Goal: Task Accomplishment & Management: Manage account settings

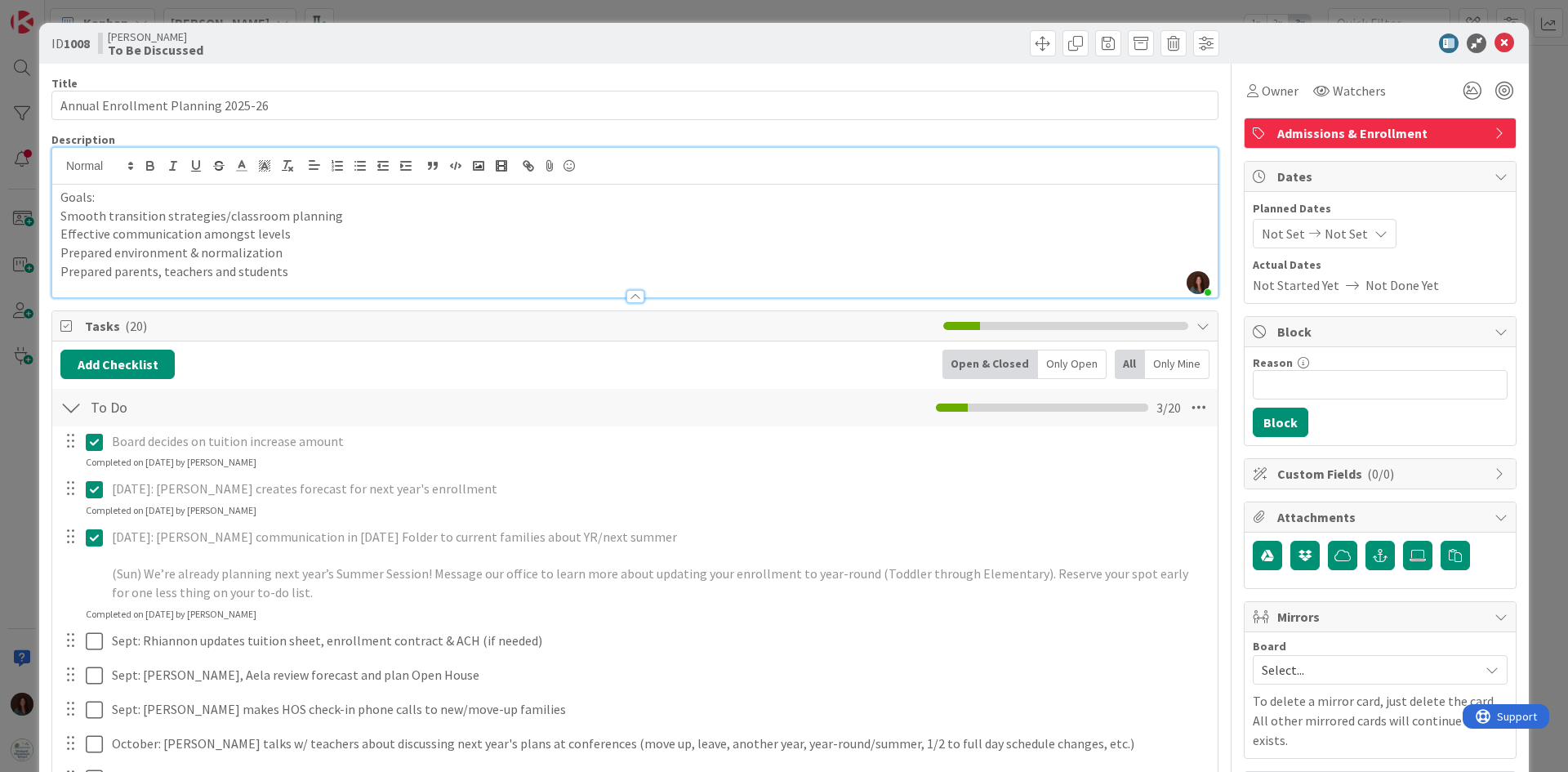
click at [137, 195] on p "Goals:" at bounding box center [635, 197] width 1150 height 19
click at [449, 268] on p "Prepared parents, teachers and students" at bounding box center [635, 272] width 1150 height 19
click at [1495, 41] on icon at bounding box center [1505, 43] width 20 height 20
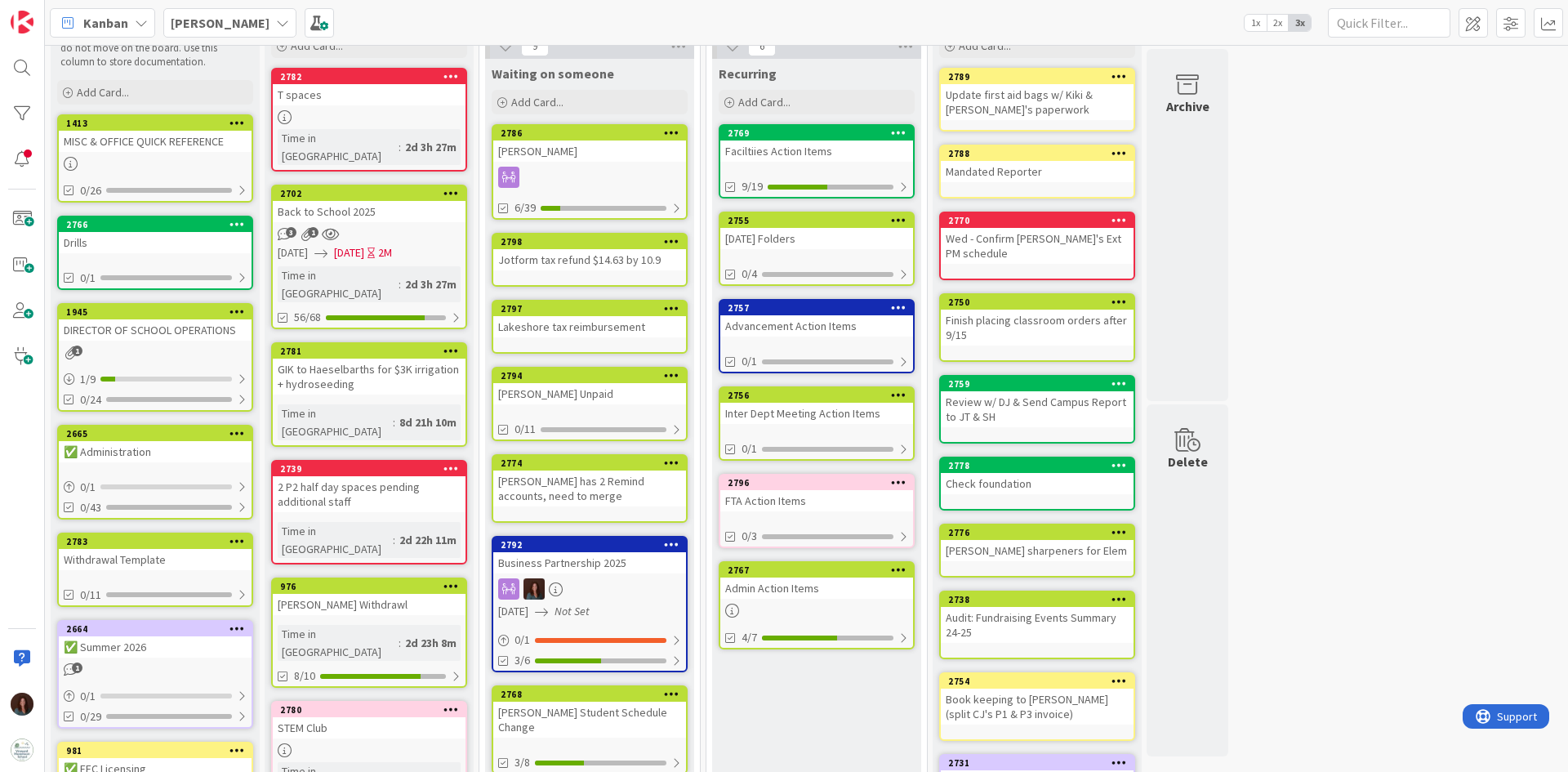
click at [832, 582] on div "Admin Action Items" at bounding box center [816, 588] width 193 height 21
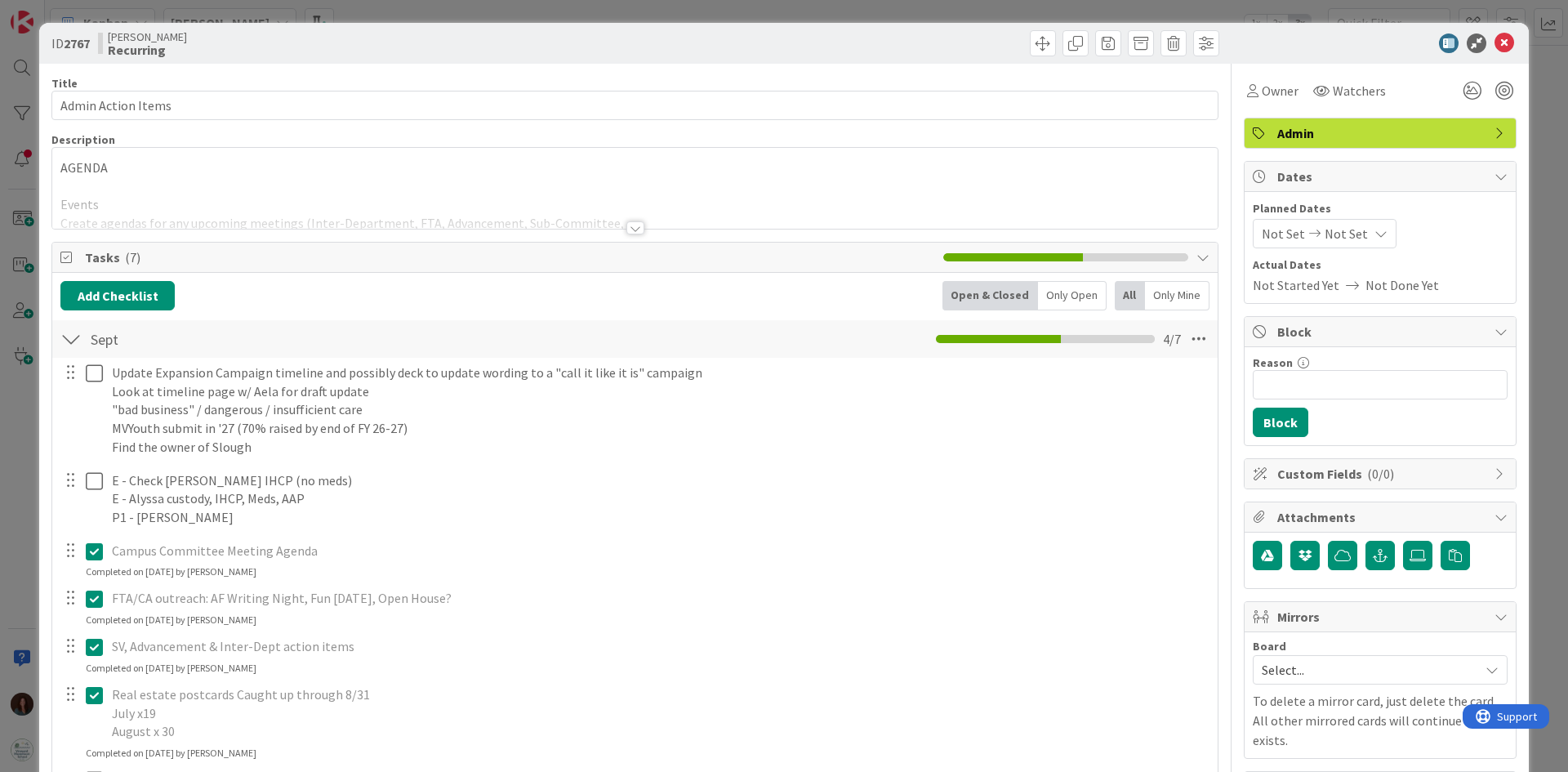
click at [634, 224] on div at bounding box center [635, 227] width 18 height 13
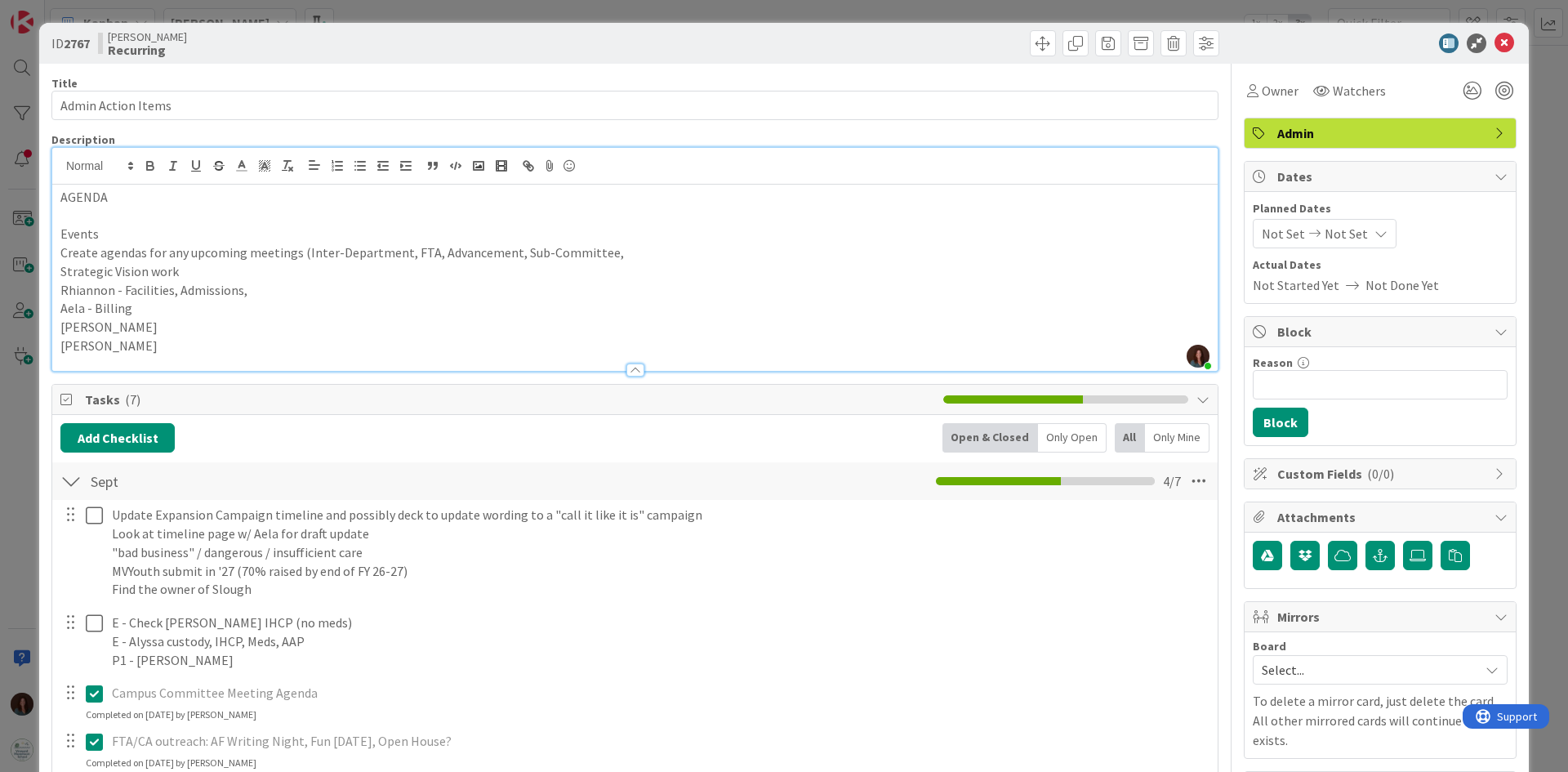
scroll to position [164, 0]
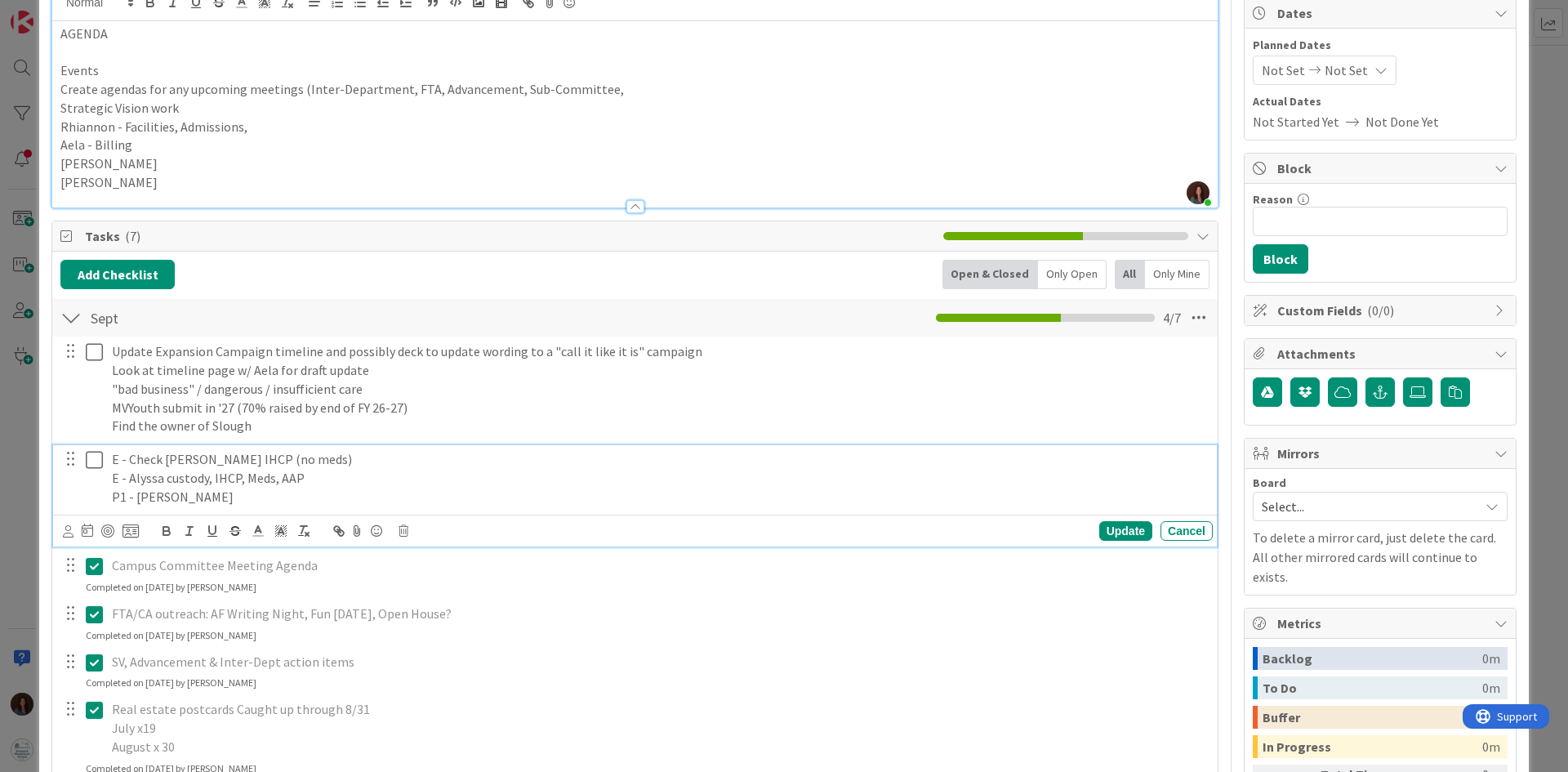
click at [206, 496] on p "P1 - Lina R.A.D." at bounding box center [659, 498] width 1095 height 19
click at [161, 494] on p "P1 - Lina R.A.D." at bounding box center [659, 498] width 1095 height 19
click at [362, 484] on p "E - Alyssa custody, IHCP, Meds, AAP" at bounding box center [659, 479] width 1095 height 19
click at [233, 499] on p "P1 - Lina R.A.D." at bounding box center [659, 498] width 1095 height 19
drag, startPoint x: 213, startPoint y: 476, endPoint x: 163, endPoint y: 476, distance: 50.0
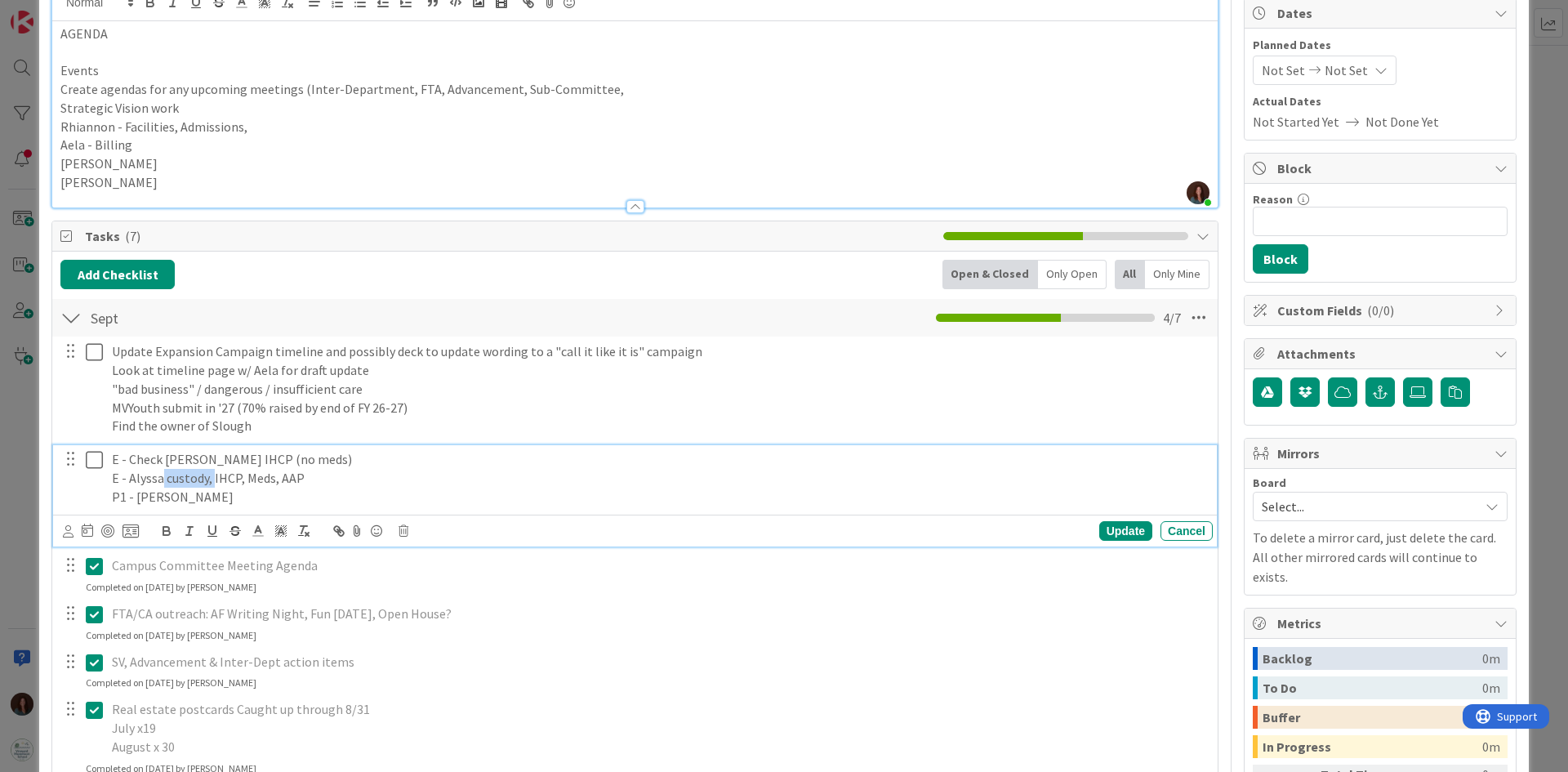
click at [163, 476] on p "E - Alyssa custody, IHCP, Meds, AAP" at bounding box center [659, 479] width 1095 height 19
click at [321, 478] on p "E - Alyssa 10/2 IHCP, Meds, AAP" at bounding box center [659, 479] width 1095 height 19
click at [261, 494] on p "P1 - Lina R.A.D." at bounding box center [659, 498] width 1095 height 19
click at [355, 460] on p "E - Check Greyson Rogers IHCP (no meds)" at bounding box center [659, 460] width 1095 height 19
click at [350, 483] on p "E - Alyssa 10/2 IHCP, Meds, AAP" at bounding box center [659, 479] width 1095 height 19
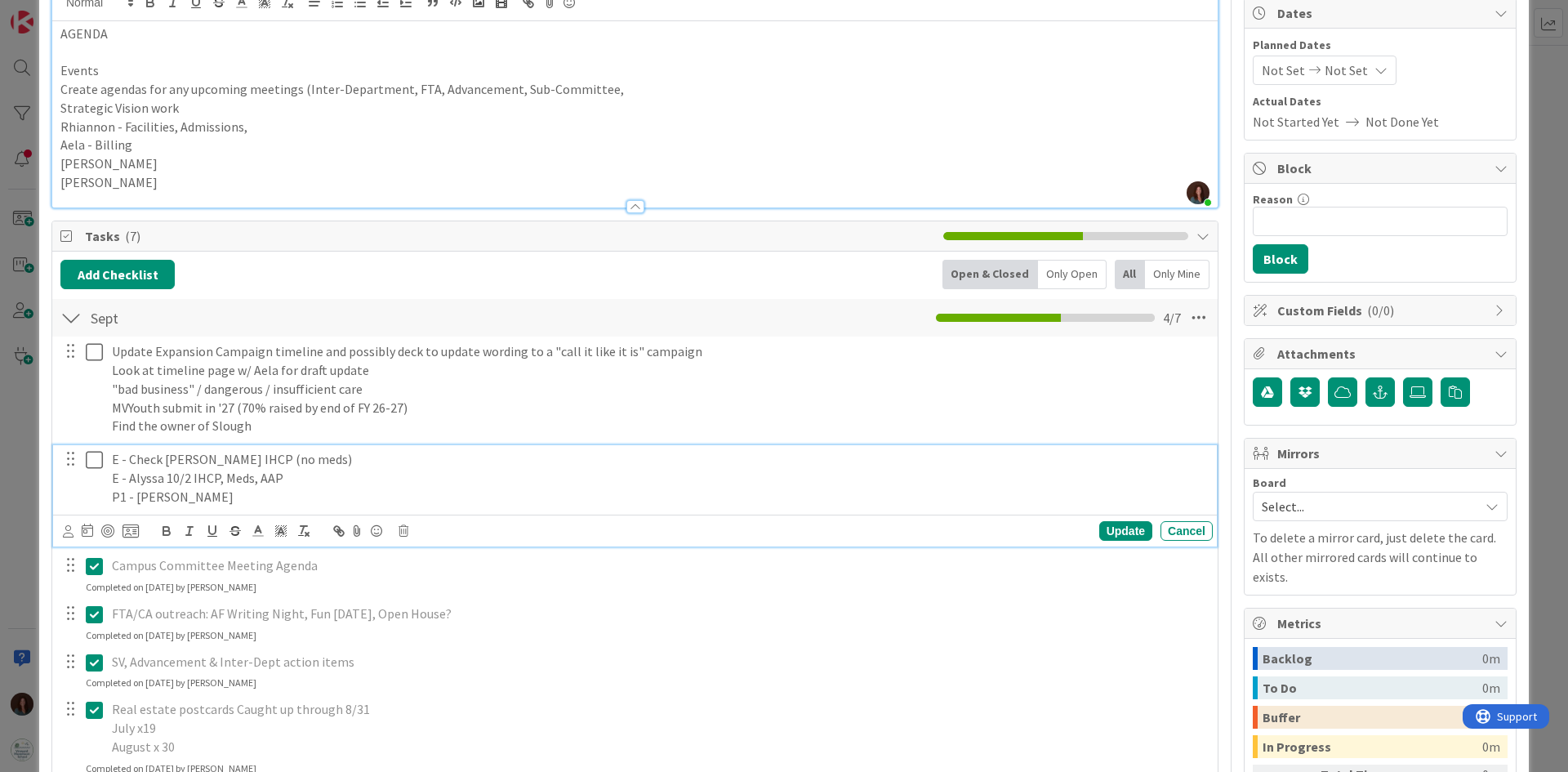
click at [375, 459] on p "E - Check Greyson Rogers IHCP (no meds)" at bounding box center [659, 460] width 1095 height 19
click at [362, 486] on p "E - Alyssa 10/2 IHCP, Meds, AAP" at bounding box center [659, 479] width 1095 height 19
click at [130, 461] on p "E - Check Greyson Rogers IHCP (no meds)" at bounding box center [659, 460] width 1095 height 19
click at [367, 455] on p "E - Check Greyson Rogers IHCP (no meds)" at bounding box center [659, 460] width 1095 height 19
click at [130, 455] on p "E - Check Greyson Rogers IHCP (no meds)" at bounding box center [659, 460] width 1095 height 19
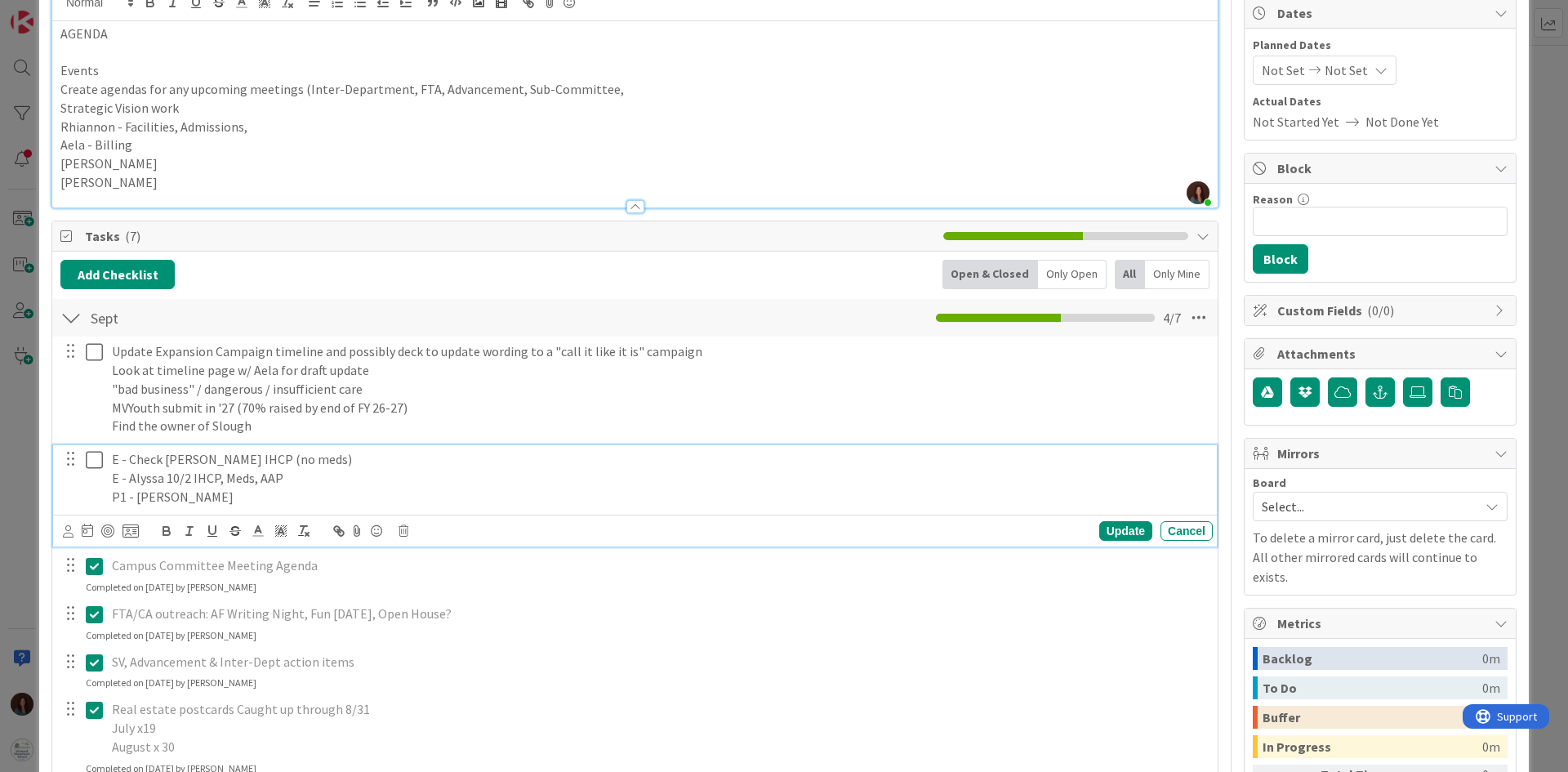
click at [124, 476] on p "E - Alyssa 10/2 IHCP, Meds, AAP" at bounding box center [659, 479] width 1095 height 19
click at [130, 479] on p "E - Alyssa 10/2 IHCP, Meds, AAP" at bounding box center [659, 479] width 1095 height 19
click at [137, 498] on p "P1 - Lina R.A.D." at bounding box center [659, 498] width 1095 height 19
click at [303, 499] on p "P1 - Lina R.A.D." at bounding box center [659, 498] width 1095 height 19
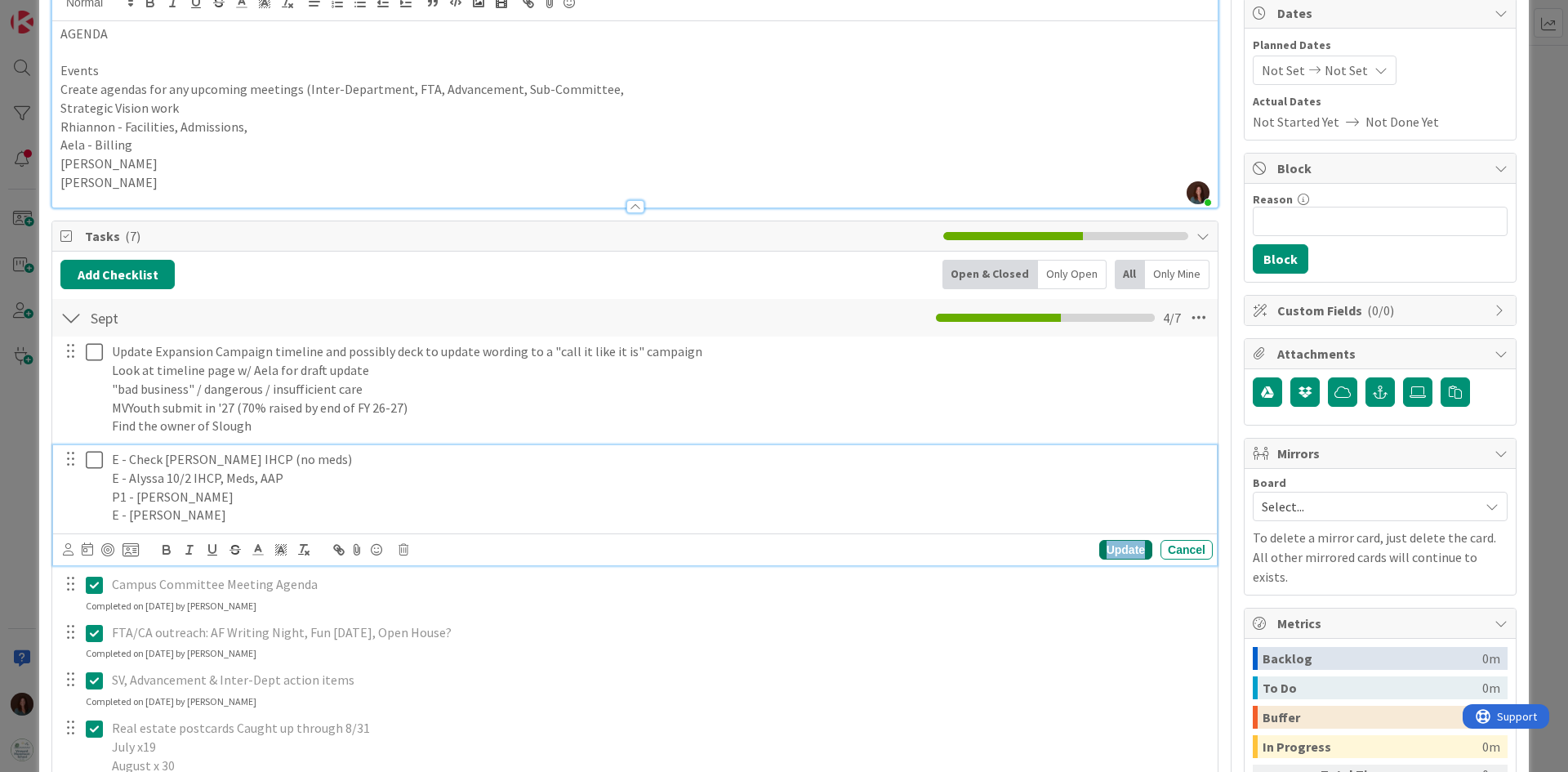
click at [1101, 543] on div "Update" at bounding box center [1126, 550] width 53 height 20
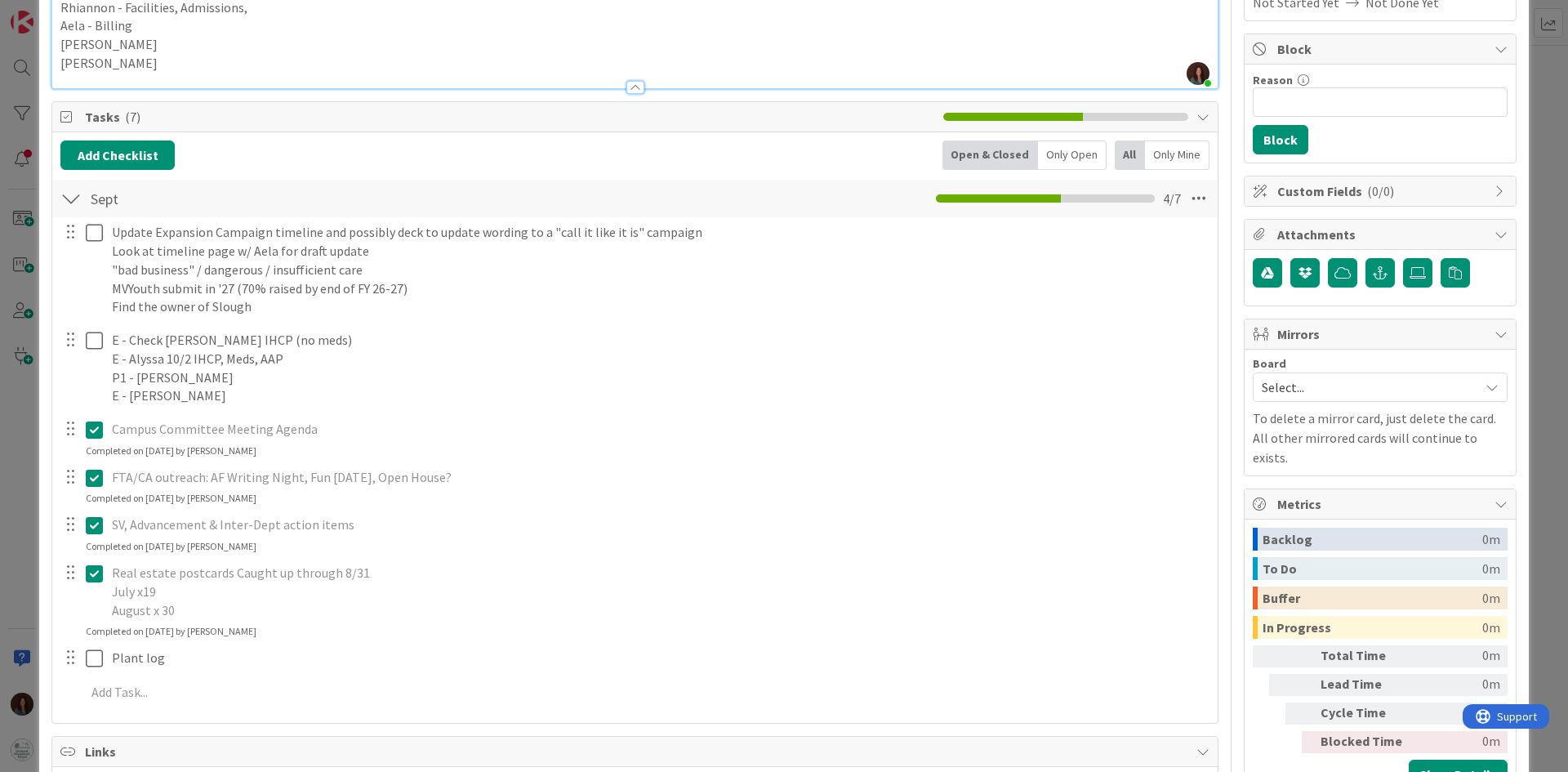
scroll to position [408, 0]
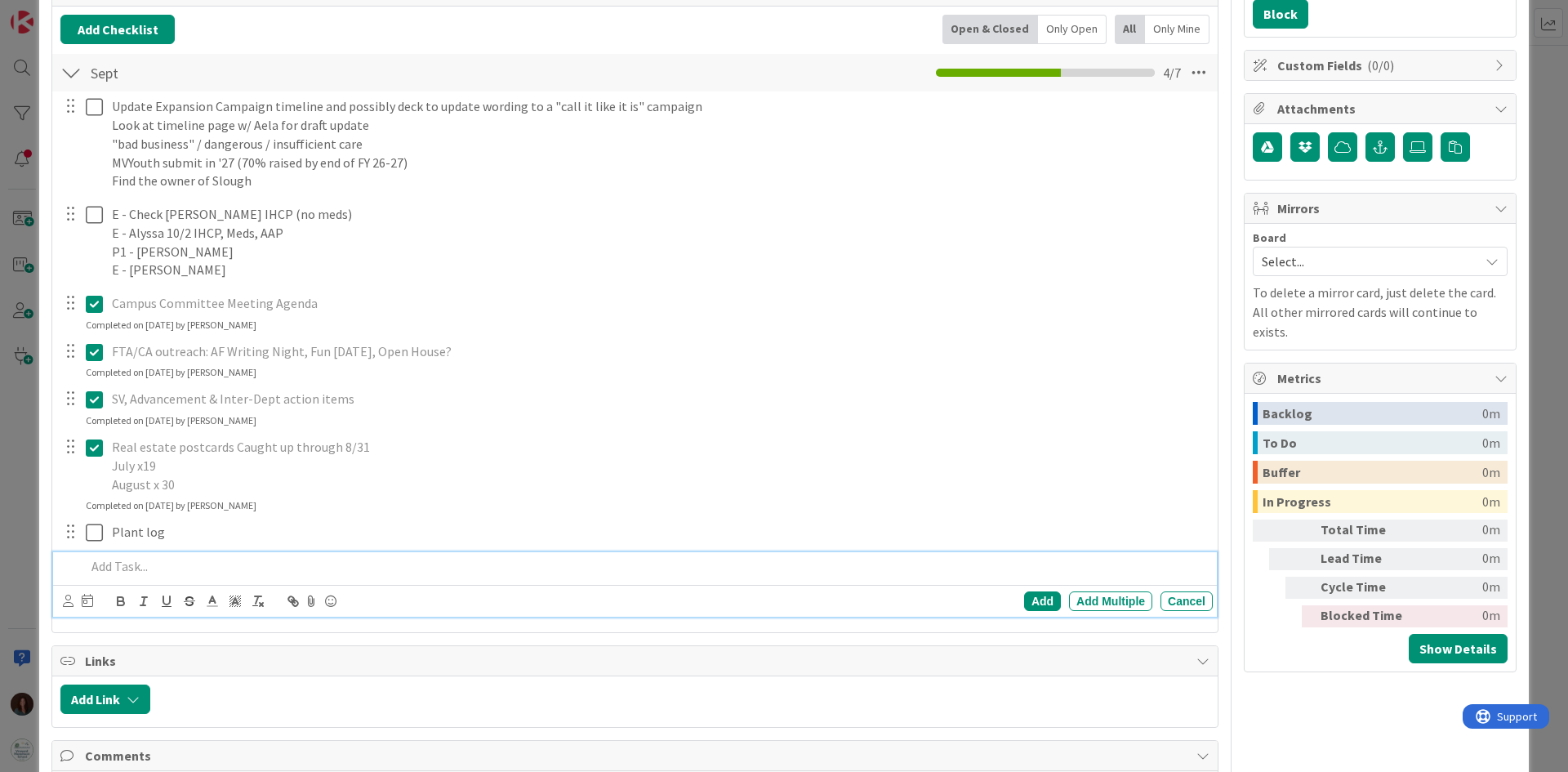
click at [124, 558] on p at bounding box center [646, 567] width 1120 height 19
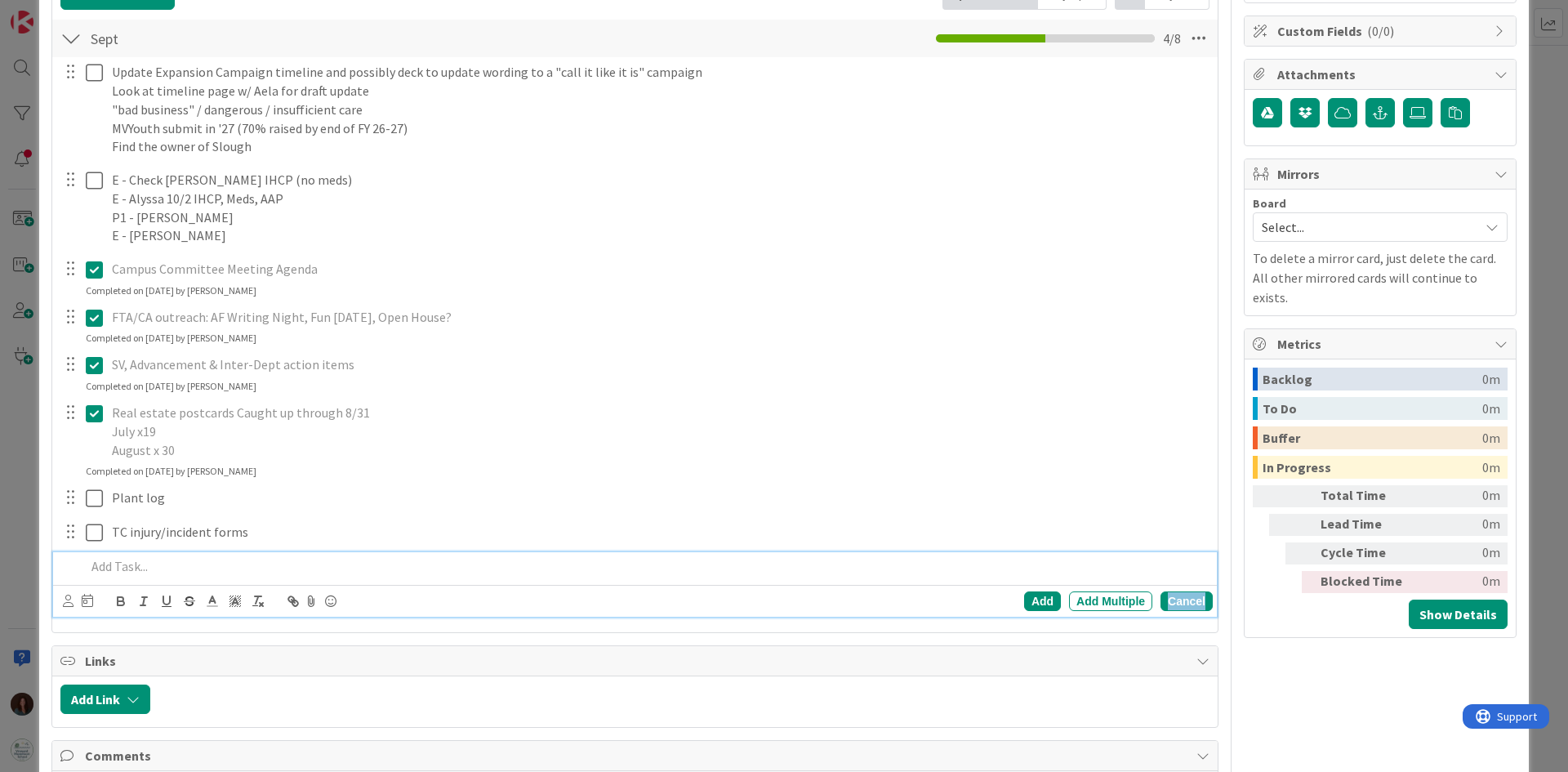
click at [1201, 599] on div "Cancel" at bounding box center [1187, 601] width 52 height 20
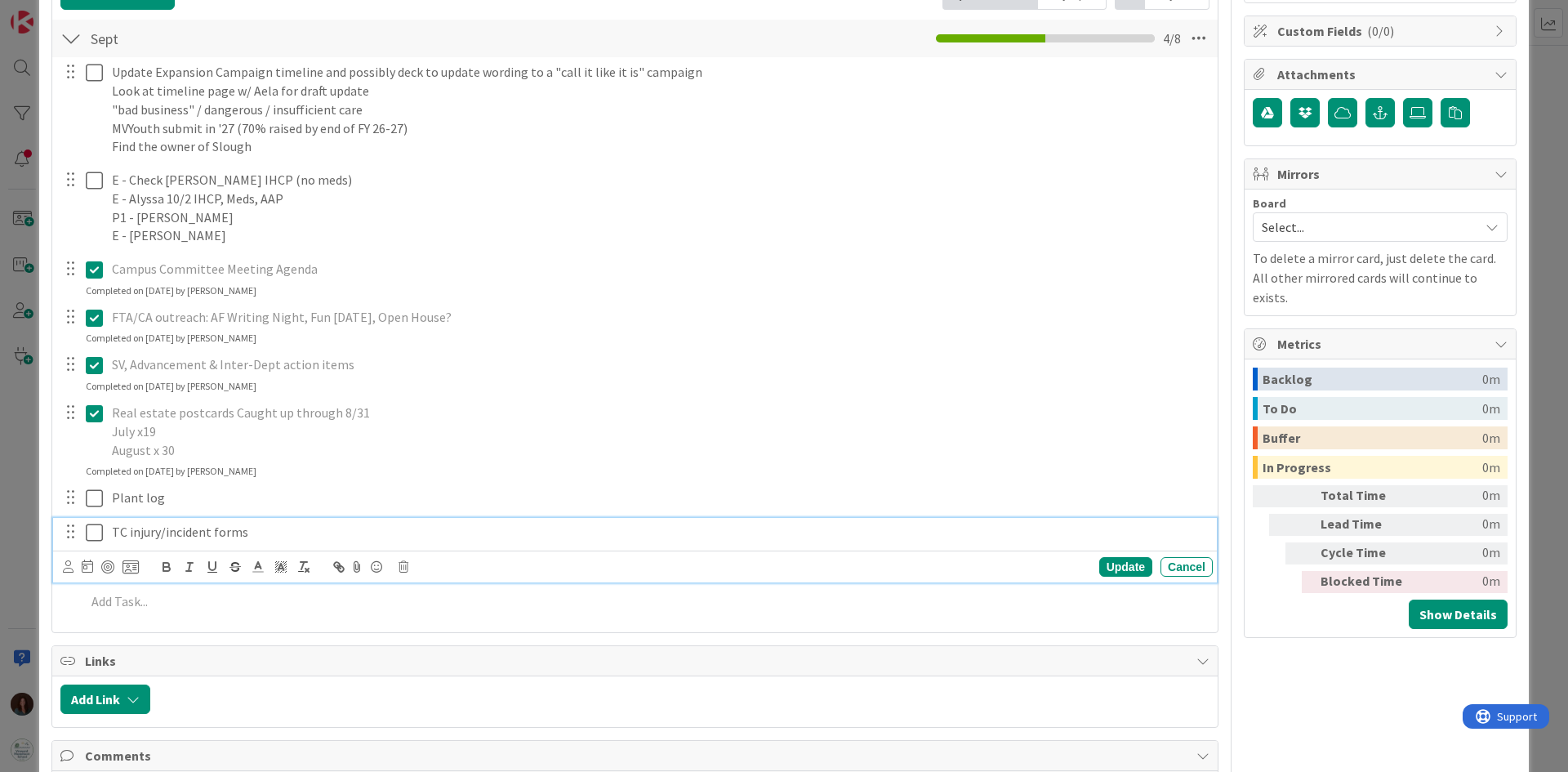
click at [415, 538] on p "TC injury/incident forms" at bounding box center [659, 533] width 1095 height 19
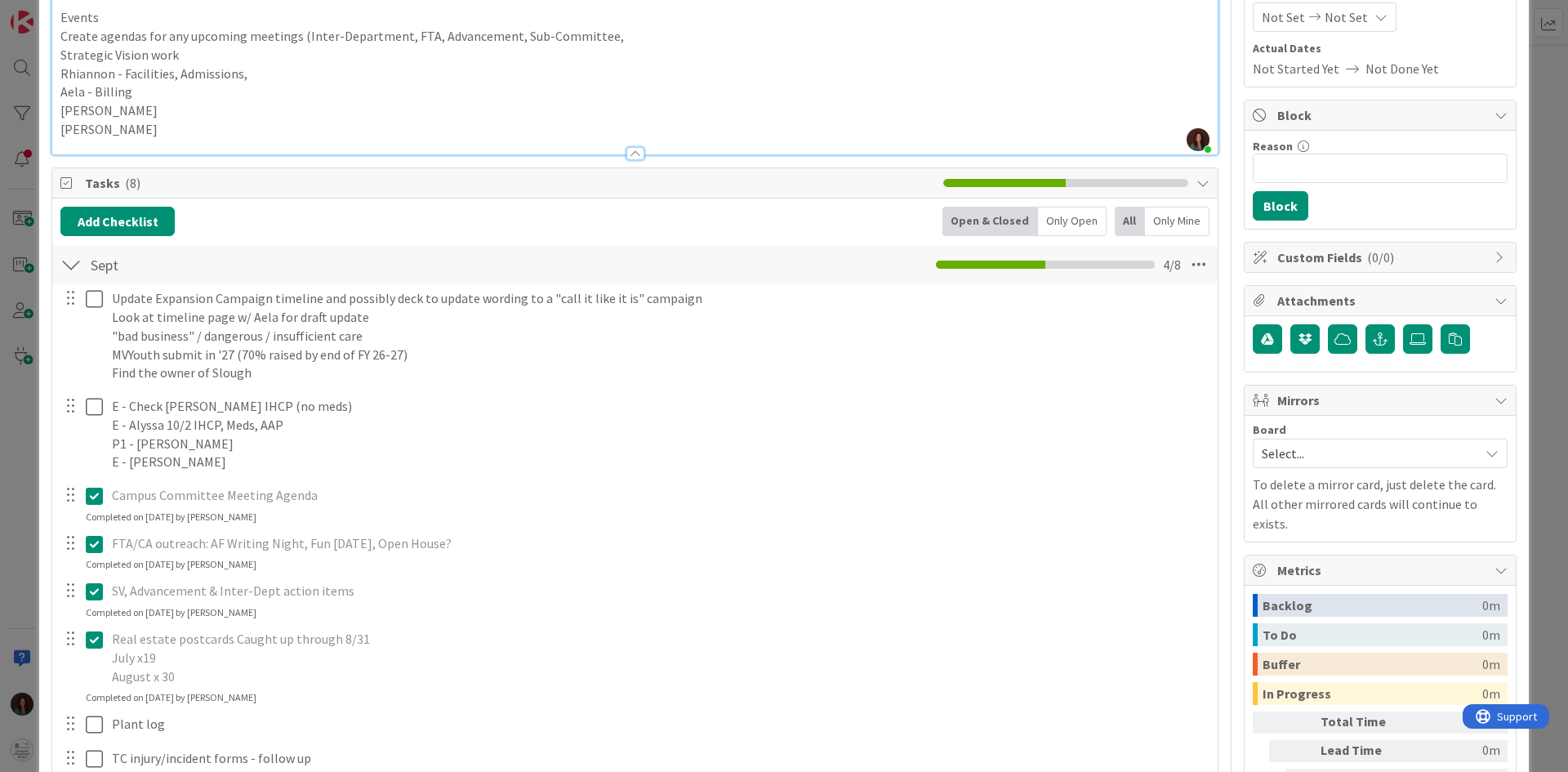
scroll to position [198, 0]
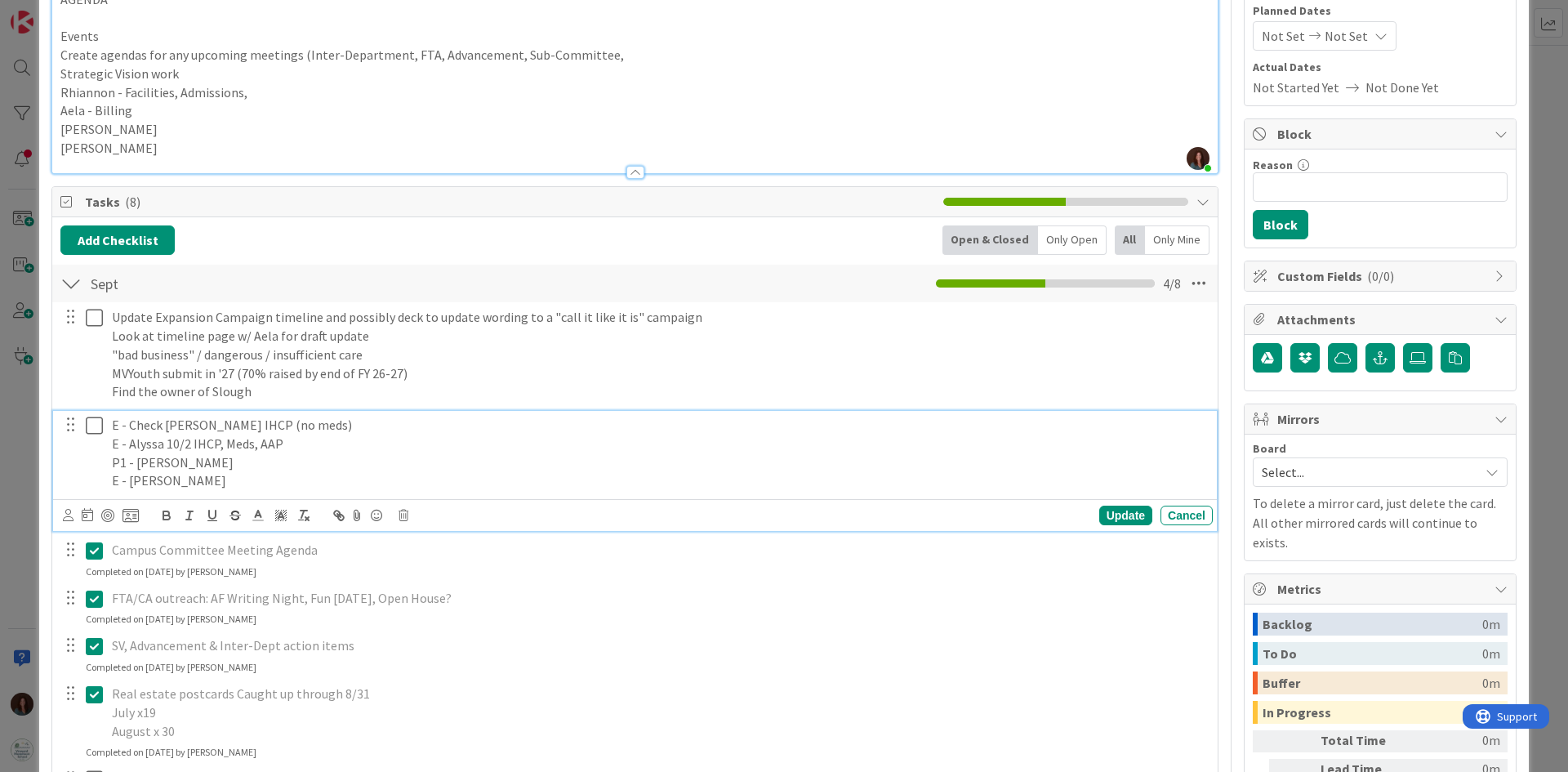
click at [285, 427] on p "E - Check Greyson Rogers IHCP (no meds)" at bounding box center [659, 425] width 1095 height 19
click at [112, 424] on p "E - Check Greyson Rogers IHCP (no meds)" at bounding box center [659, 425] width 1095 height 19
click at [1100, 512] on div "Update" at bounding box center [1126, 516] width 53 height 20
click at [393, 423] on p "E - Check Greyson Rogers IHCP (no meds)" at bounding box center [659, 425] width 1095 height 19
click at [1100, 510] on div "Update" at bounding box center [1126, 516] width 53 height 20
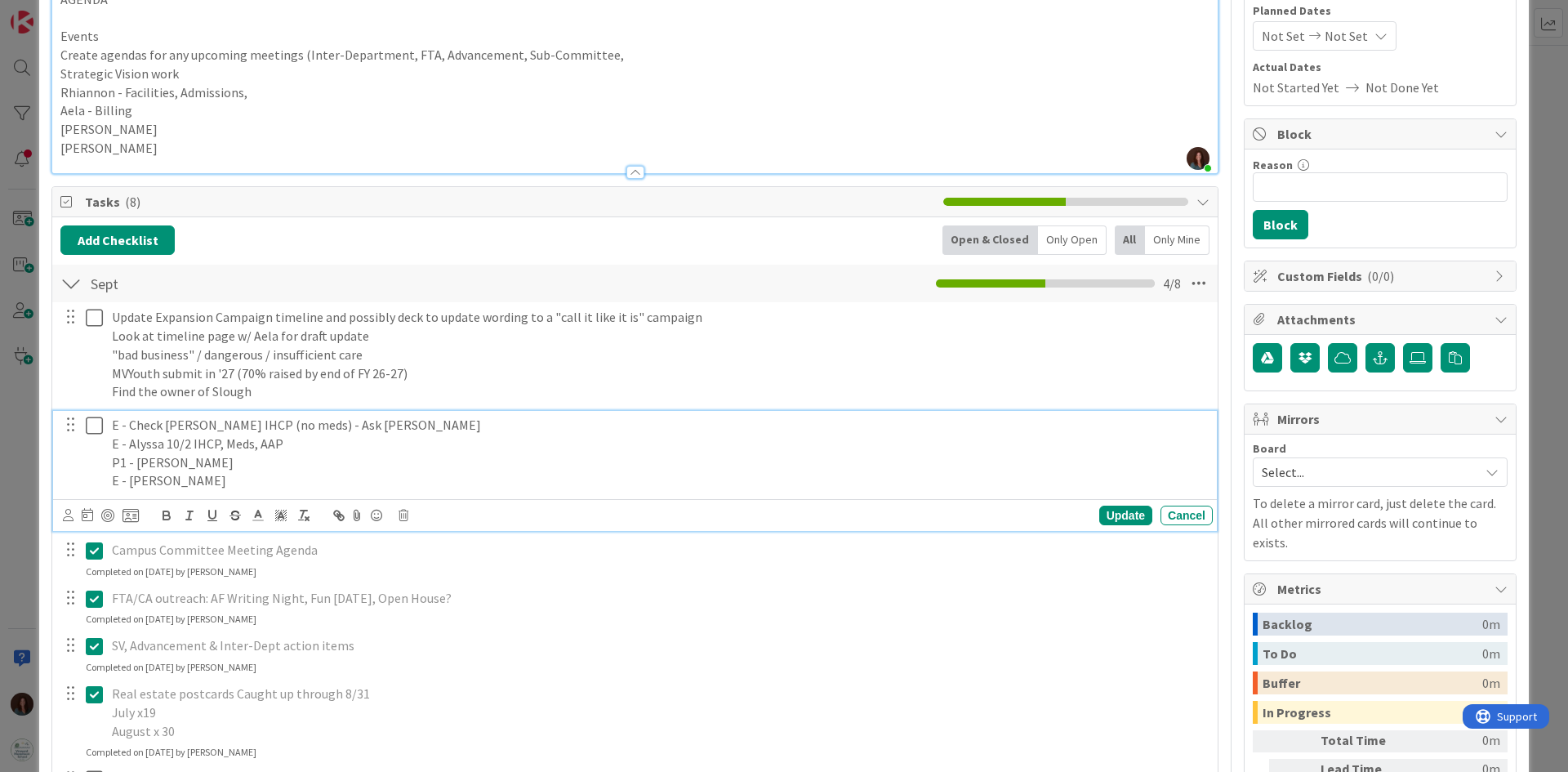
click at [478, 425] on p "E - Check Greyson Rogers IHCP (no meds) - Ask Debbie" at bounding box center [659, 425] width 1095 height 19
click at [1104, 521] on div "Update" at bounding box center [1126, 516] width 53 height 20
click at [323, 482] on p "E - Sadie" at bounding box center [659, 481] width 1095 height 19
click at [1110, 513] on div "Update" at bounding box center [1126, 516] width 53 height 20
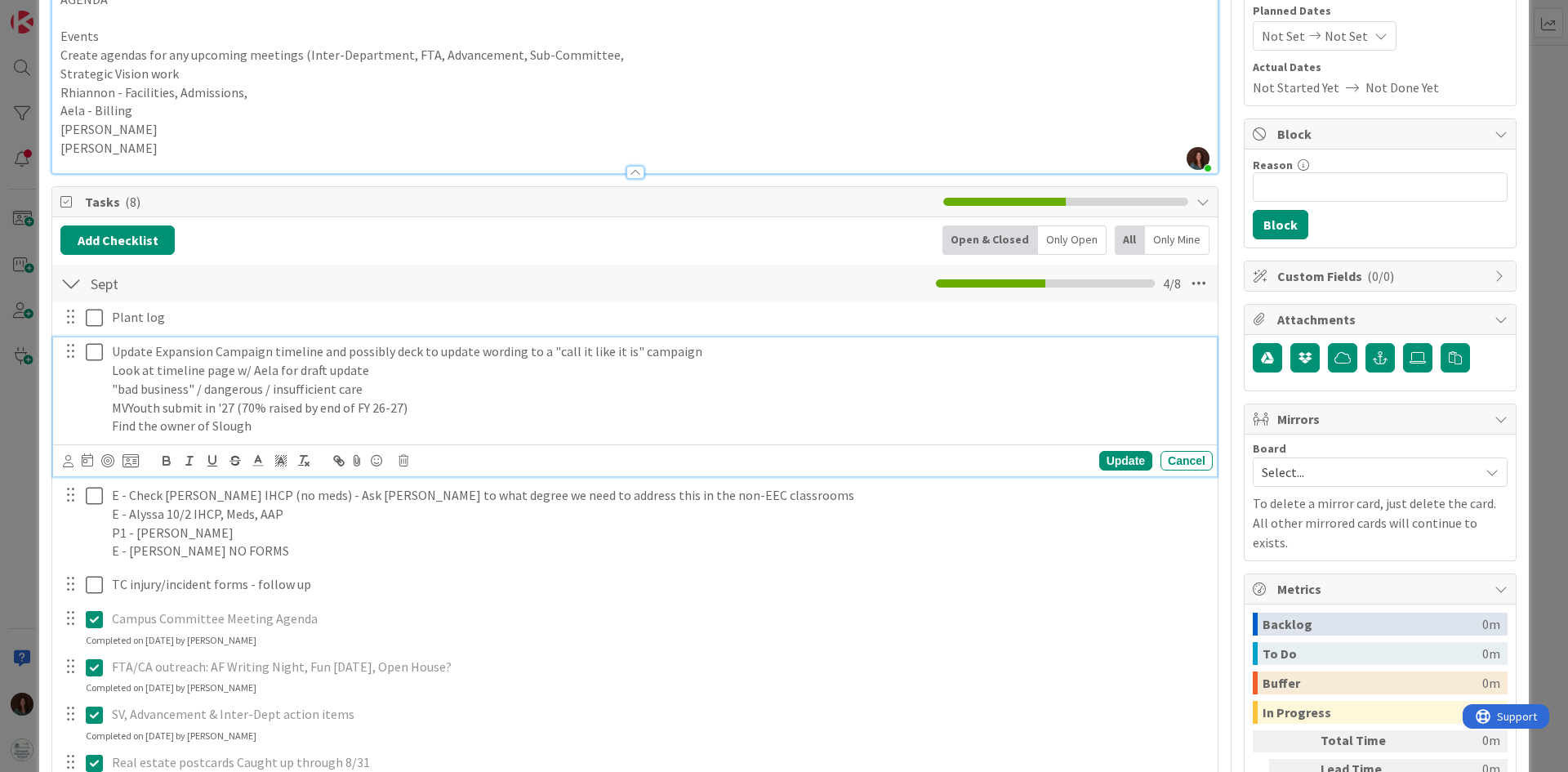
click at [210, 371] on p "Look at timeline page w/ Aela for draft update" at bounding box center [659, 371] width 1095 height 19
click at [437, 372] on p "Look at timeline page w/ Aela for draft update" at bounding box center [659, 371] width 1095 height 19
click at [440, 363] on p "Look at timeline page w/ Aela for draft update" at bounding box center [659, 371] width 1095 height 19
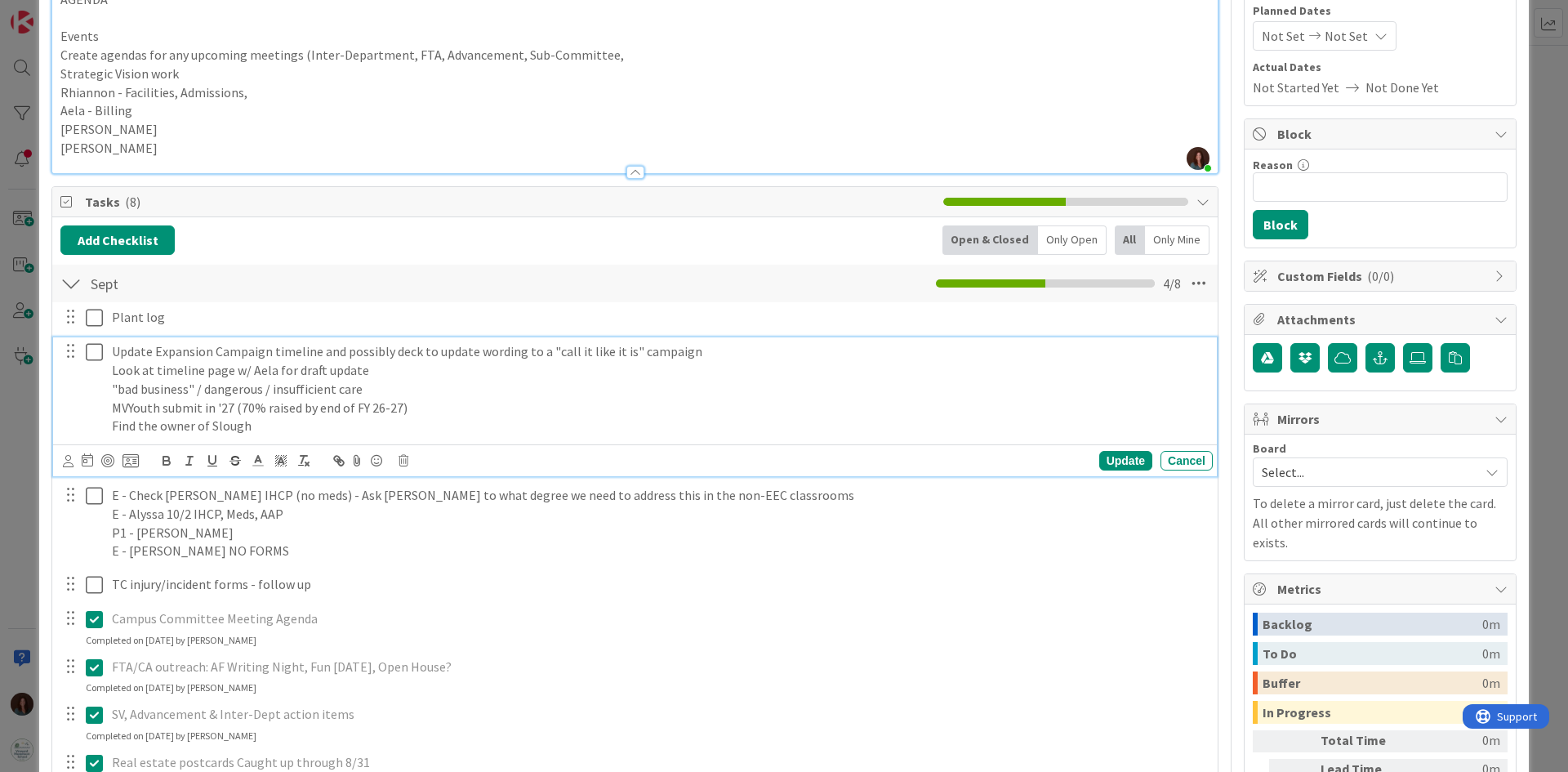
click at [442, 367] on p "Look at timeline page w/ Aela for draft update" at bounding box center [659, 371] width 1095 height 19
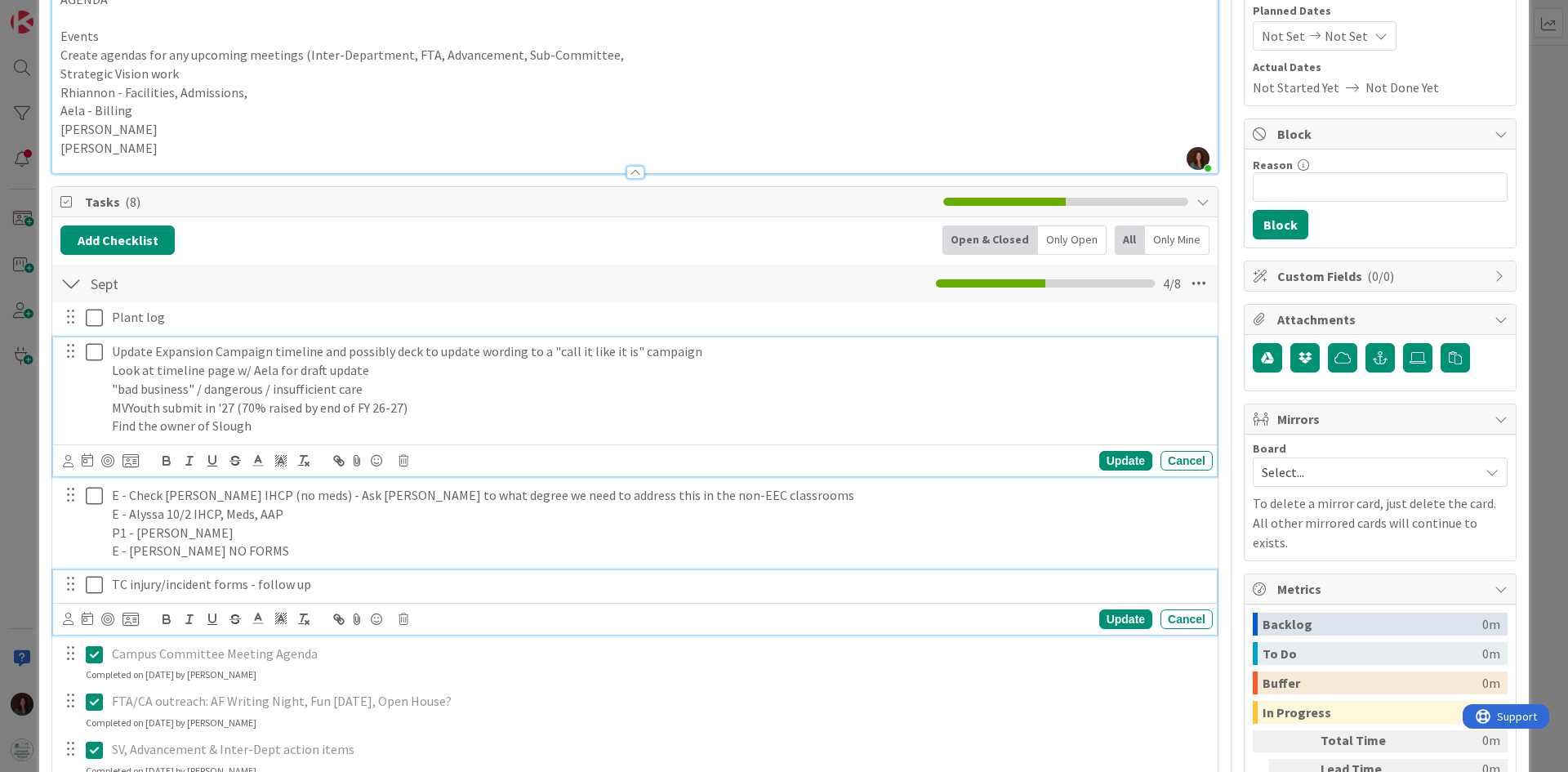
click at [333, 581] on p "TC injury/incident forms - follow up" at bounding box center [659, 585] width 1095 height 19
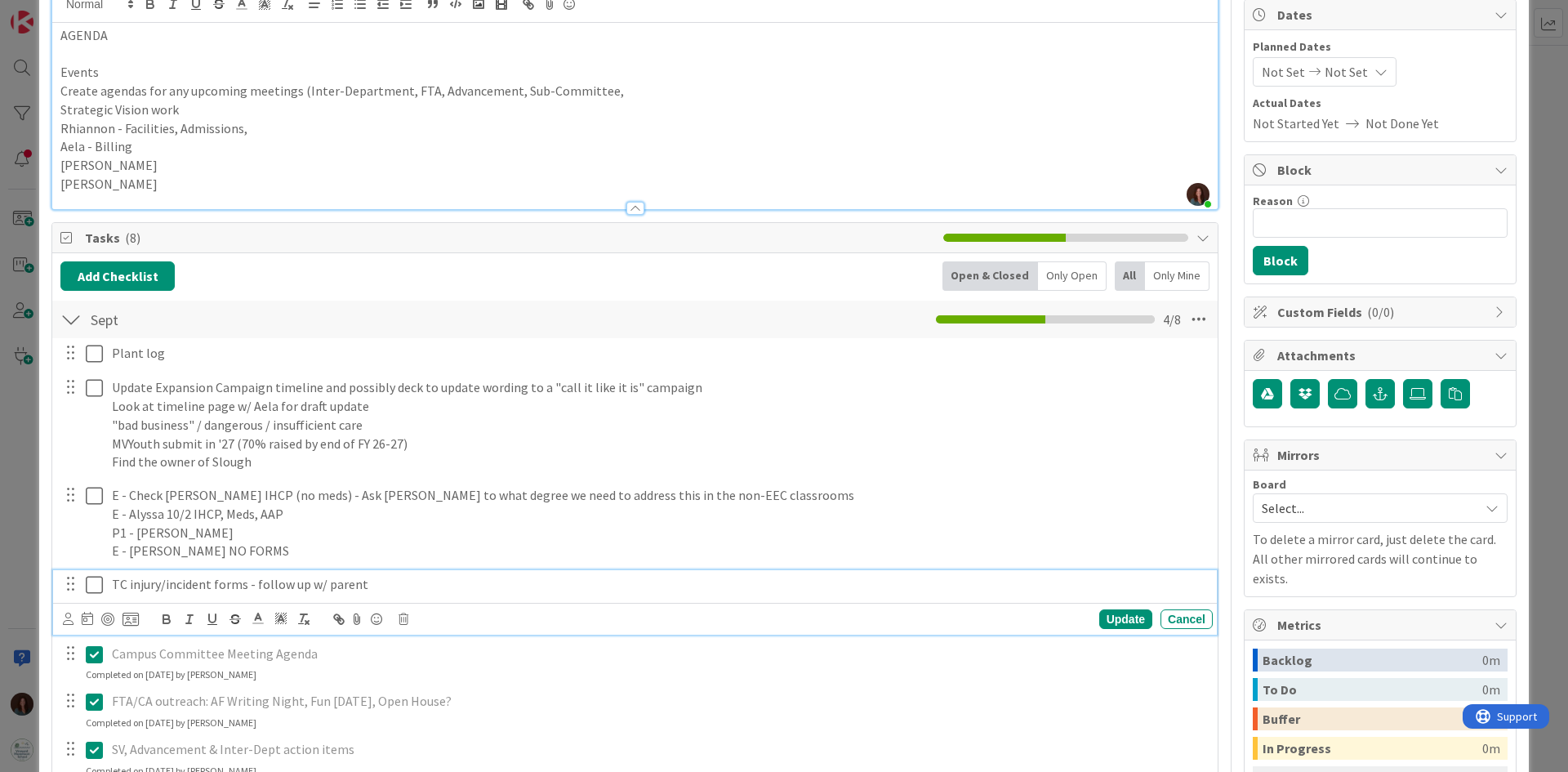
click at [255, 581] on p "TC injury/incident forms - follow up w/ parent" at bounding box center [659, 585] width 1095 height 19
click at [451, 588] on p "TC injury/incident forms - who follow up w/ parent" at bounding box center [659, 585] width 1095 height 19
click at [406, 582] on p "TC injury/incident forms - who follow up w/ parent" at bounding box center [659, 585] width 1095 height 19
click at [568, 578] on p "TC injury/incident forms - who follow up w/ parent? who "accepts" form" at bounding box center [659, 585] width 1095 height 19
click at [586, 583] on p "TC injury/incident forms - who follow up w/ parent? who "accepts" form?" at bounding box center [659, 585] width 1095 height 19
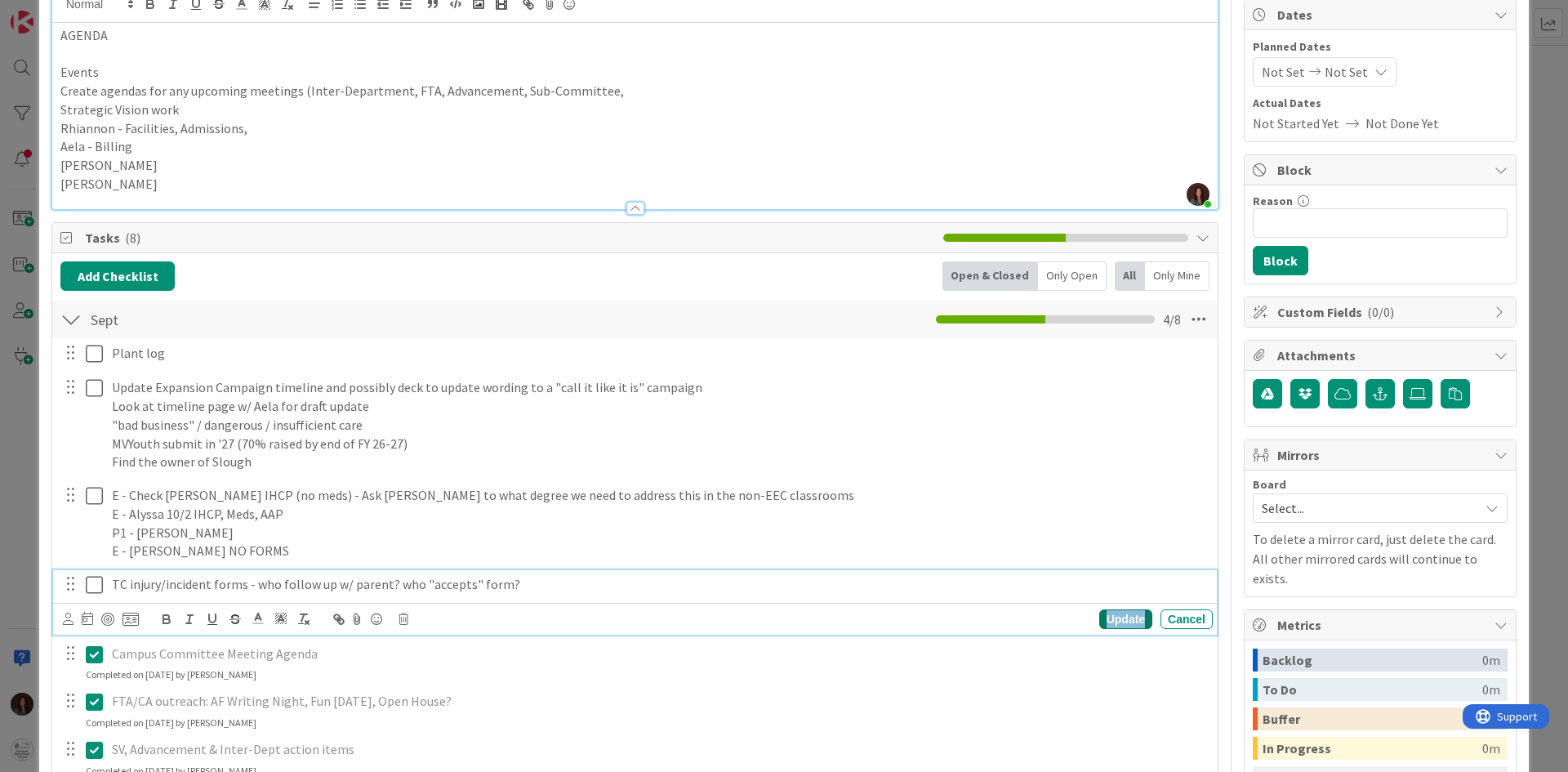
click at [1100, 616] on div "Update" at bounding box center [1126, 619] width 53 height 20
drag, startPoint x: 416, startPoint y: 583, endPoint x: 447, endPoint y: 602, distance: 36.4
click at [395, 585] on p "TC injury/incident forms - who follow up w/ parent? who "accepts" form?" at bounding box center [659, 585] width 1095 height 19
click at [1164, 619] on div "Cancel" at bounding box center [1187, 619] width 52 height 20
drag, startPoint x: 276, startPoint y: 583, endPoint x: 256, endPoint y: 582, distance: 20.0
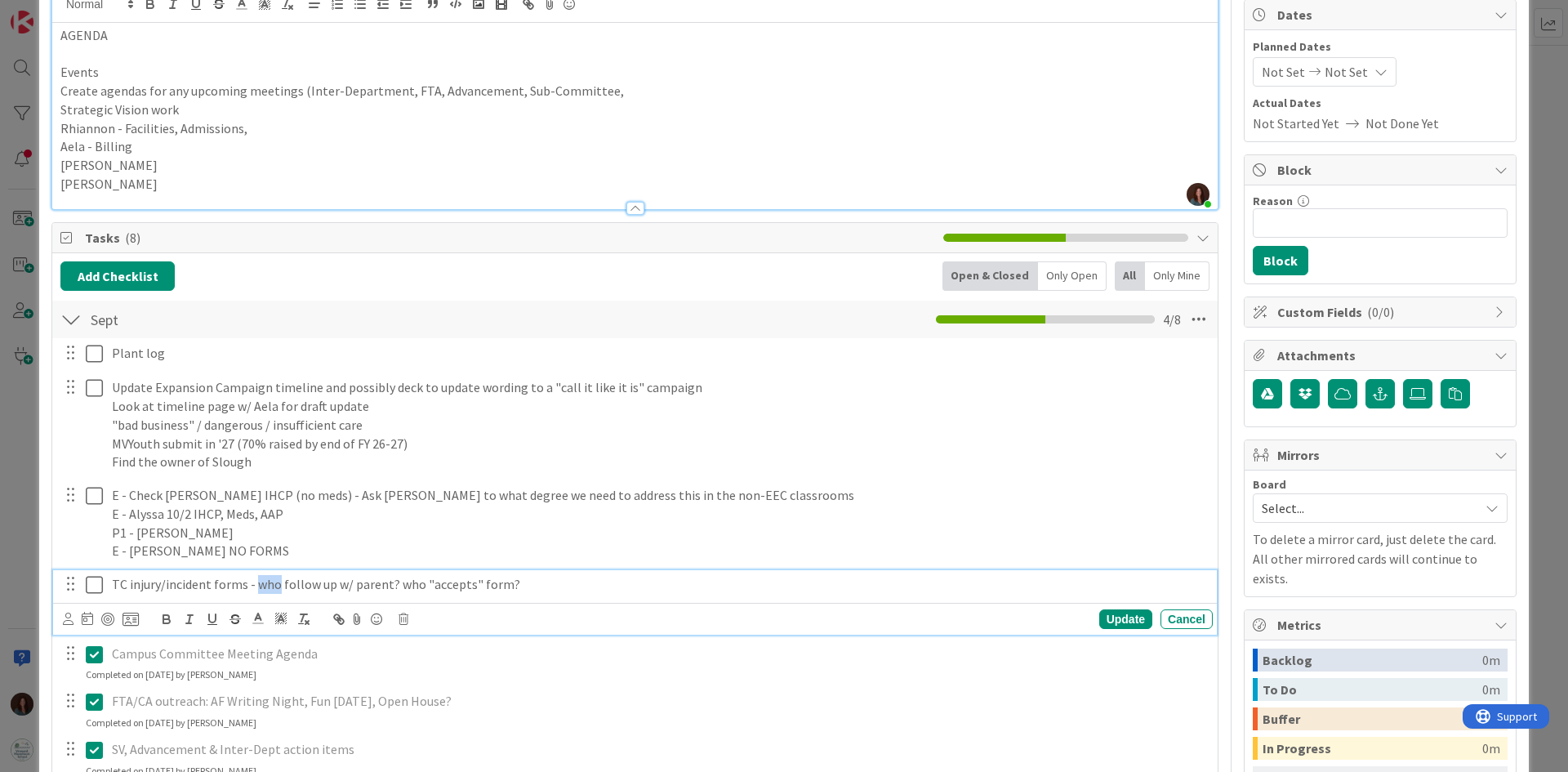
click at [256, 582] on p "TC injury/incident forms - who follow up w/ parent? who "accepts" form?" at bounding box center [659, 585] width 1095 height 19
drag, startPoint x: 439, startPoint y: 584, endPoint x: 418, endPoint y: 582, distance: 21.1
click at [418, 582] on p "TC injury/incident forms - teachers follow up w/ parent? who "accepts" form?" at bounding box center [659, 585] width 1095 height 19
click at [1132, 617] on div "Update" at bounding box center [1126, 619] width 53 height 20
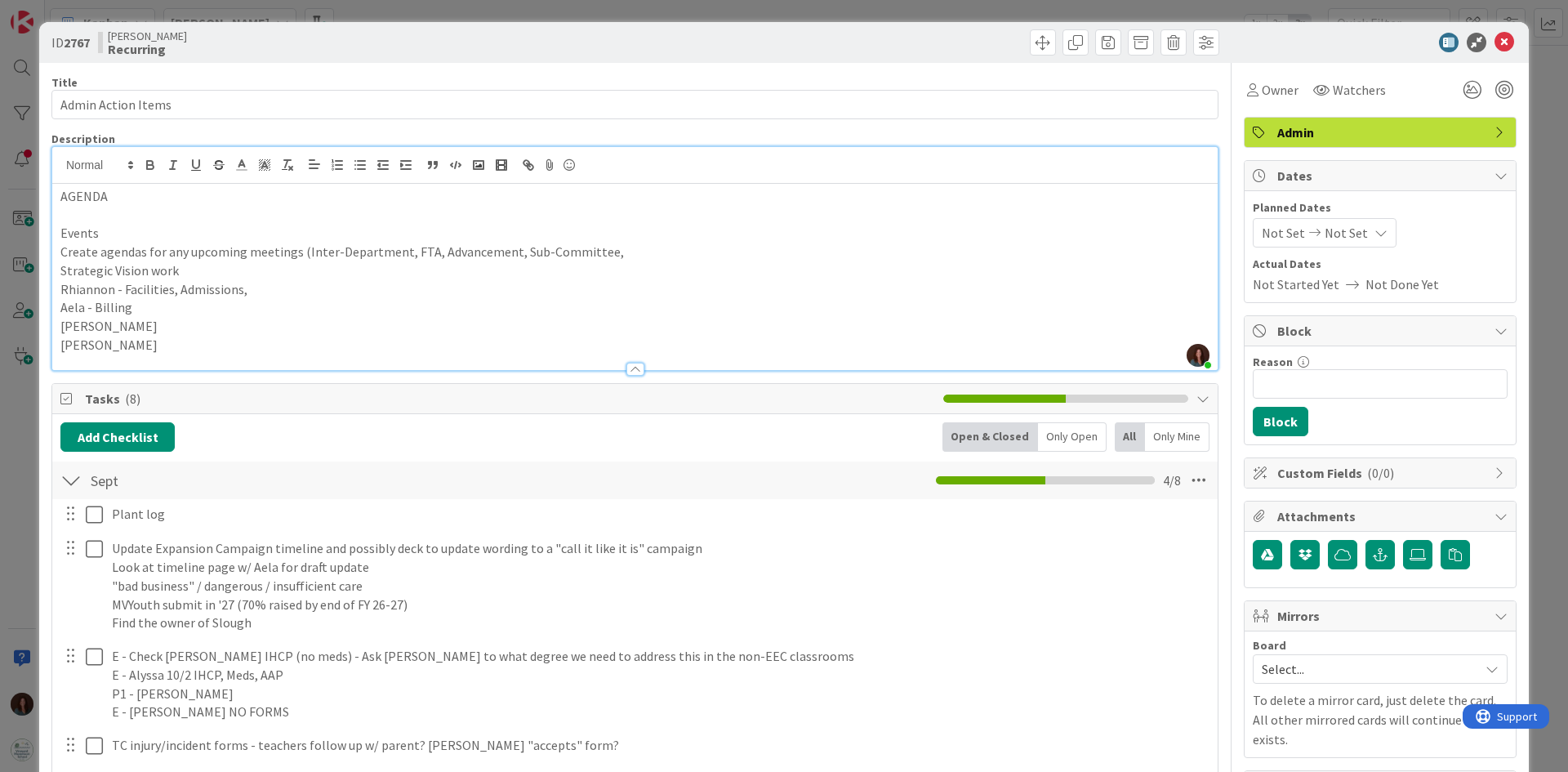
scroll to position [0, 0]
drag, startPoint x: 253, startPoint y: 293, endPoint x: 126, endPoint y: 297, distance: 127.1
click at [126, 297] on p "Rhiannon - Facilities, Admissions," at bounding box center [635, 291] width 1150 height 19
drag, startPoint x: 138, startPoint y: 303, endPoint x: 94, endPoint y: 303, distance: 44.0
click at [94, 303] on p "Aela - Billing" at bounding box center [635, 309] width 1150 height 19
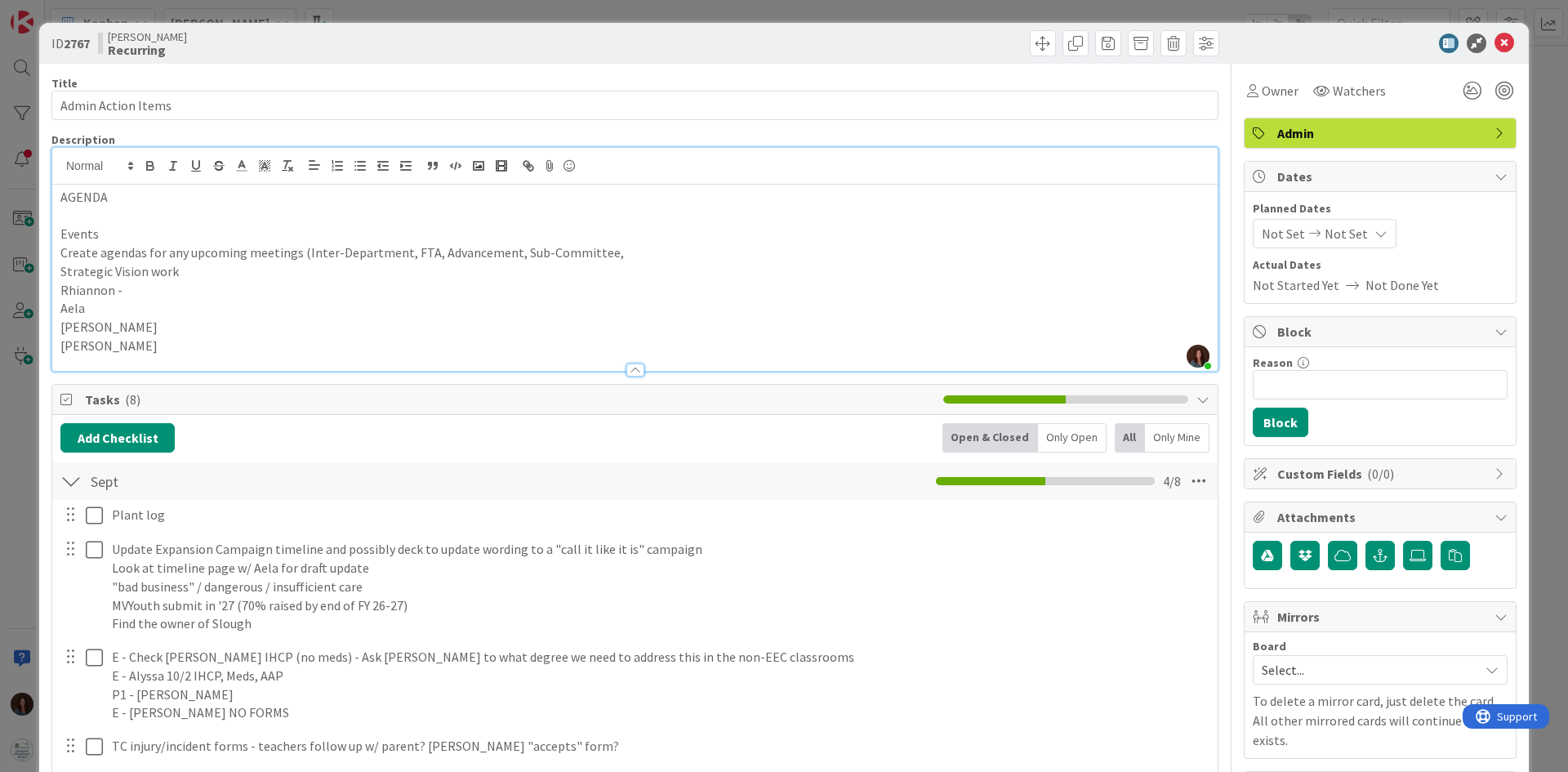
click at [106, 322] on p "Debbie" at bounding box center [635, 328] width 1150 height 19
click at [133, 286] on p "Rhiannon -" at bounding box center [635, 291] width 1150 height 19
drag, startPoint x: 121, startPoint y: 342, endPoint x: 63, endPoint y: 331, distance: 59.0
click at [106, 321] on p "Debbie" at bounding box center [635, 328] width 1150 height 19
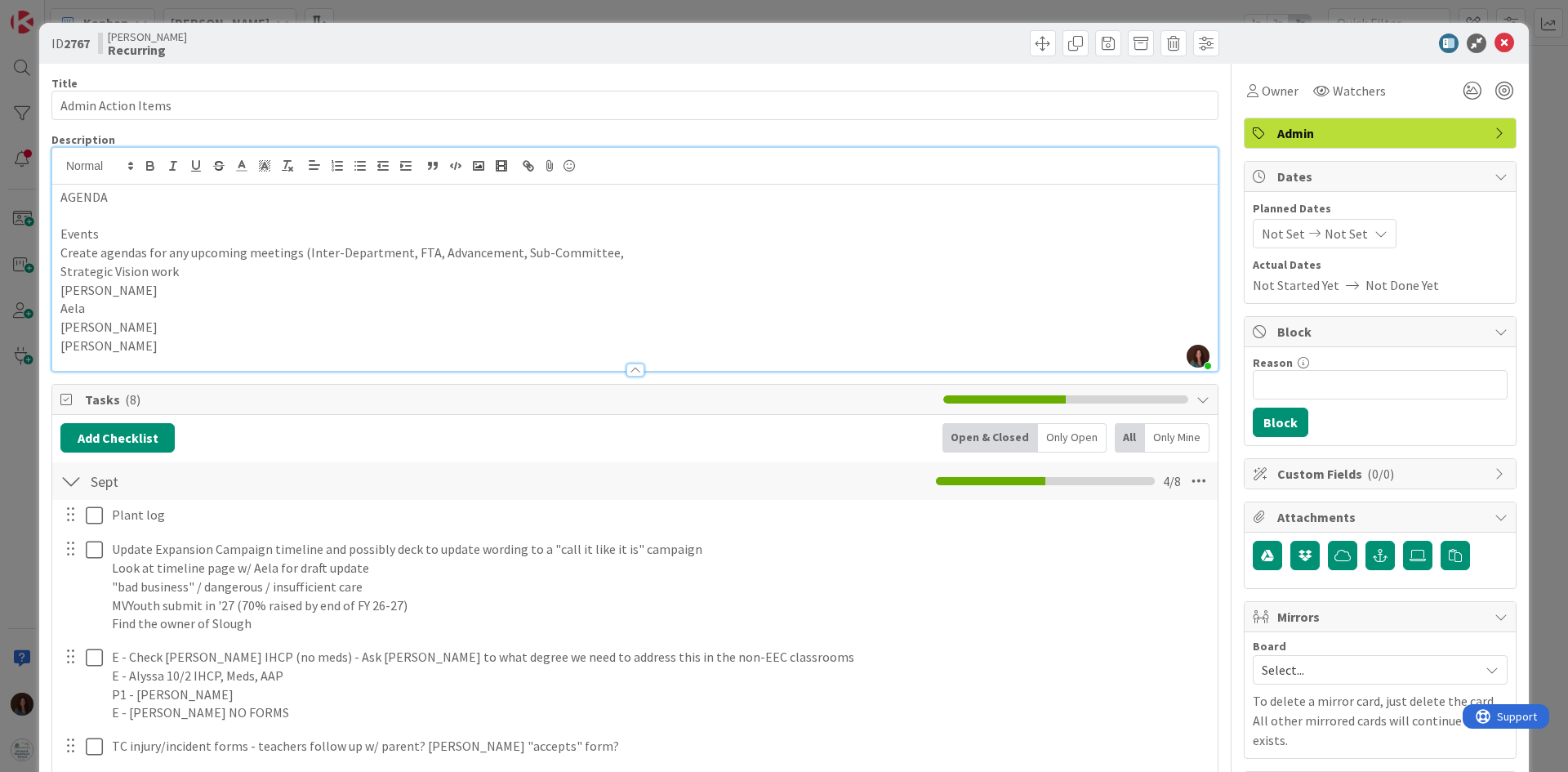
click at [127, 286] on p "[PERSON_NAME]" at bounding box center [635, 291] width 1150 height 19
drag, startPoint x: 134, startPoint y: 292, endPoint x: 2, endPoint y: 293, distance: 132.0
click at [2, 293] on div "ID 2767 Rhiannon Recurring Title 18 / 128 Admin Action Items Description Rhiann…" at bounding box center [784, 386] width 1568 height 772
copy p "[PERSON_NAME]"
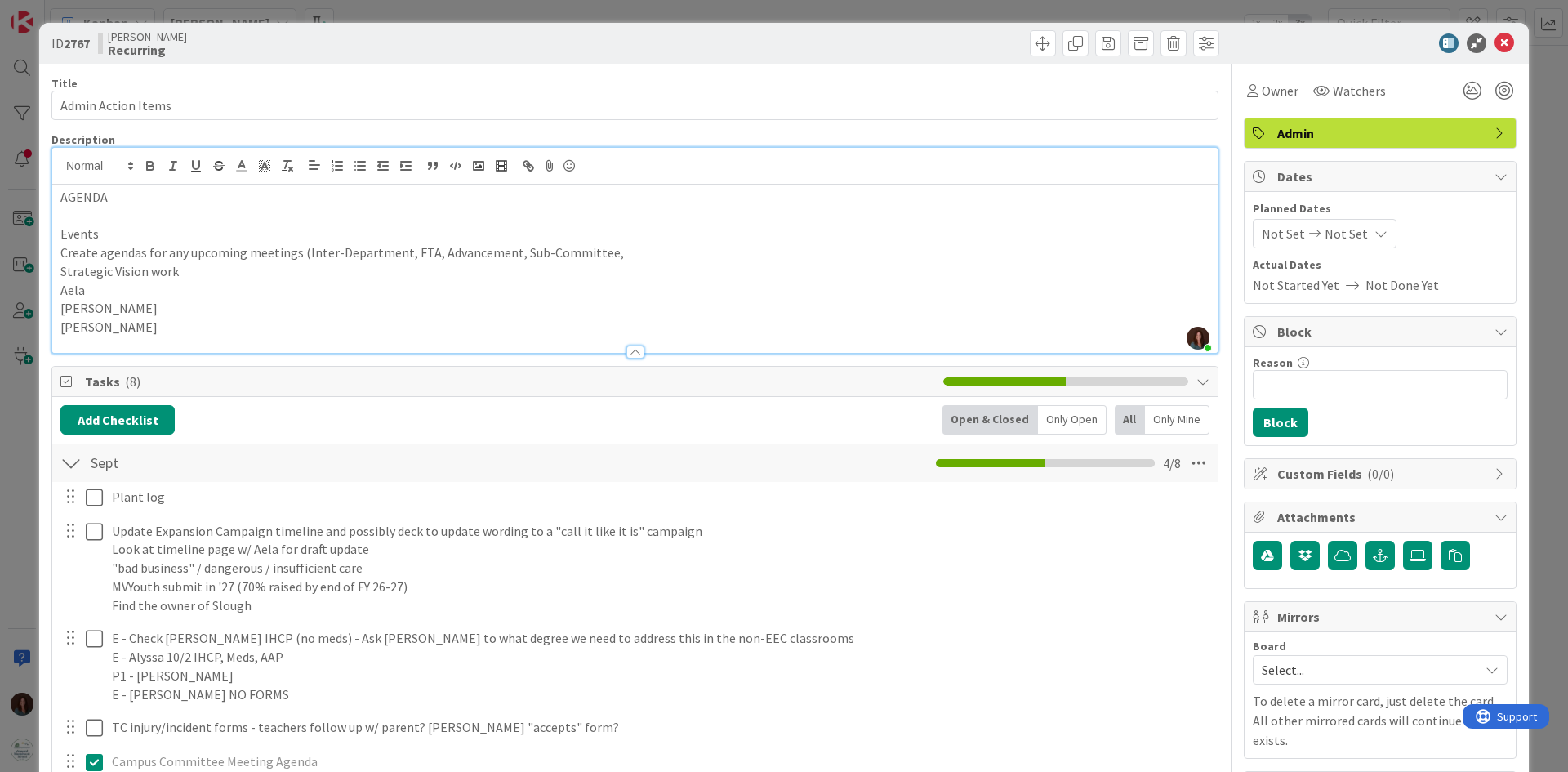
click at [177, 329] on p "Amy HR" at bounding box center [635, 328] width 1150 height 19
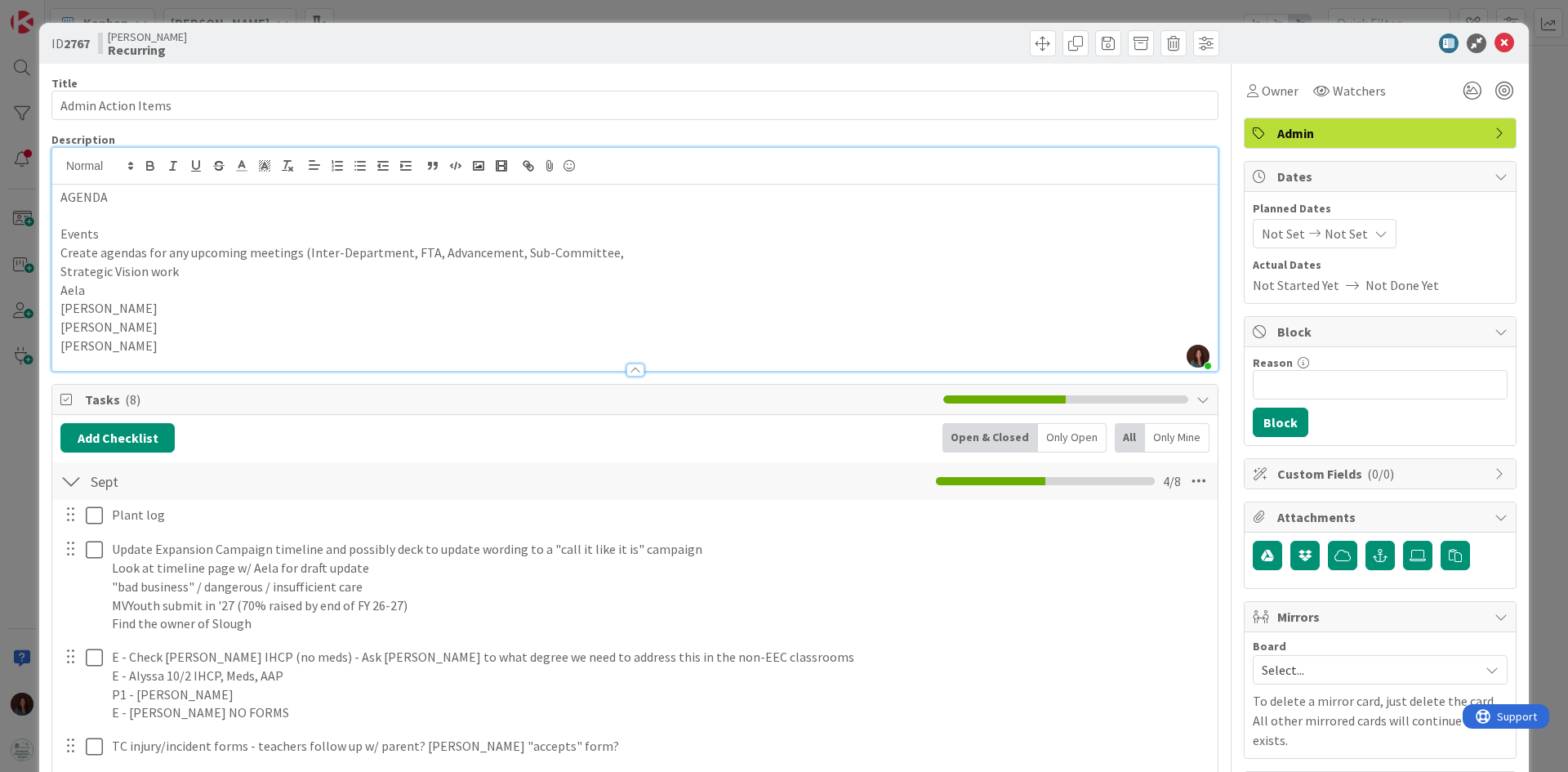
click at [203, 274] on p "Strategic Vision work" at bounding box center [635, 272] width 1150 height 19
drag, startPoint x: 141, startPoint y: 345, endPoint x: 51, endPoint y: 293, distance: 103.9
click at [51, 293] on div "Rhiannon Fernandes joined 43 m ago AGENDA Events Create agendas for any upcomin…" at bounding box center [635, 260] width 1168 height 225
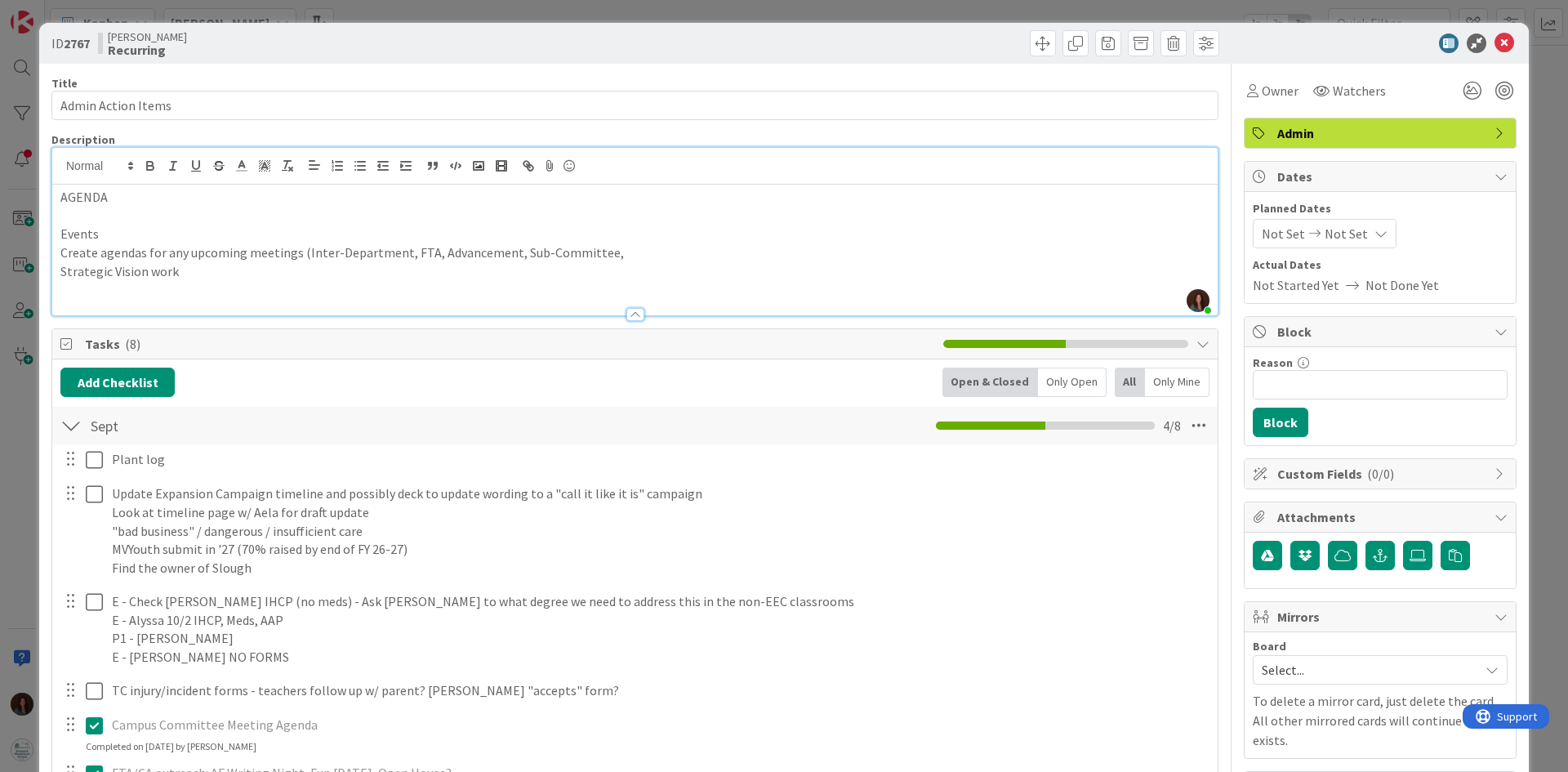
click at [109, 242] on p "Events" at bounding box center [635, 234] width 1150 height 19
click at [339, 272] on p "Strategic Vision work" at bounding box center [635, 272] width 1150 height 19
click at [146, 219] on p at bounding box center [635, 216] width 1150 height 19
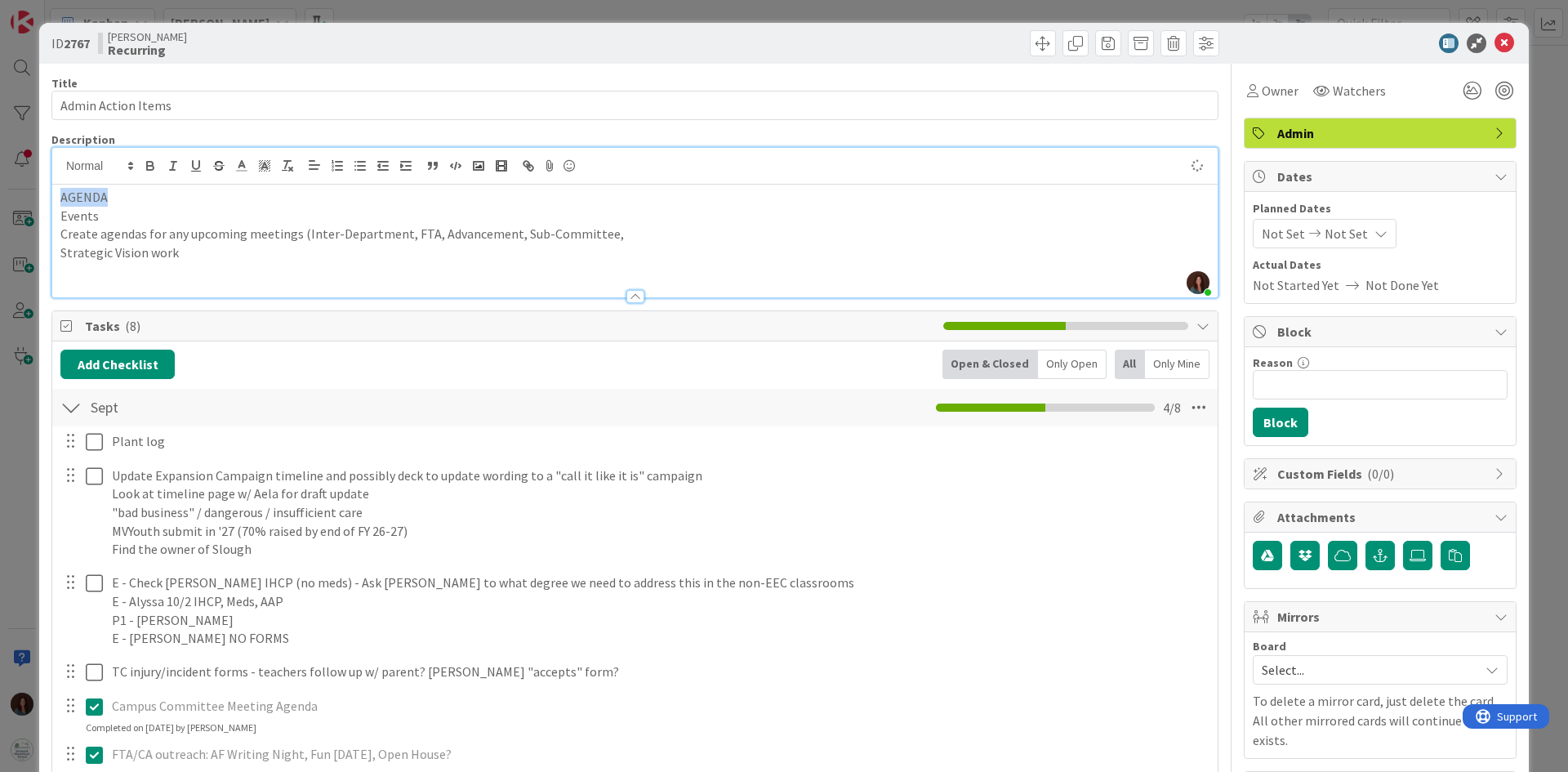
drag, startPoint x: 84, startPoint y: 196, endPoint x: 1, endPoint y: 194, distance: 83.0
click at [0, 194] on div "ID 2767 Rhiannon Recurring Title 18 / 128 Admin Action Items Description Rhiann…" at bounding box center [784, 386] width 1568 height 772
click at [59, 211] on div "Events Create agendas for any upcoming meetings (Inter-Department, FTA, Advance…" at bounding box center [635, 240] width 1166 height 112
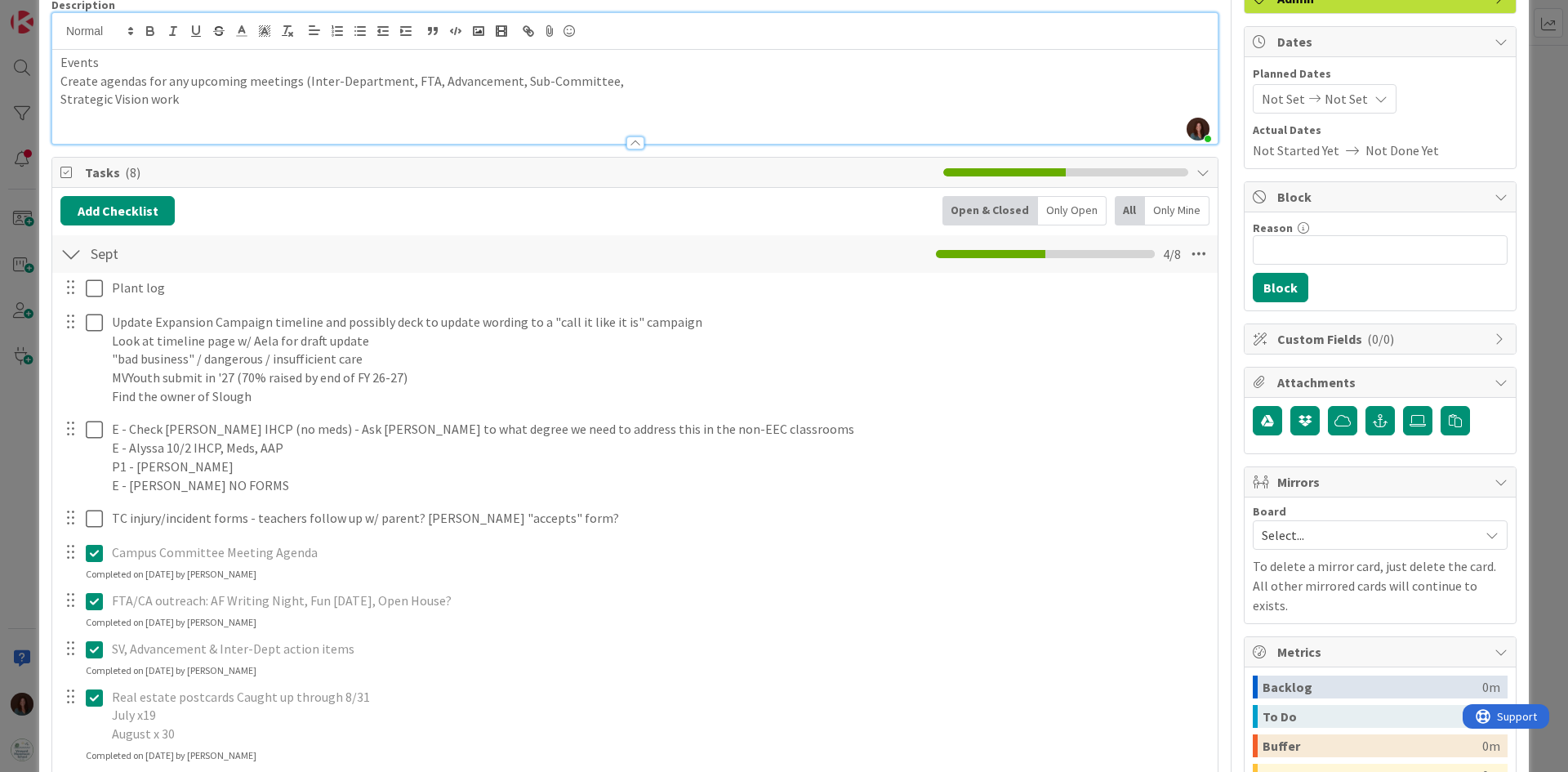
scroll to position [408, 0]
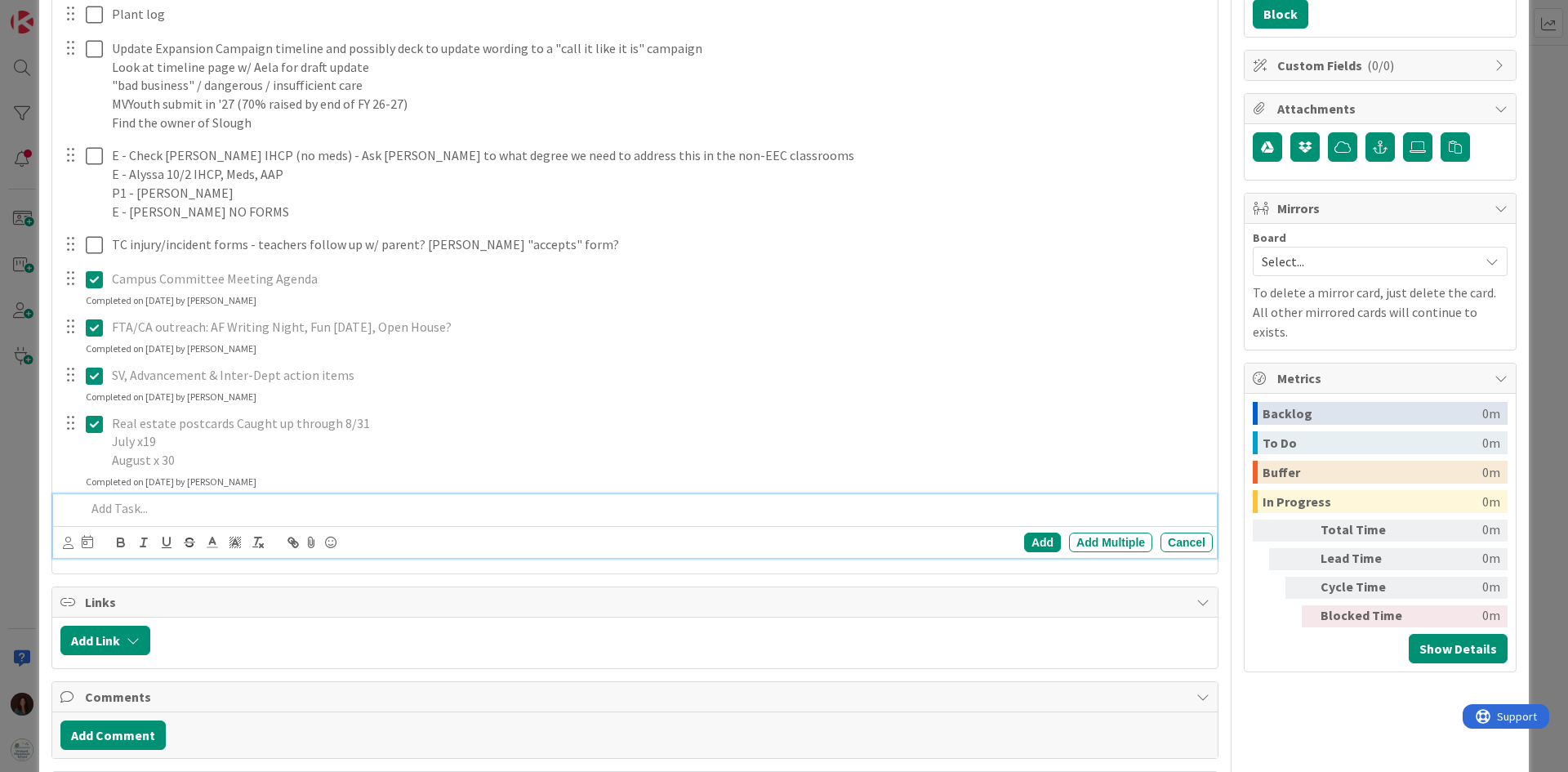
click at [161, 515] on p at bounding box center [646, 509] width 1120 height 19
click at [128, 505] on p "Review ACH, Contract, Tuition Increase" at bounding box center [646, 509] width 1120 height 19
click at [1024, 546] on div "Add" at bounding box center [1042, 542] width 37 height 20
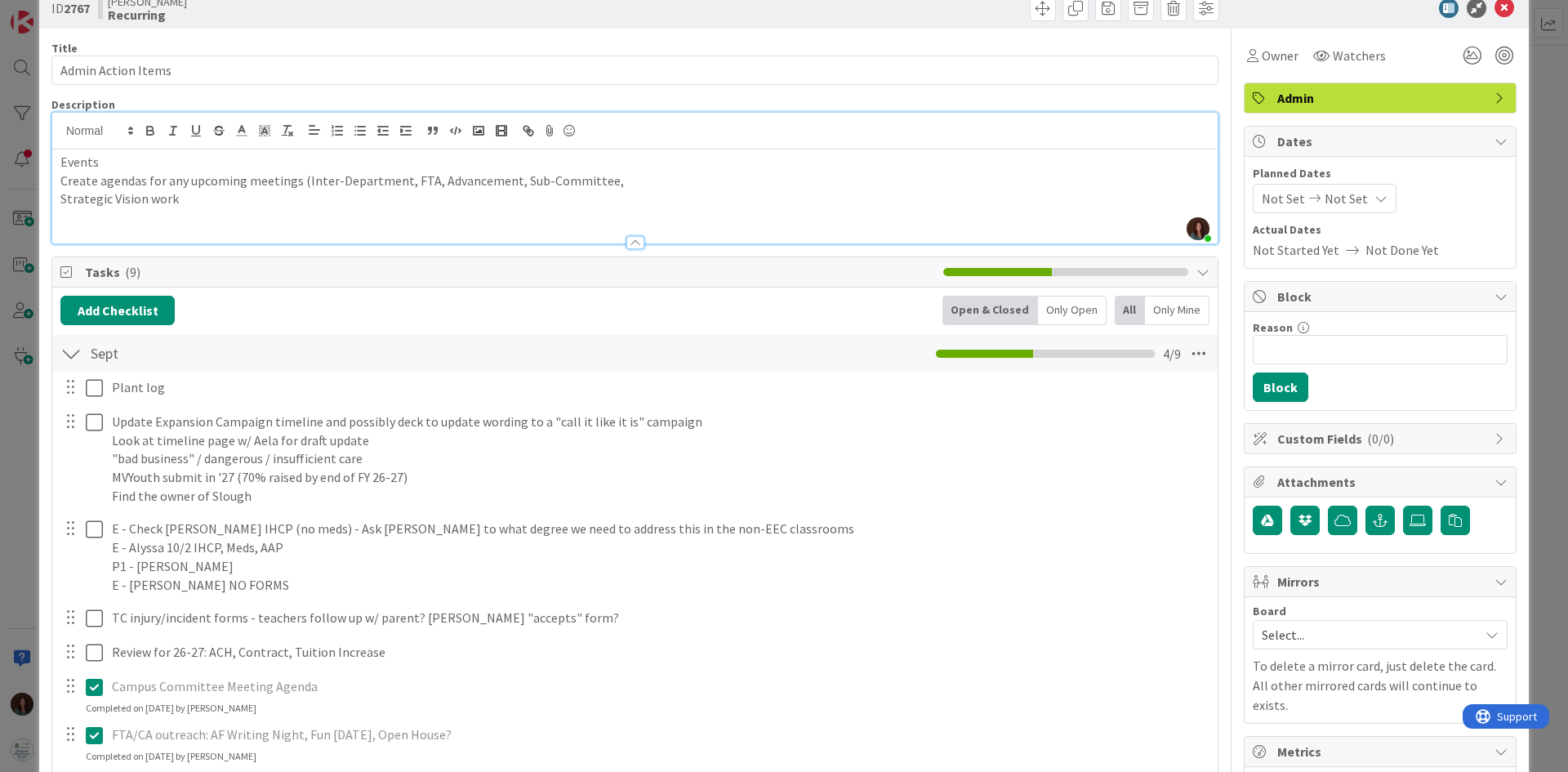
scroll to position [0, 0]
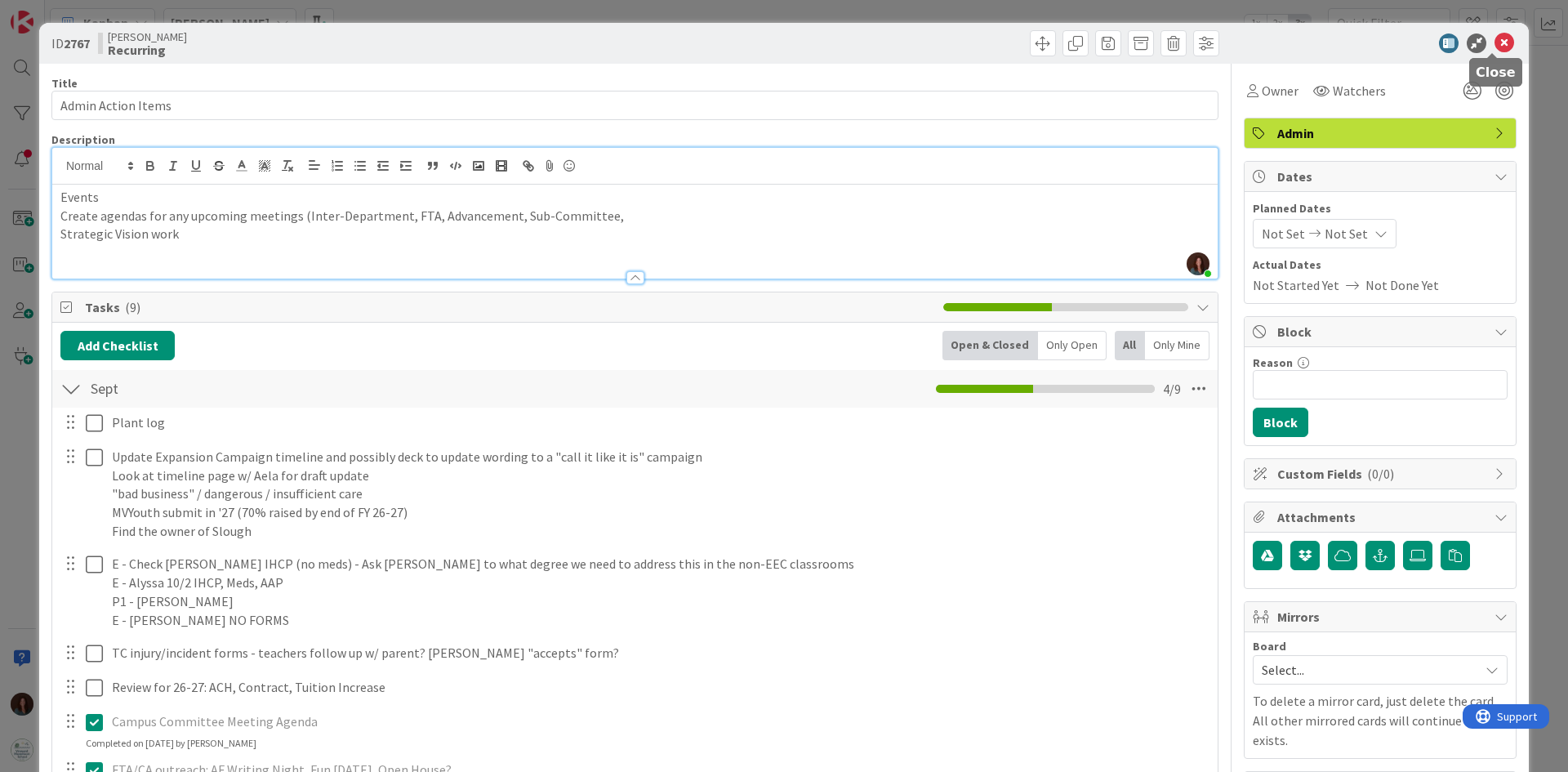
click at [1495, 39] on icon at bounding box center [1505, 43] width 20 height 20
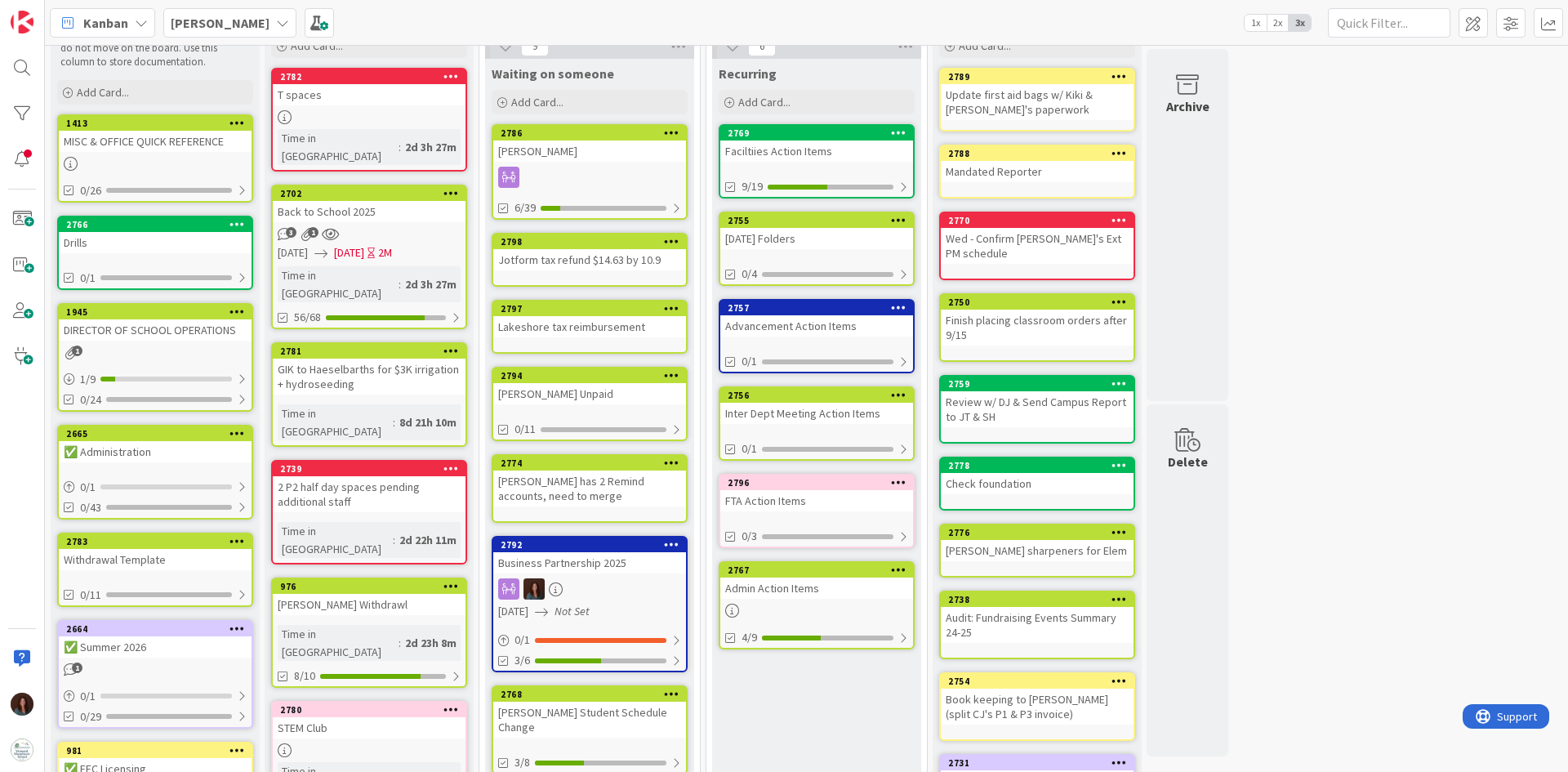
click at [840, 404] on div "Inter Dept Meeting Action Items" at bounding box center [816, 413] width 193 height 21
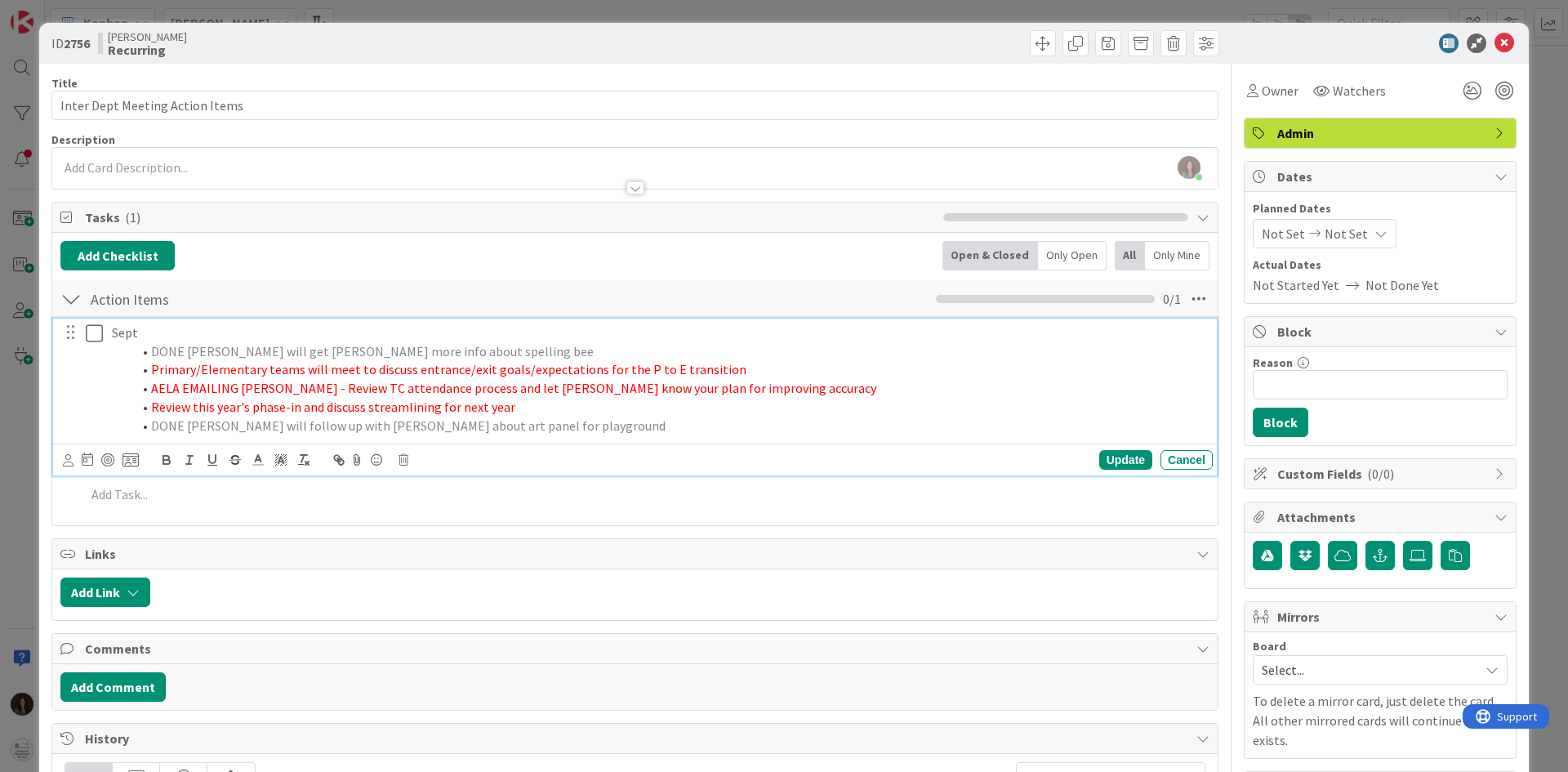
click at [151, 423] on span "DONE Rhiannon will follow up with Chris about art panel for playground" at bounding box center [408, 425] width 514 height 16
click at [546, 409] on li "Review this year's phase-in and discuss streamlining for next year" at bounding box center [669, 407] width 1075 height 19
click at [1163, 459] on div "Cancel" at bounding box center [1187, 460] width 52 height 20
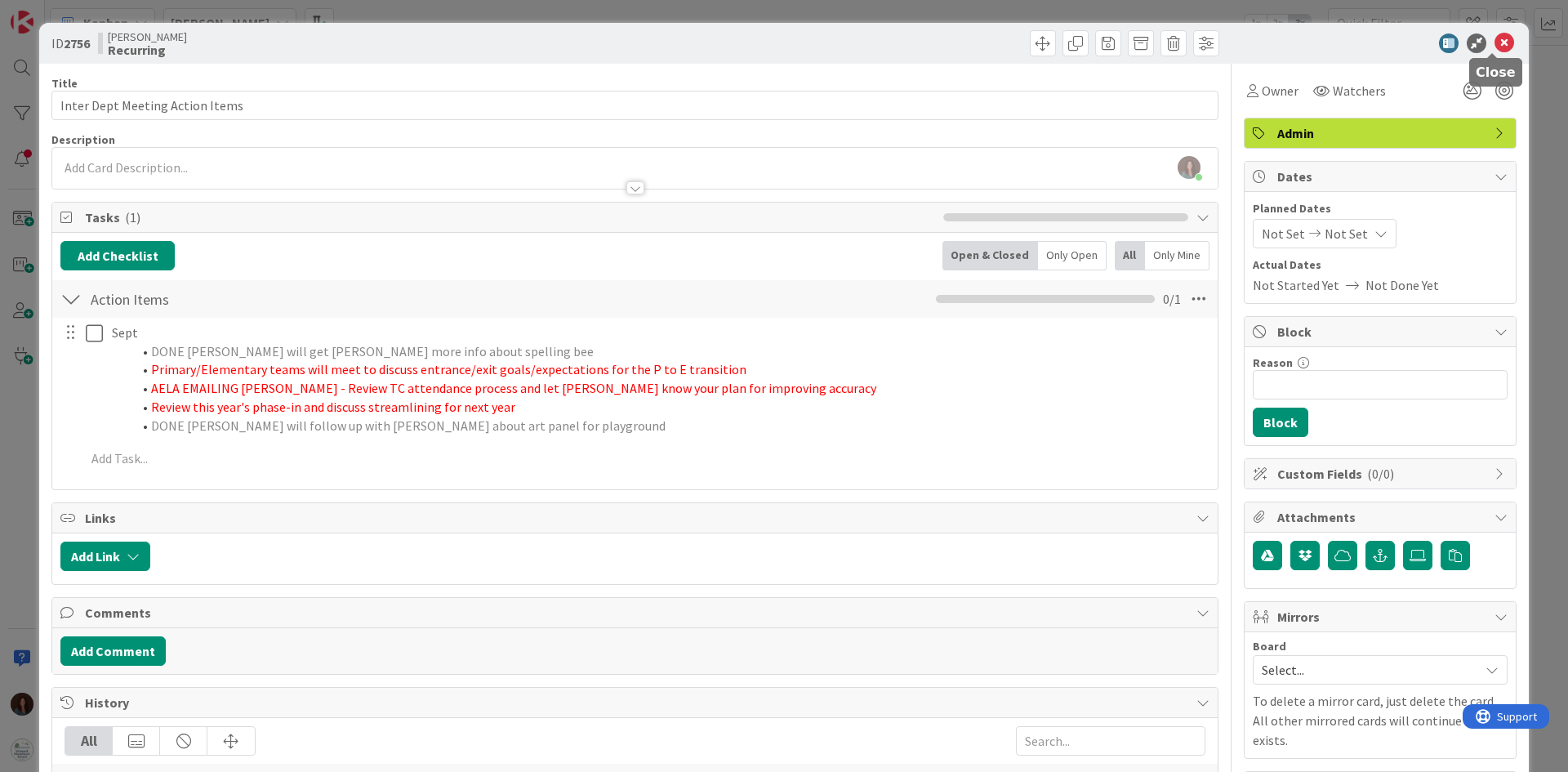
click at [1495, 39] on icon at bounding box center [1505, 43] width 20 height 20
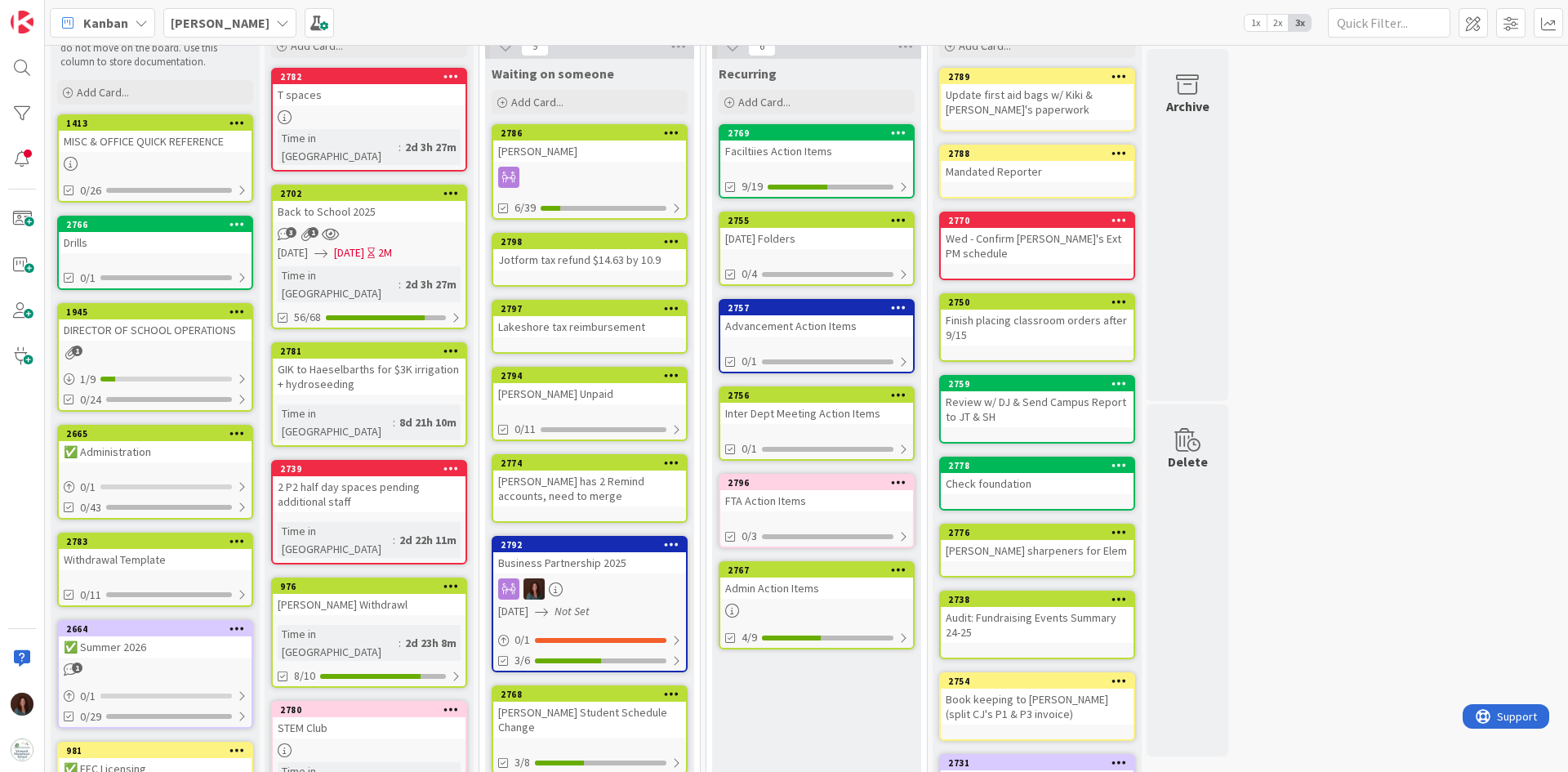
click at [796, 498] on div "FTA Action Items" at bounding box center [816, 501] width 193 height 21
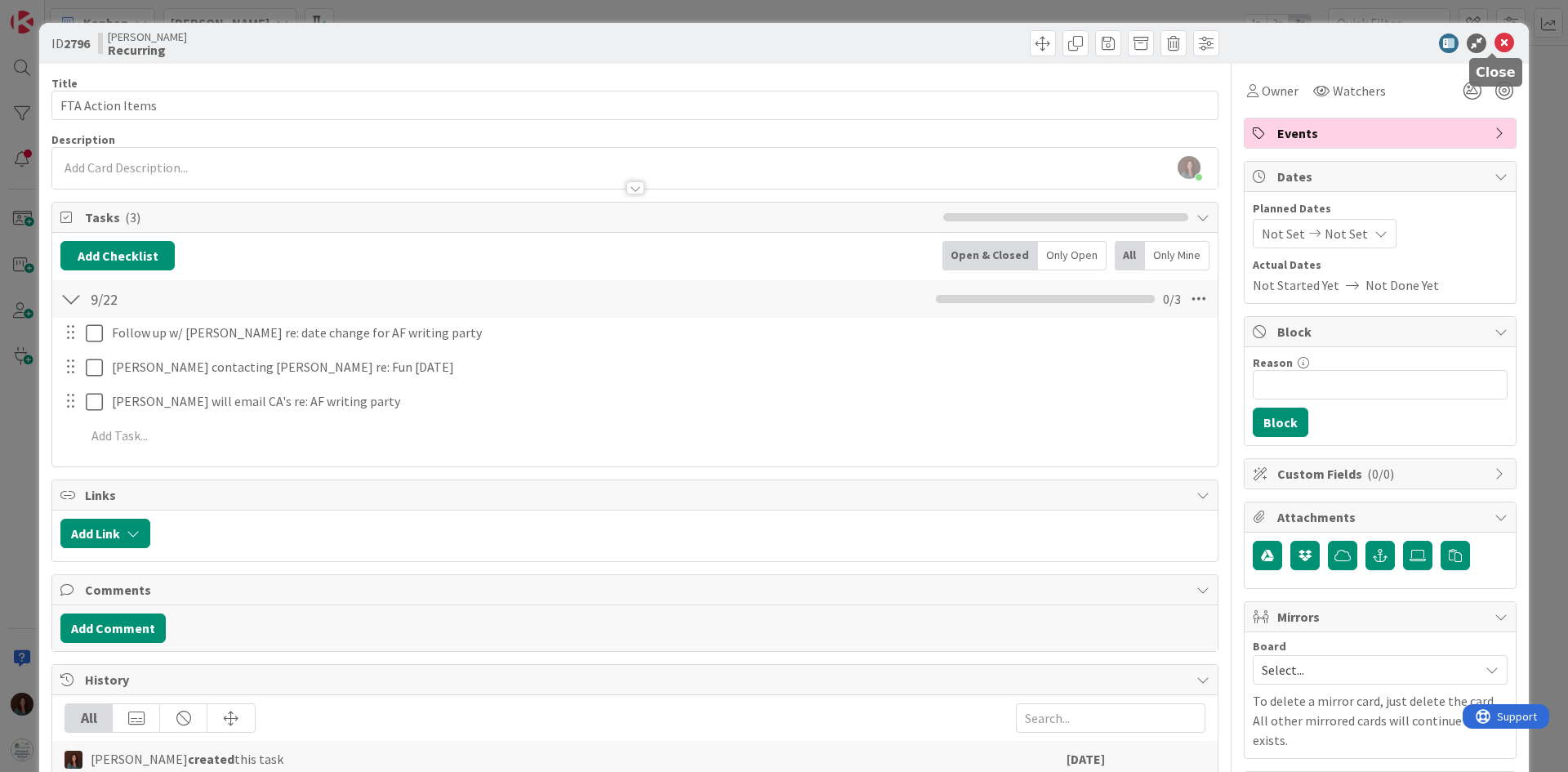
click at [1496, 43] on icon at bounding box center [1505, 43] width 20 height 20
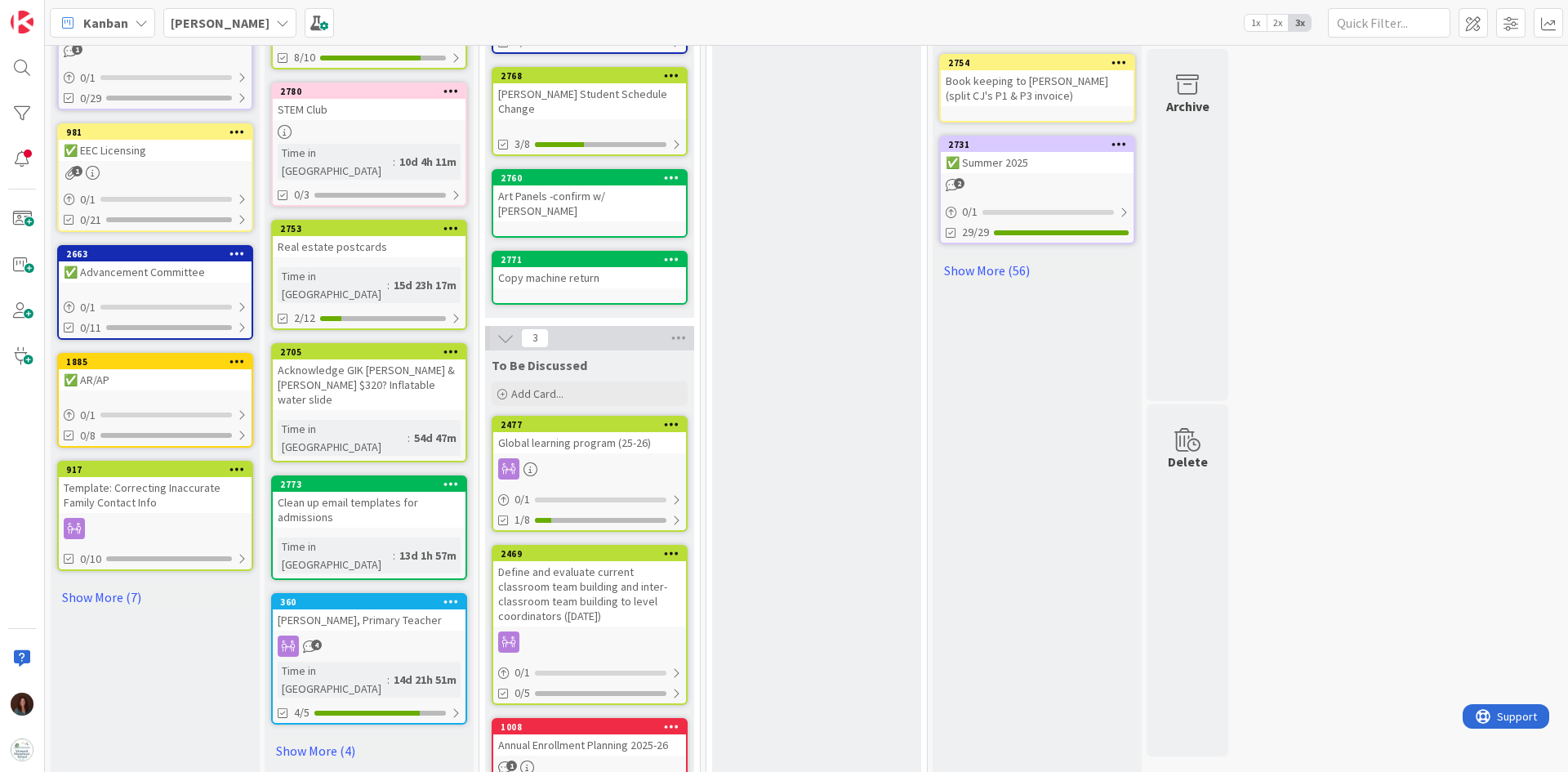
scroll to position [725, 0]
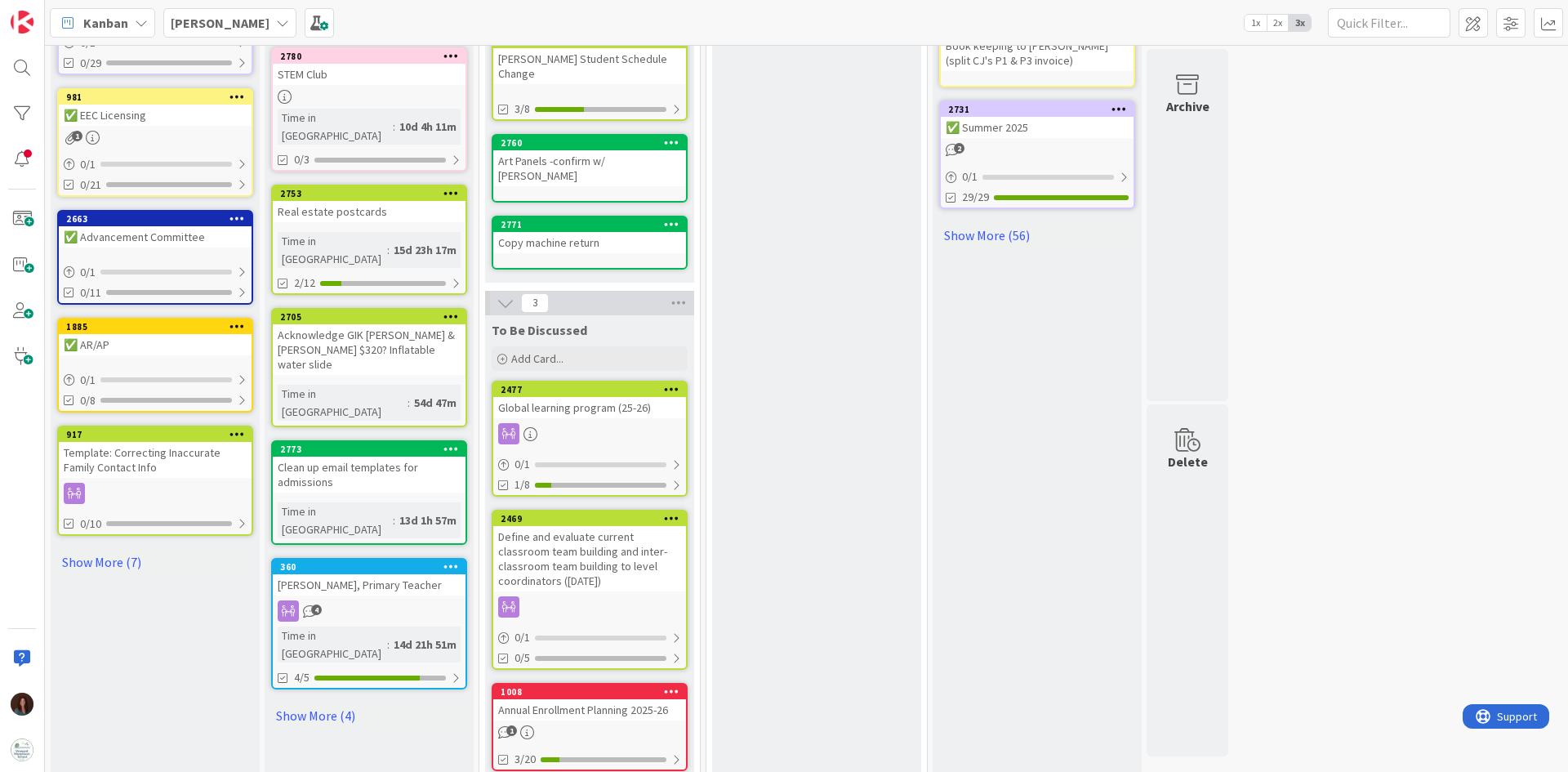
click at [609, 700] on div "Annual Enrollment Planning 2025-26" at bounding box center [590, 710] width 193 height 21
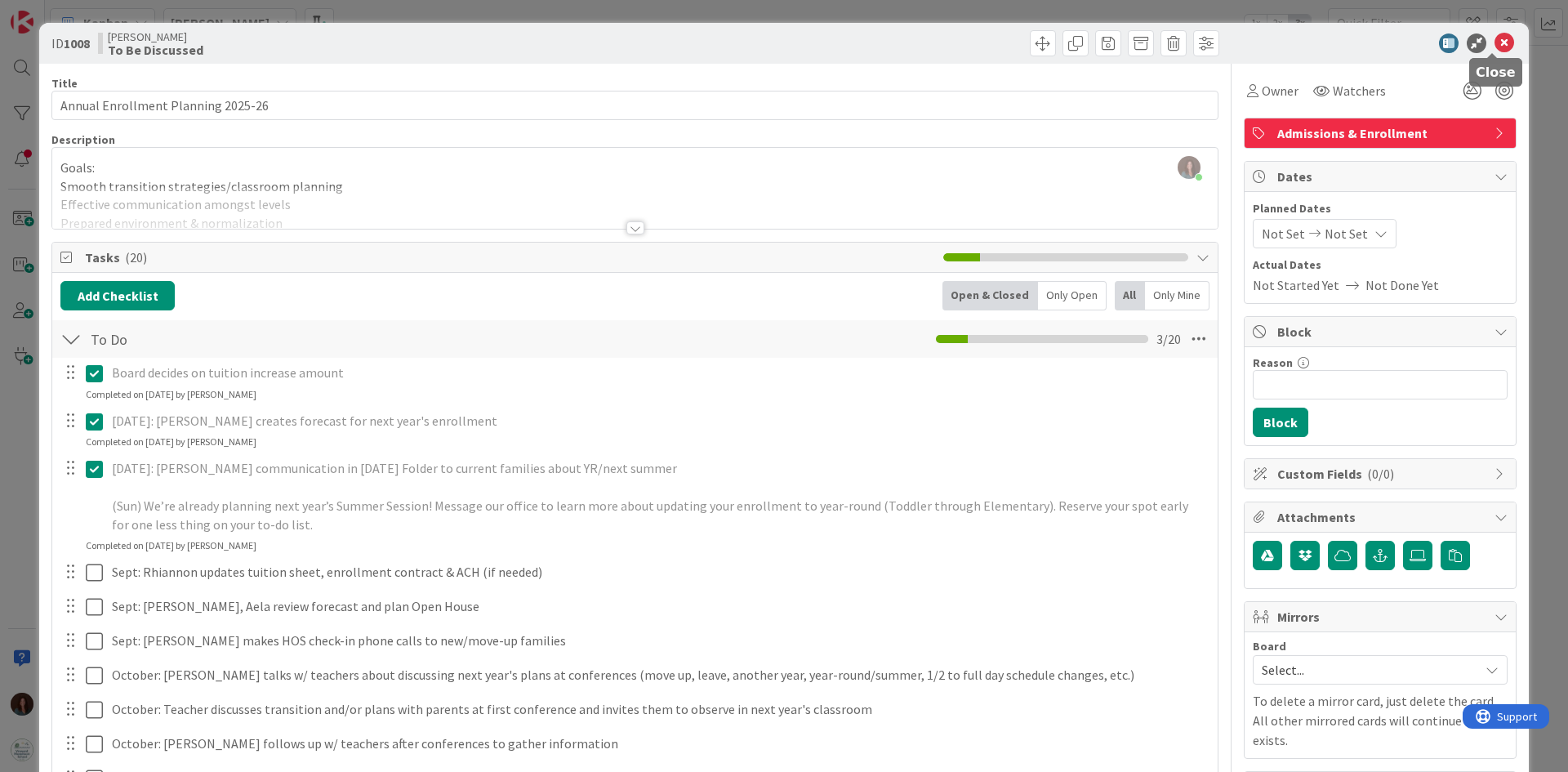
click at [1495, 42] on icon at bounding box center [1505, 43] width 20 height 20
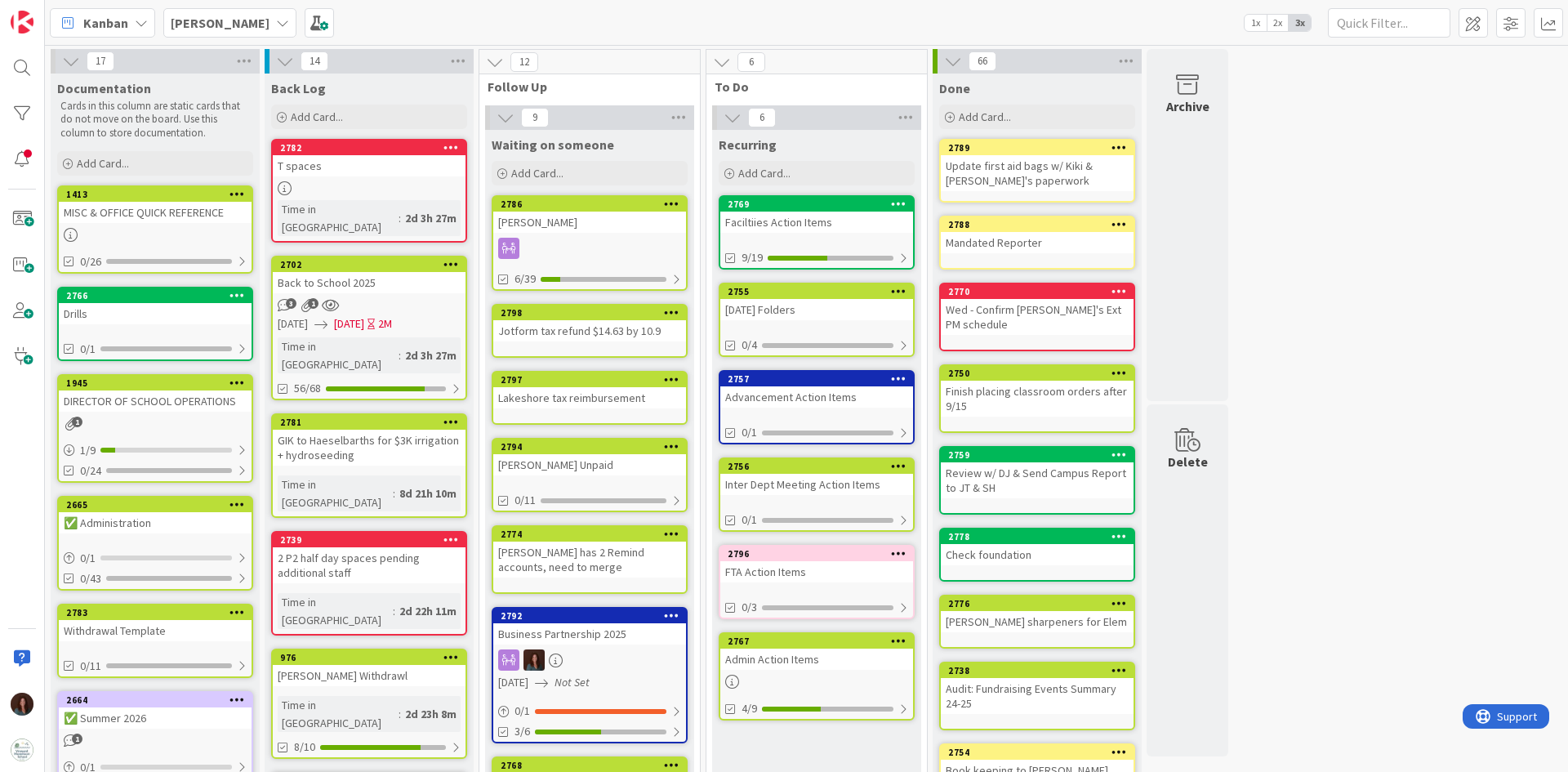
click at [799, 232] on div "Faciltiies Action Items" at bounding box center [816, 222] width 193 height 21
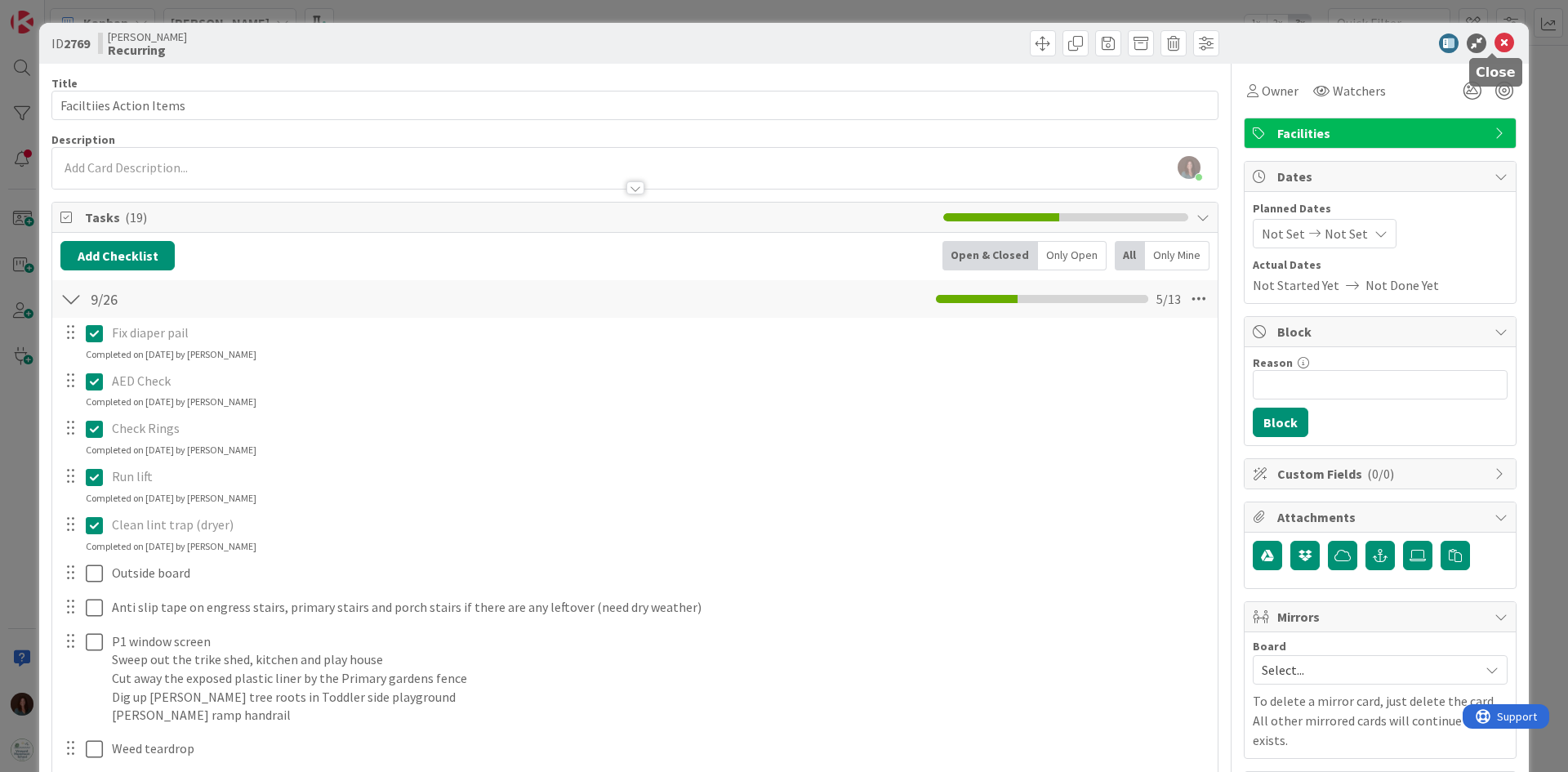
click at [1495, 43] on icon at bounding box center [1505, 43] width 20 height 20
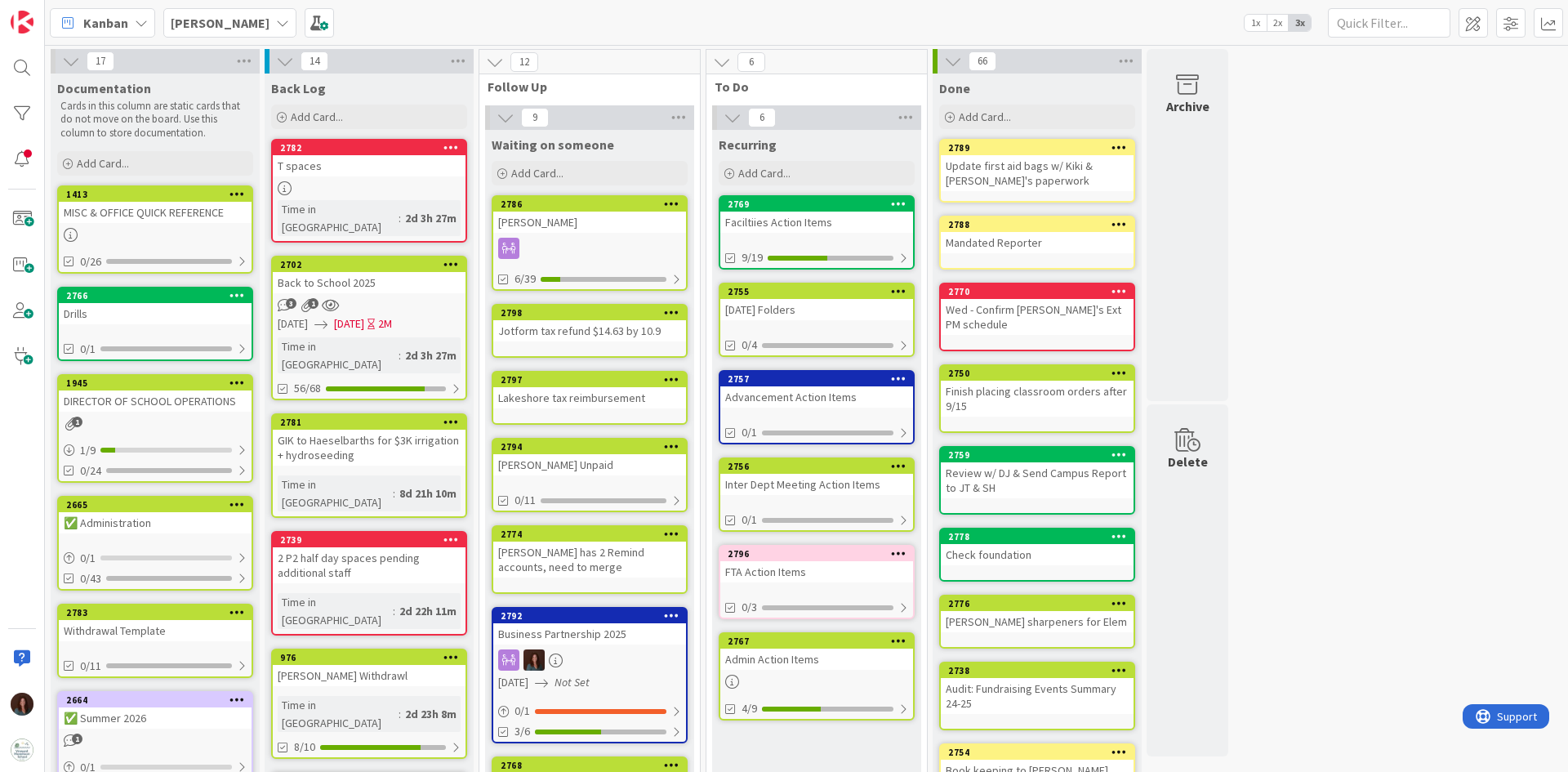
click at [792, 225] on div "Faciltiies Action Items" at bounding box center [816, 222] width 193 height 21
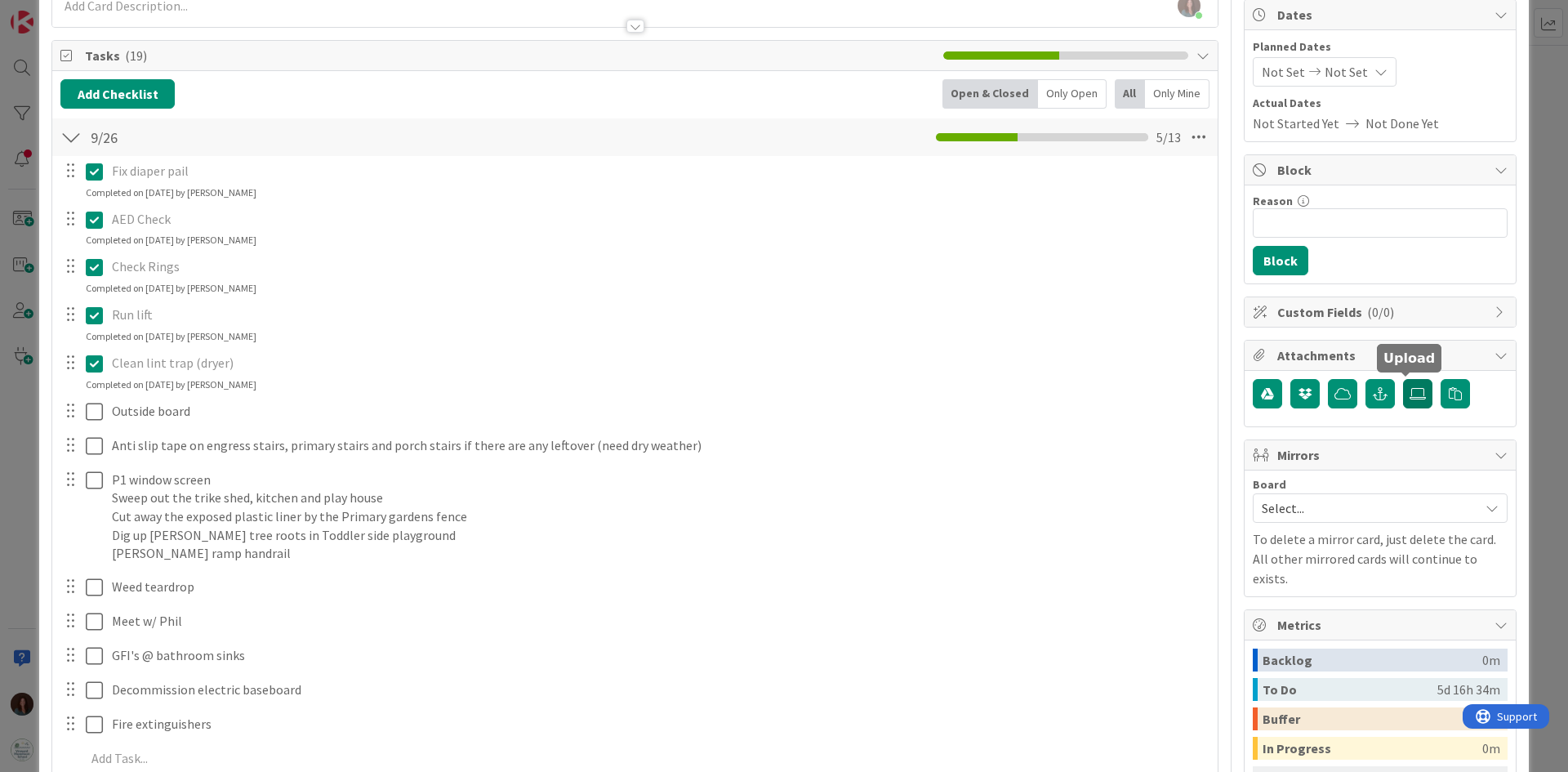
scroll to position [164, 0]
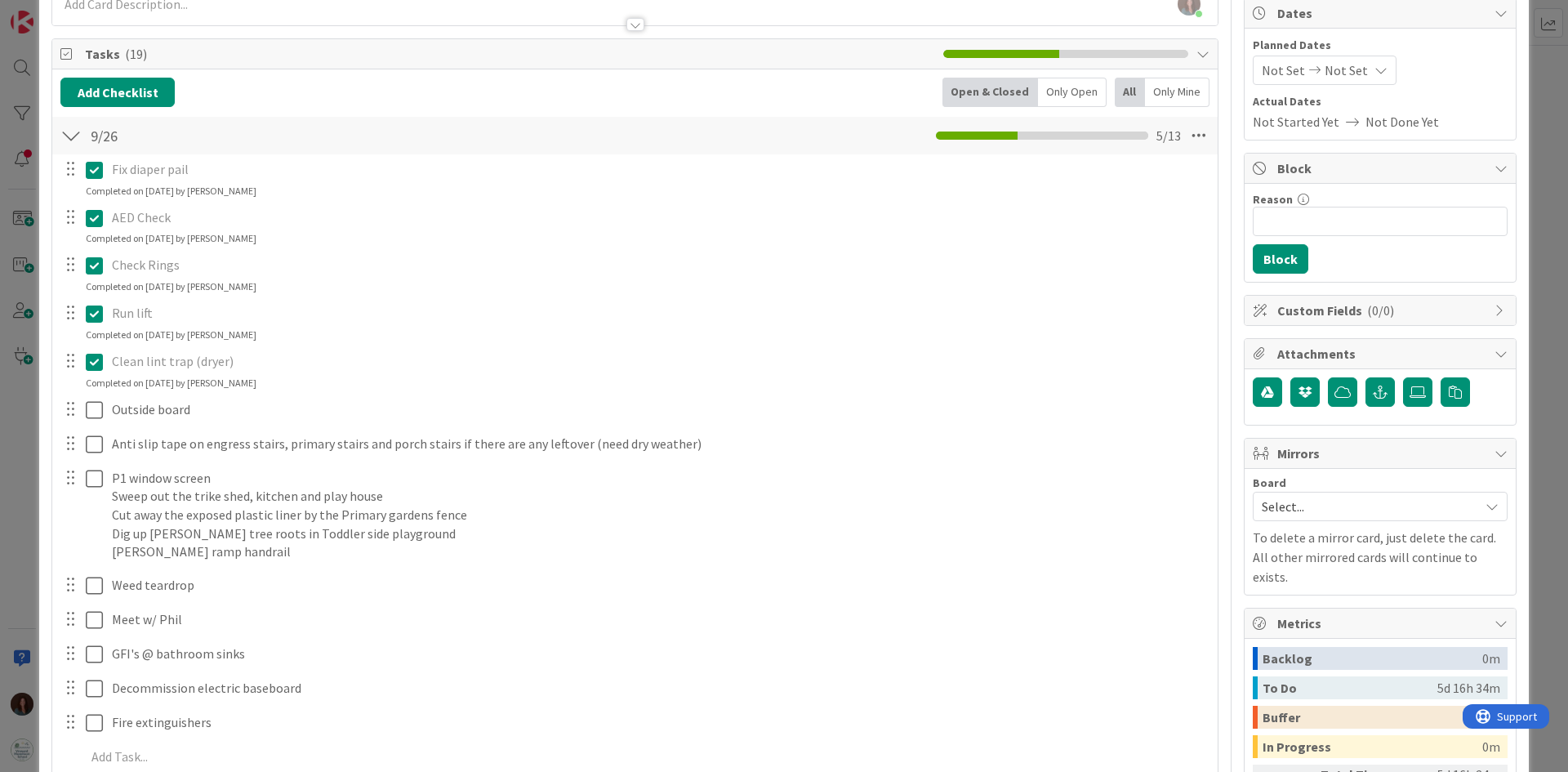
click at [1272, 504] on span "Select..." at bounding box center [1367, 506] width 209 height 23
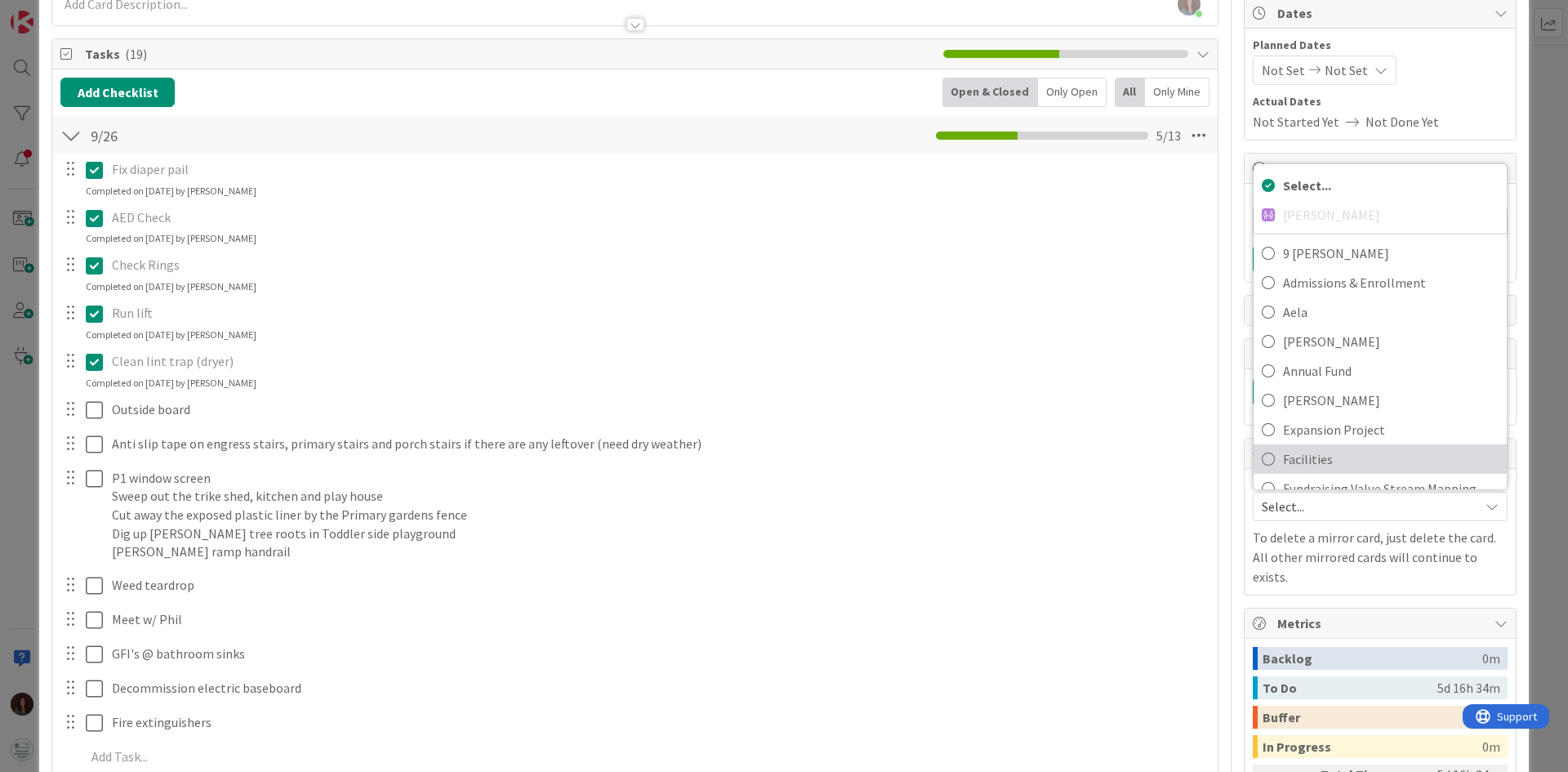
click at [1307, 463] on span "Facilities" at bounding box center [1391, 459] width 216 height 25
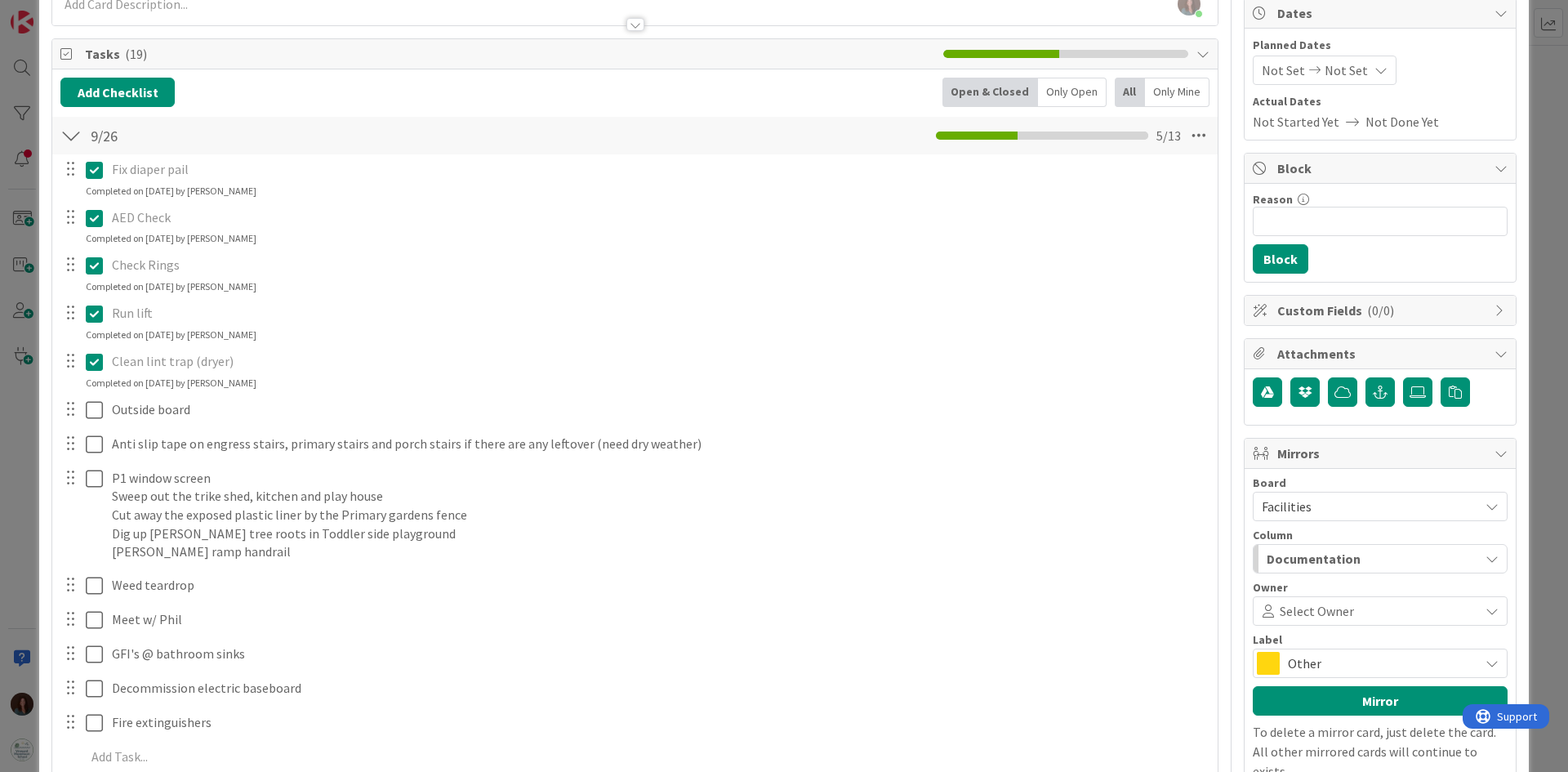
click at [1355, 561] on div "Documentation" at bounding box center [1371, 558] width 216 height 26
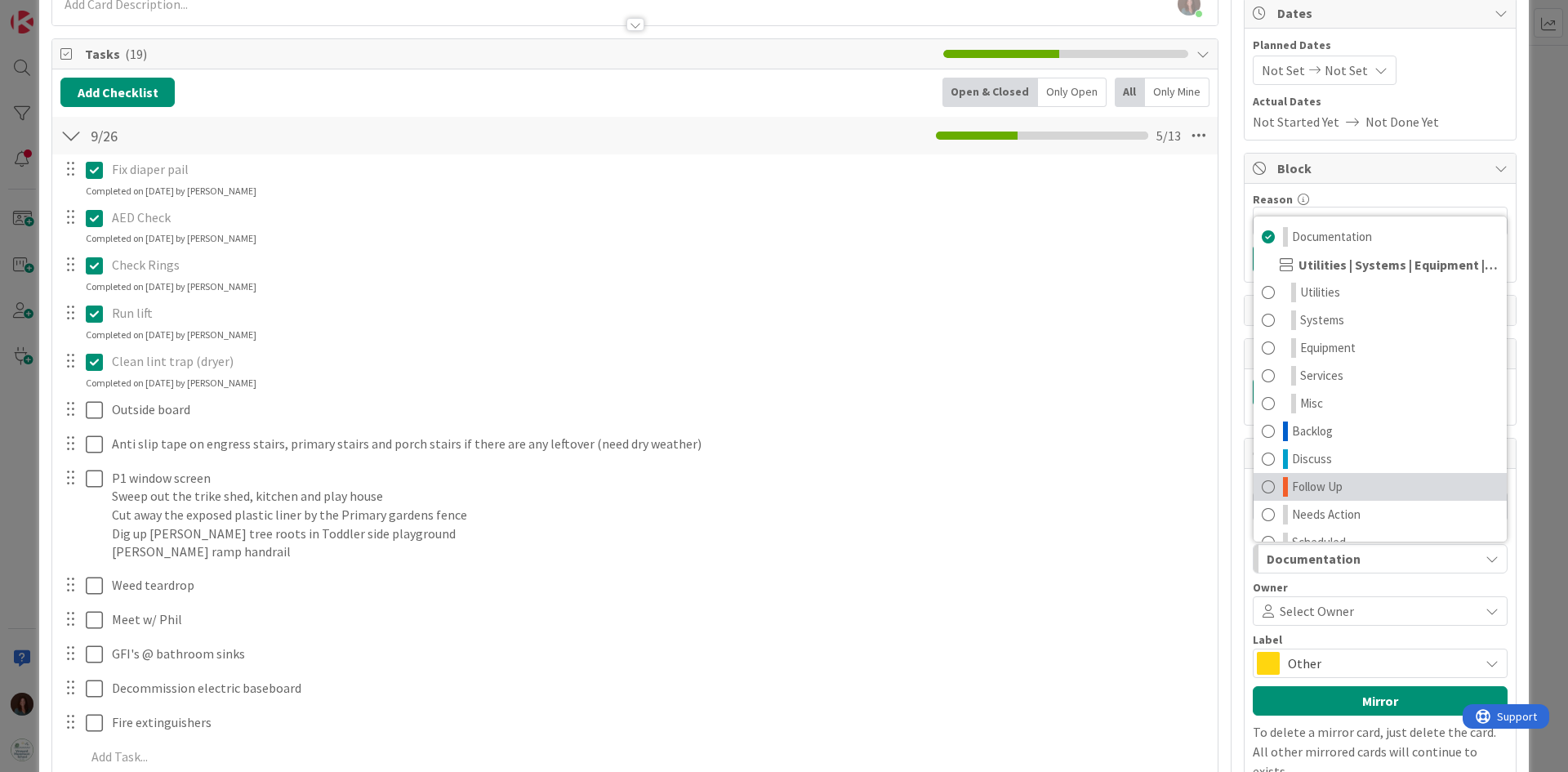
click at [1339, 492] on link "Follow Up" at bounding box center [1380, 487] width 253 height 27
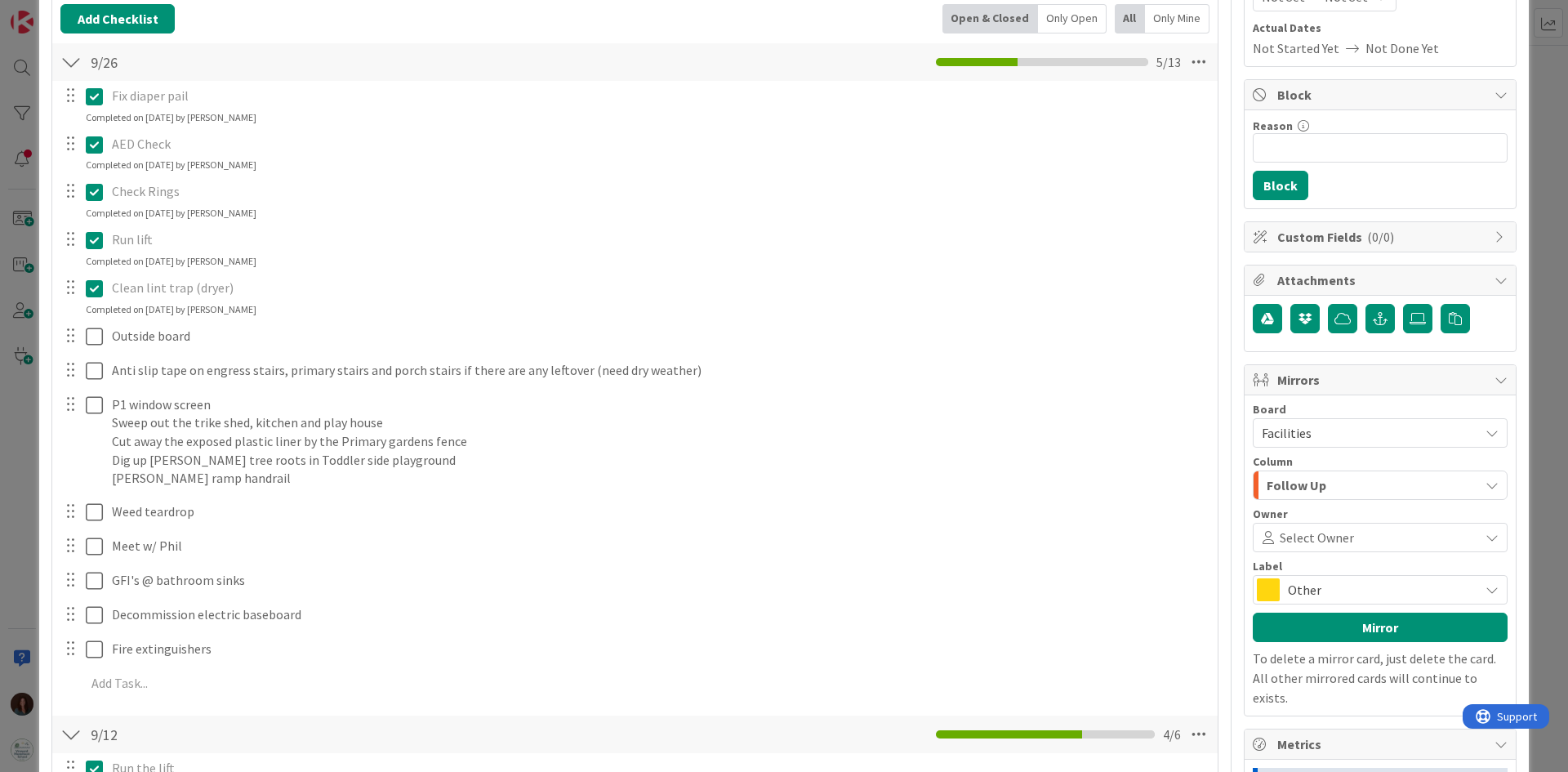
scroll to position [245, 0]
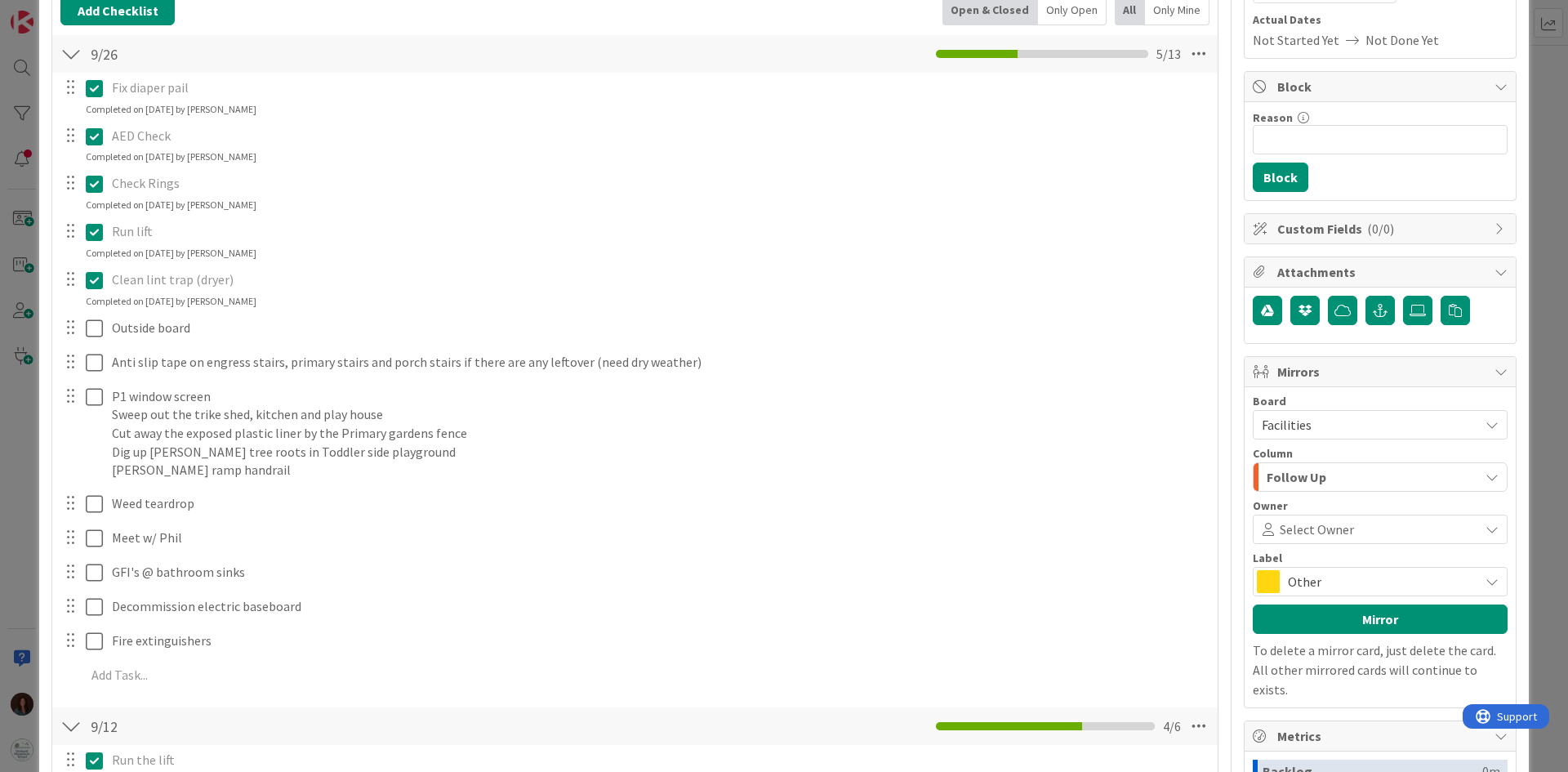
click at [1355, 531] on span at bounding box center [1415, 529] width 120 height 13
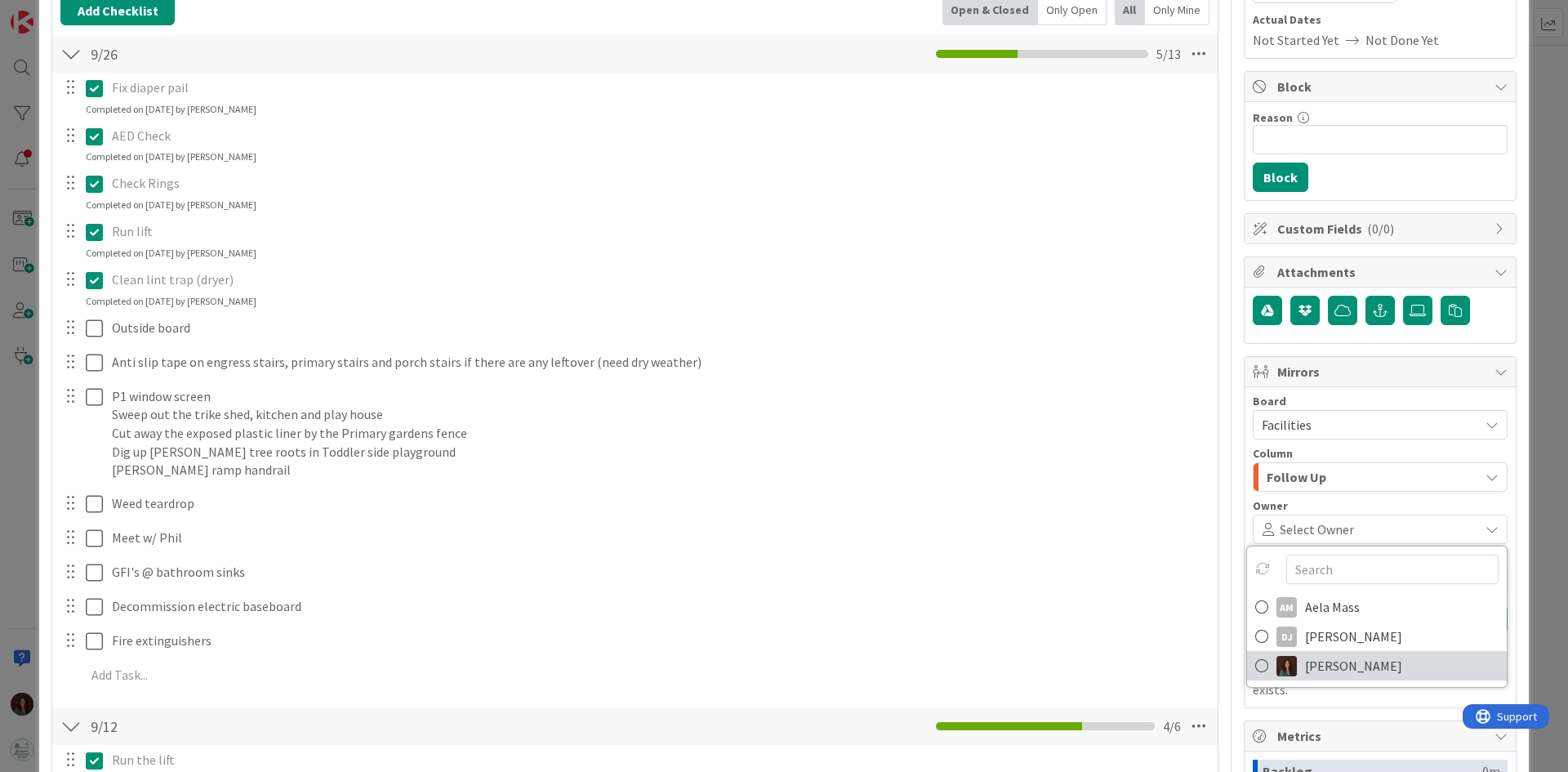
click at [1360, 672] on span "Rhiannon Fernandes" at bounding box center [1354, 666] width 97 height 25
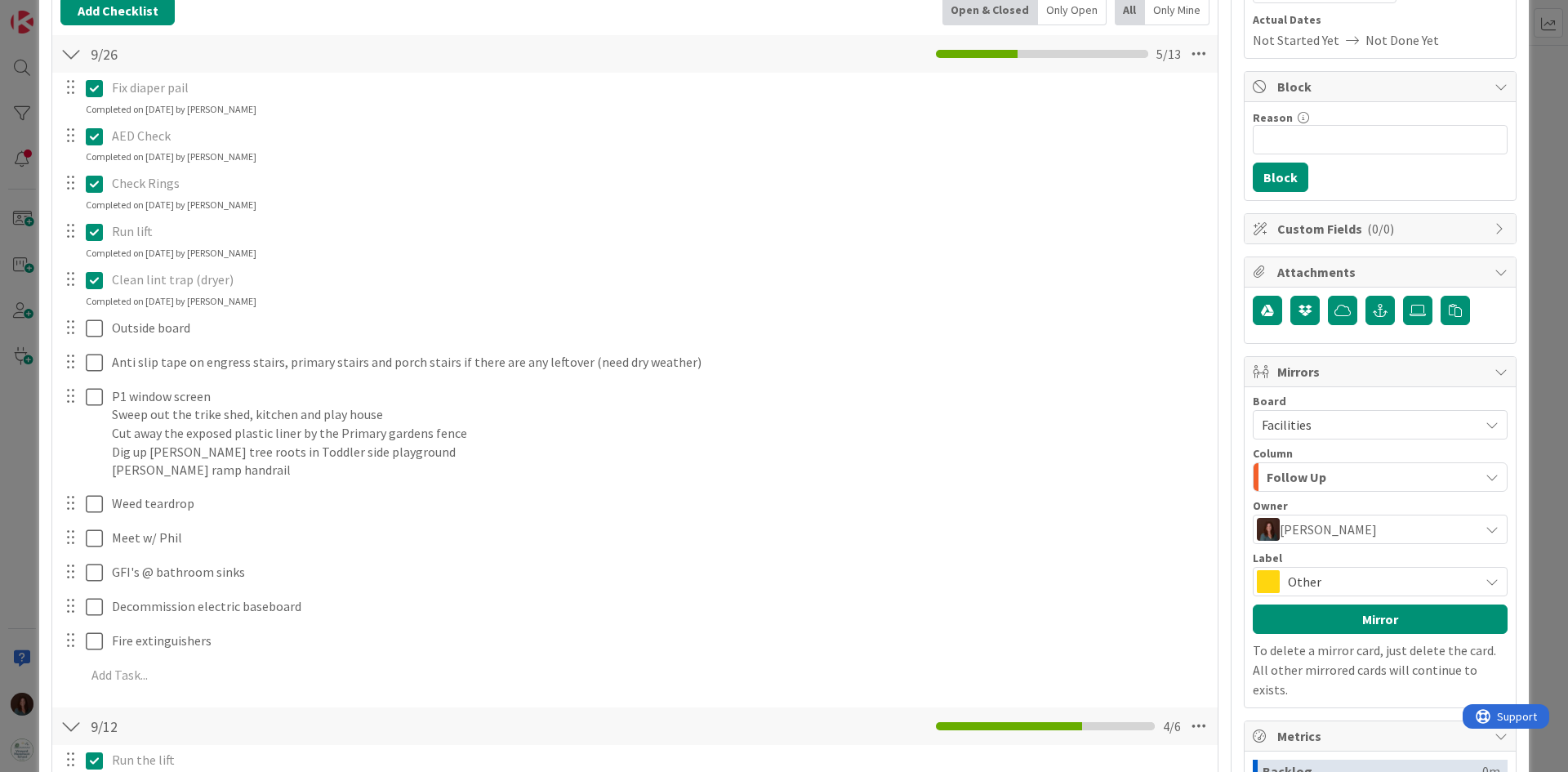
click at [1332, 582] on span "Other" at bounding box center [1379, 582] width 183 height 23
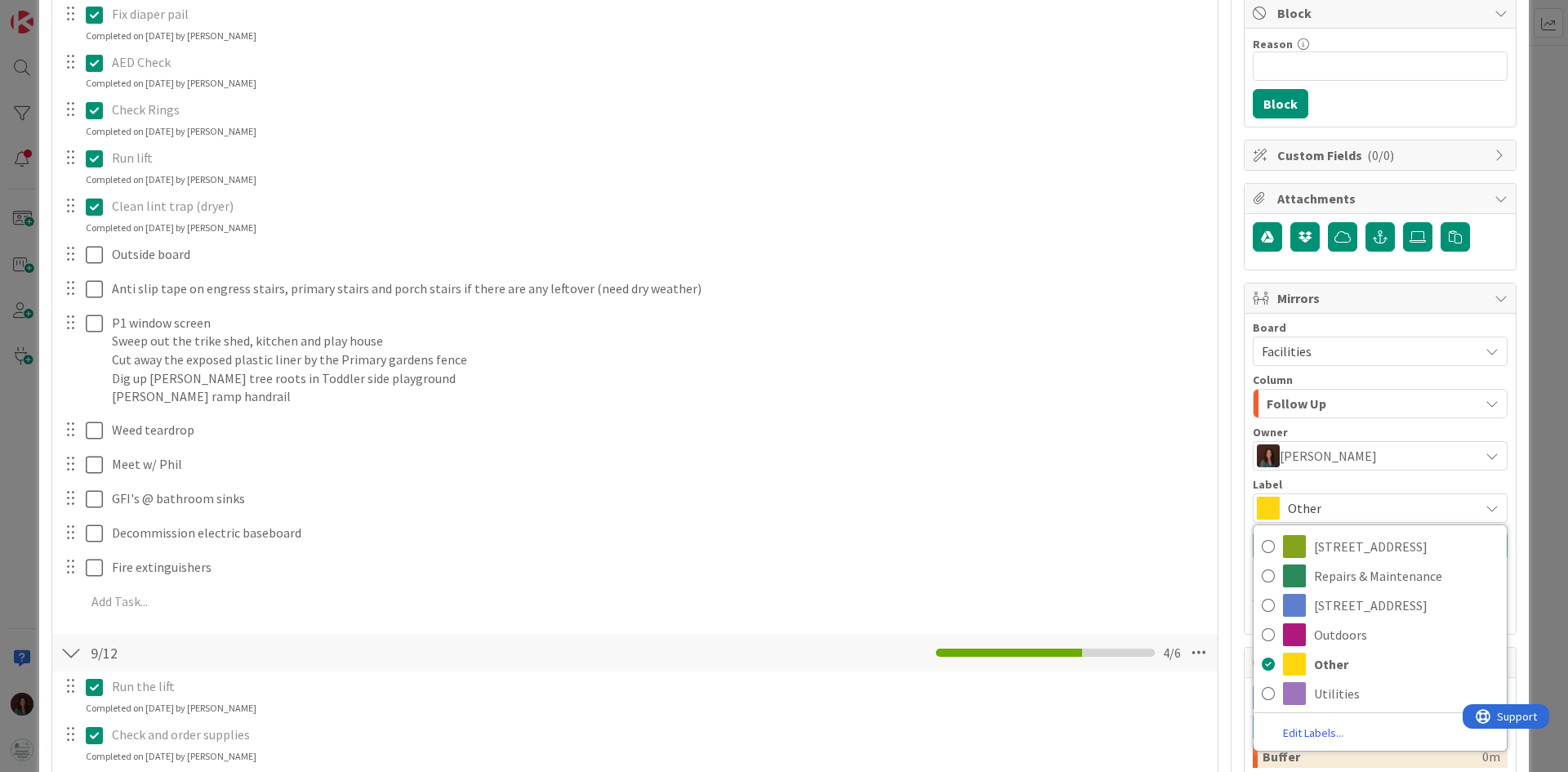
scroll to position [327, 0]
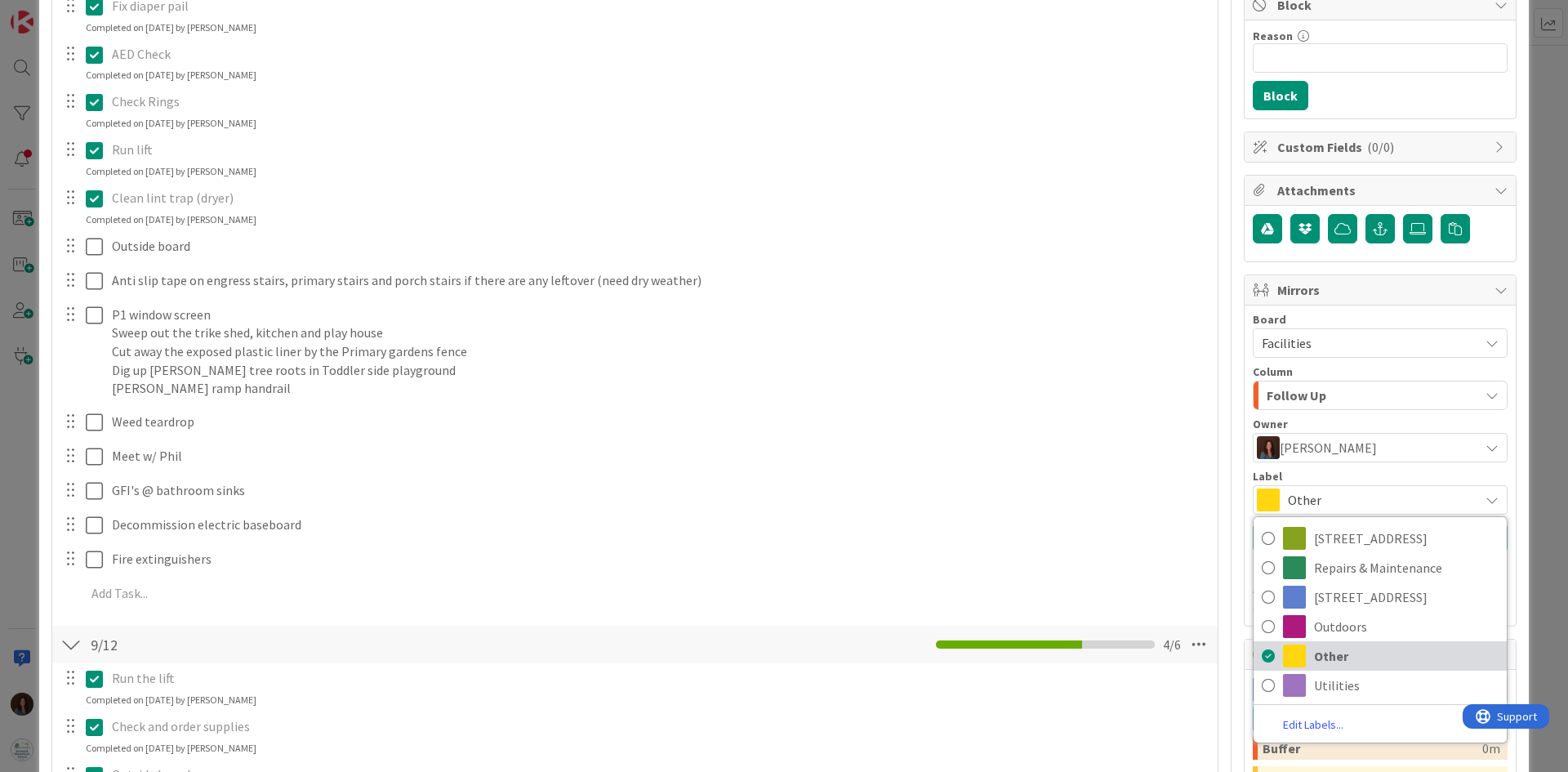
click at [1322, 660] on span "Other" at bounding box center [1406, 656] width 184 height 25
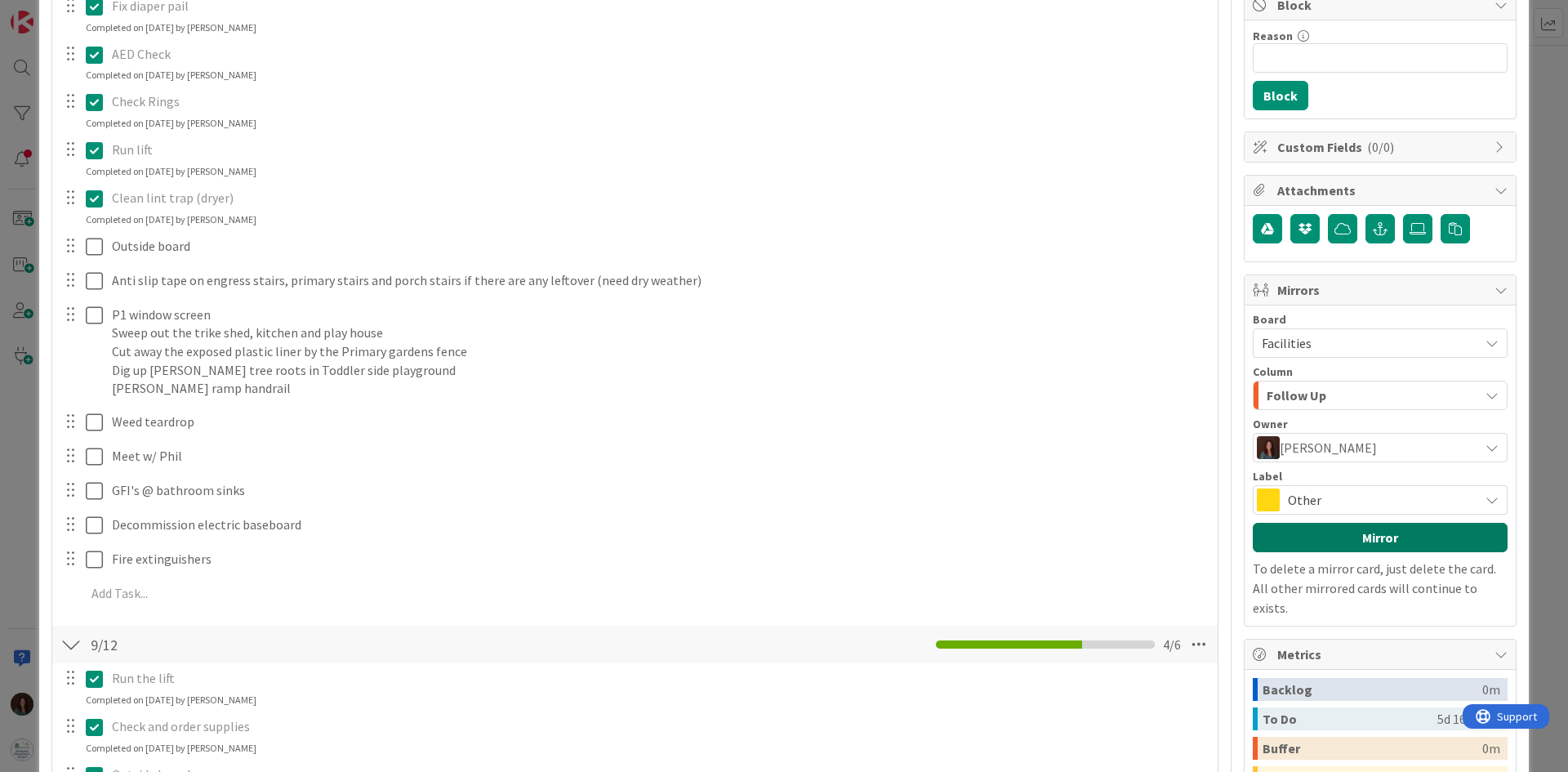
click at [1371, 540] on button "Mirror" at bounding box center [1380, 538] width 255 height 29
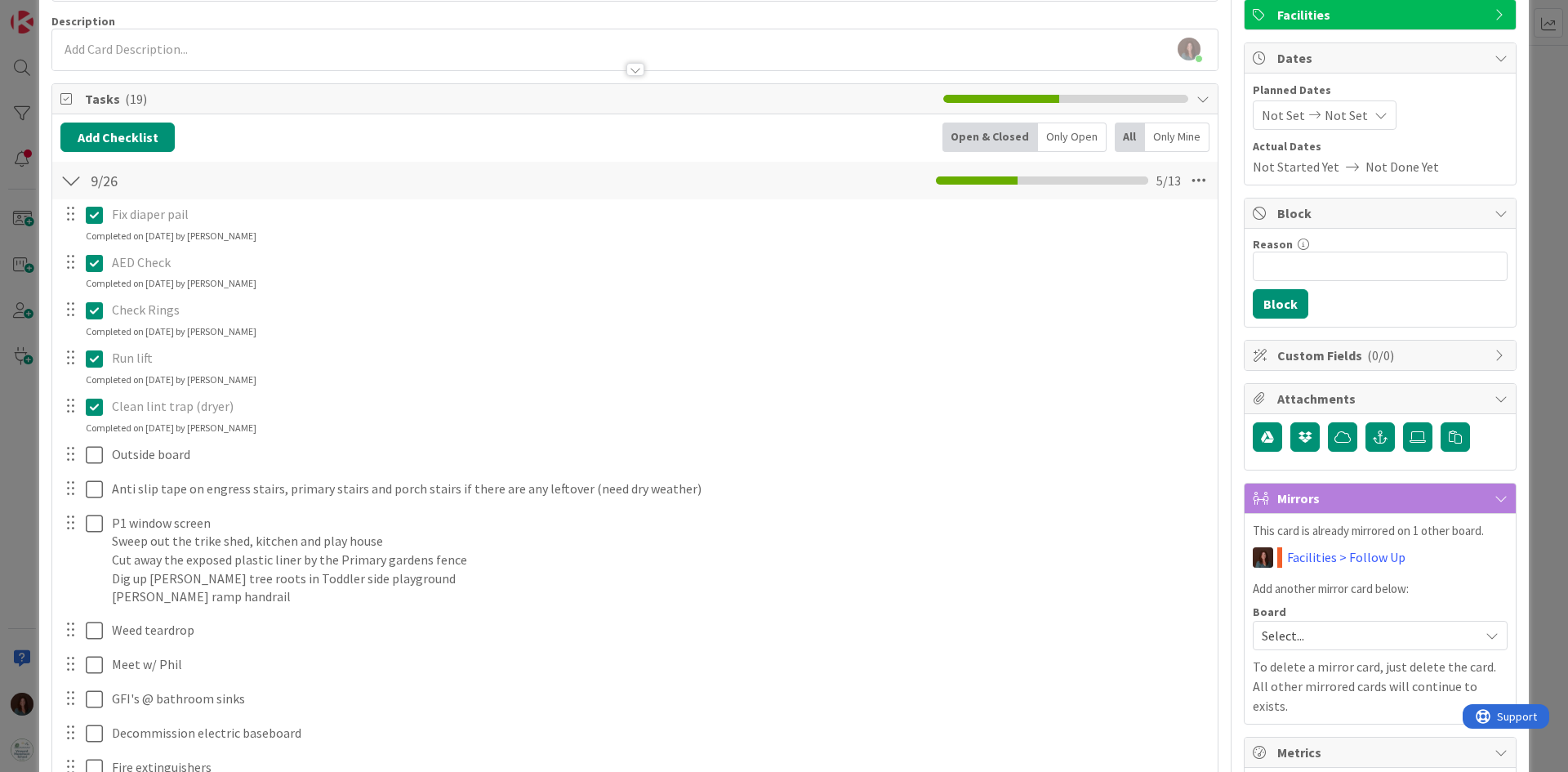
scroll to position [0, 0]
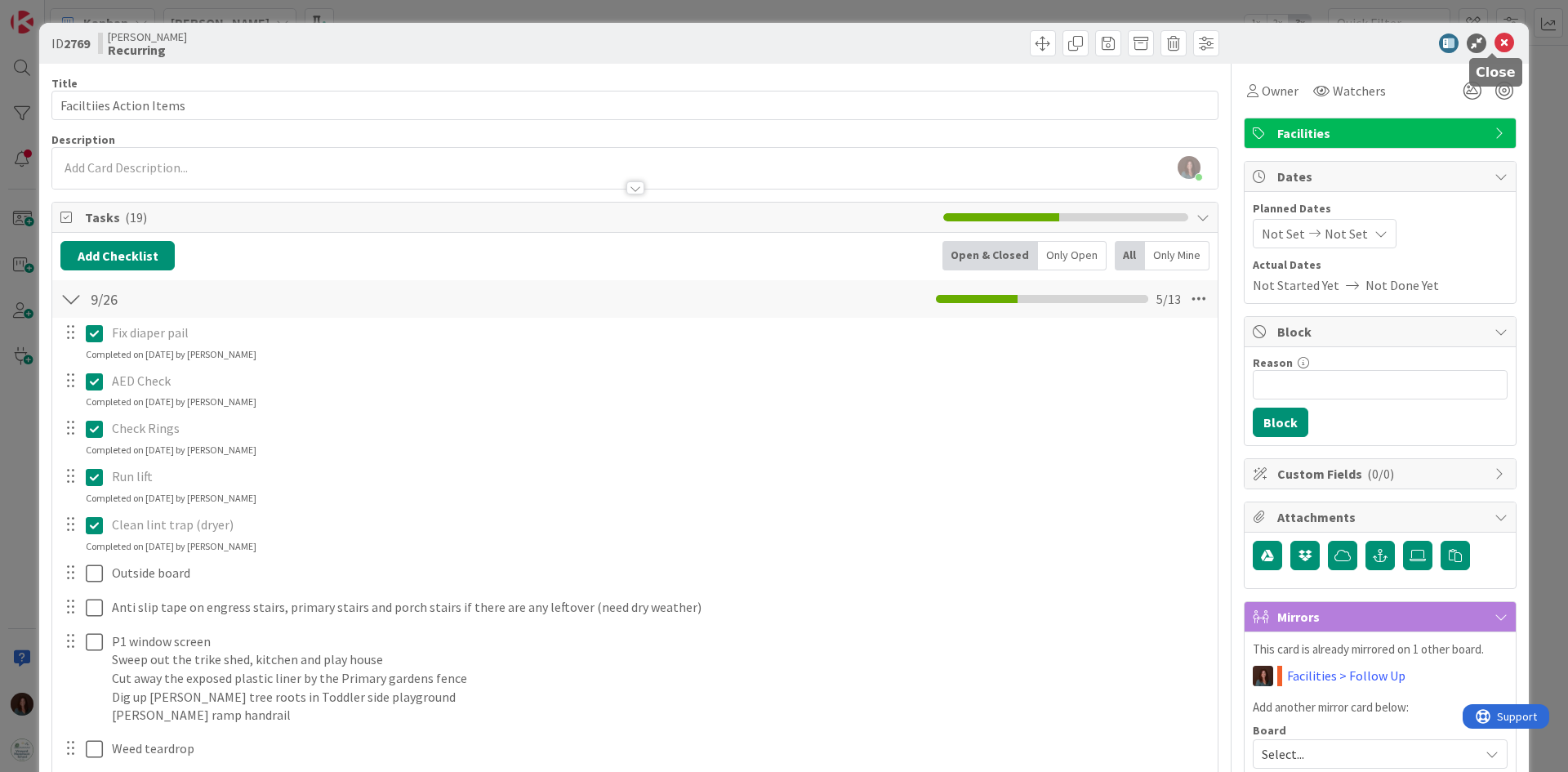
click at [1502, 43] on icon at bounding box center [1505, 43] width 20 height 20
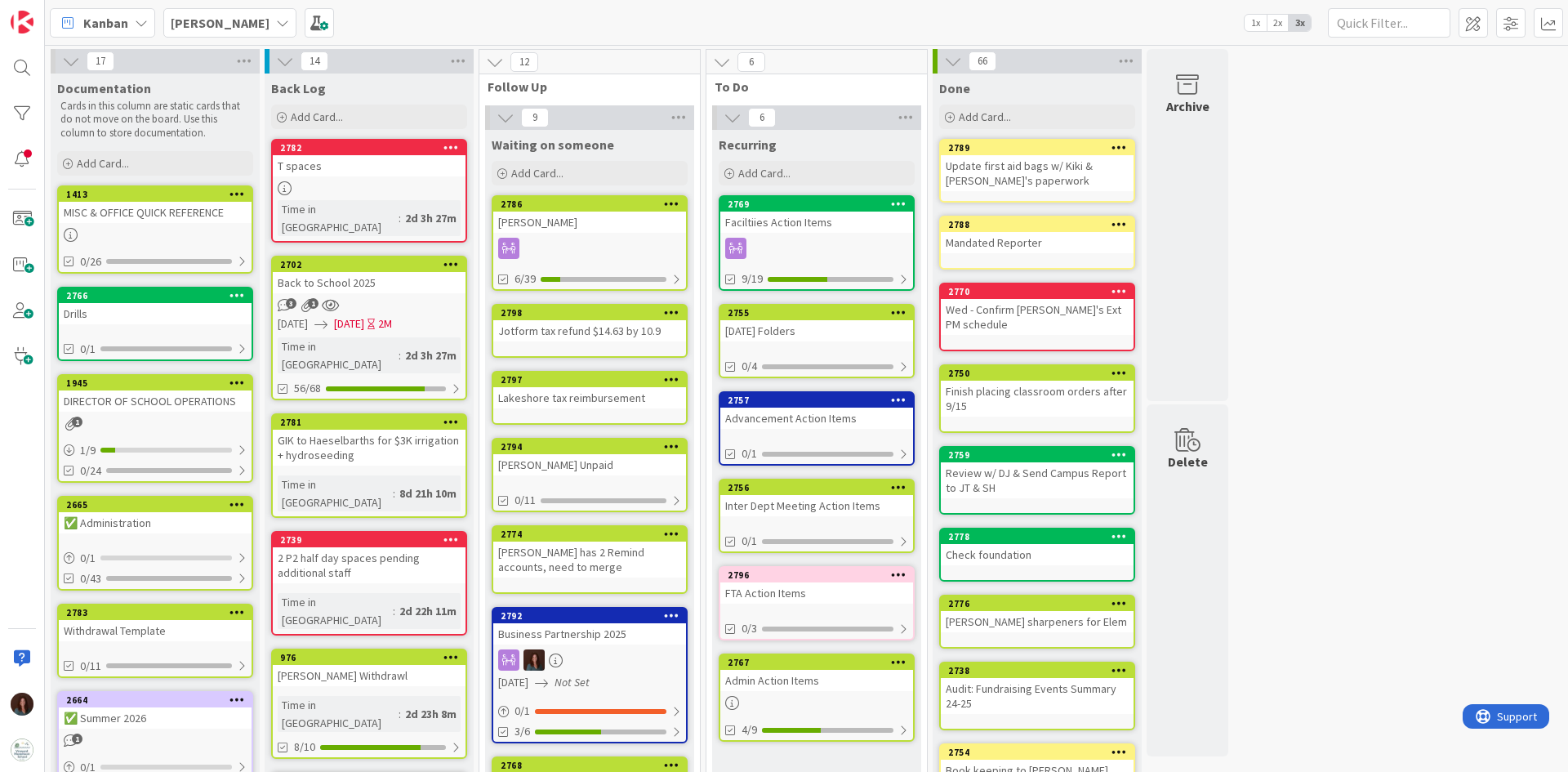
click at [231, 21] on div "[PERSON_NAME]" at bounding box center [230, 23] width 133 height 29
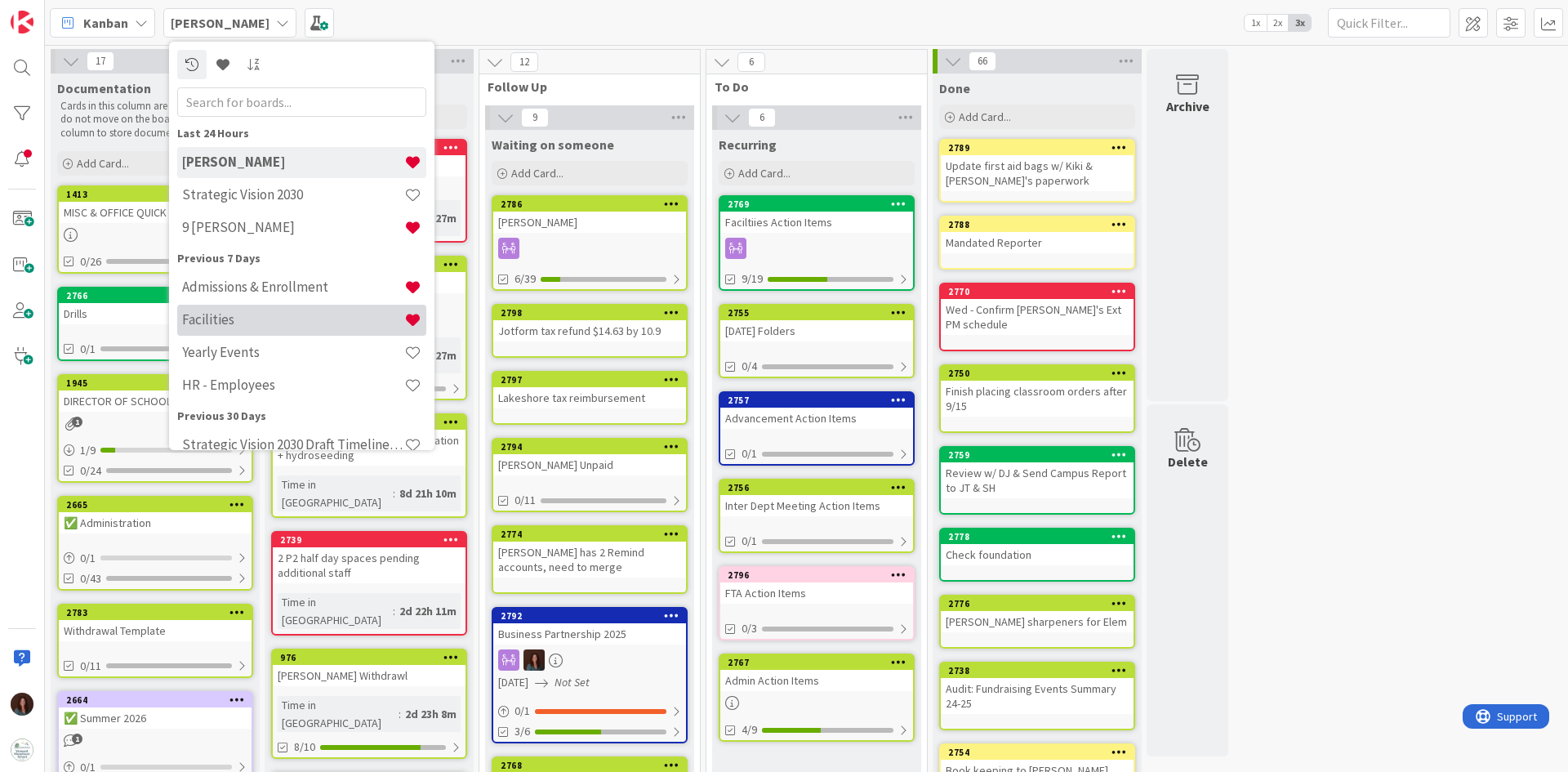
click at [252, 320] on h4 "Facilities" at bounding box center [292, 319] width 222 height 16
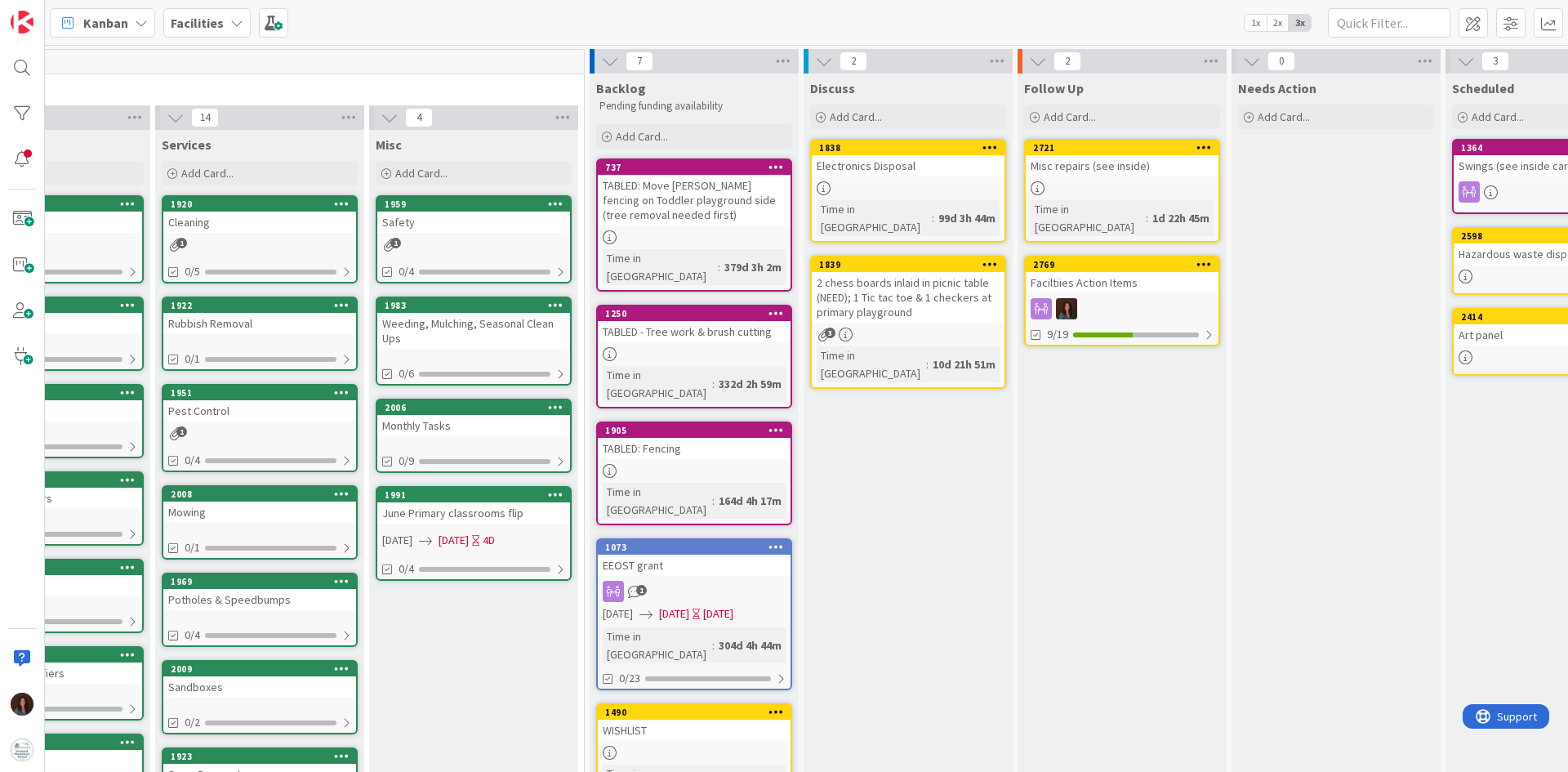
scroll to position [0, 1020]
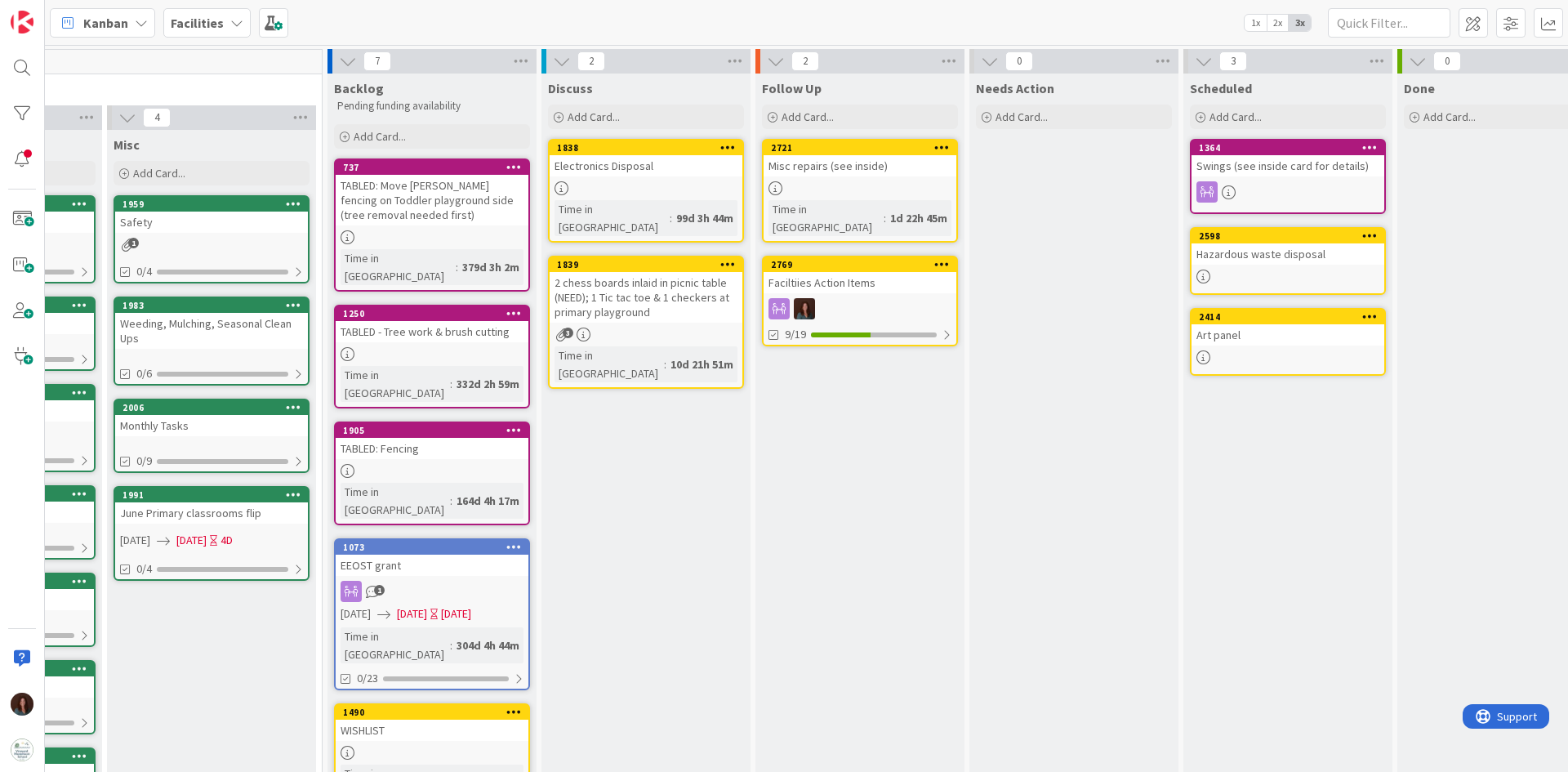
click at [135, 231] on div "Safety" at bounding box center [211, 222] width 193 height 21
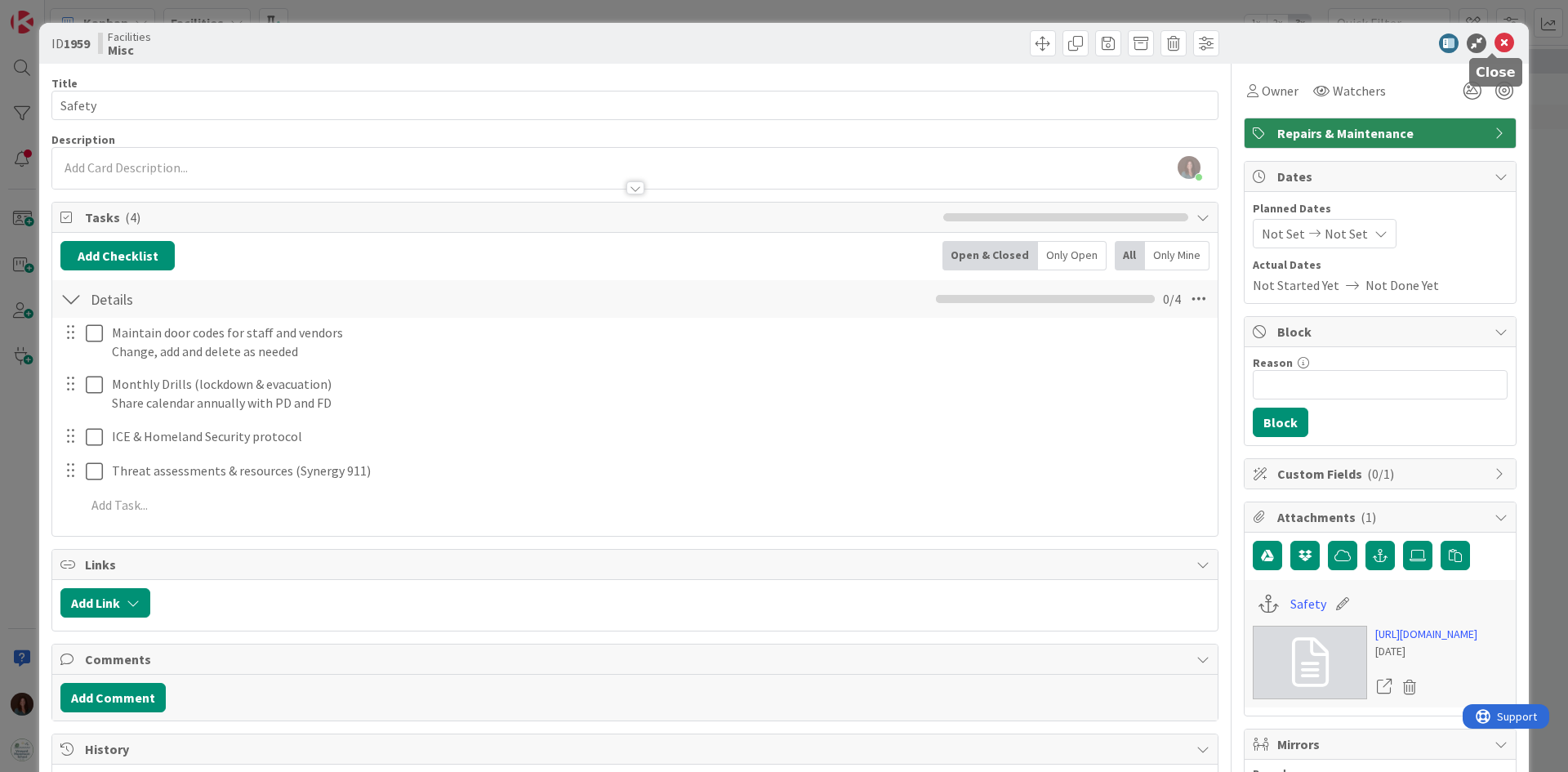
click at [1496, 40] on icon at bounding box center [1505, 43] width 20 height 20
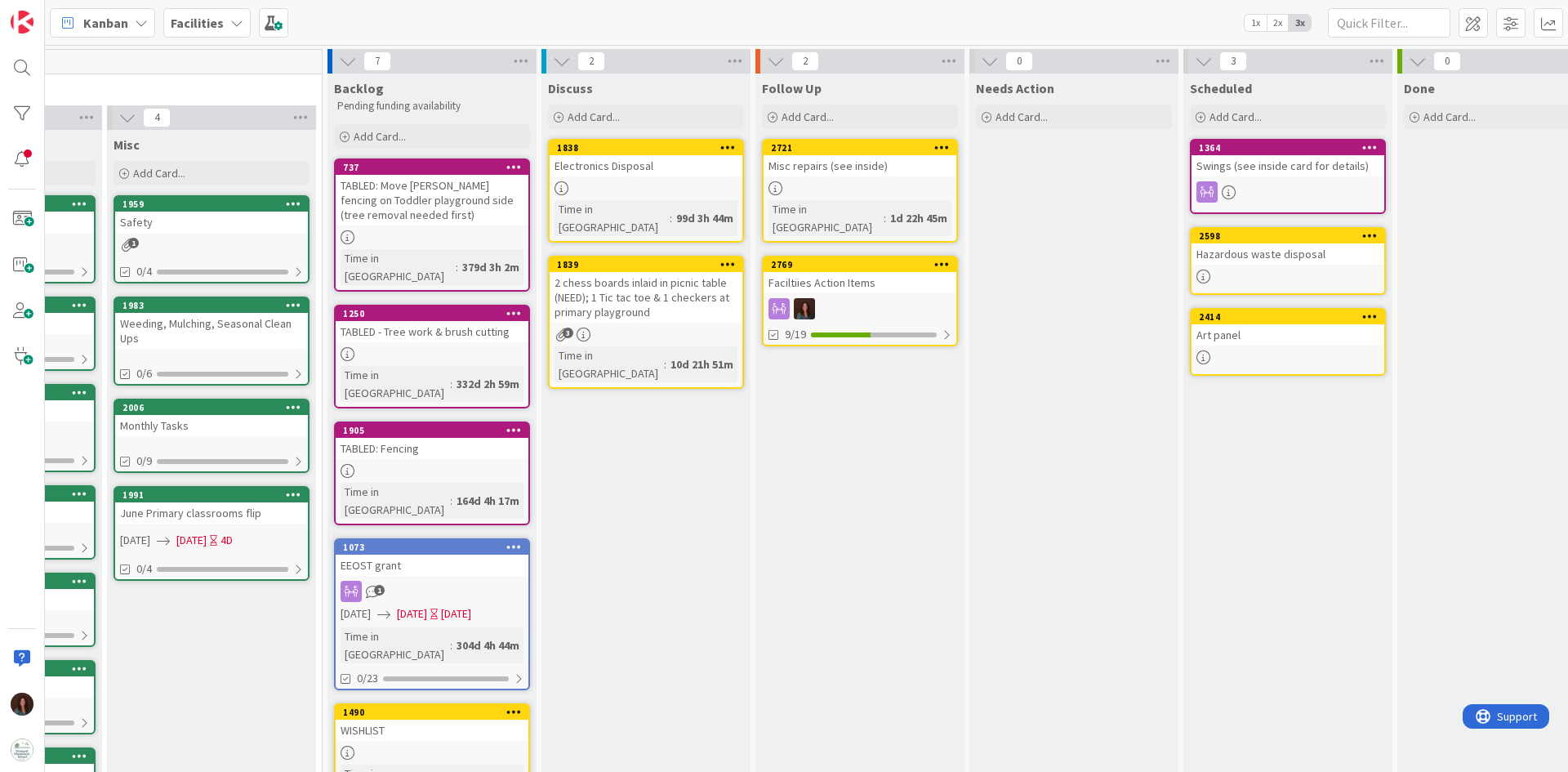
click at [646, 161] on div "Electronics Disposal" at bounding box center [646, 166] width 193 height 21
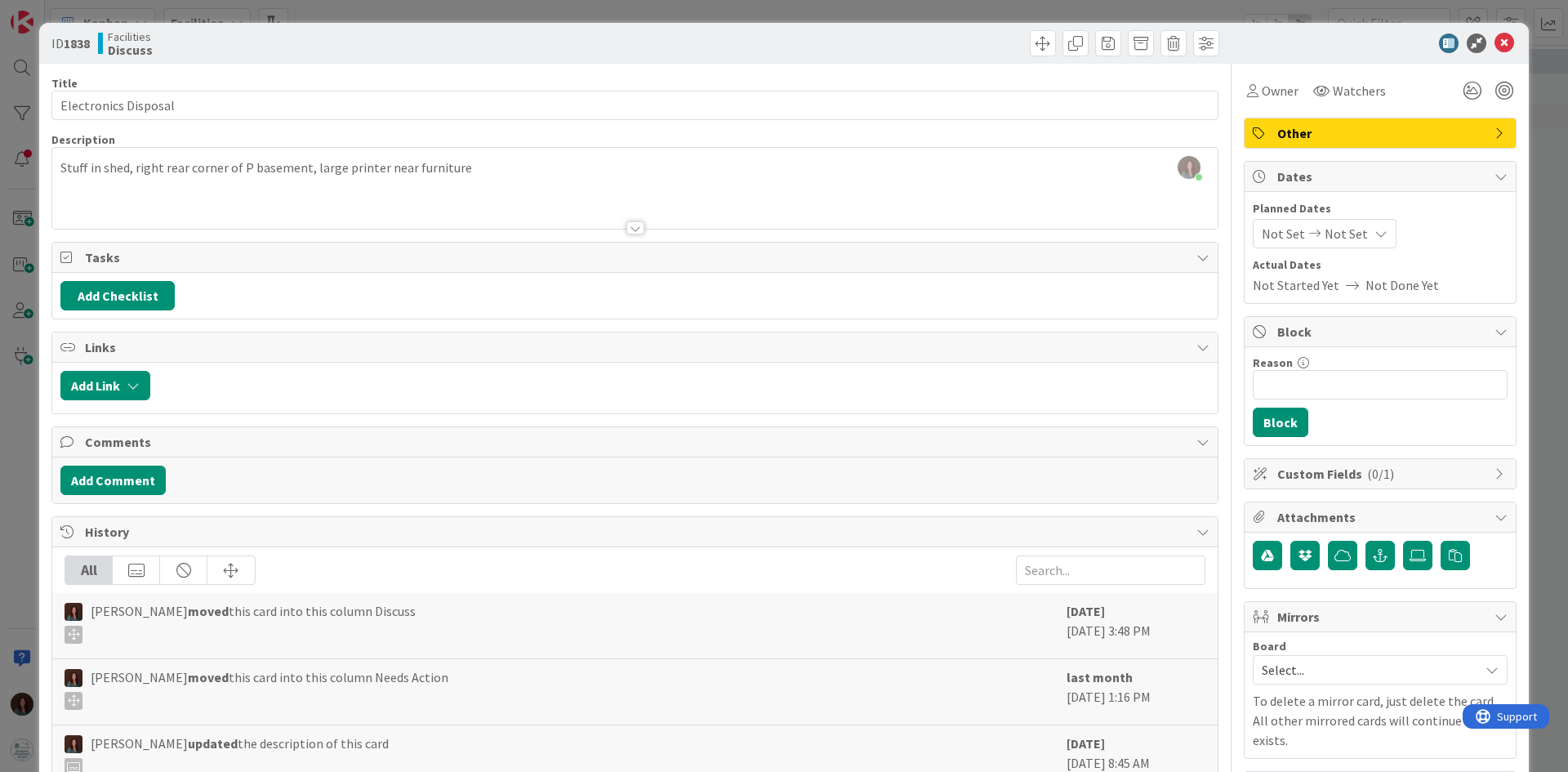
click at [493, 166] on div "Rhiannon Fernandes just joined Stuff in shed, right rear corner of P basement, …" at bounding box center [635, 188] width 1166 height 81
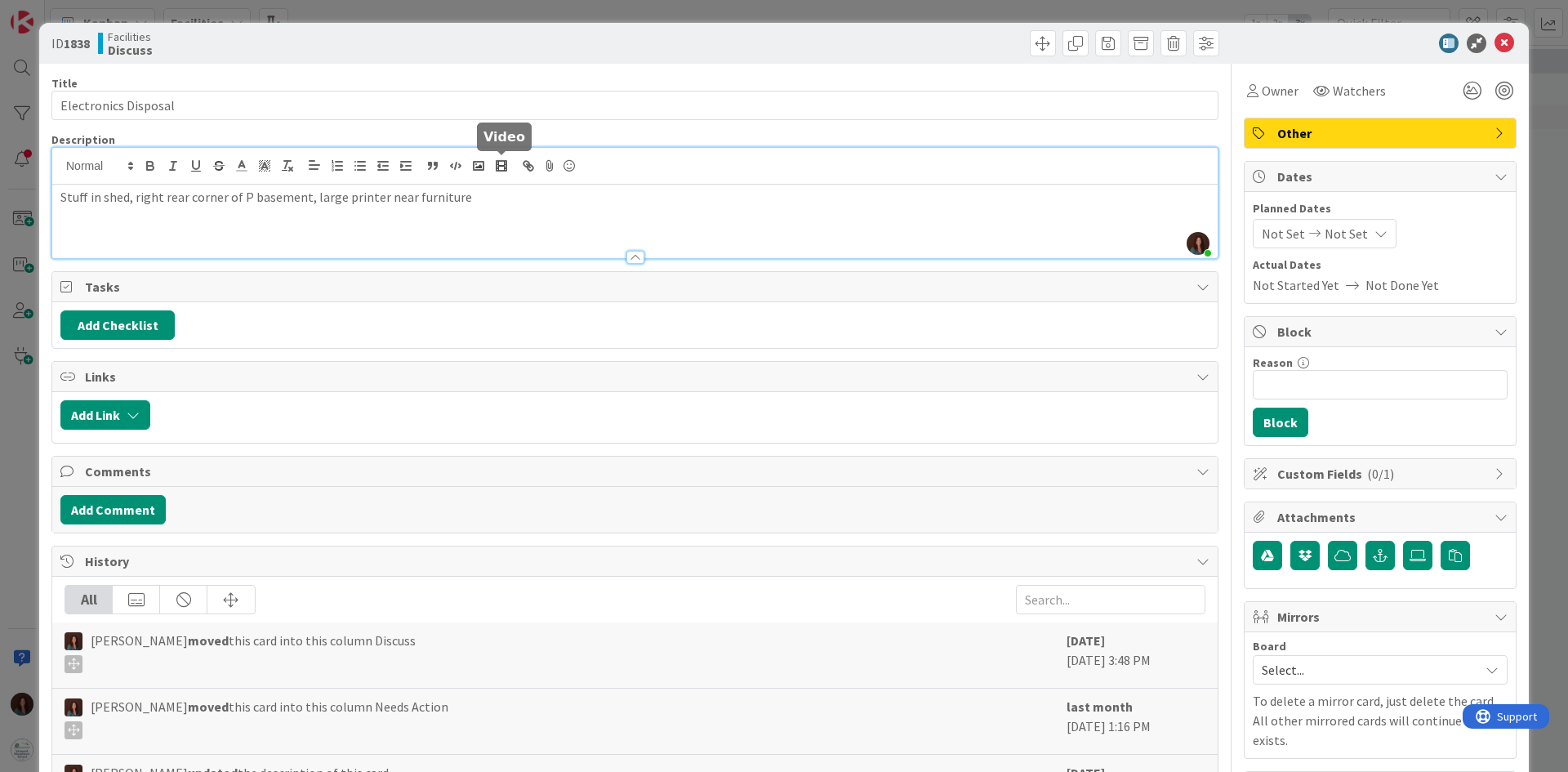
click at [493, 166] on button "button" at bounding box center [502, 166] width 23 height 20
click at [472, 204] on p "Stuff in shed, right rear corner of P basement, large printer near furniture" at bounding box center [635, 197] width 1150 height 19
copy p "Stuff in shed, right rear corner of P basement, large printer near furniture"
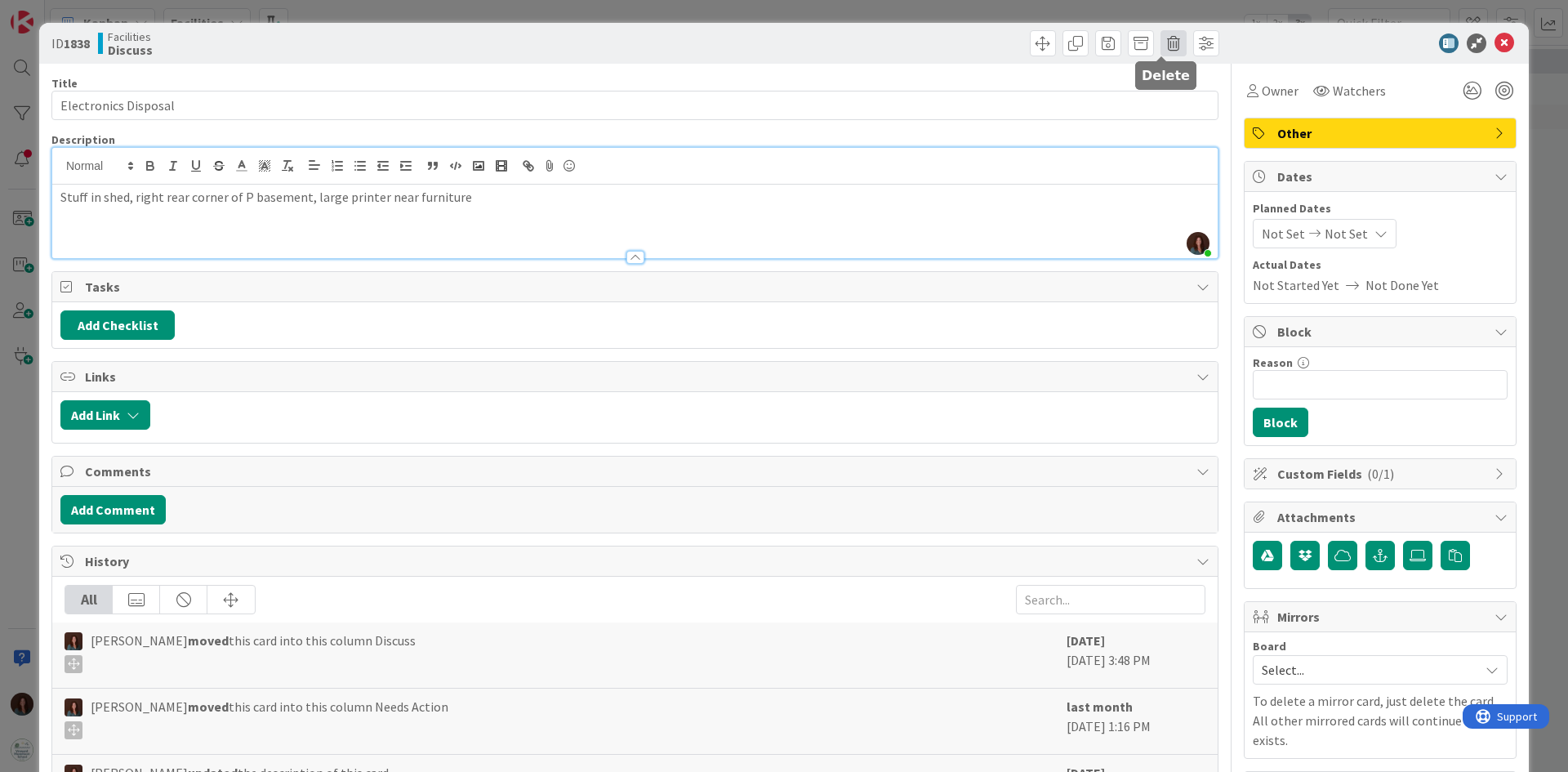
click at [1161, 46] on span at bounding box center [1174, 43] width 26 height 26
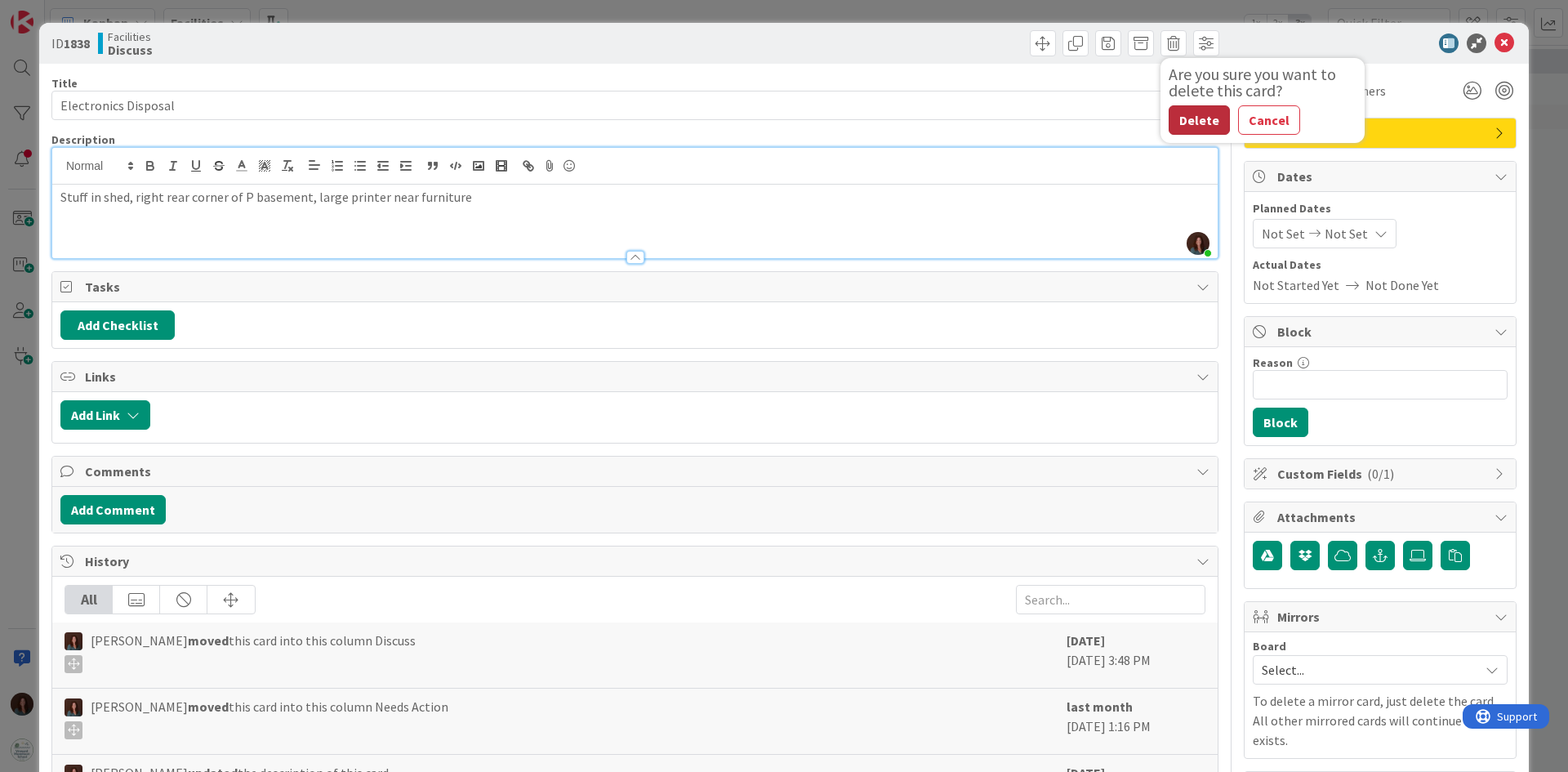
click at [1197, 127] on button "Delete" at bounding box center [1199, 120] width 61 height 29
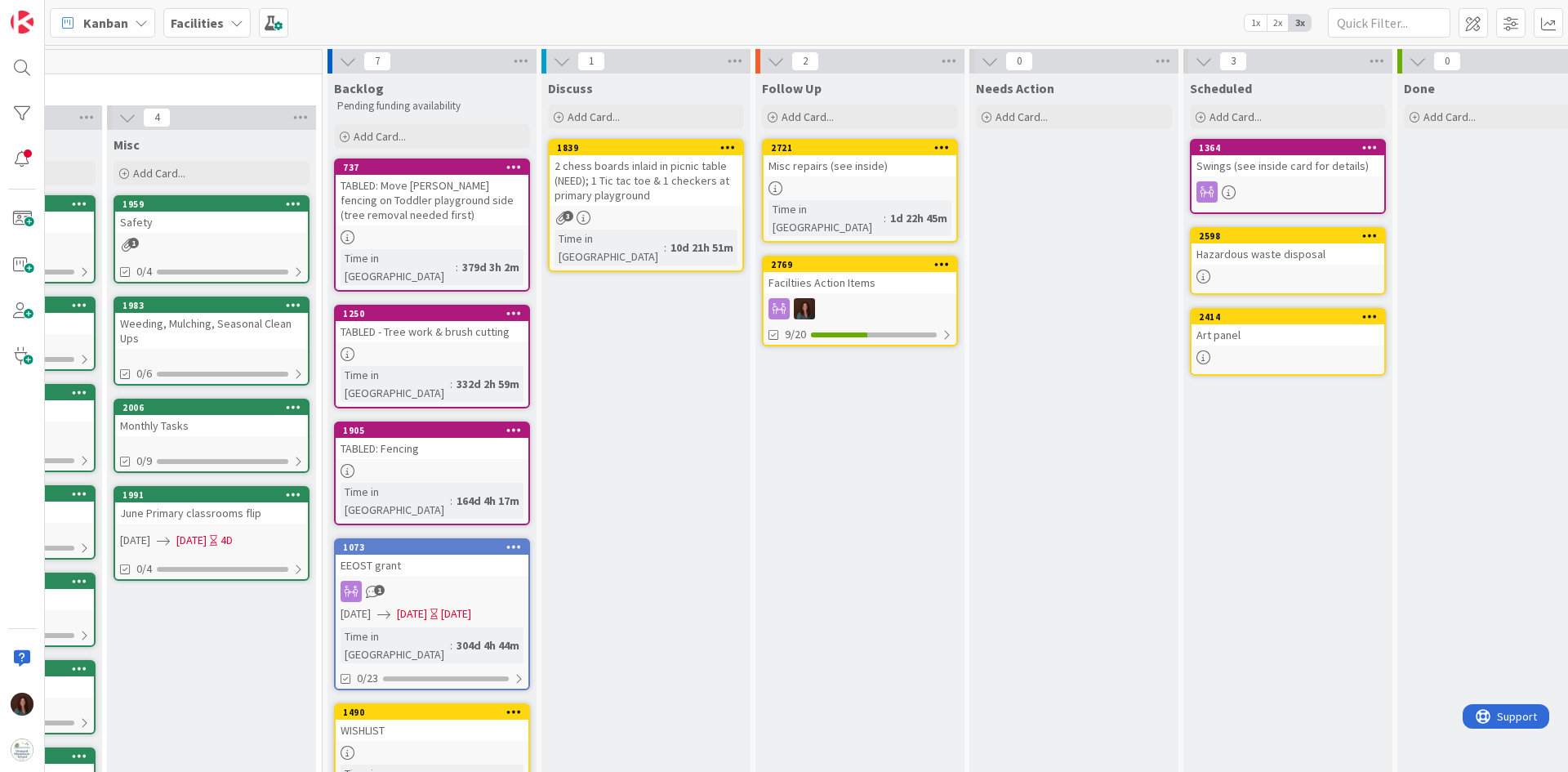
click at [840, 163] on div "Misc repairs (see inside)" at bounding box center [860, 166] width 193 height 21
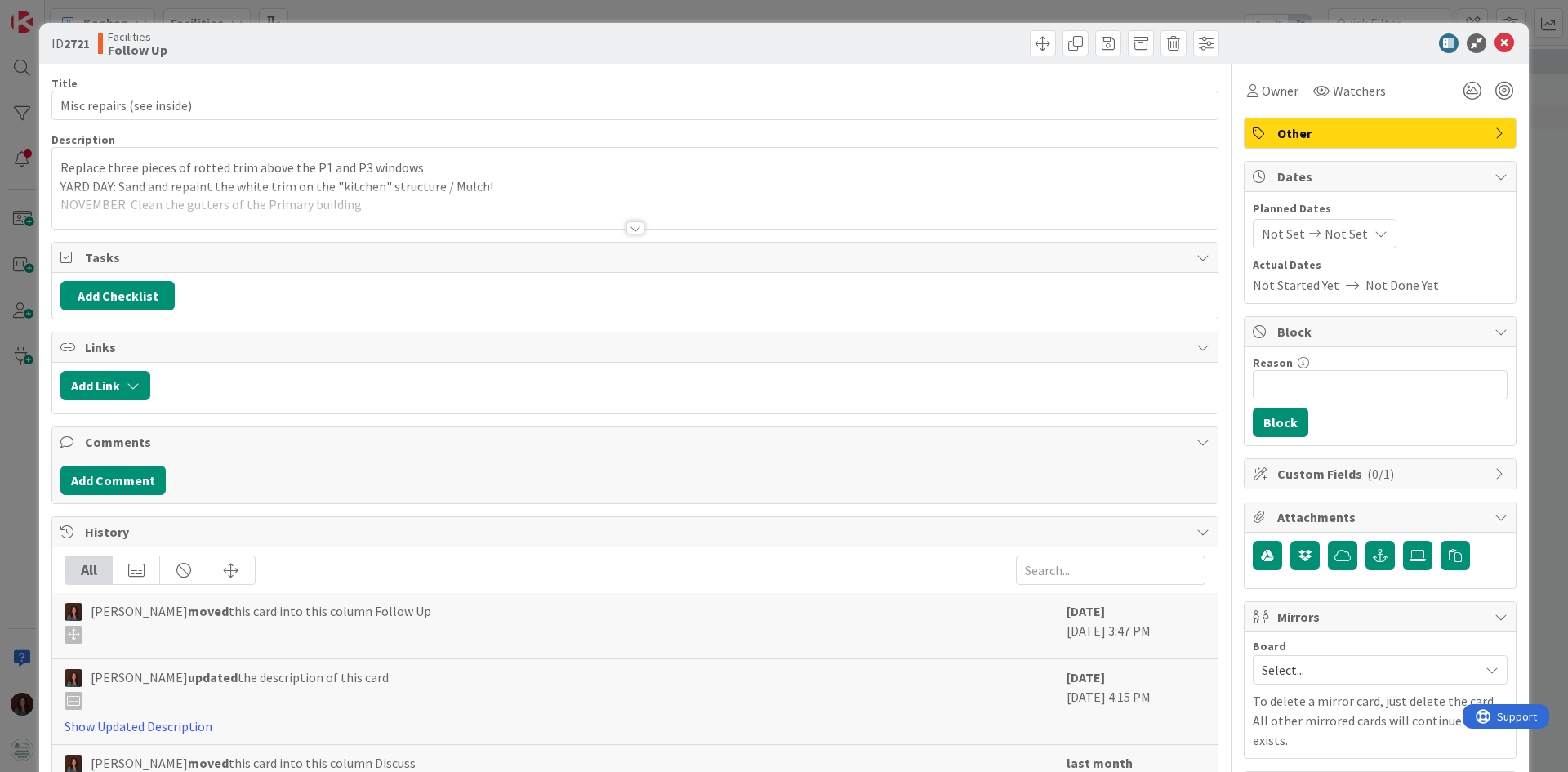
click at [336, 191] on div at bounding box center [635, 208] width 1166 height 42
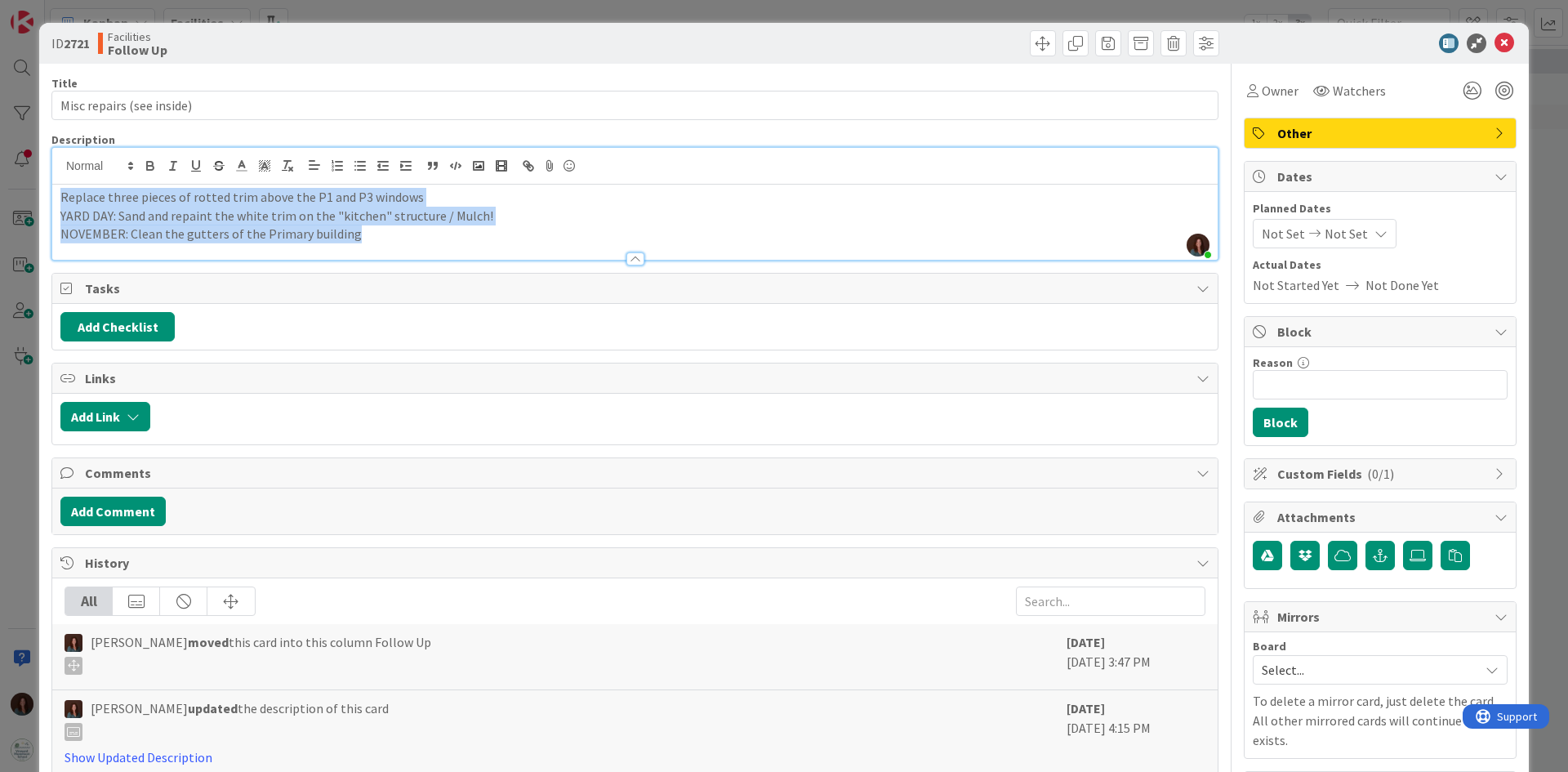
drag, startPoint x: 373, startPoint y: 237, endPoint x: 21, endPoint y: 195, distance: 354.5
click at [21, 195] on div "ID 2721 Facilities Follow Up Title 25 / 128 Misc repairs (see inside) Descripti…" at bounding box center [784, 386] width 1568 height 772
copy div "Replace three pieces of rotted trim above the P1 and P3 windows YARD DAY: Sand …"
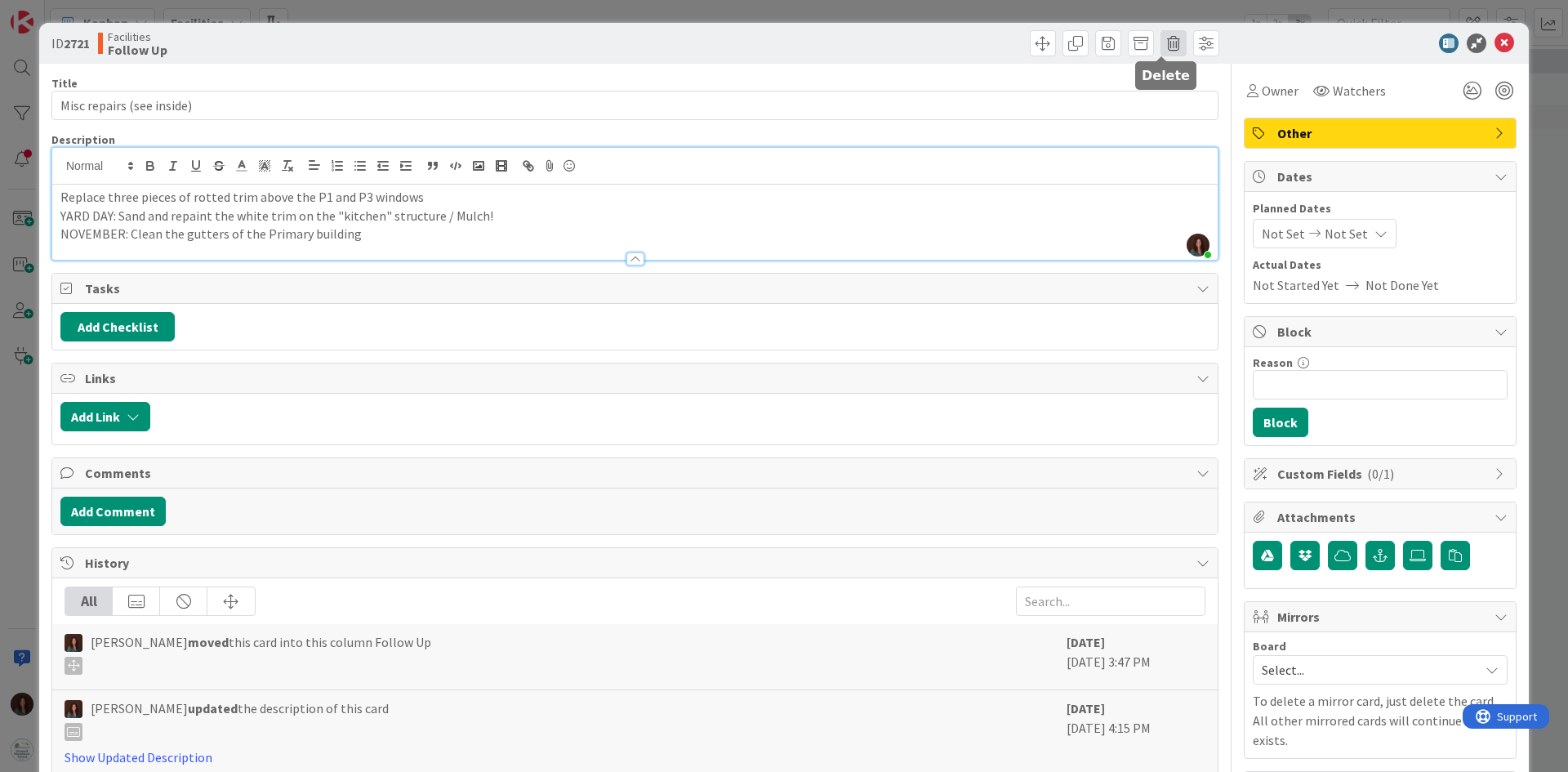
click at [1161, 41] on span at bounding box center [1174, 43] width 26 height 26
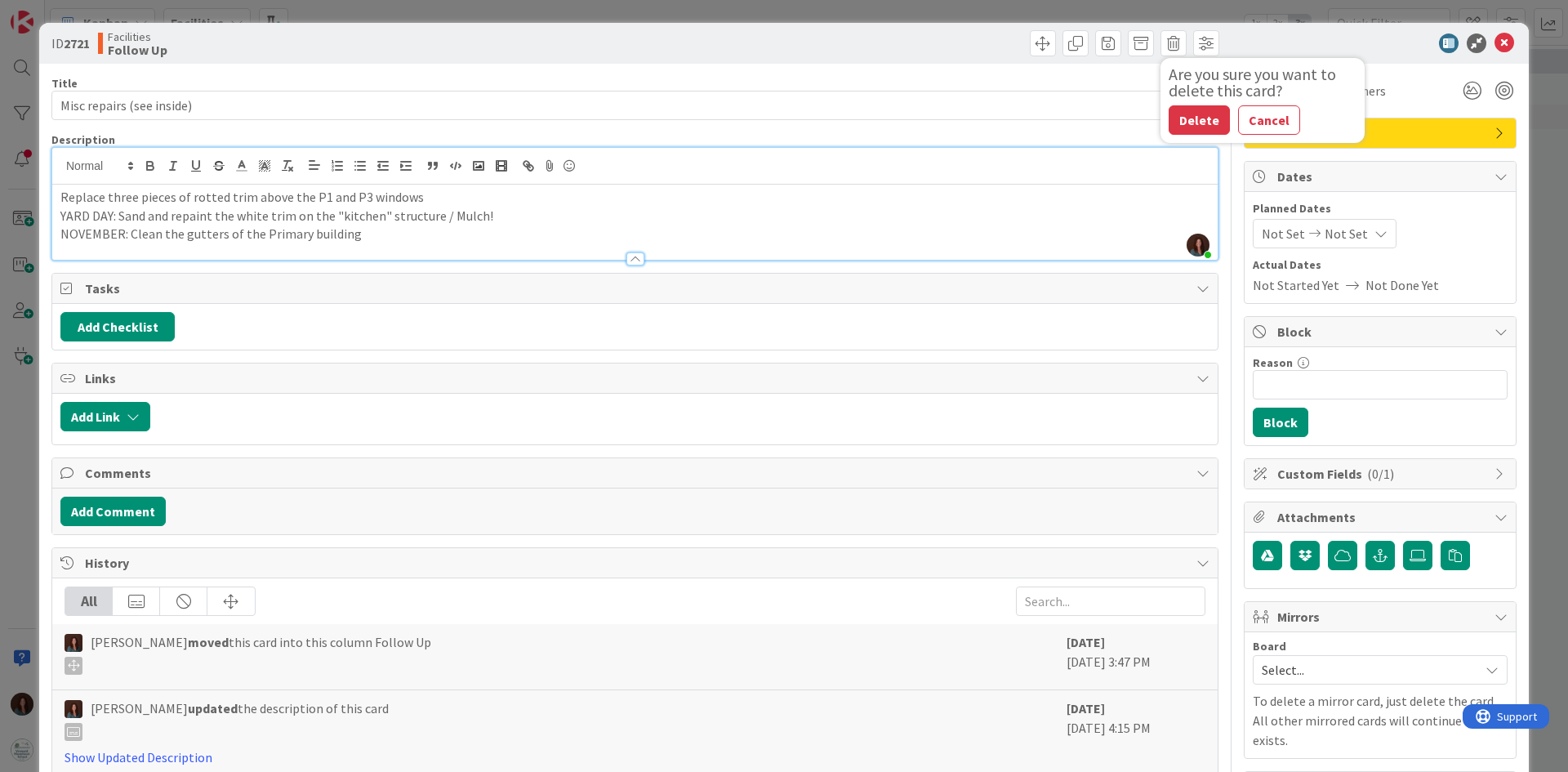
click at [1161, 118] on div "Are you sure you want to delete this card? Delete Cancel" at bounding box center [1263, 100] width 204 height 69
click at [1187, 119] on button "Delete" at bounding box center [1199, 120] width 61 height 29
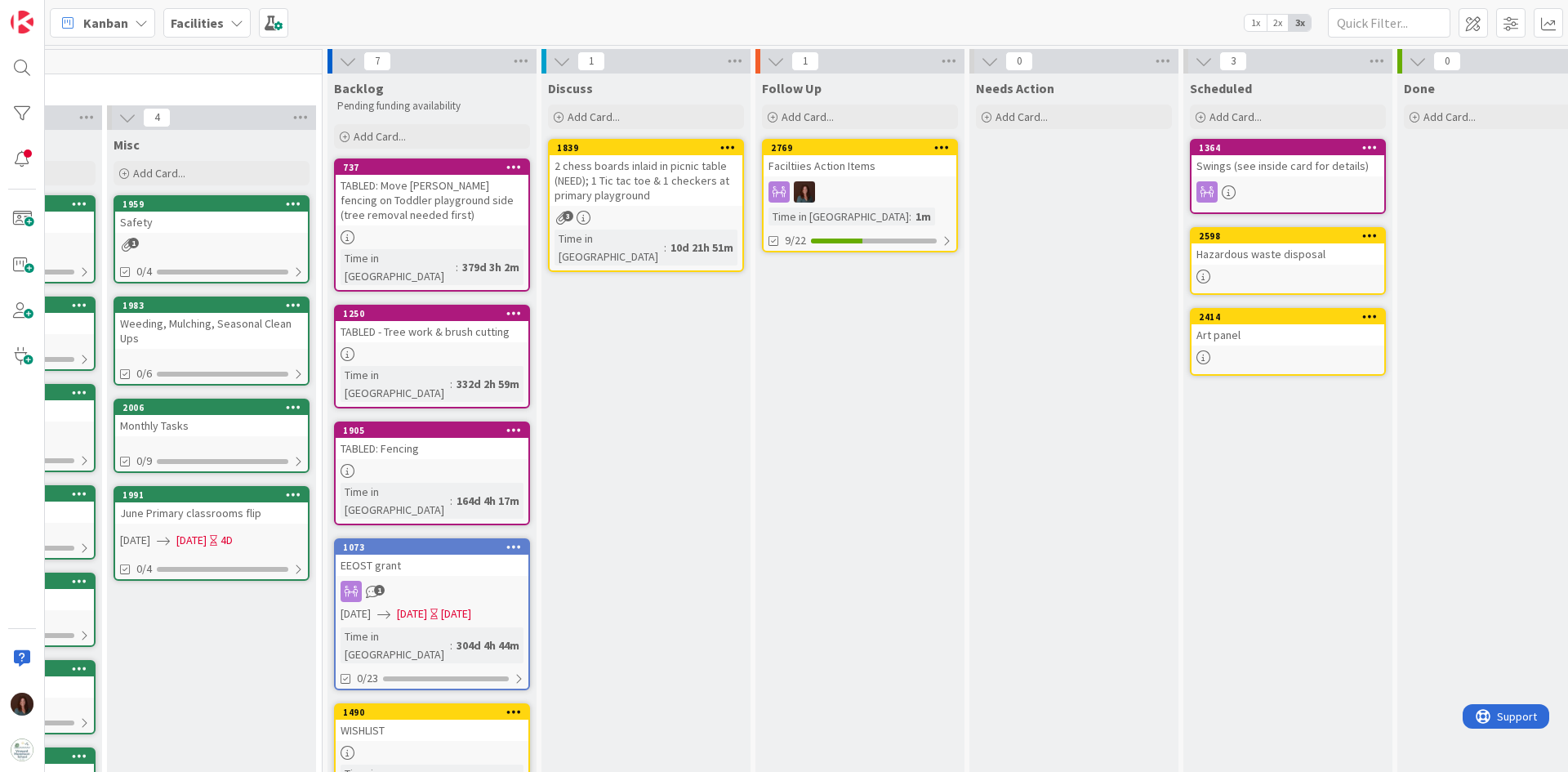
click at [849, 166] on div "Faciltiies Action Items" at bounding box center [860, 166] width 193 height 21
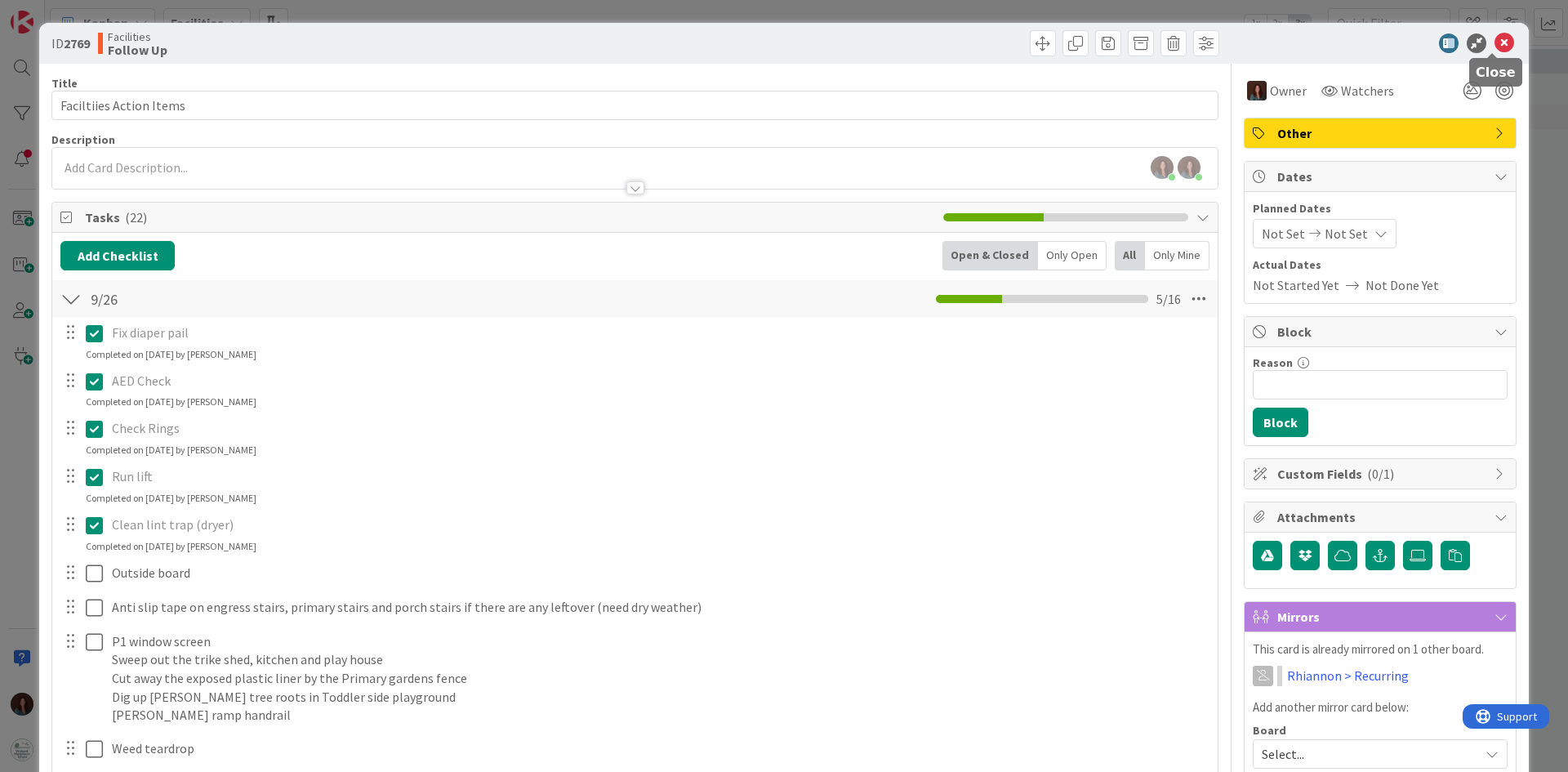
click at [1495, 45] on icon at bounding box center [1505, 43] width 20 height 20
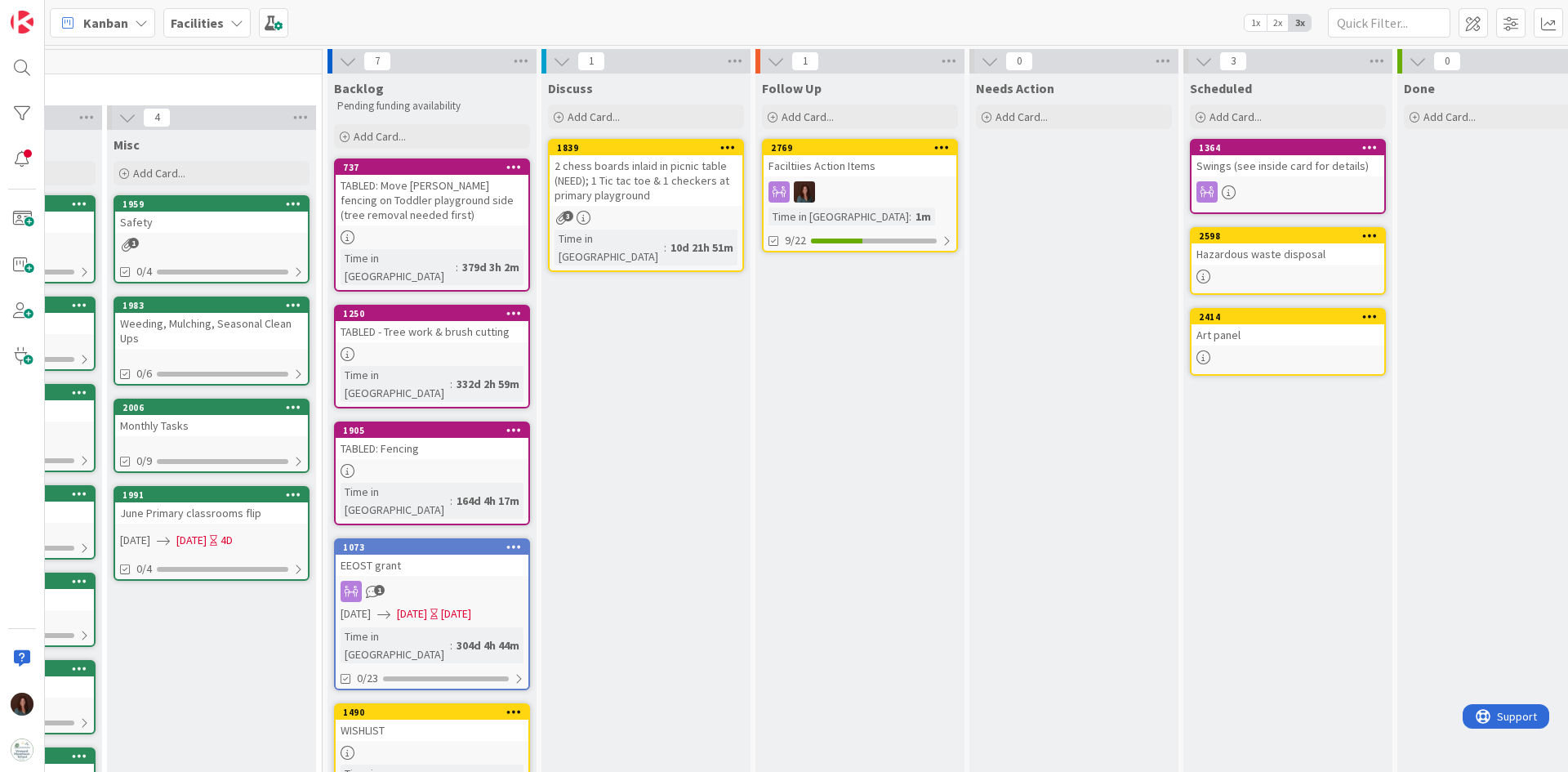
click at [598, 184] on div "2 chess boards inlaid in picnic table (NEED); 1 Tic tac toe & 1 checkers at pri…" at bounding box center [646, 180] width 193 height 51
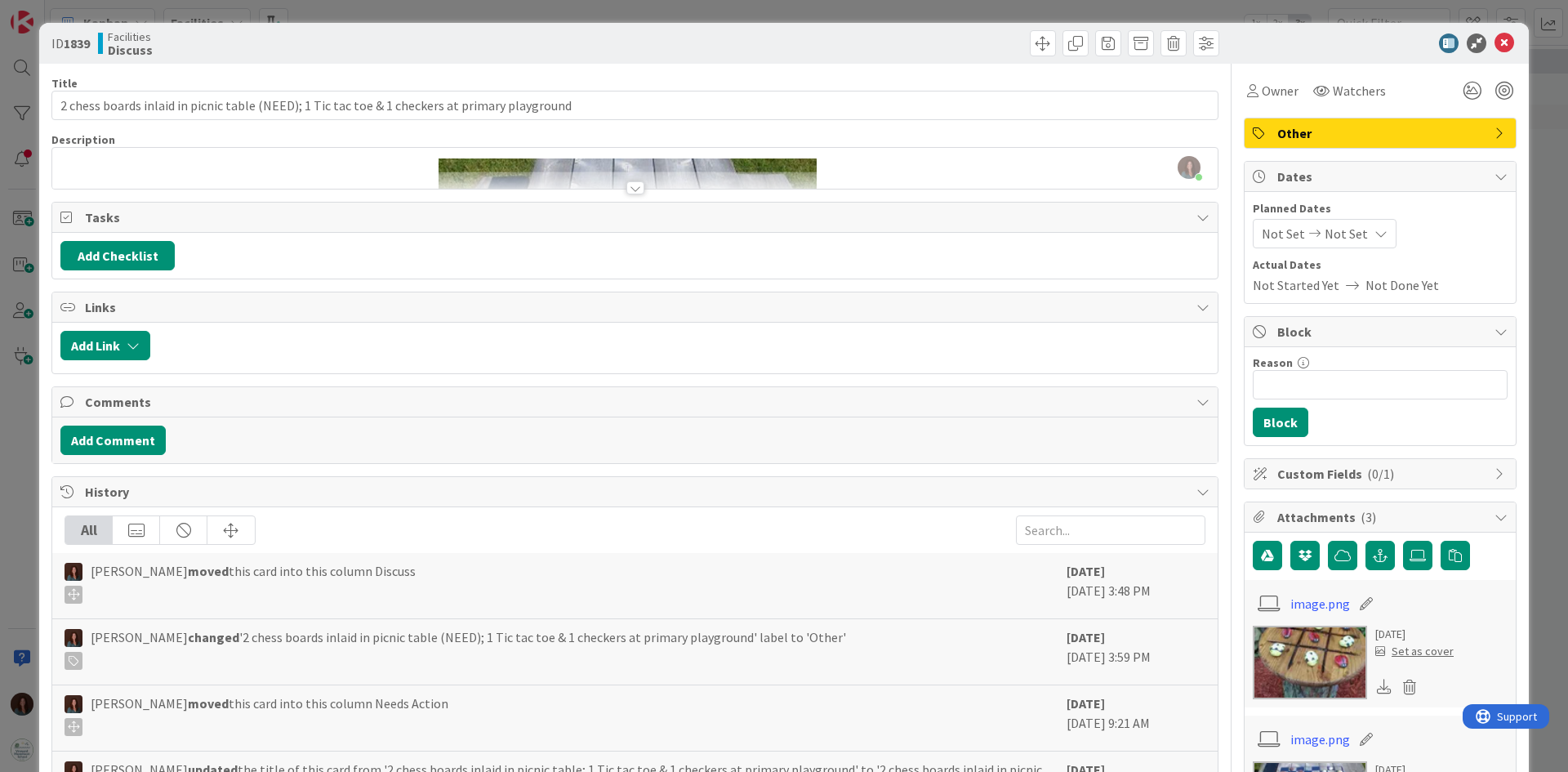
click at [627, 190] on div at bounding box center [635, 188] width 18 height 13
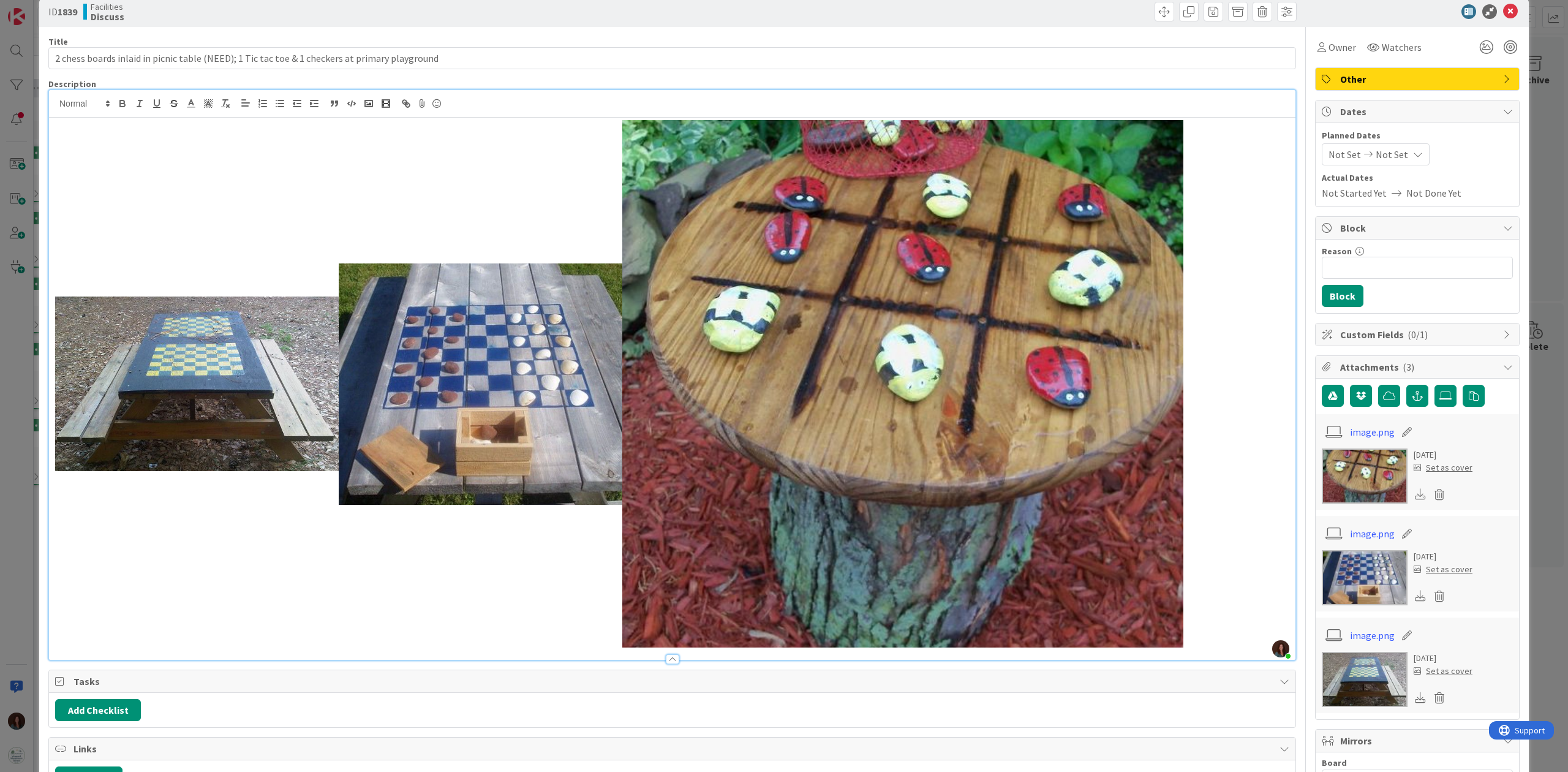
scroll to position [20, 0]
drag, startPoint x: 1503, startPoint y: 12, endPoint x: 1488, endPoint y: 158, distance: 146.8
click at [1175, 12] on icon at bounding box center [1510, 12] width 15 height 15
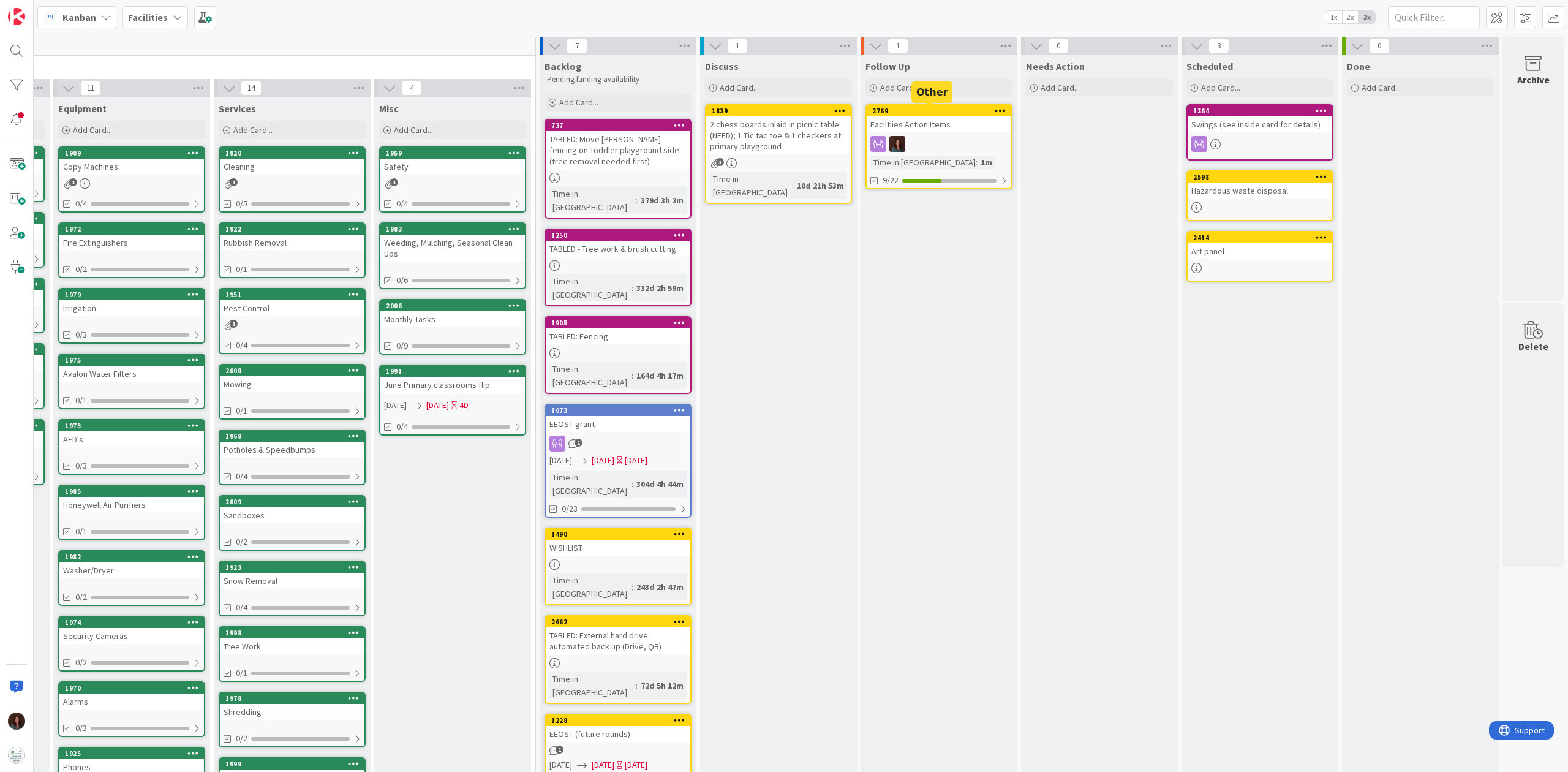
click at [954, 113] on div "2769" at bounding box center [942, 111] width 139 height 8
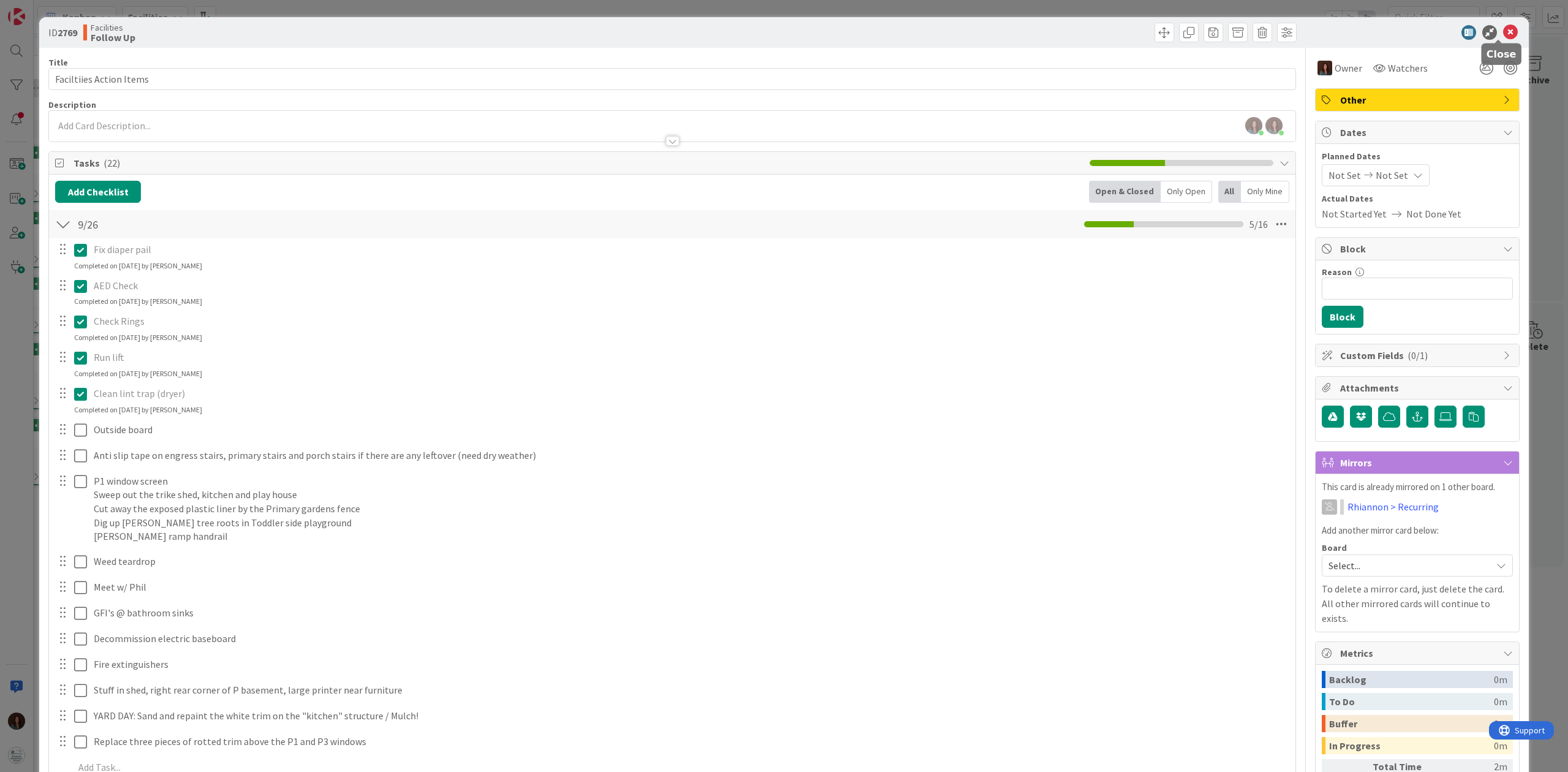
drag, startPoint x: 1500, startPoint y: 37, endPoint x: 1457, endPoint y: 87, distance: 65.9
click at [1175, 37] on icon at bounding box center [1510, 32] width 15 height 15
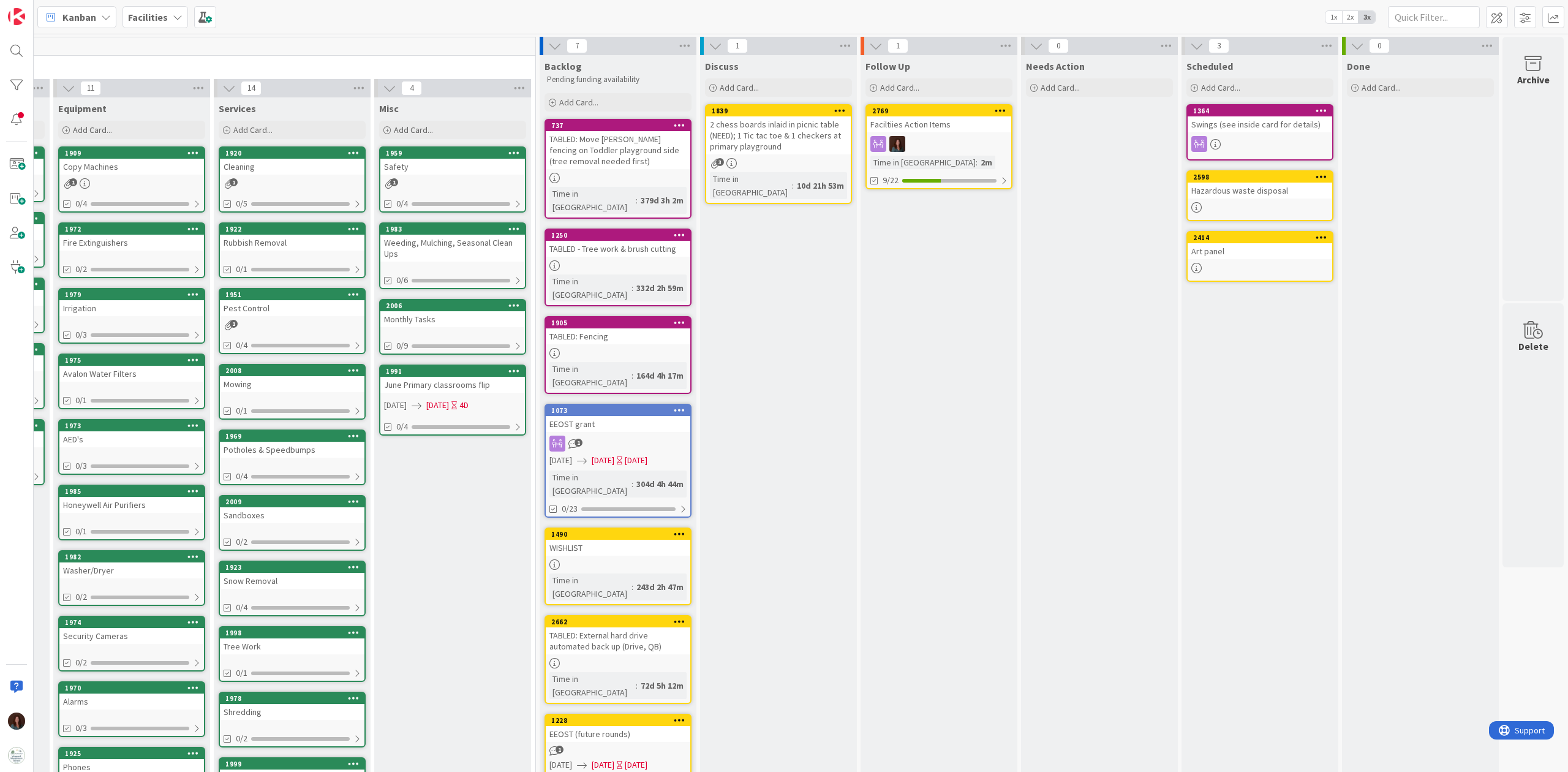
click at [725, 129] on div "2 chess boards inlaid in picnic table (NEED); 1 Tic tac toe & 1 checkers at pri…" at bounding box center [779, 135] width 145 height 38
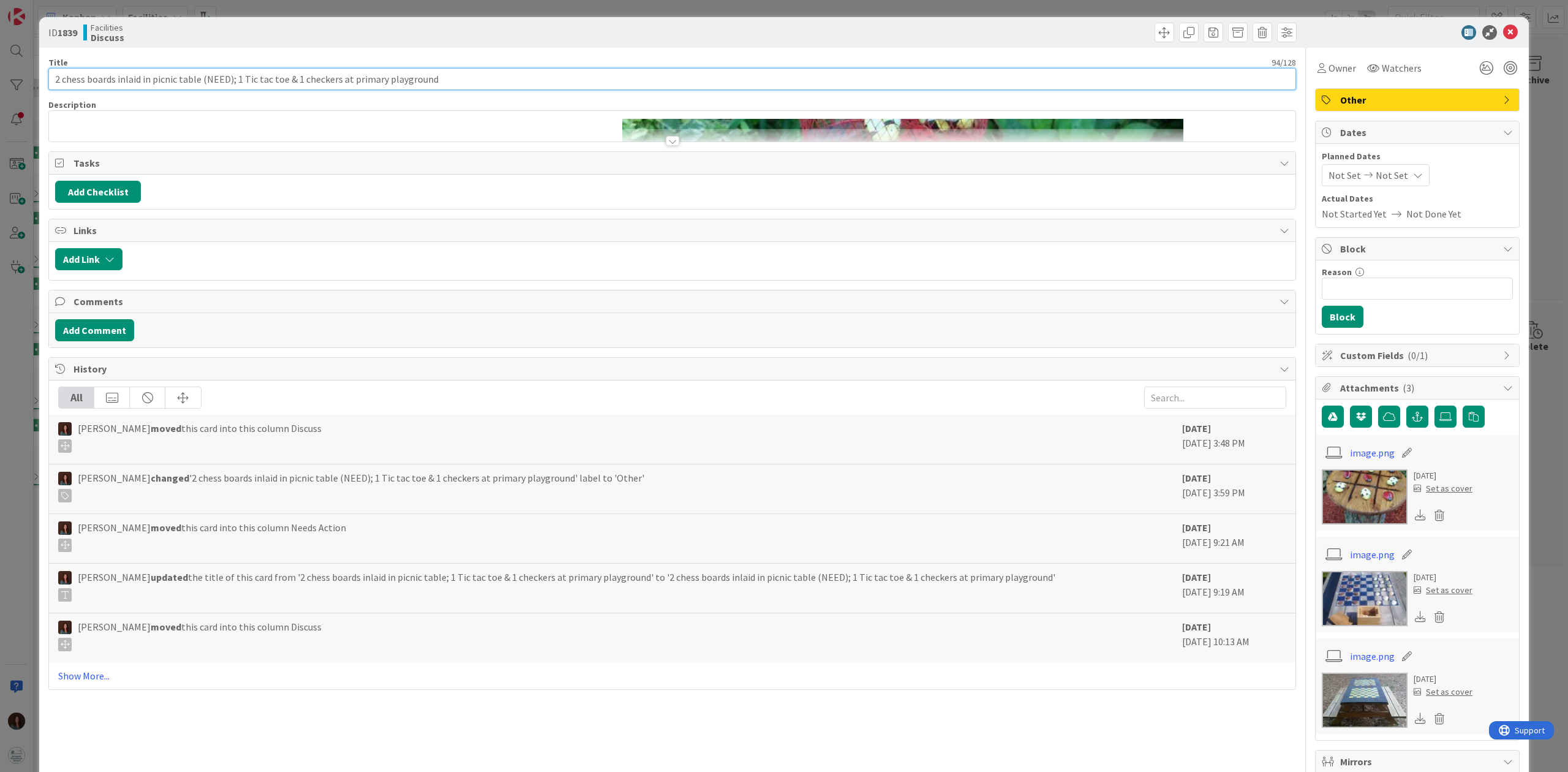
click at [298, 76] on input "2 chess boards inlaid in picnic table (NEED); 1 Tic tac toe & 1 checkers at pri…" at bounding box center [672, 79] width 1248 height 22
click at [666, 143] on div at bounding box center [672, 141] width 14 height 10
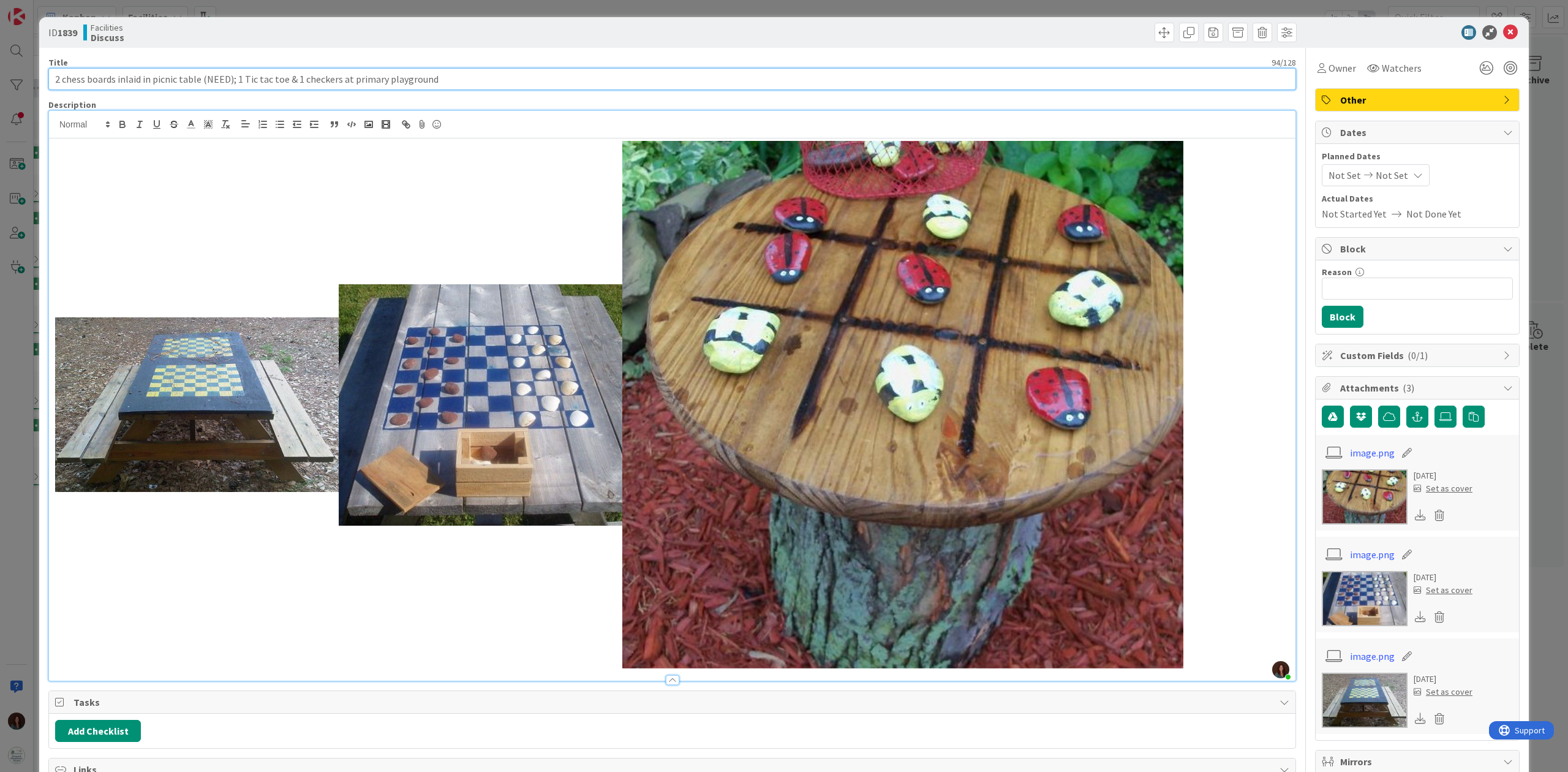
click at [224, 74] on input "2 chess boards inlaid in picnic table (NEED); 1 Tic tac toe & 1 checkers at pri…" at bounding box center [672, 79] width 1248 height 22
type input "W"
click at [1175, 31] on icon at bounding box center [1510, 32] width 15 height 15
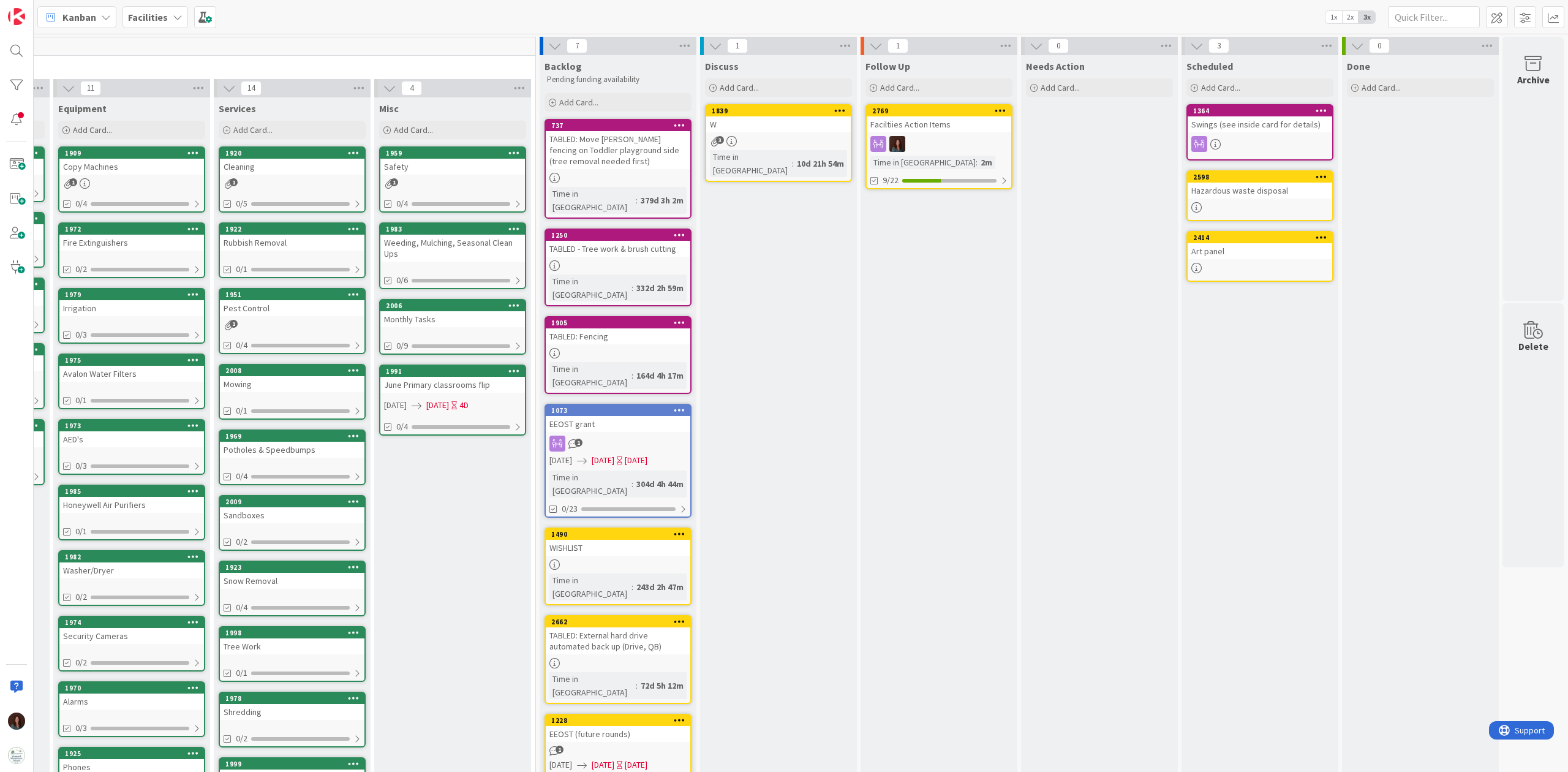
click at [584, 539] on div "WISHLIST" at bounding box center [618, 547] width 145 height 16
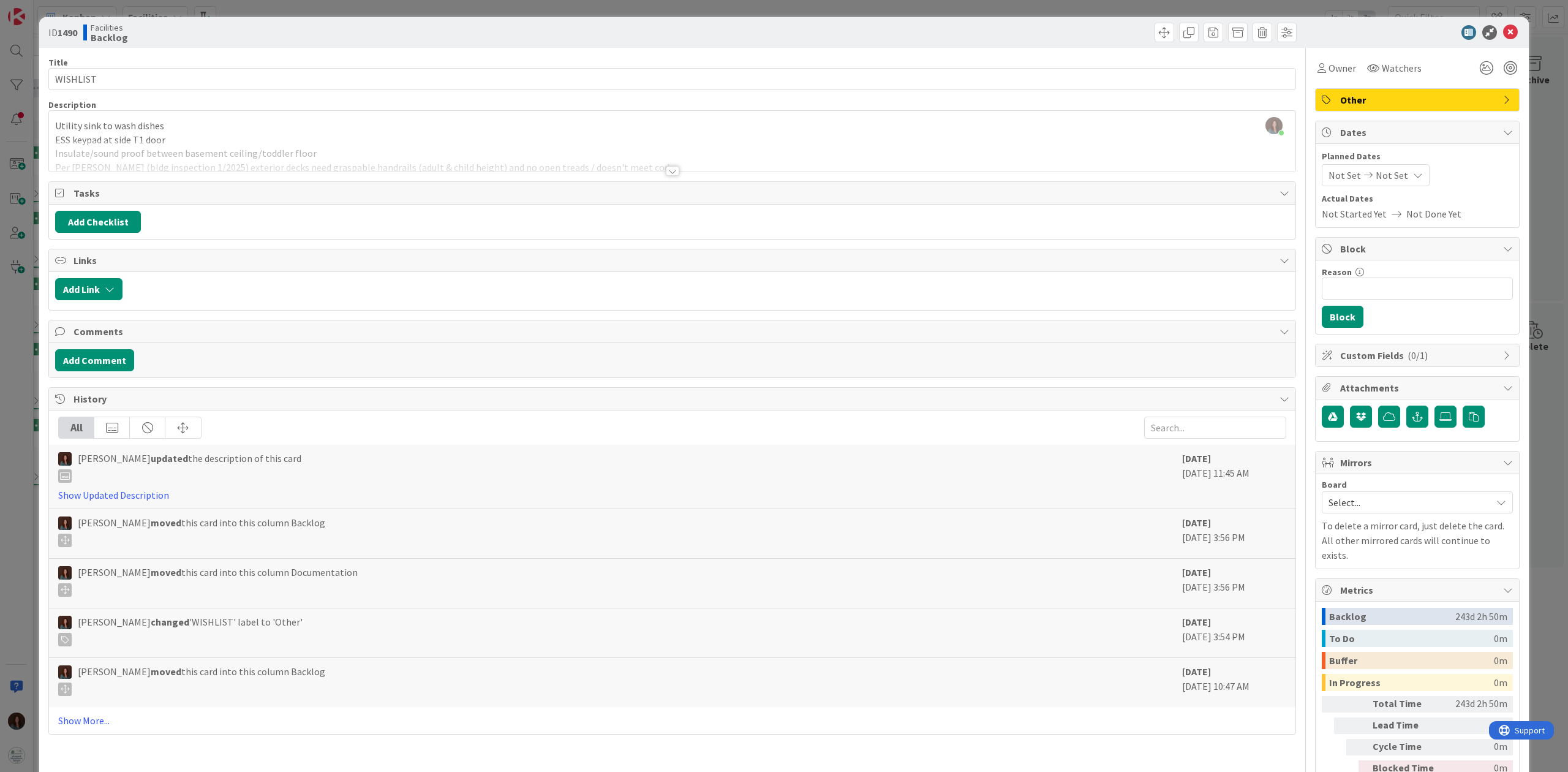
drag, startPoint x: 665, startPoint y: 170, endPoint x: 685, endPoint y: 190, distance: 28.3
click at [666, 169] on div at bounding box center [672, 170] width 14 height 10
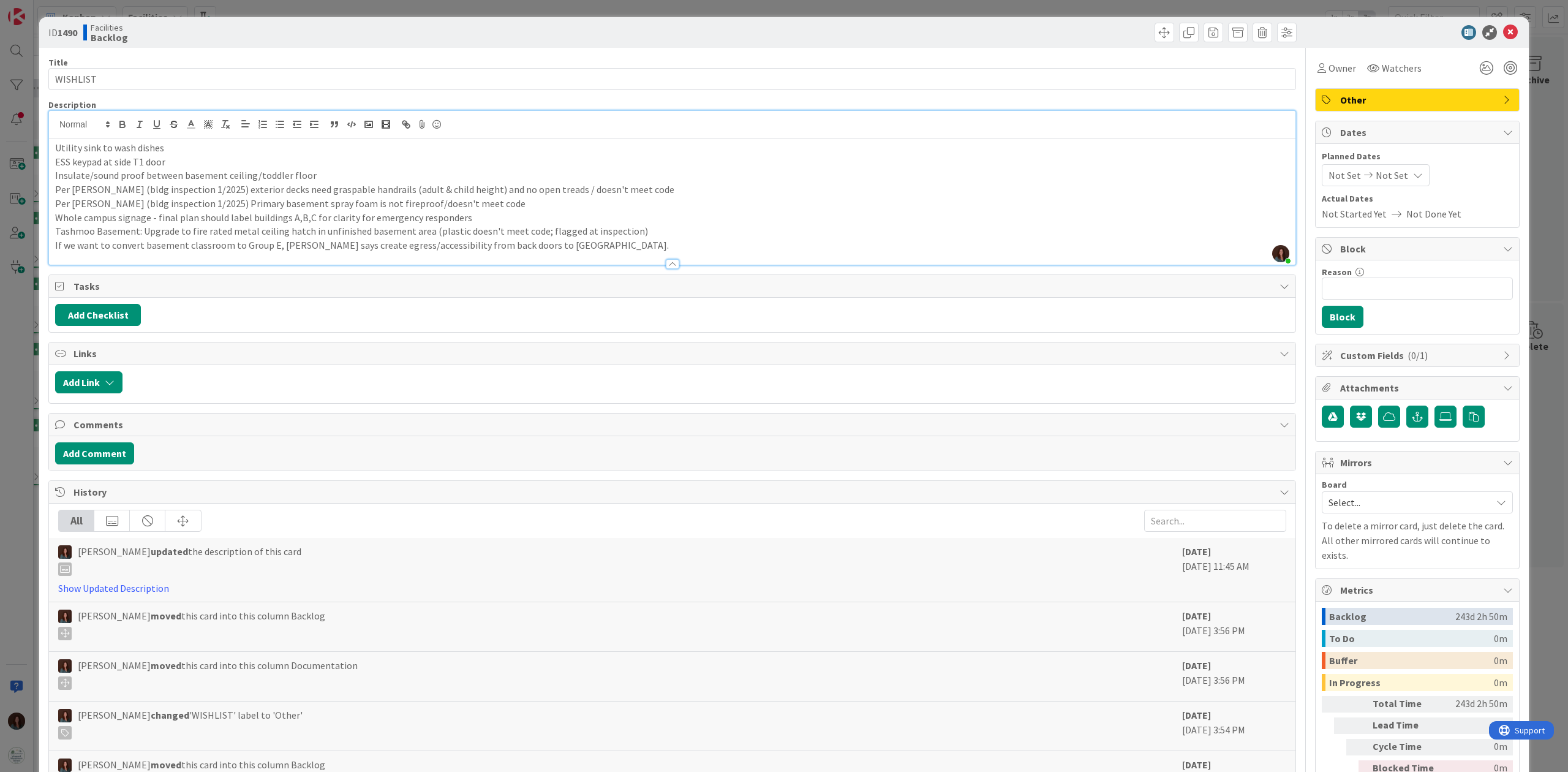
click at [618, 243] on p "If we want to convert basement classroom to Group E, Ross says create egress/ac…" at bounding box center [672, 246] width 1234 height 14
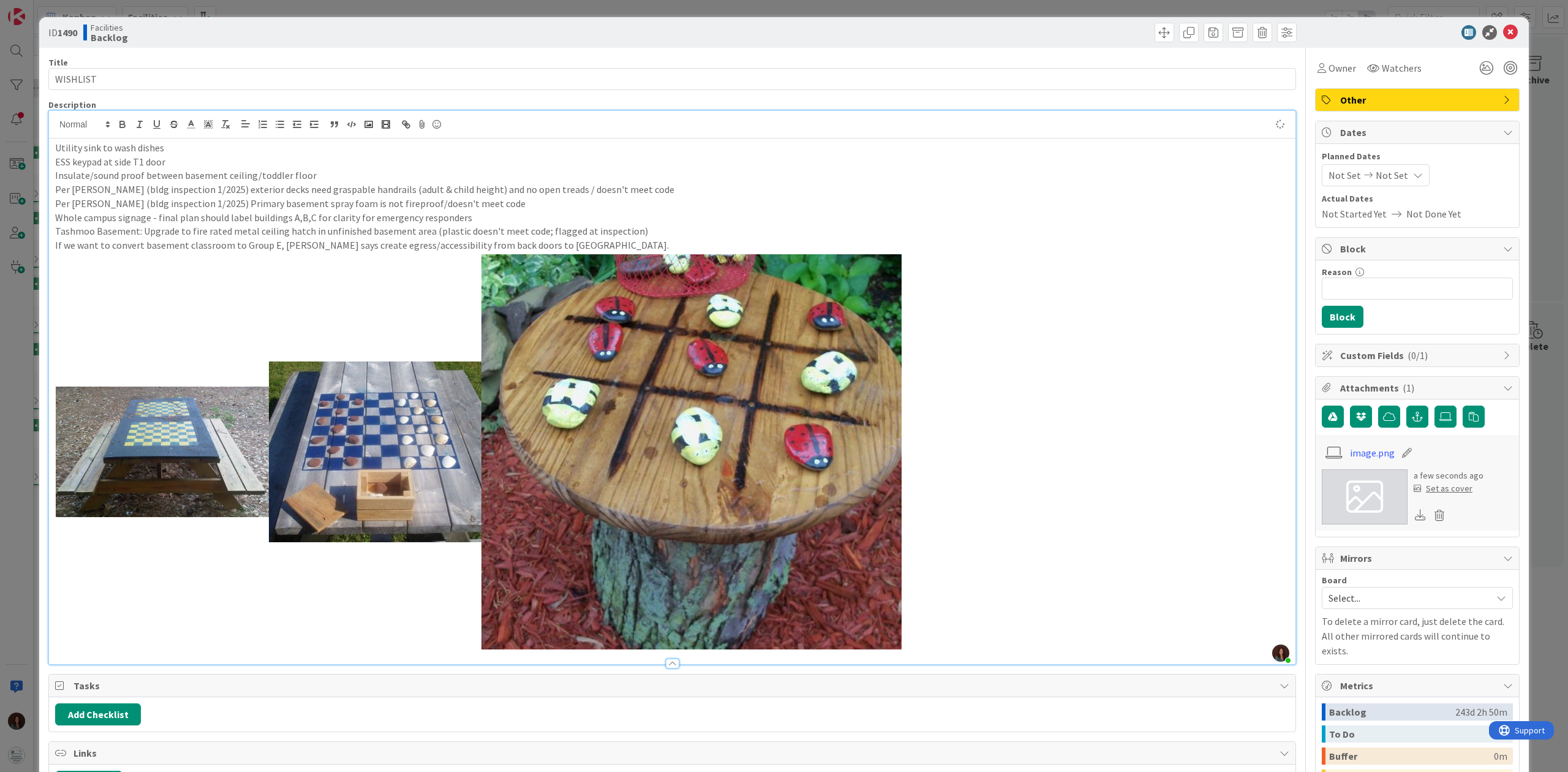
click at [596, 245] on p "If we want to convert basement classroom to Group E, Ross says create egress/ac…" at bounding box center [672, 246] width 1234 height 14
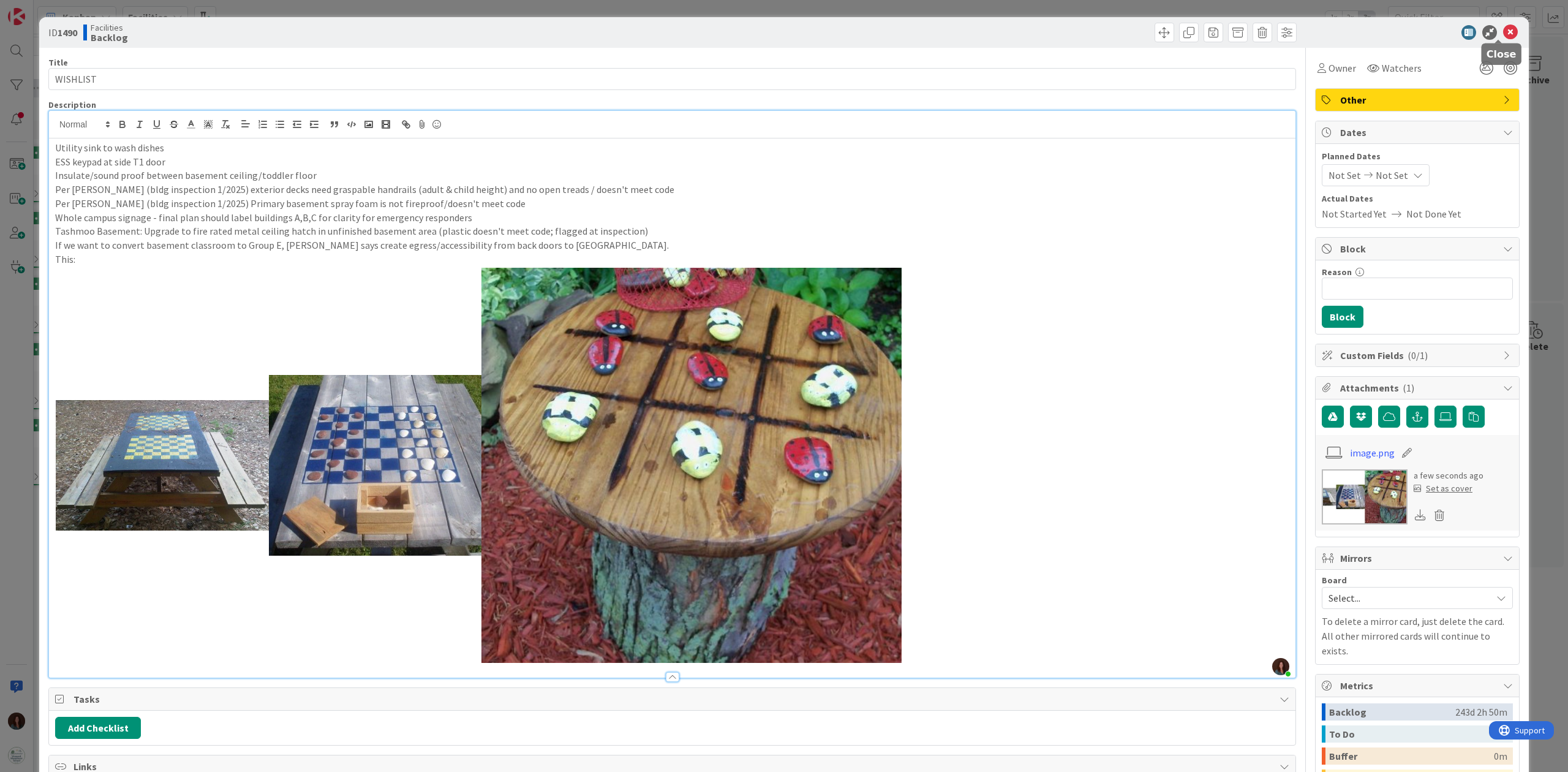
click at [1175, 28] on icon at bounding box center [1510, 32] width 15 height 15
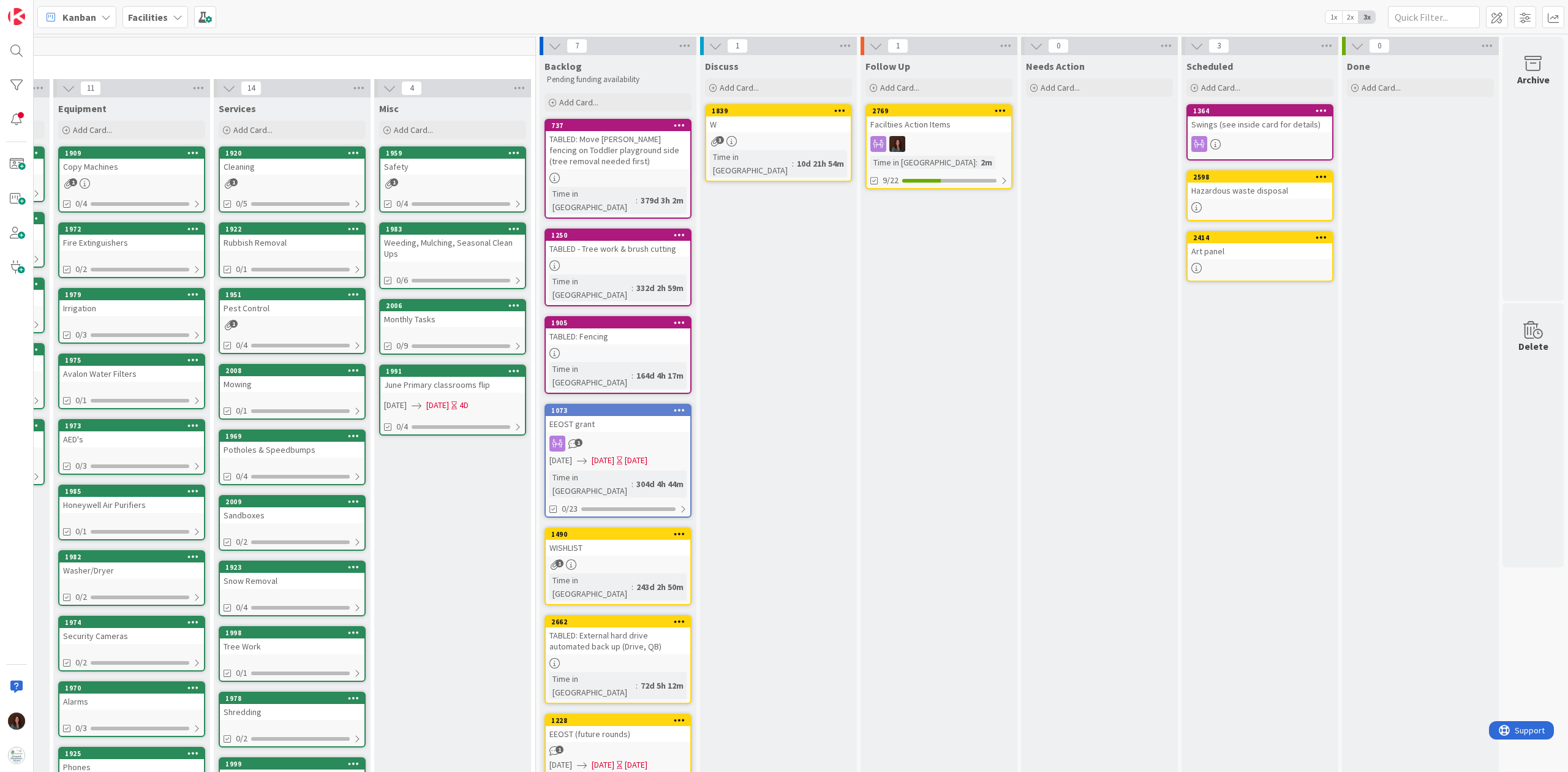
click at [834, 113] on icon at bounding box center [840, 110] width 12 height 8
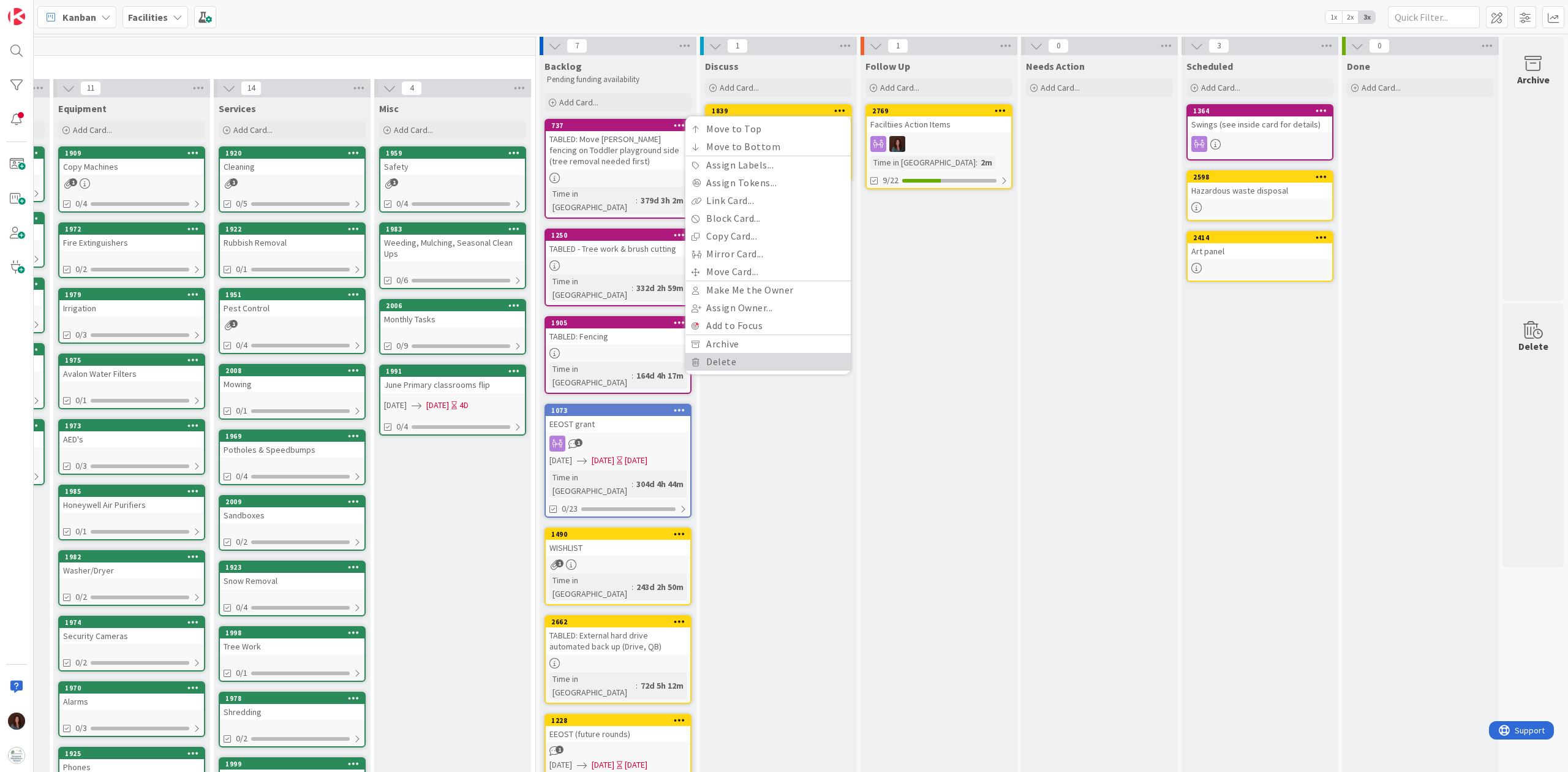
click at [791, 354] on link "Delete" at bounding box center [768, 362] width 165 height 18
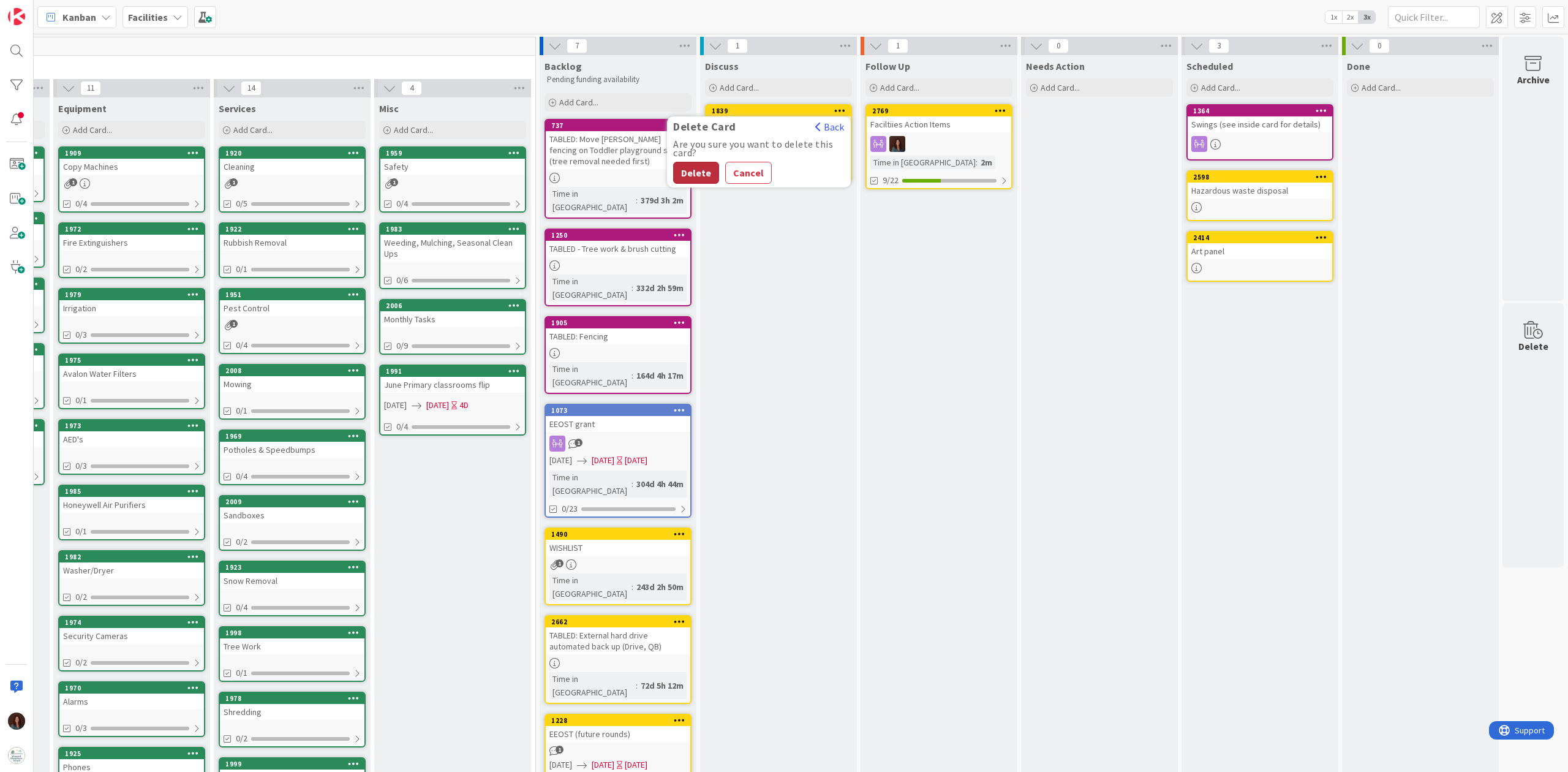
click at [681, 173] on button "Delete" at bounding box center [696, 173] width 46 height 22
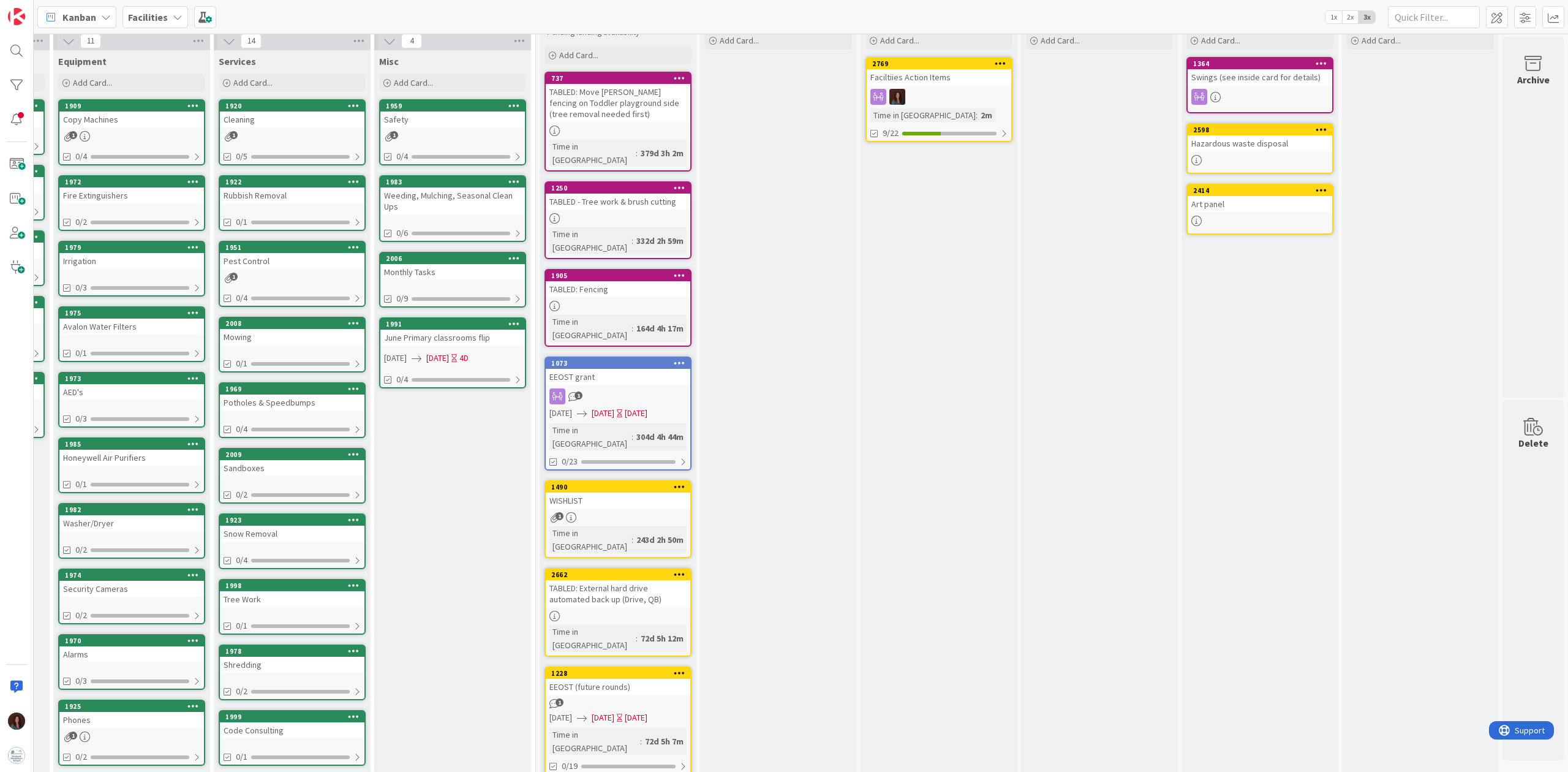
scroll to position [0, 483]
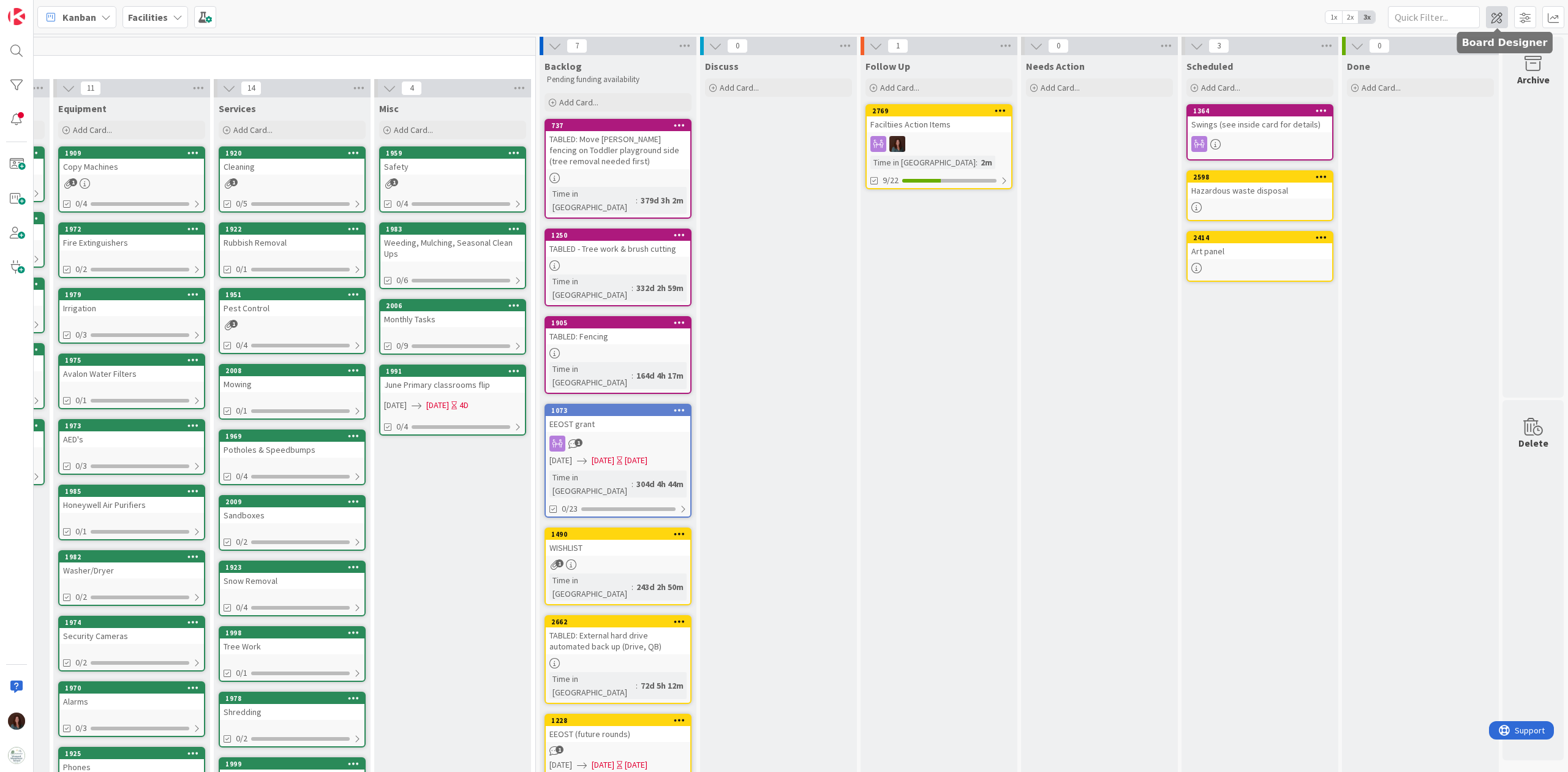
click at [1175, 17] on span at bounding box center [1497, 17] width 22 height 22
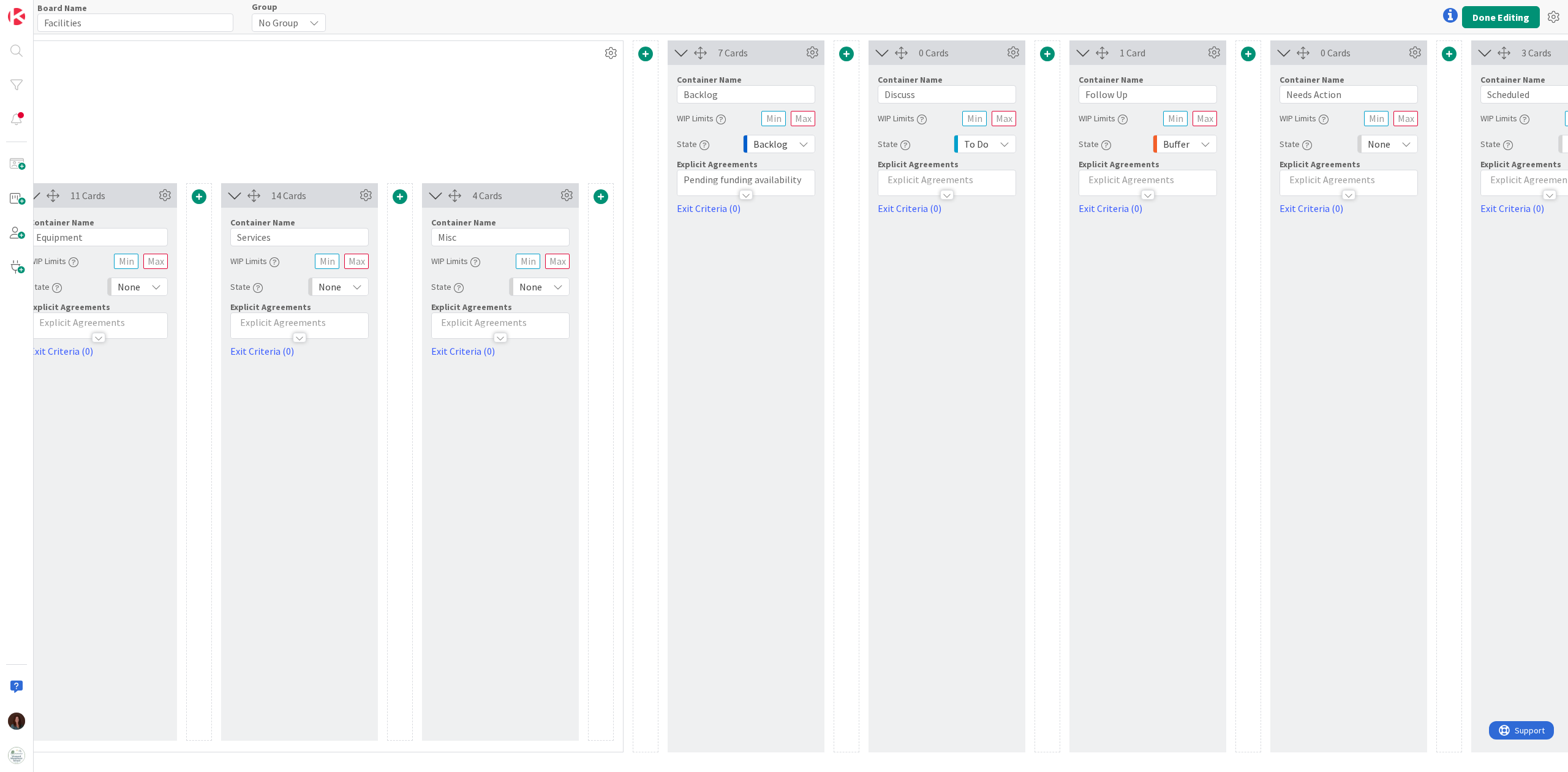
scroll to position [0, 1005]
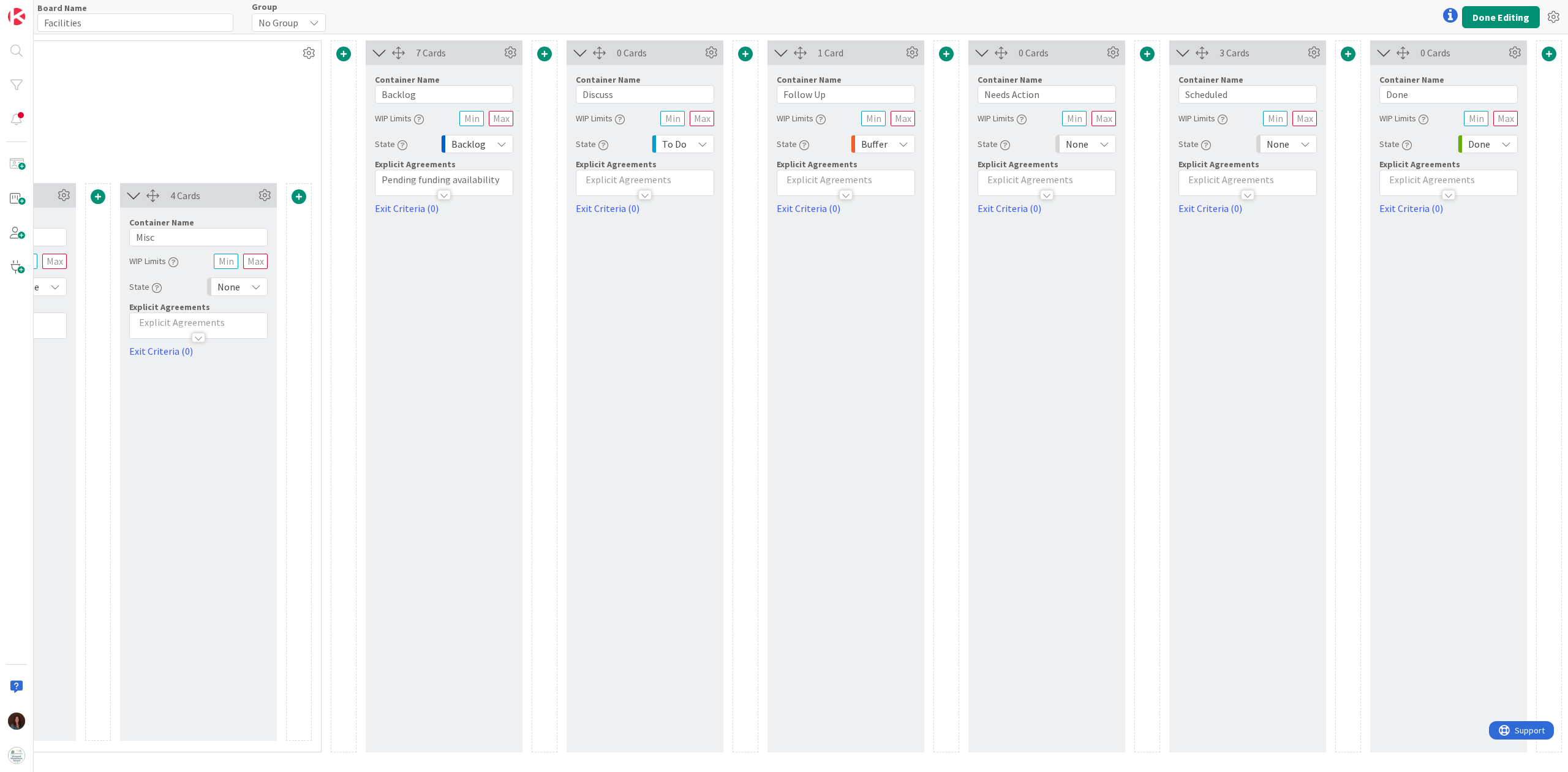
click at [721, 53] on div "0 Cards" at bounding box center [645, 53] width 157 height 24
click at [714, 55] on icon at bounding box center [711, 53] width 19 height 19
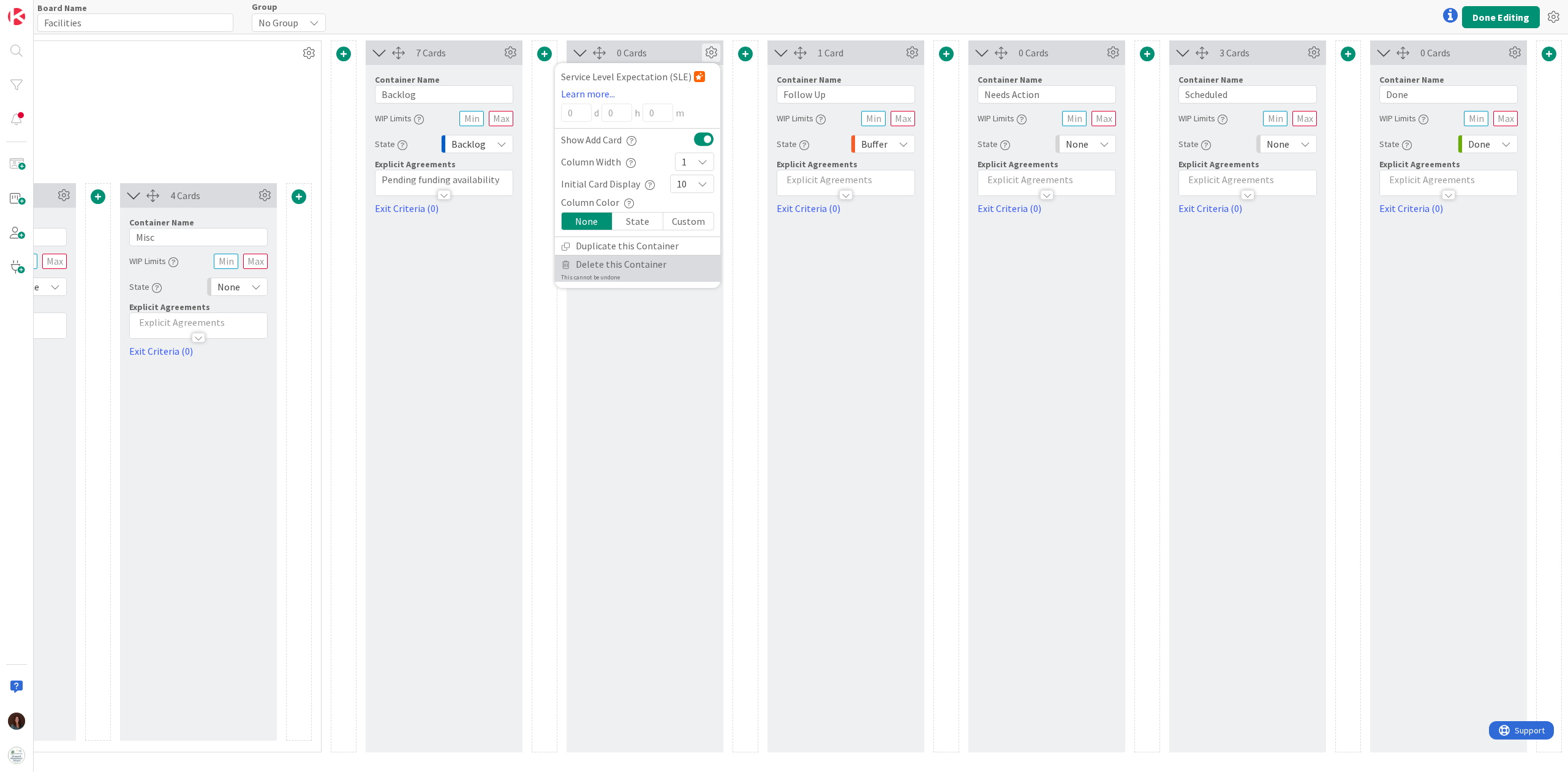
click at [631, 273] on span "Delete this Container" at bounding box center [621, 264] width 91 height 18
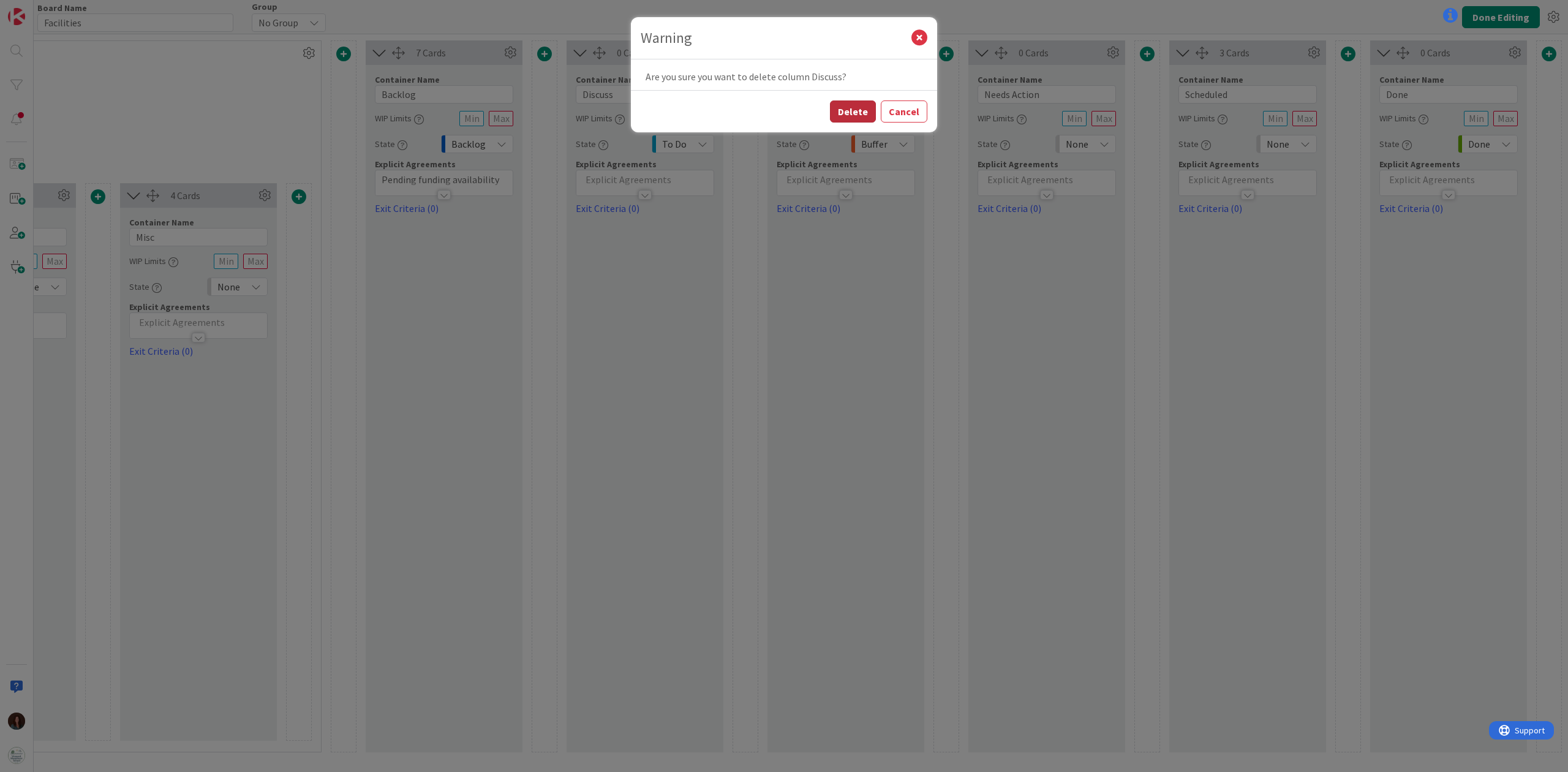
click at [858, 118] on button "Delete" at bounding box center [852, 111] width 46 height 22
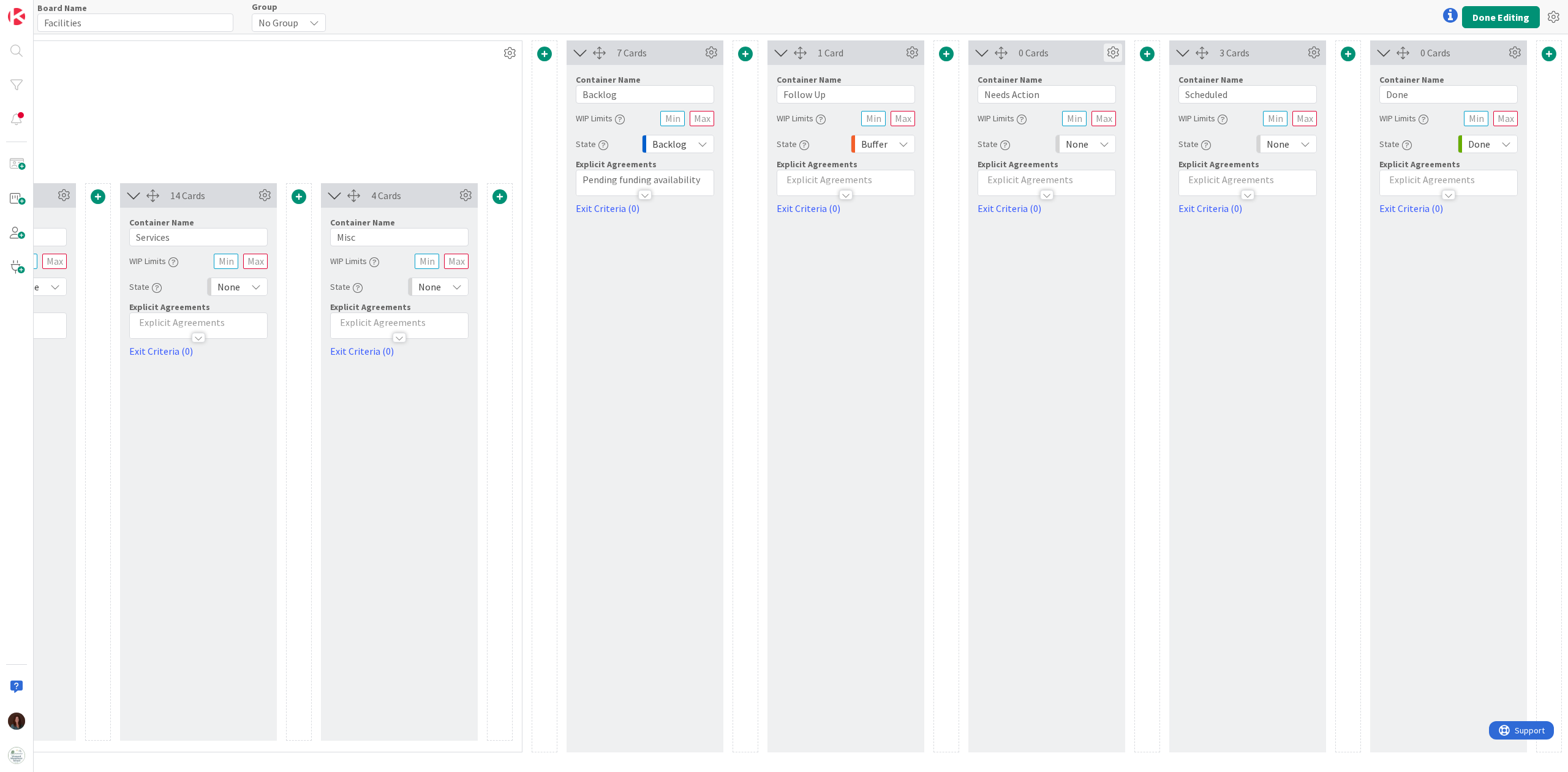
click at [1115, 52] on icon at bounding box center [1113, 53] width 19 height 19
click at [1175, 18] on button "Done Editing" at bounding box center [1500, 17] width 78 height 22
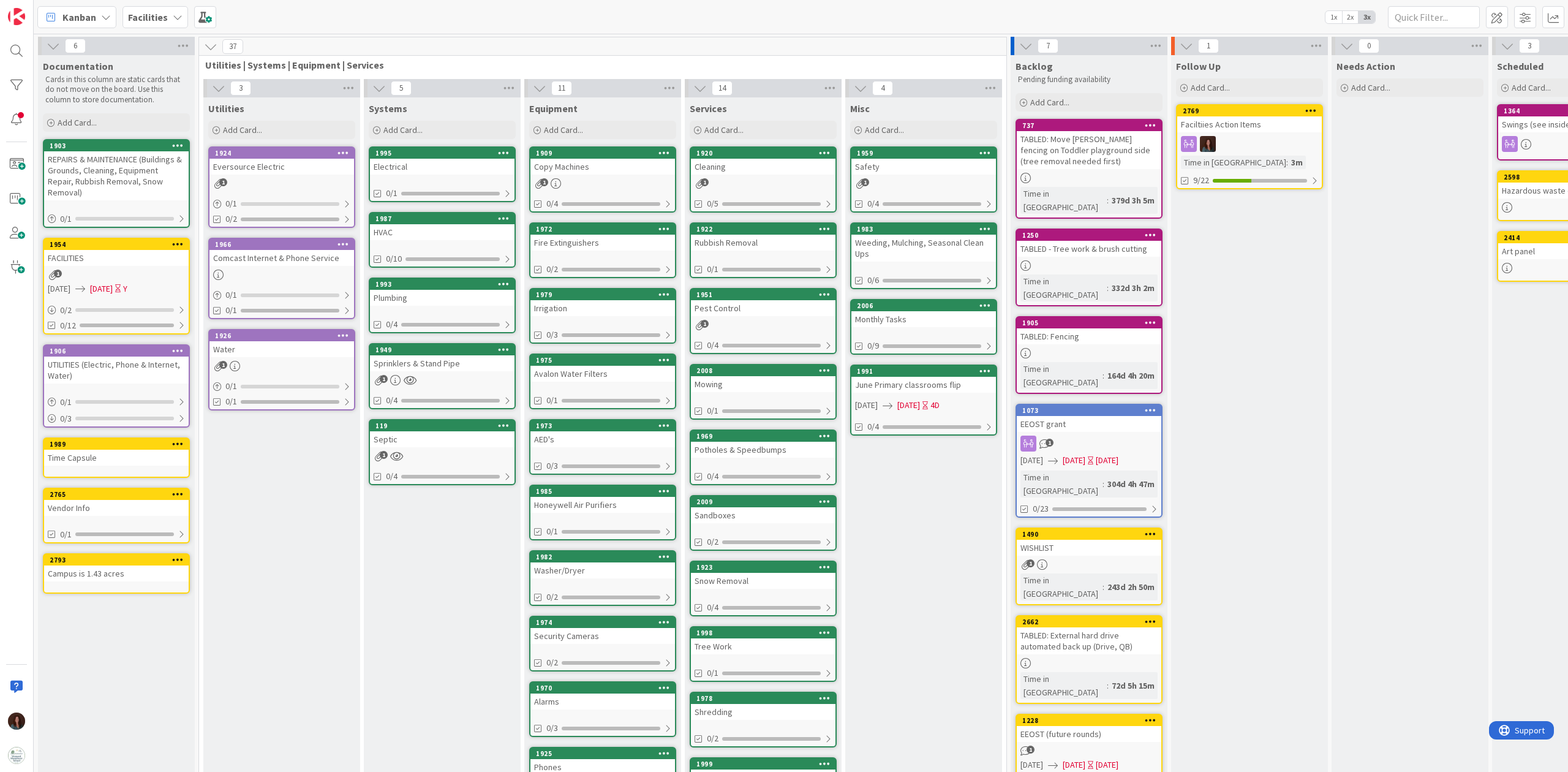
scroll to position [0, 323]
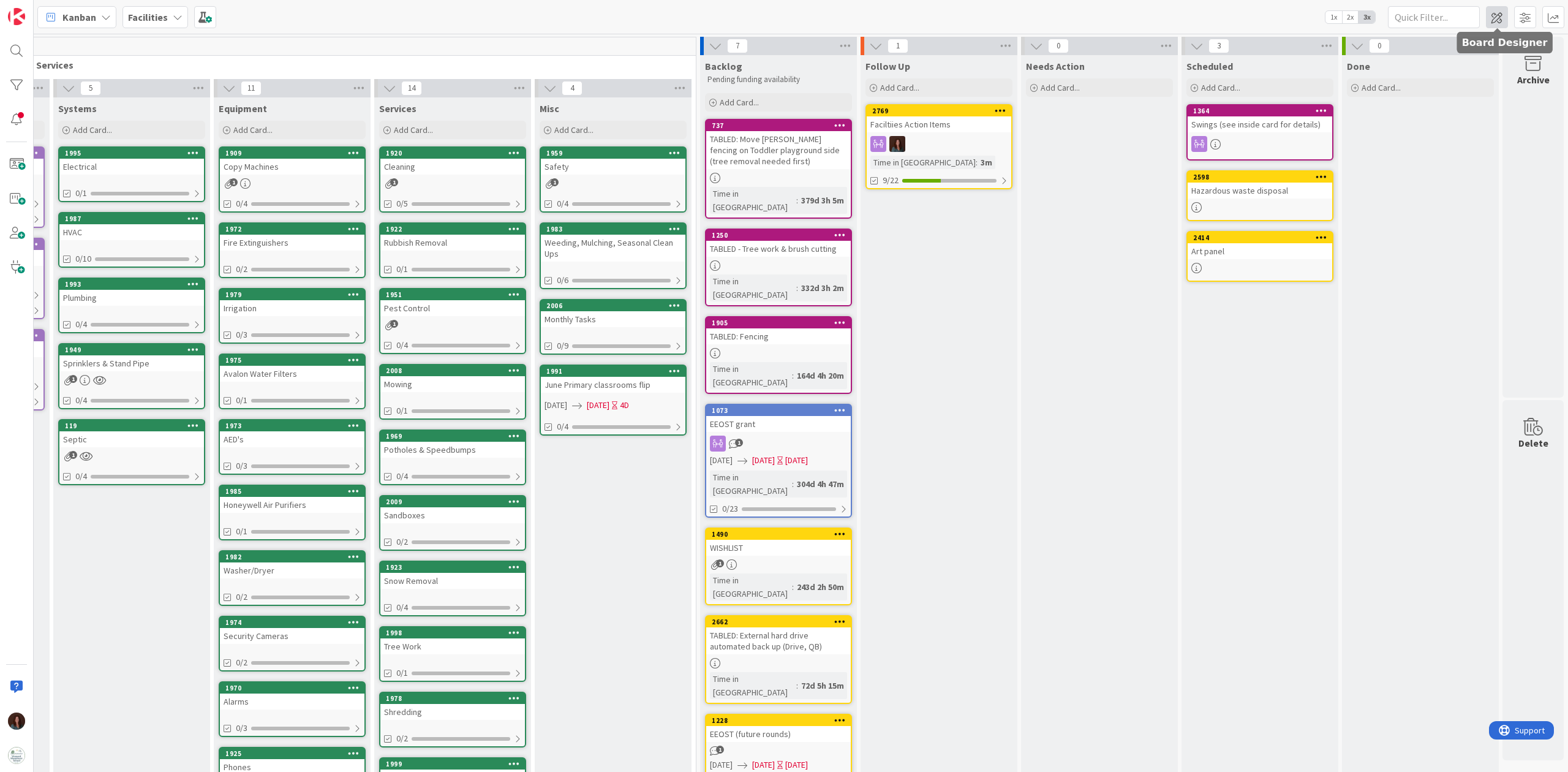
click at [1175, 19] on span at bounding box center [1497, 17] width 22 height 22
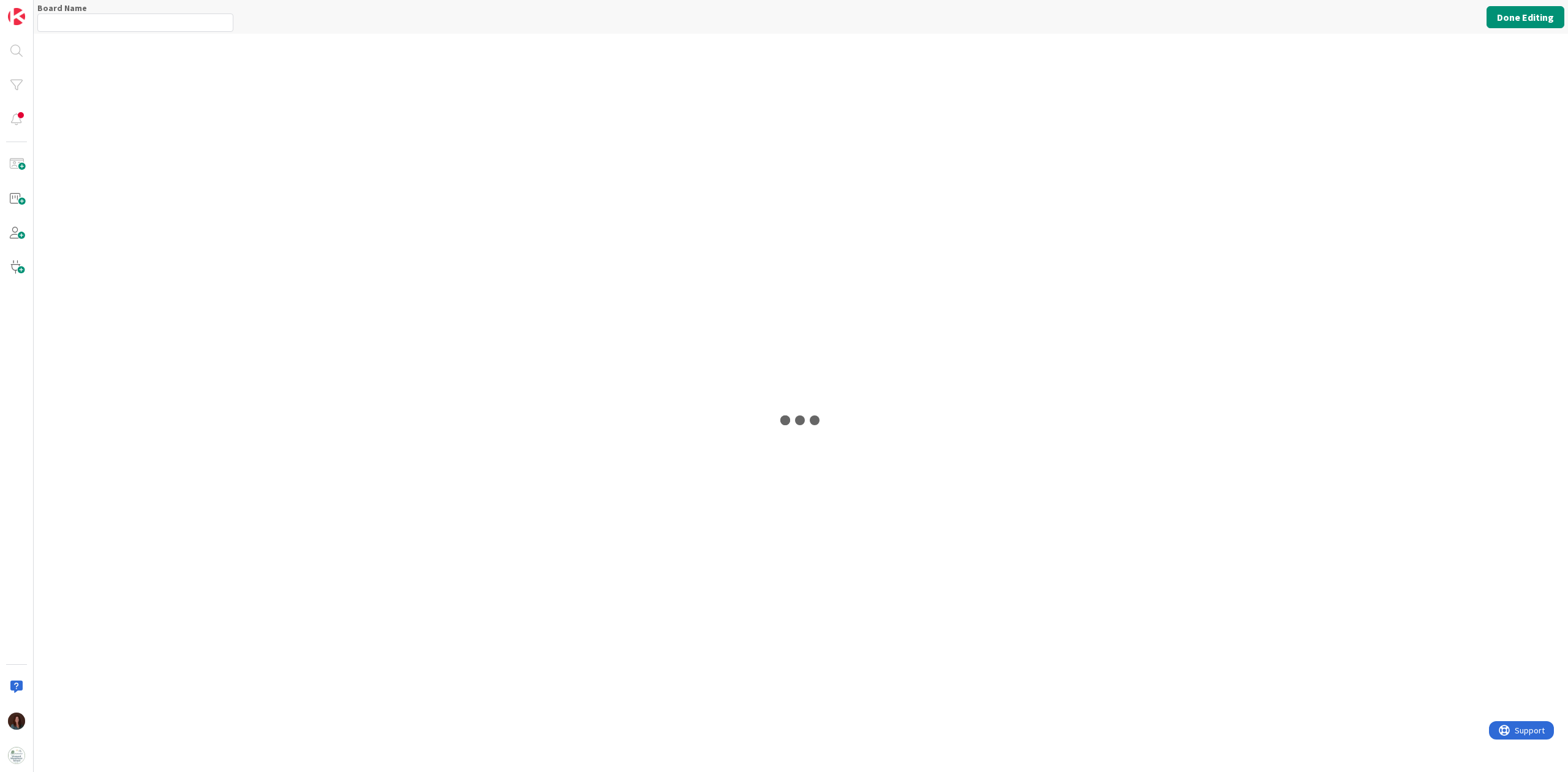
type input "Facilities"
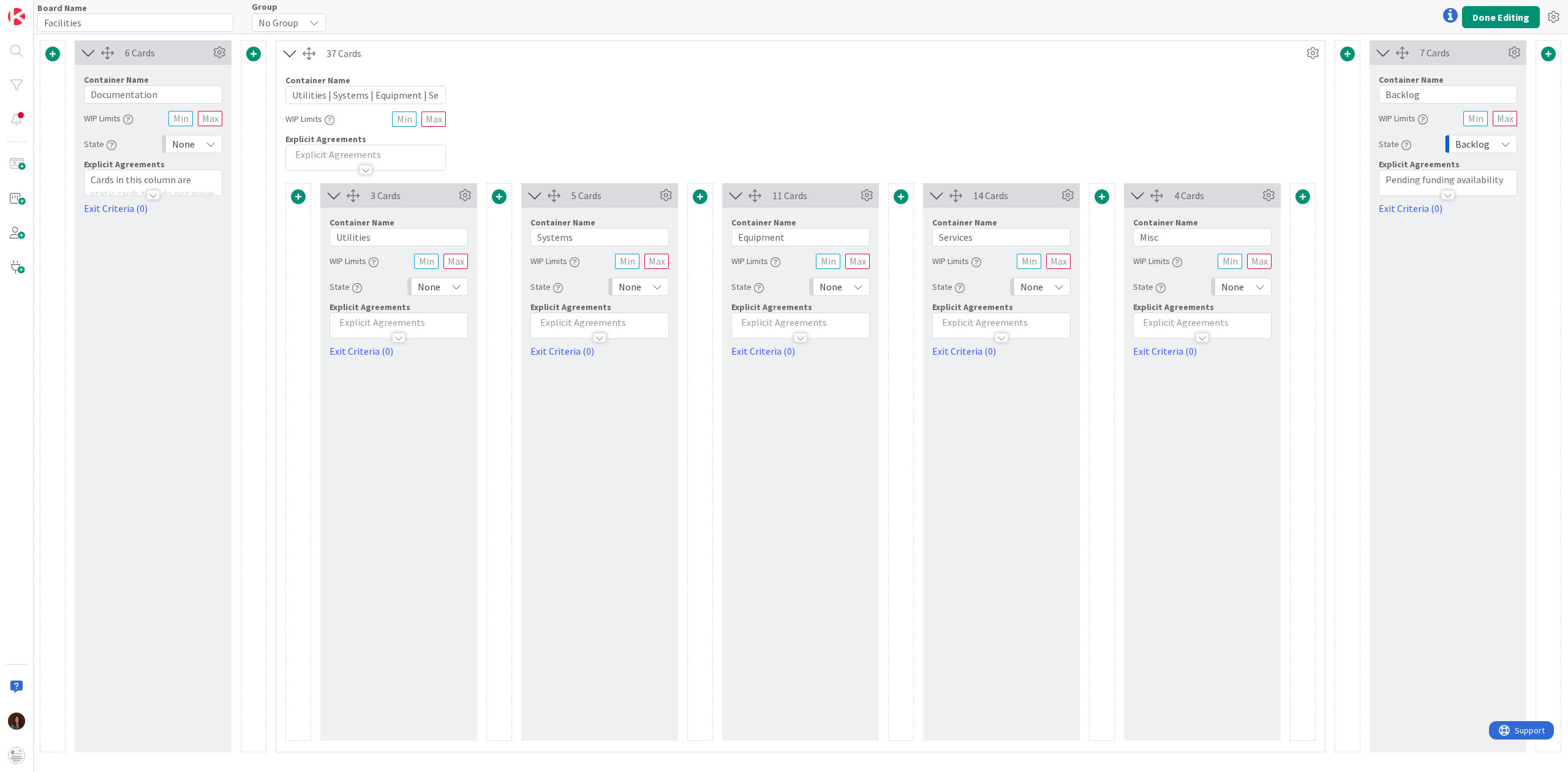
scroll to position [0, 804]
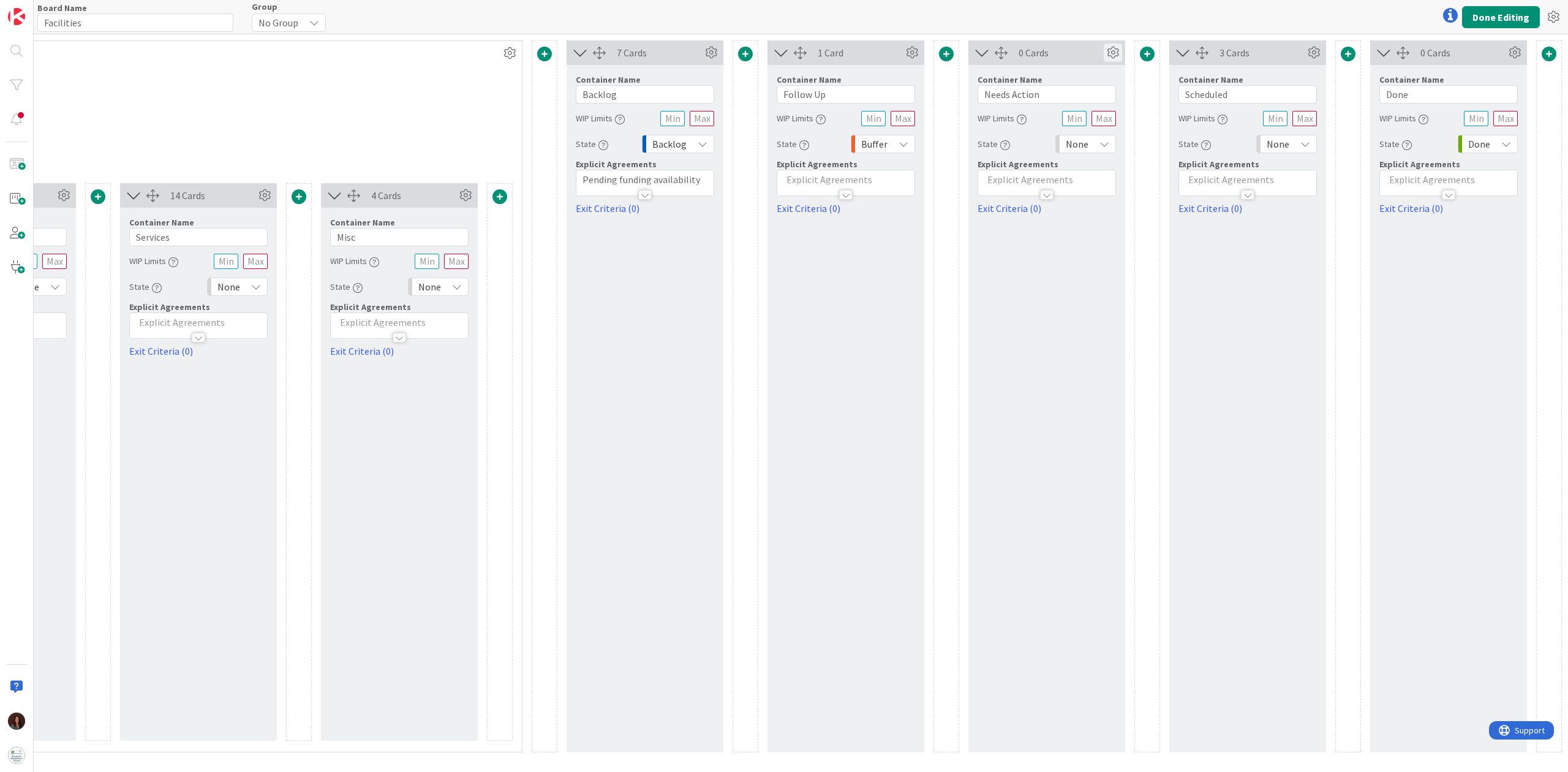
click at [1116, 58] on icon at bounding box center [1113, 53] width 19 height 19
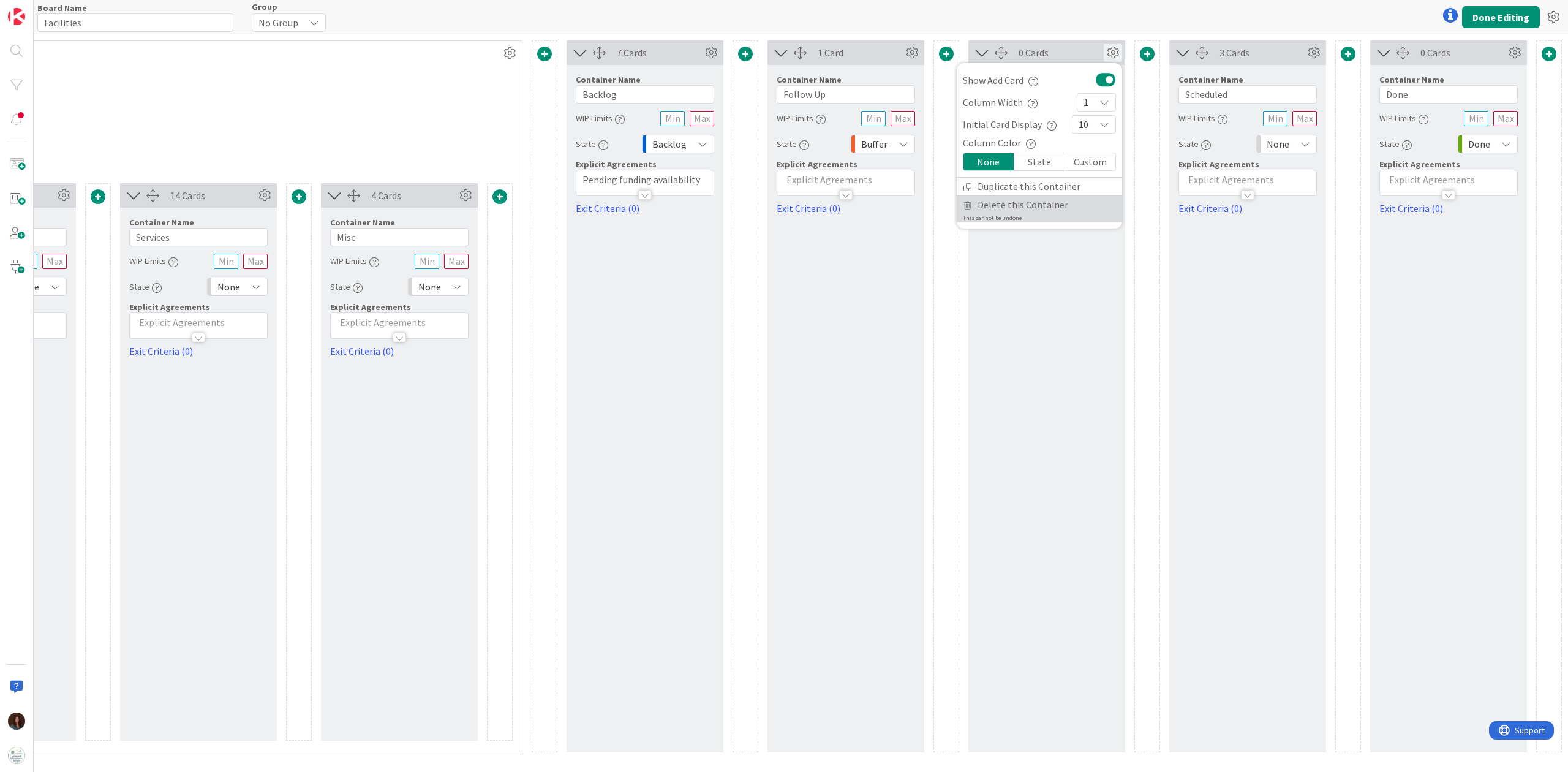
click at [1088, 216] on link "Delete this Container This cannot be undone" at bounding box center [1039, 209] width 165 height 26
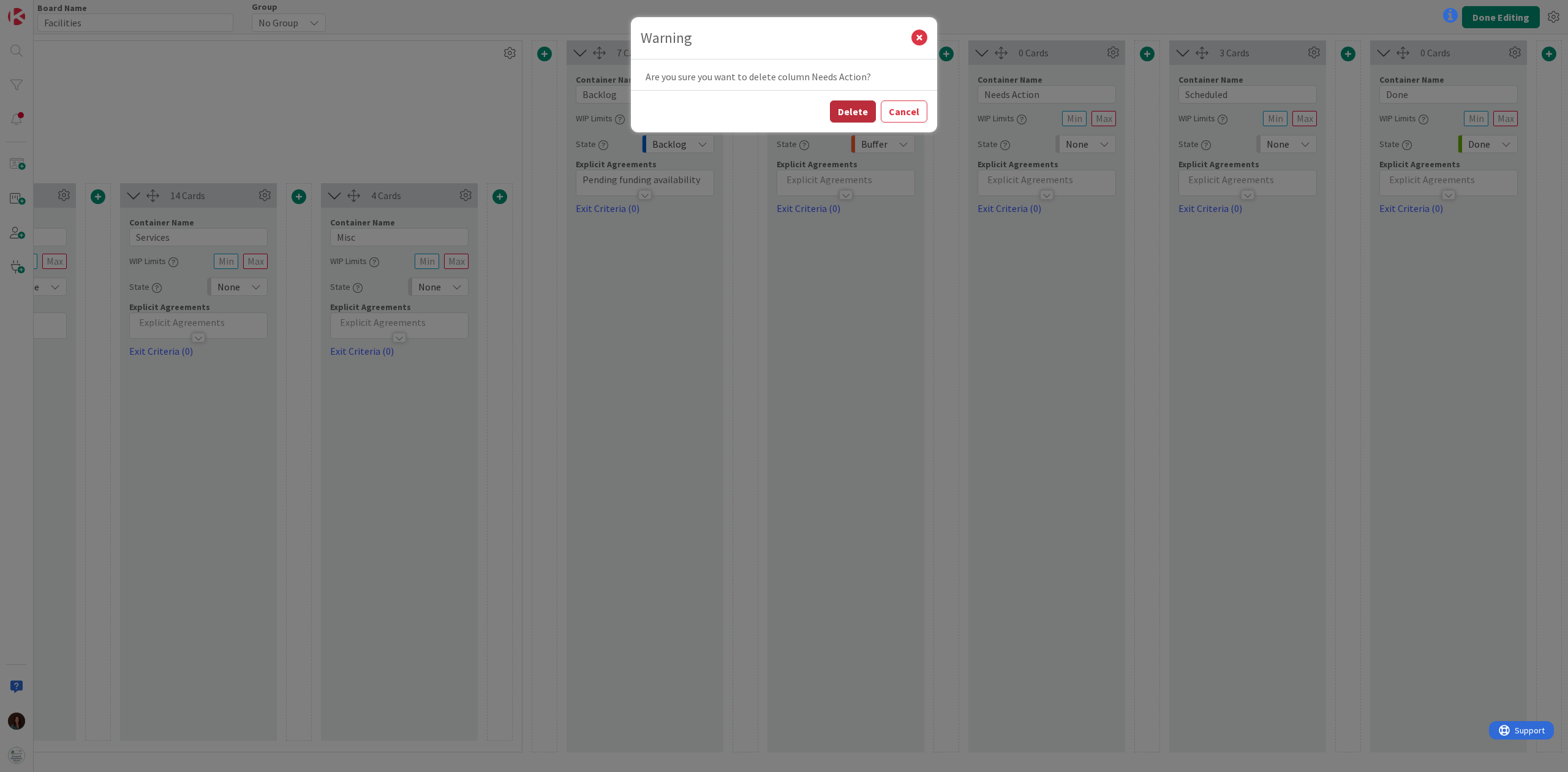
click at [843, 106] on button "Delete" at bounding box center [852, 111] width 46 height 22
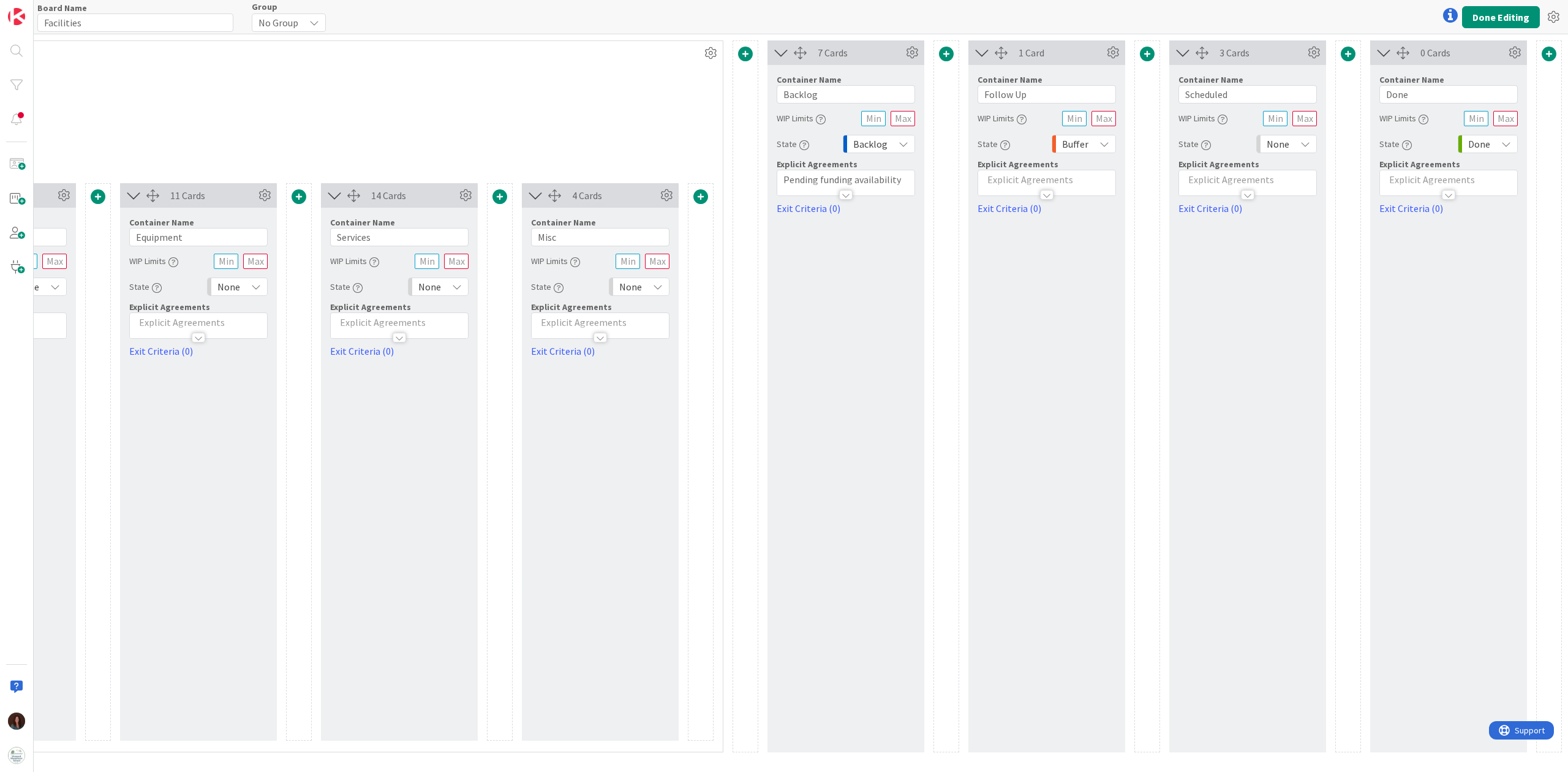
scroll to position [0, 603]
click at [1175, 18] on button "Done Editing" at bounding box center [1500, 17] width 78 height 22
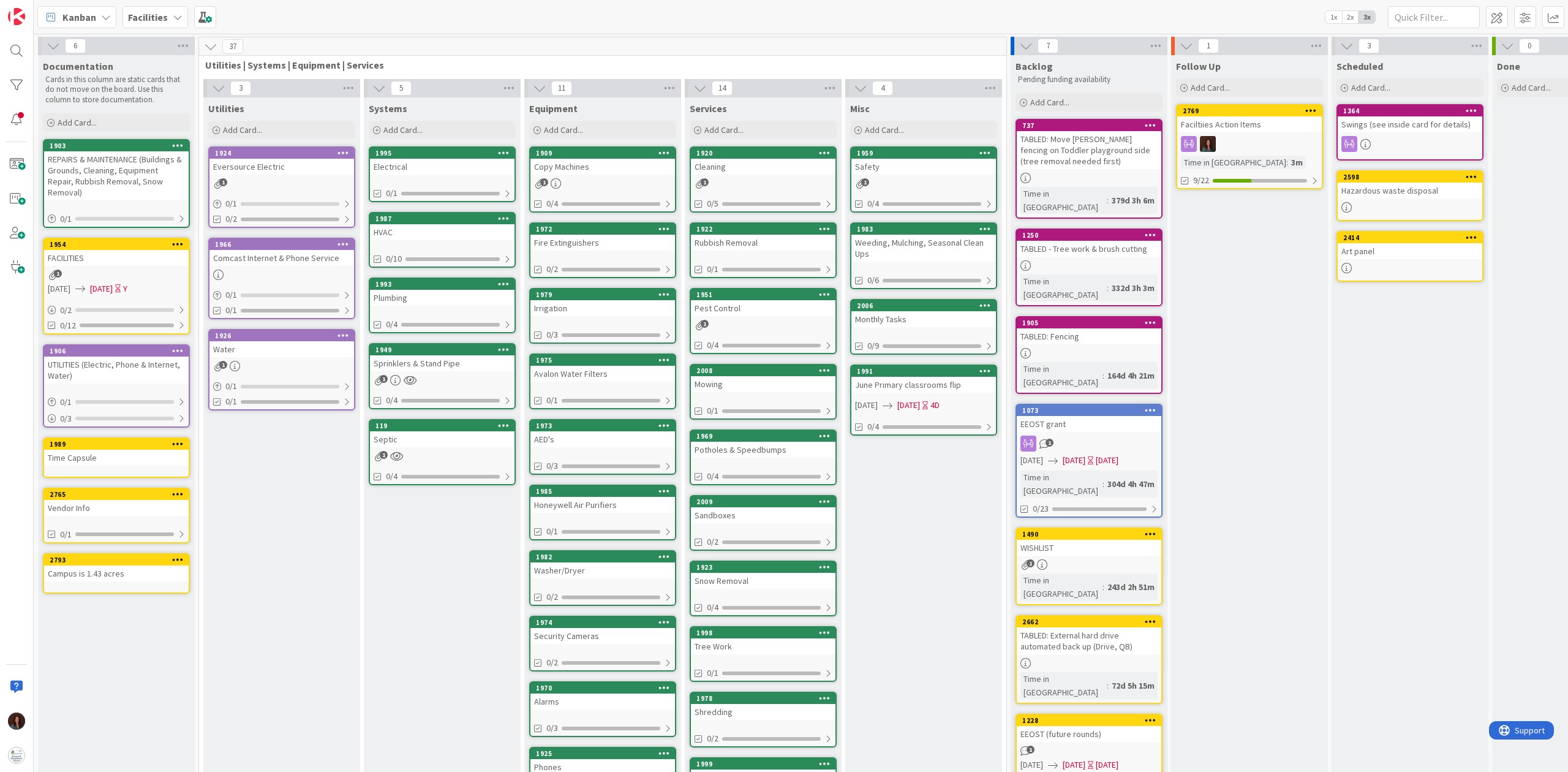
scroll to position [0, 162]
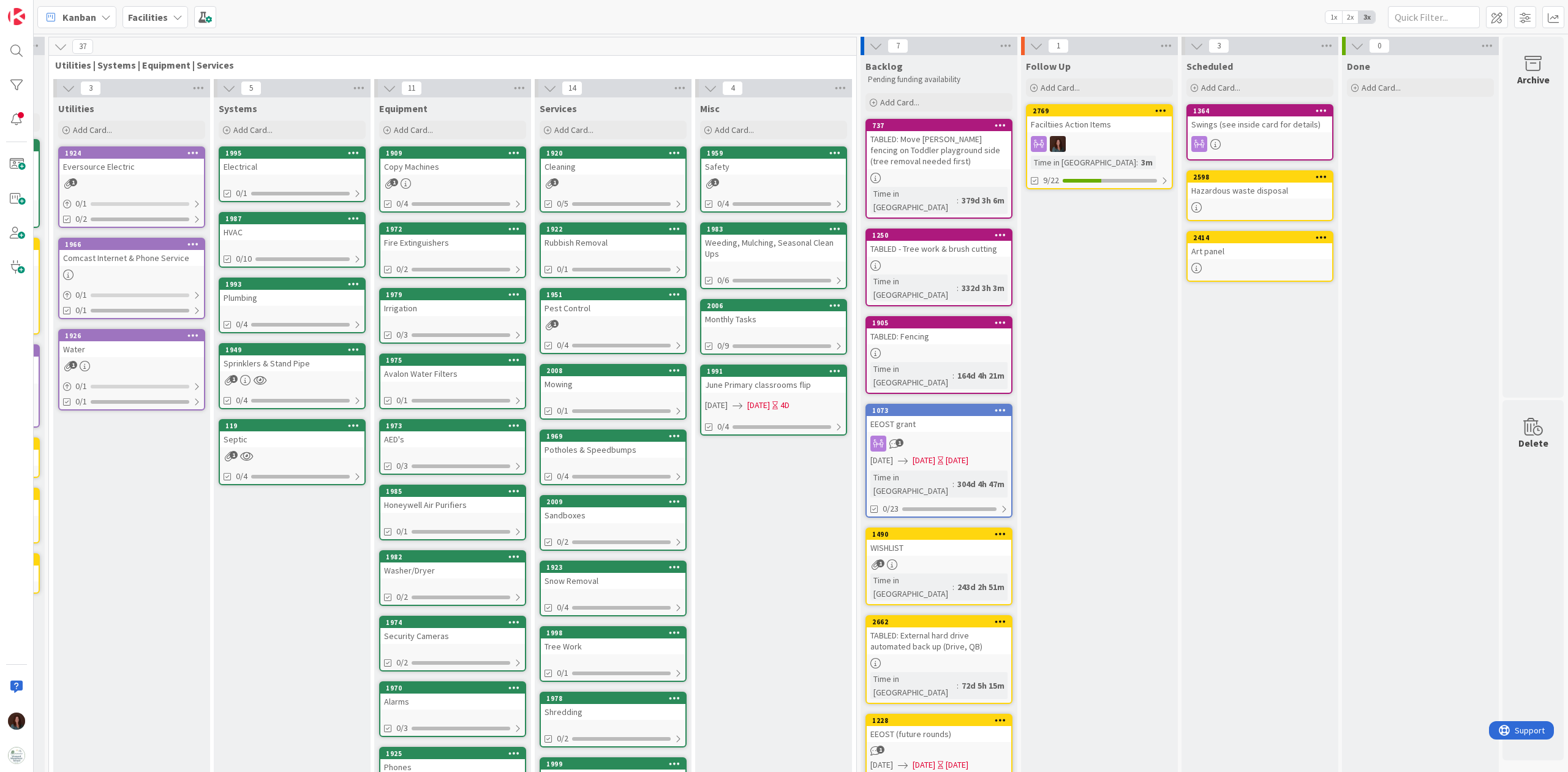
click at [929, 416] on div "EEOST grant" at bounding box center [939, 424] width 145 height 16
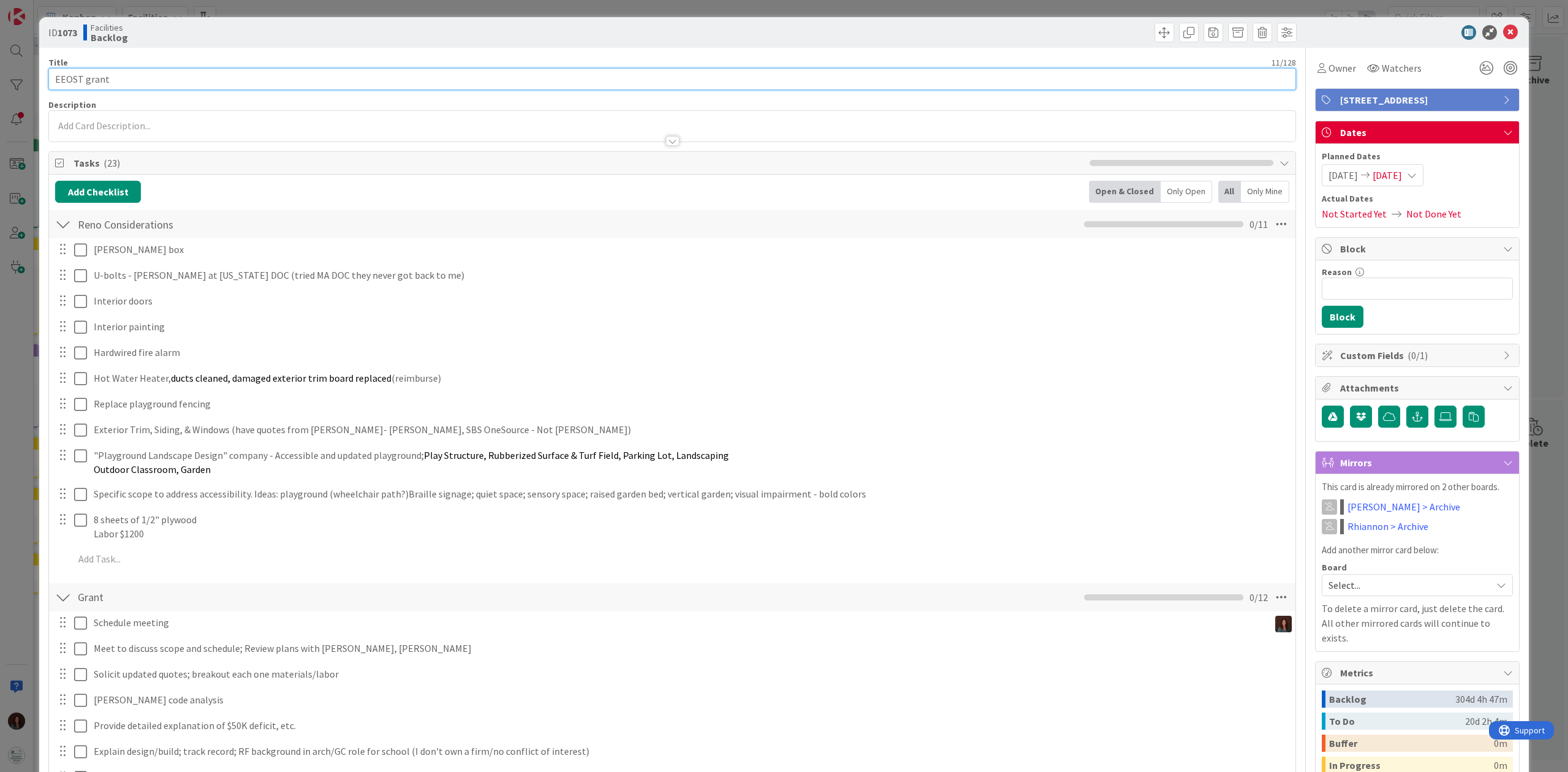
click at [57, 76] on input "EEOST grant" at bounding box center [672, 79] width 1248 height 22
type input "TABLED: EEOST grant"
click at [1175, 30] on icon at bounding box center [1510, 32] width 15 height 15
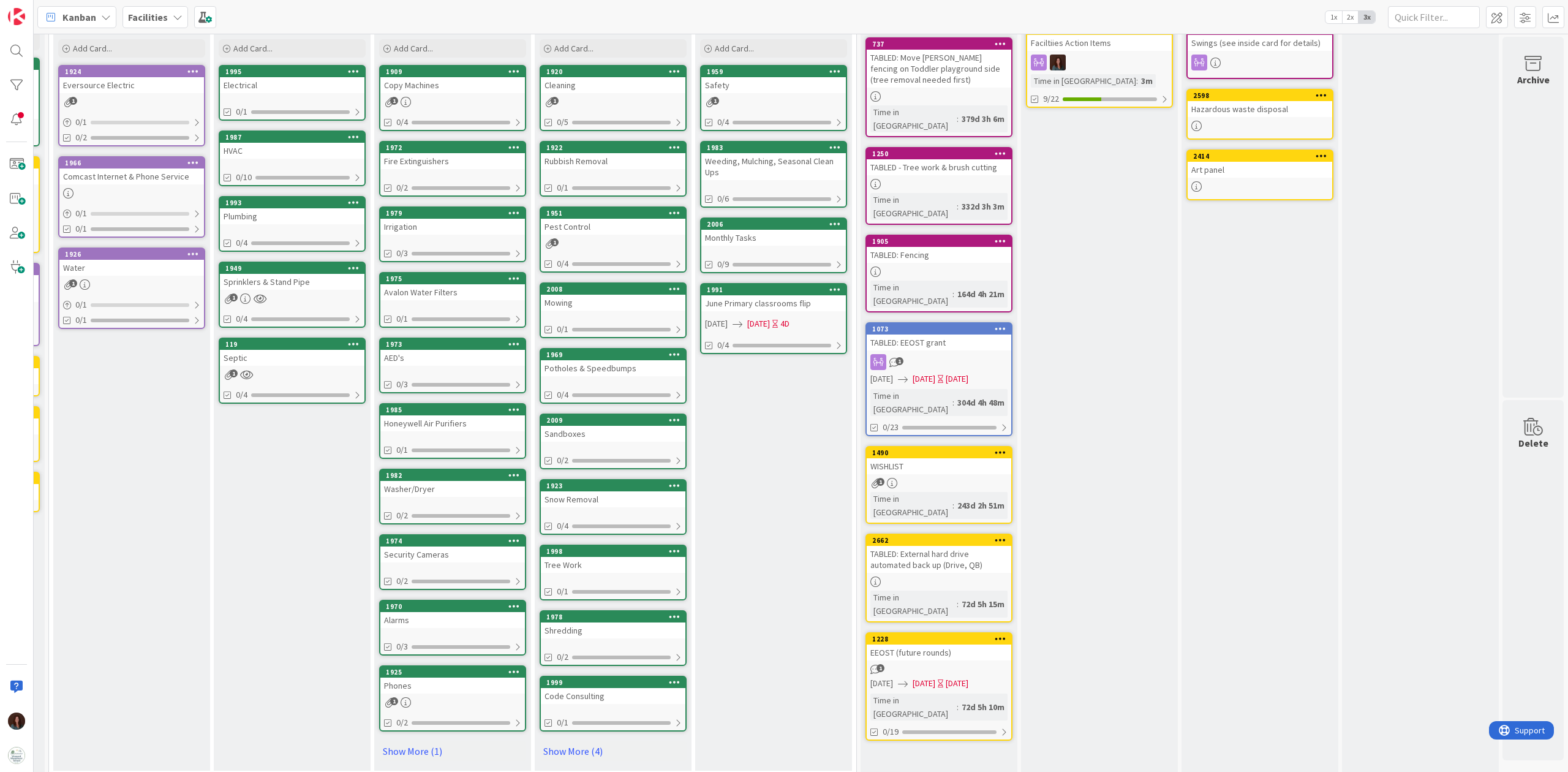
click at [924, 578] on div "EEOST (future rounds)" at bounding box center [939, 652] width 145 height 16
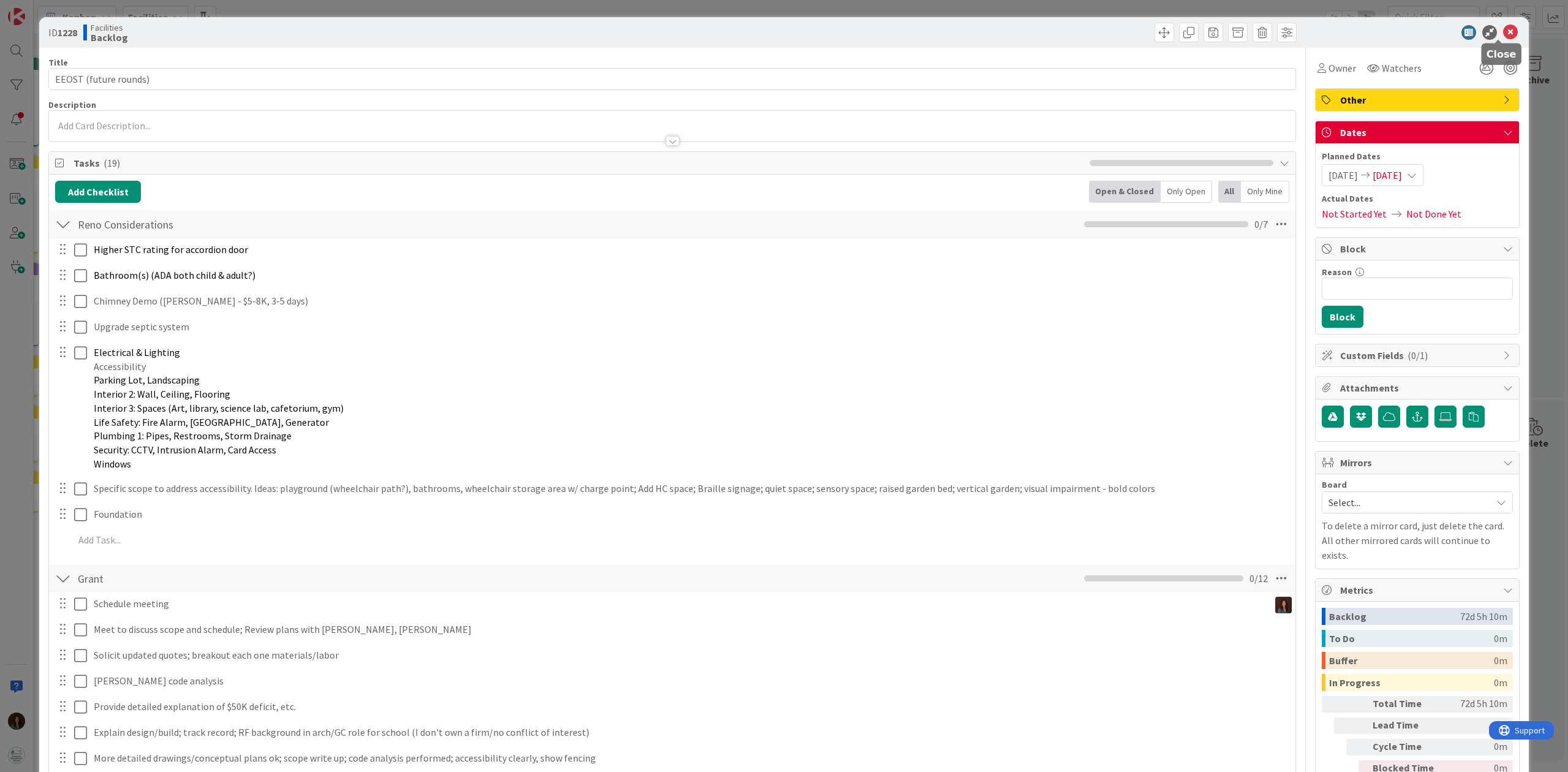
click at [1175, 32] on icon at bounding box center [1510, 32] width 15 height 15
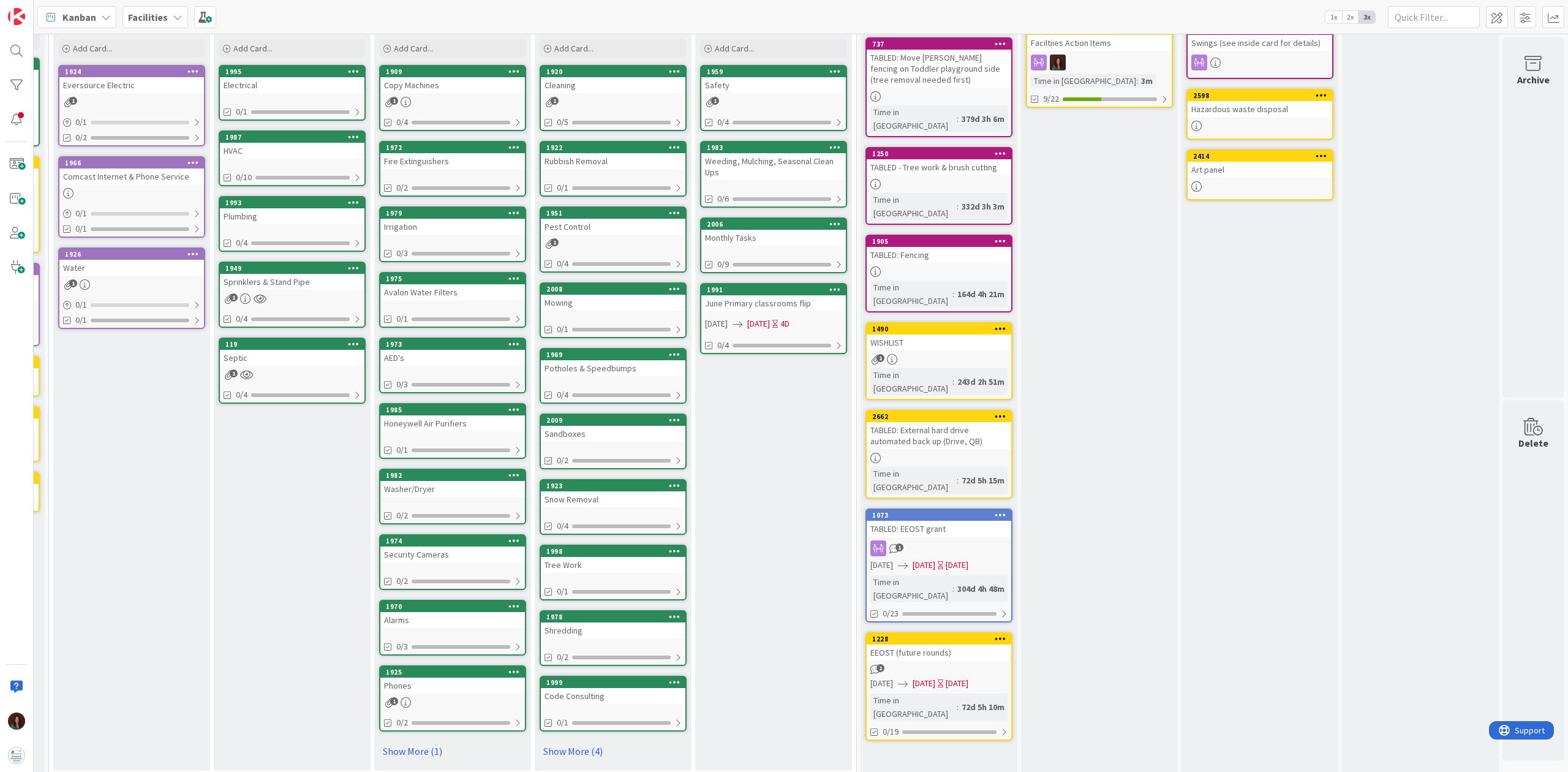
click at [916, 578] on div "EEOST (future rounds)" at bounding box center [939, 652] width 145 height 16
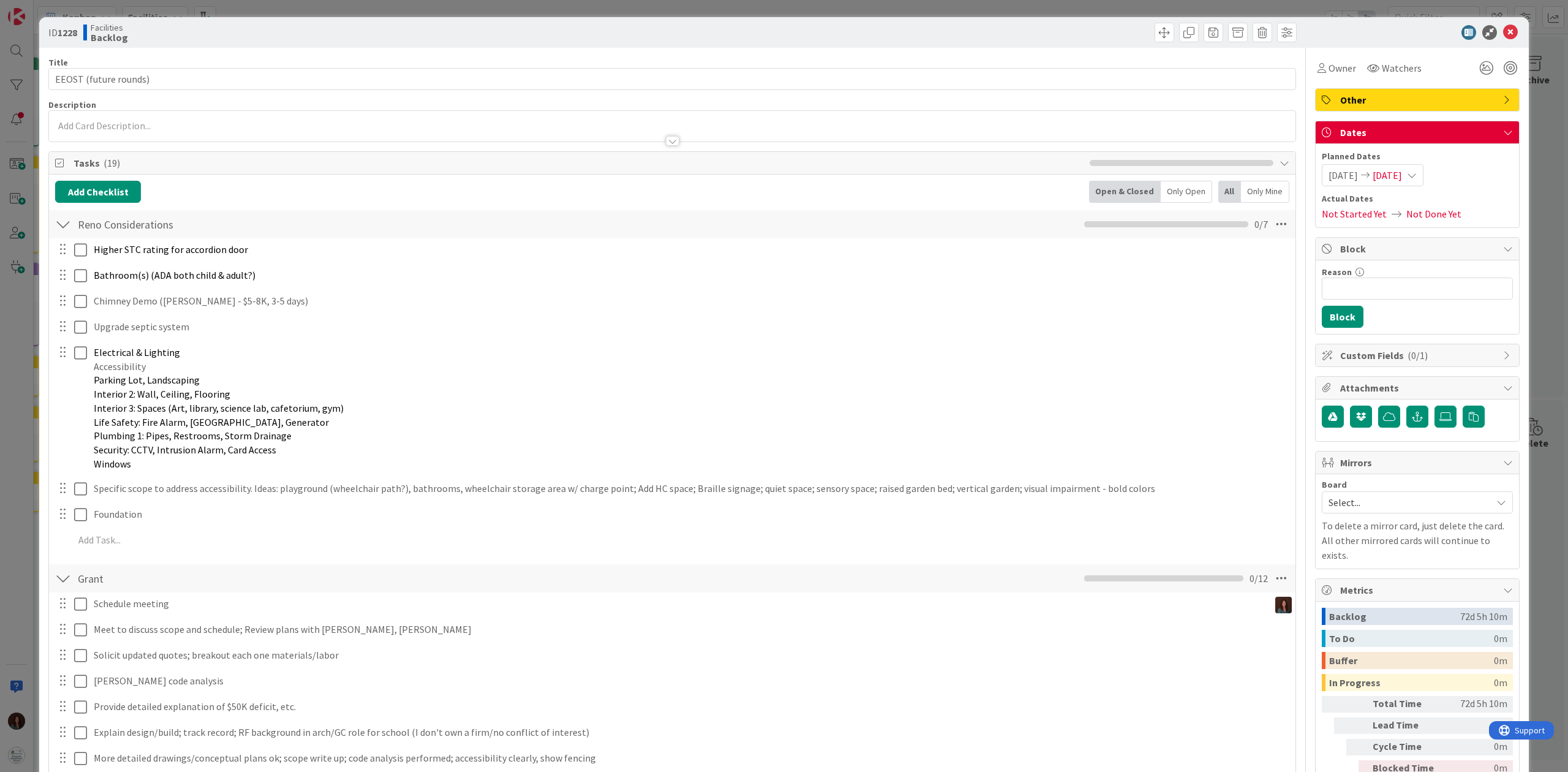
click at [1175, 101] on span "Other" at bounding box center [1419, 100] width 157 height 15
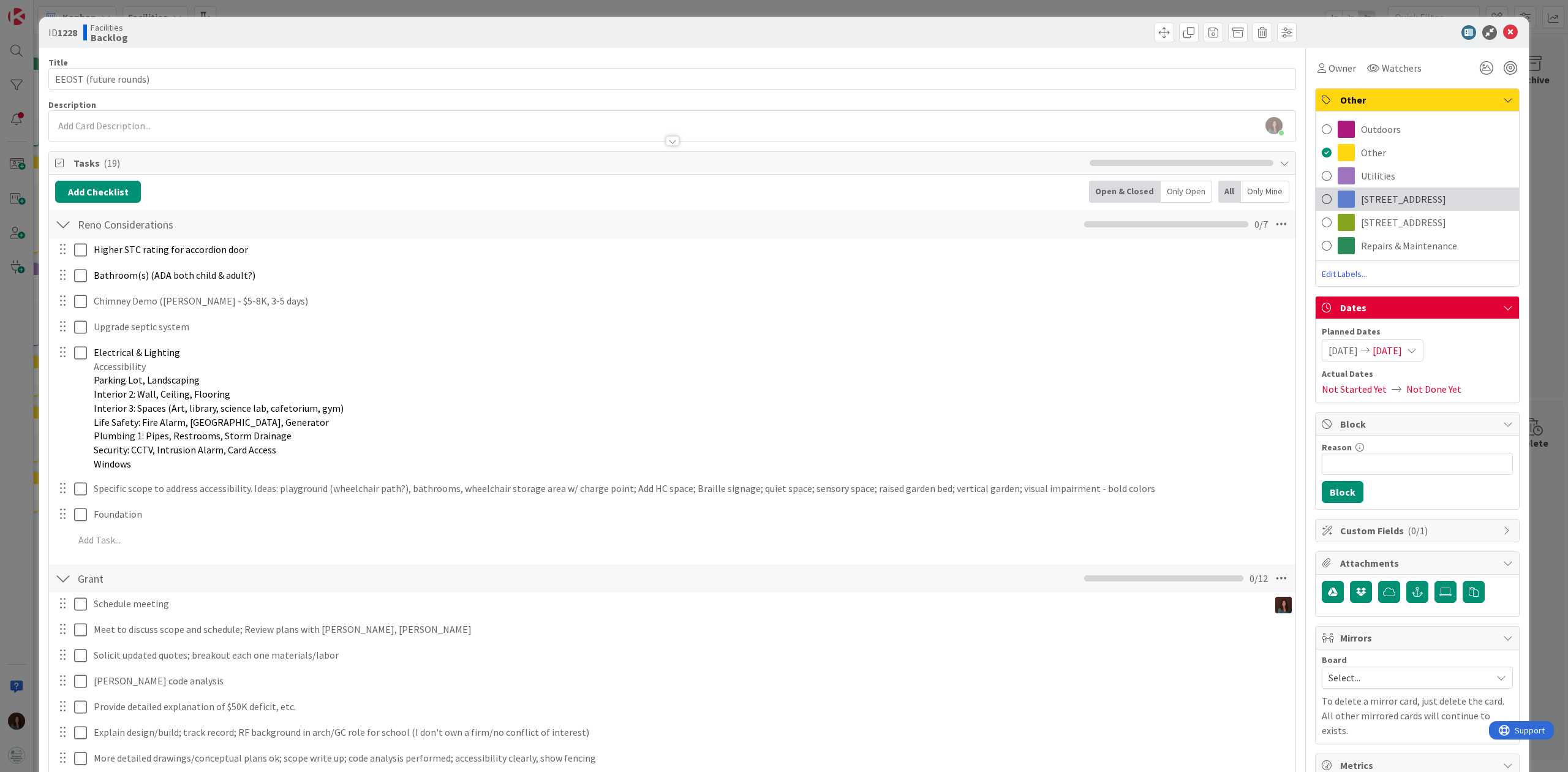
click at [1175, 203] on span "286 Main Street" at bounding box center [1403, 199] width 85 height 15
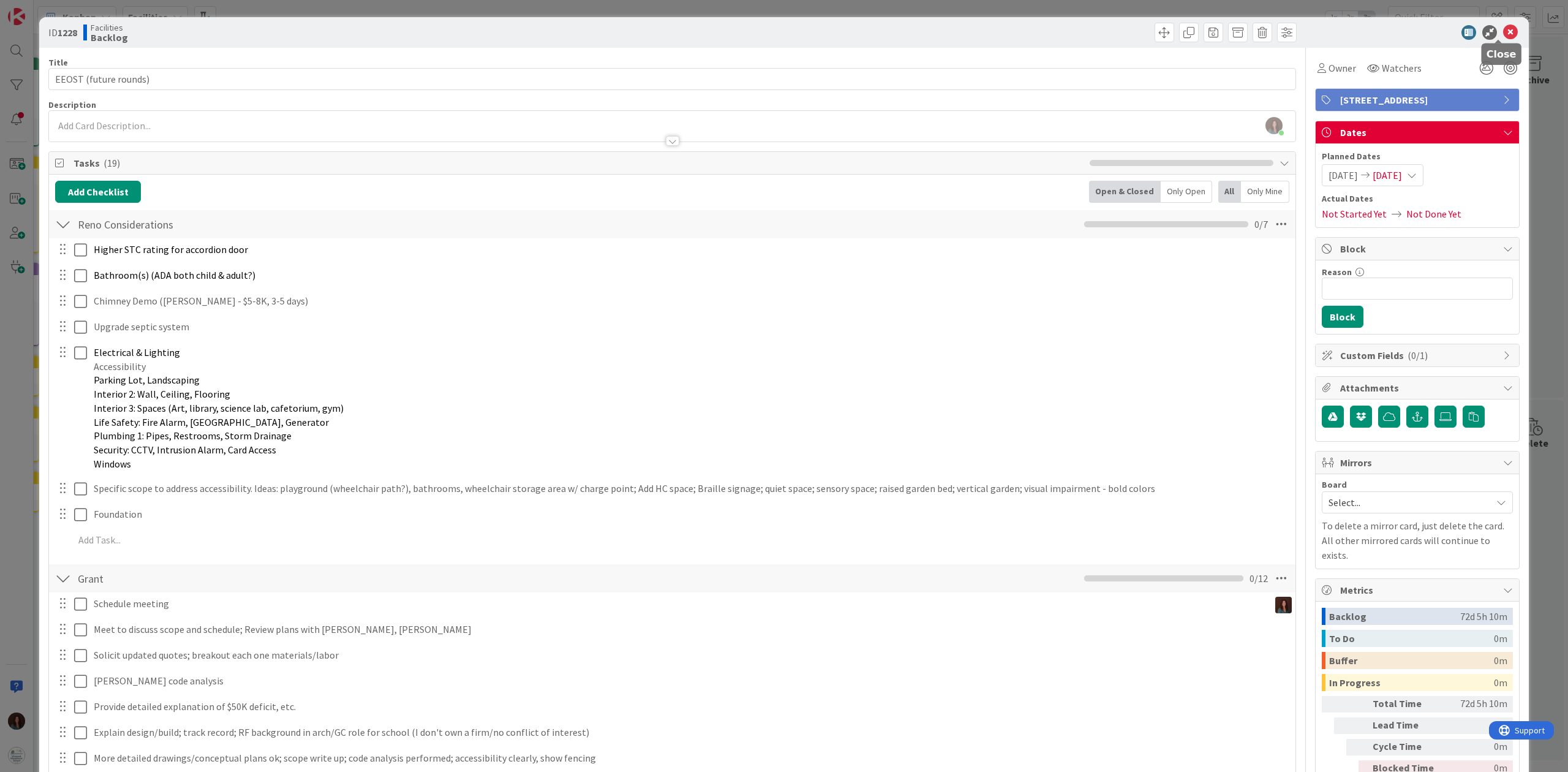
click at [1175, 30] on icon at bounding box center [1510, 32] width 15 height 15
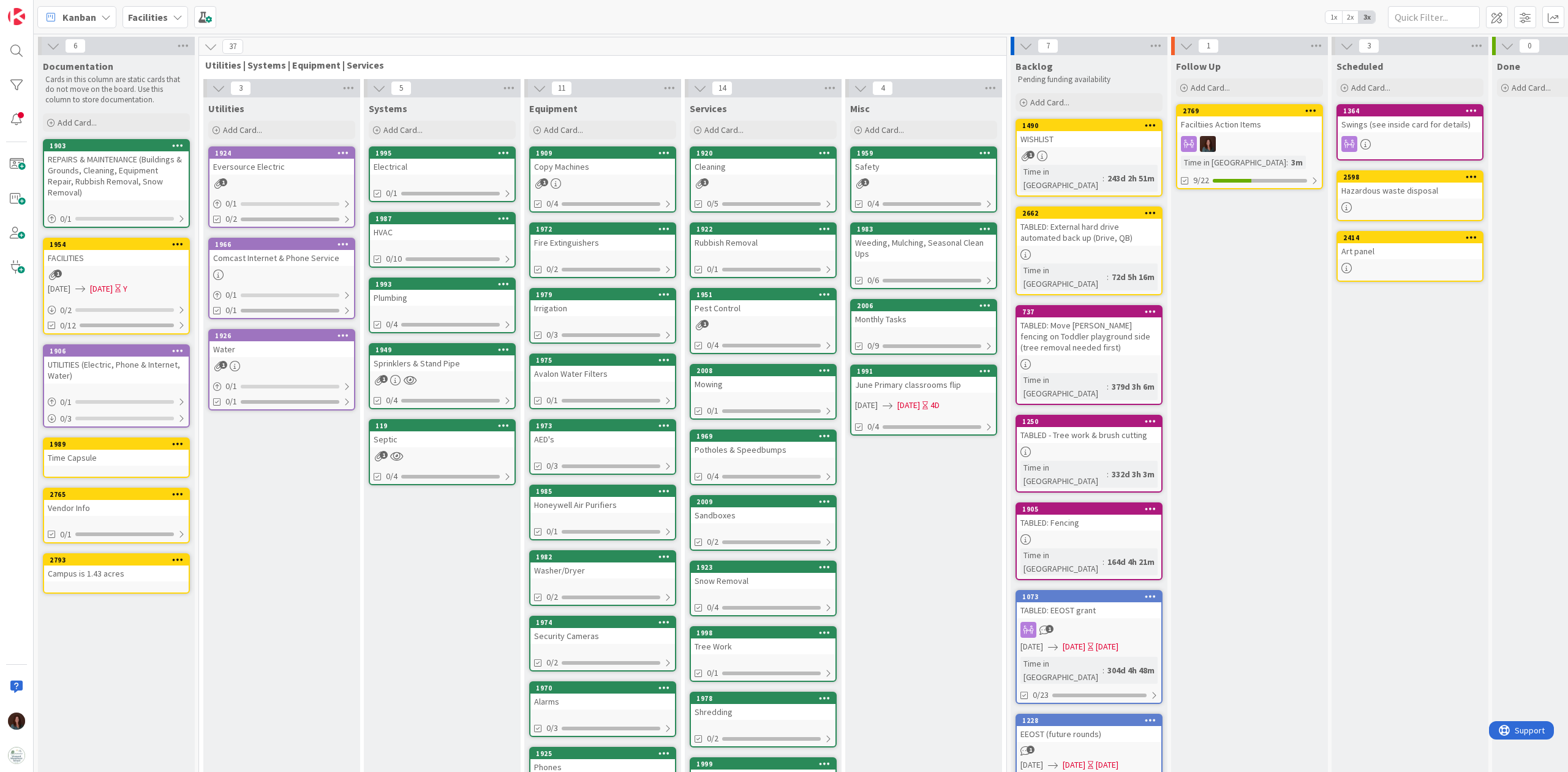
scroll to position [98, 0]
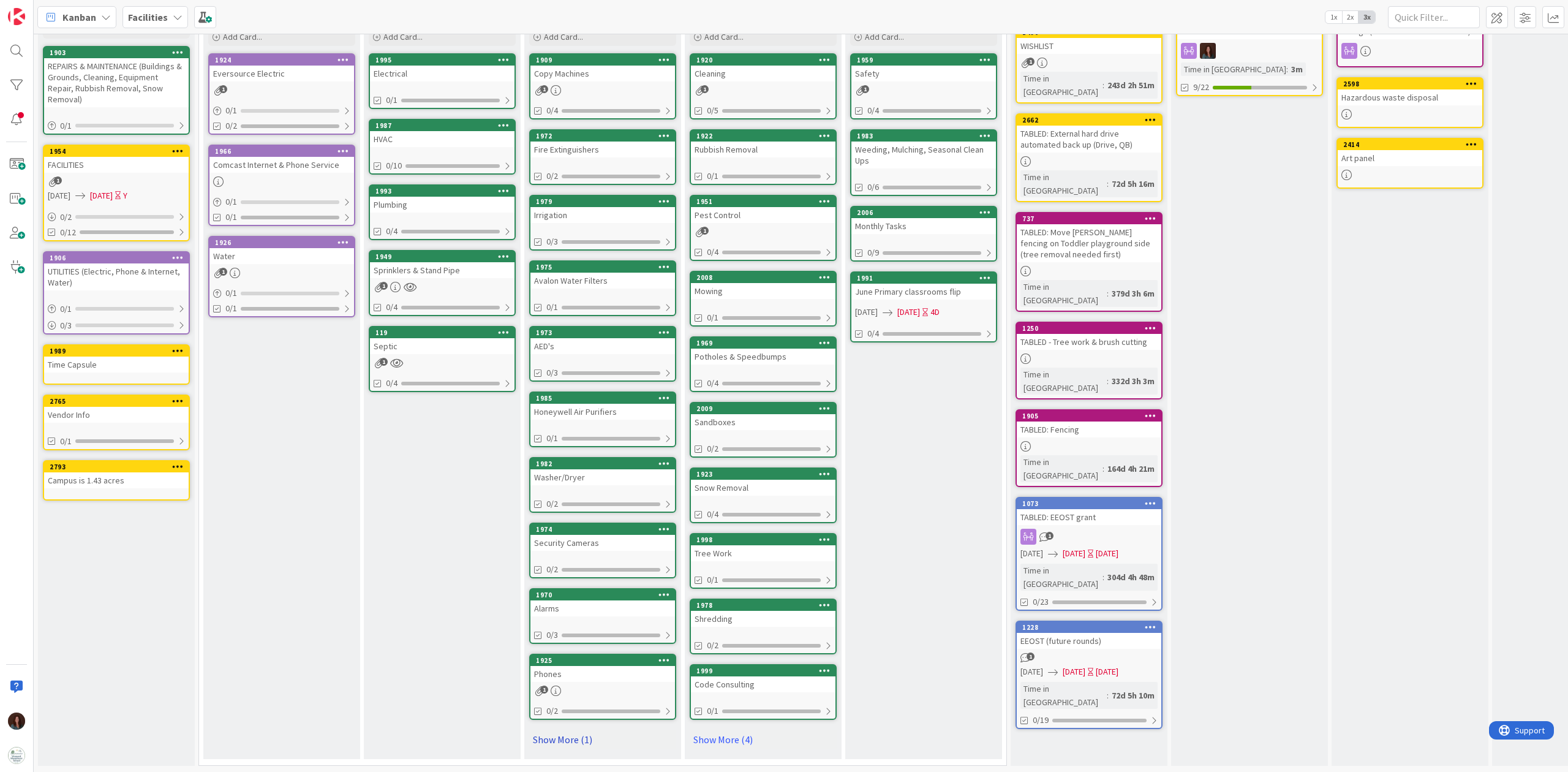
click at [557, 578] on link "Show More (1)" at bounding box center [602, 739] width 147 height 19
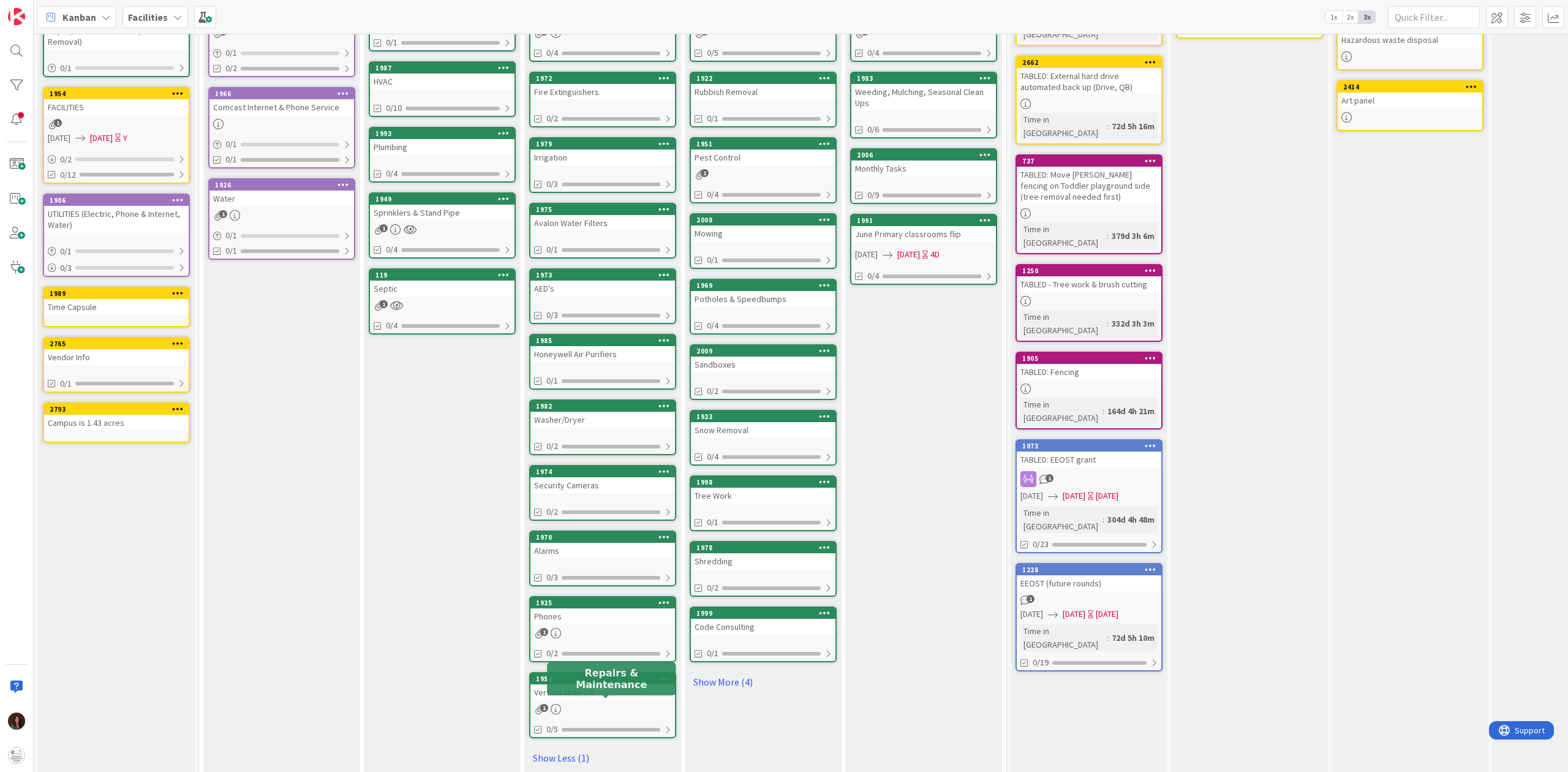
scroll to position [173, 0]
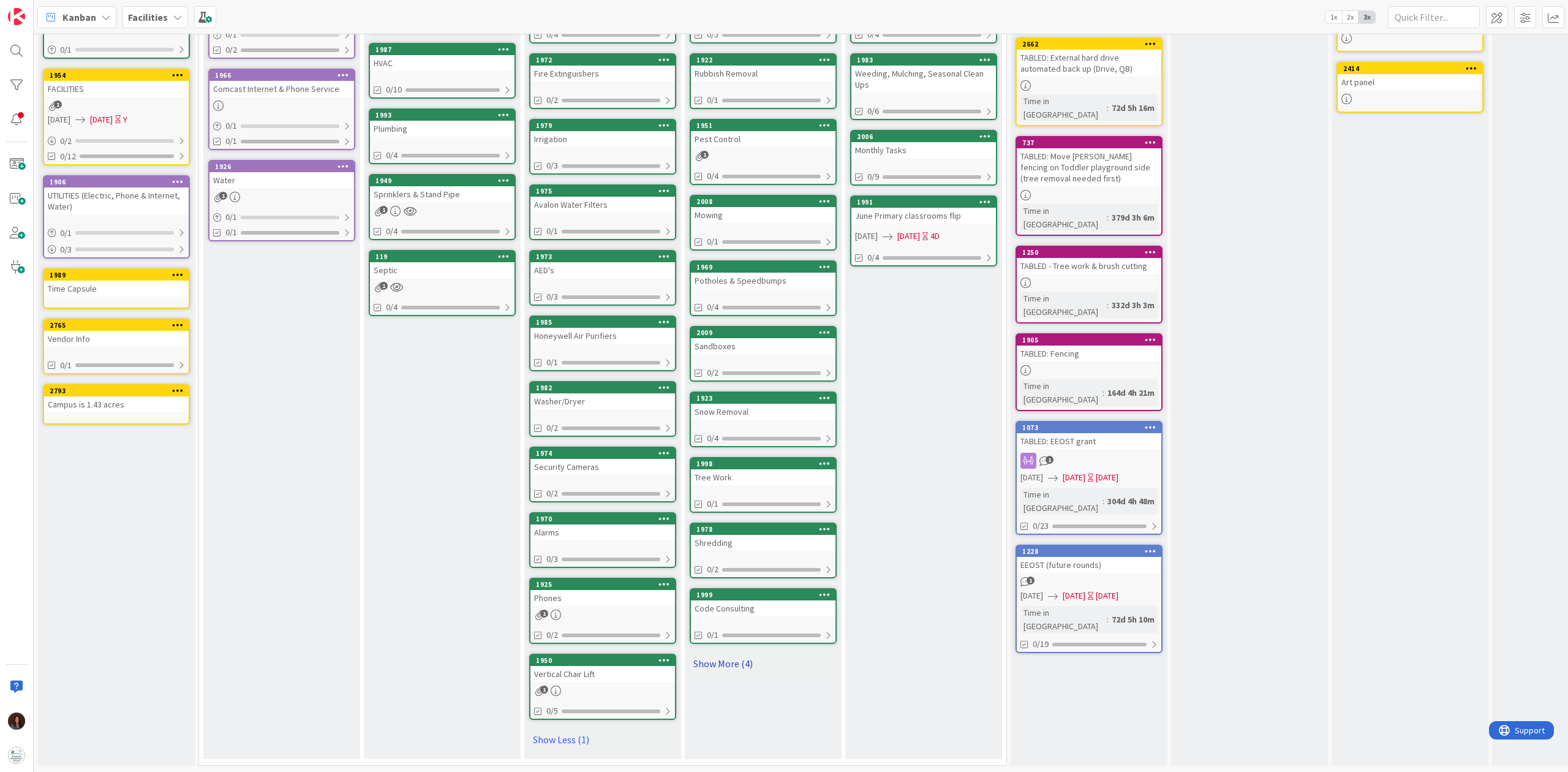
click at [717, 578] on link "Show More (4)" at bounding box center [763, 663] width 147 height 19
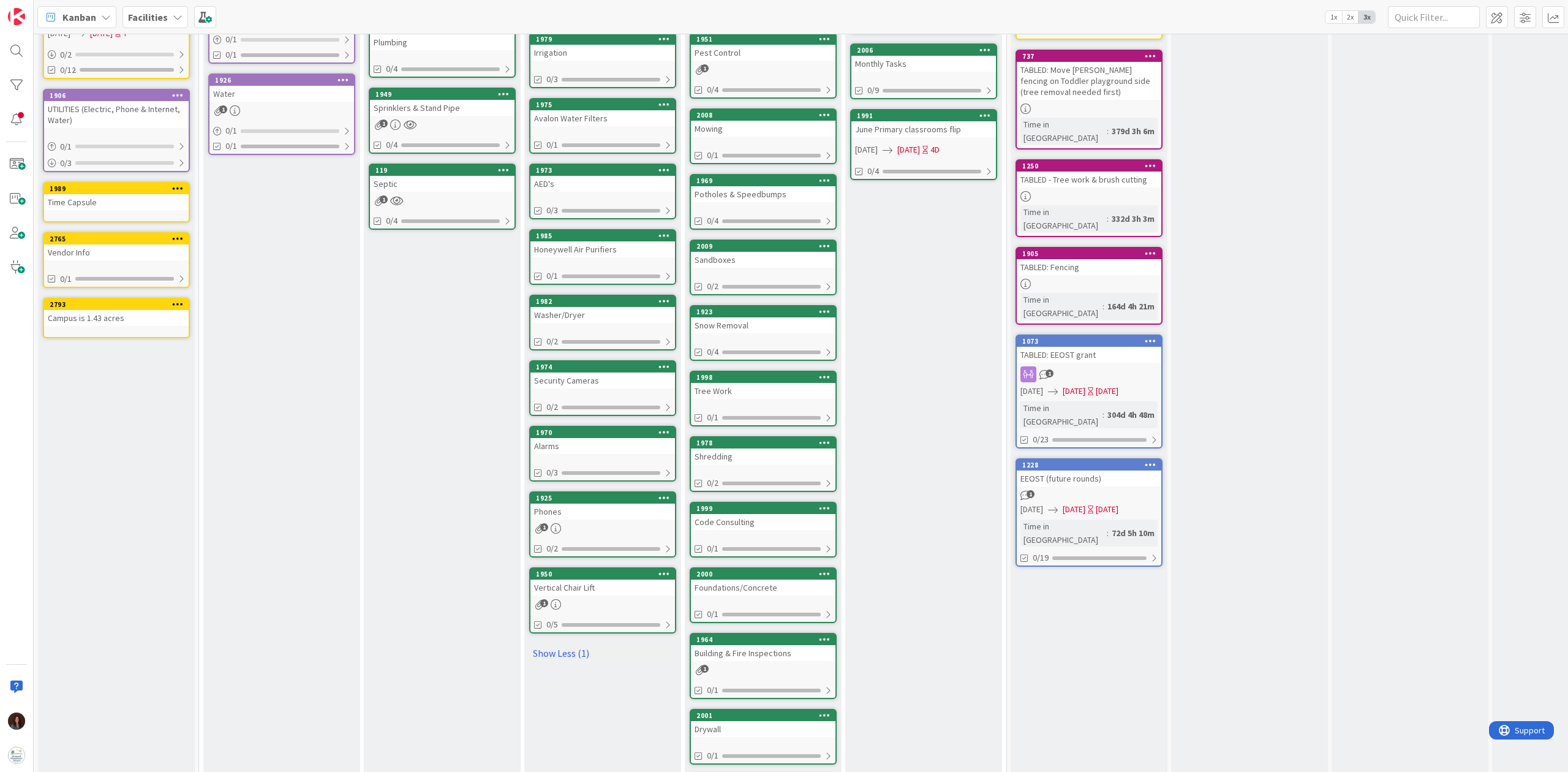
scroll to position [366, 0]
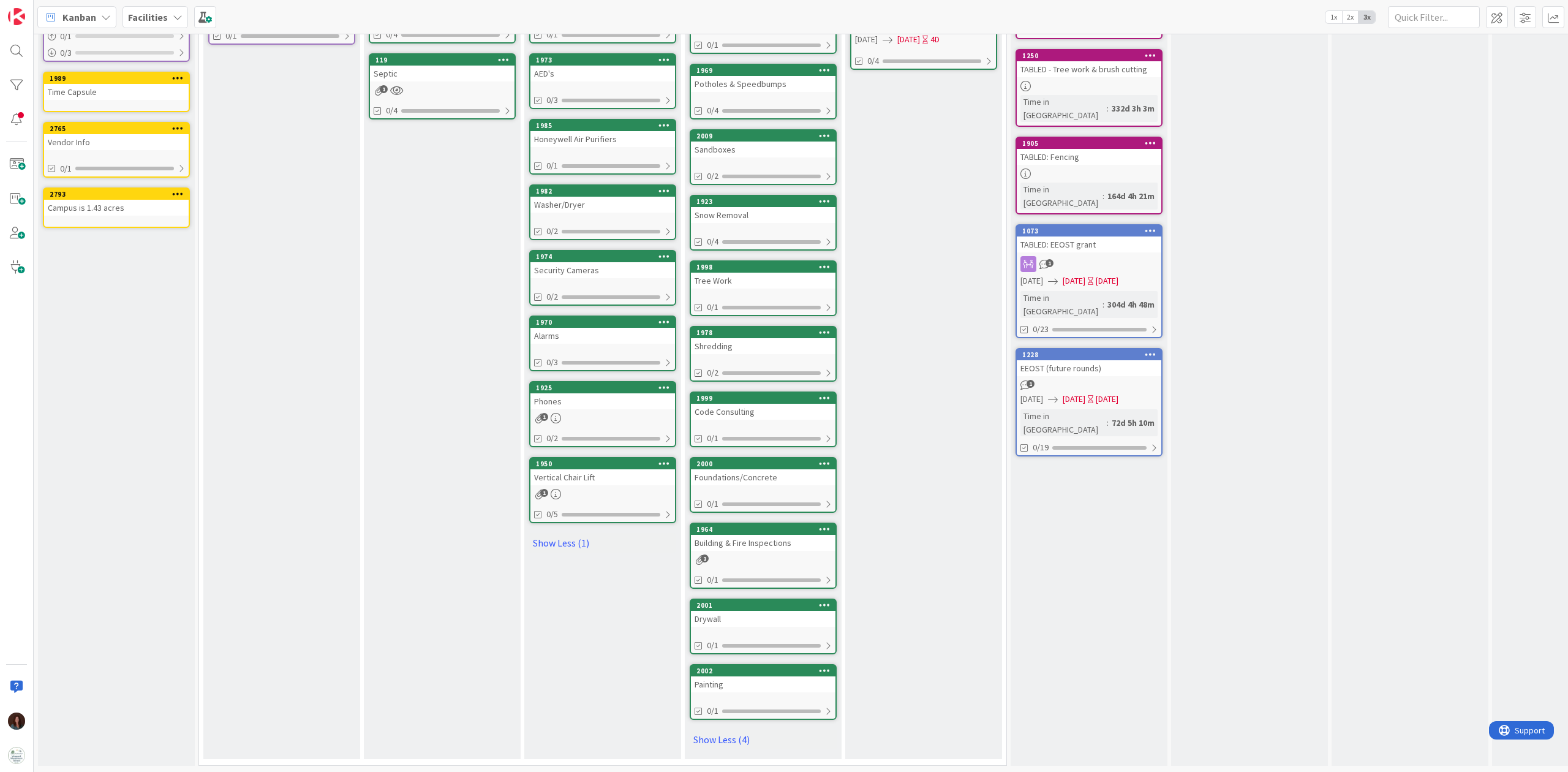
click at [789, 539] on div "Building & Fire Inspections" at bounding box center [763, 543] width 145 height 16
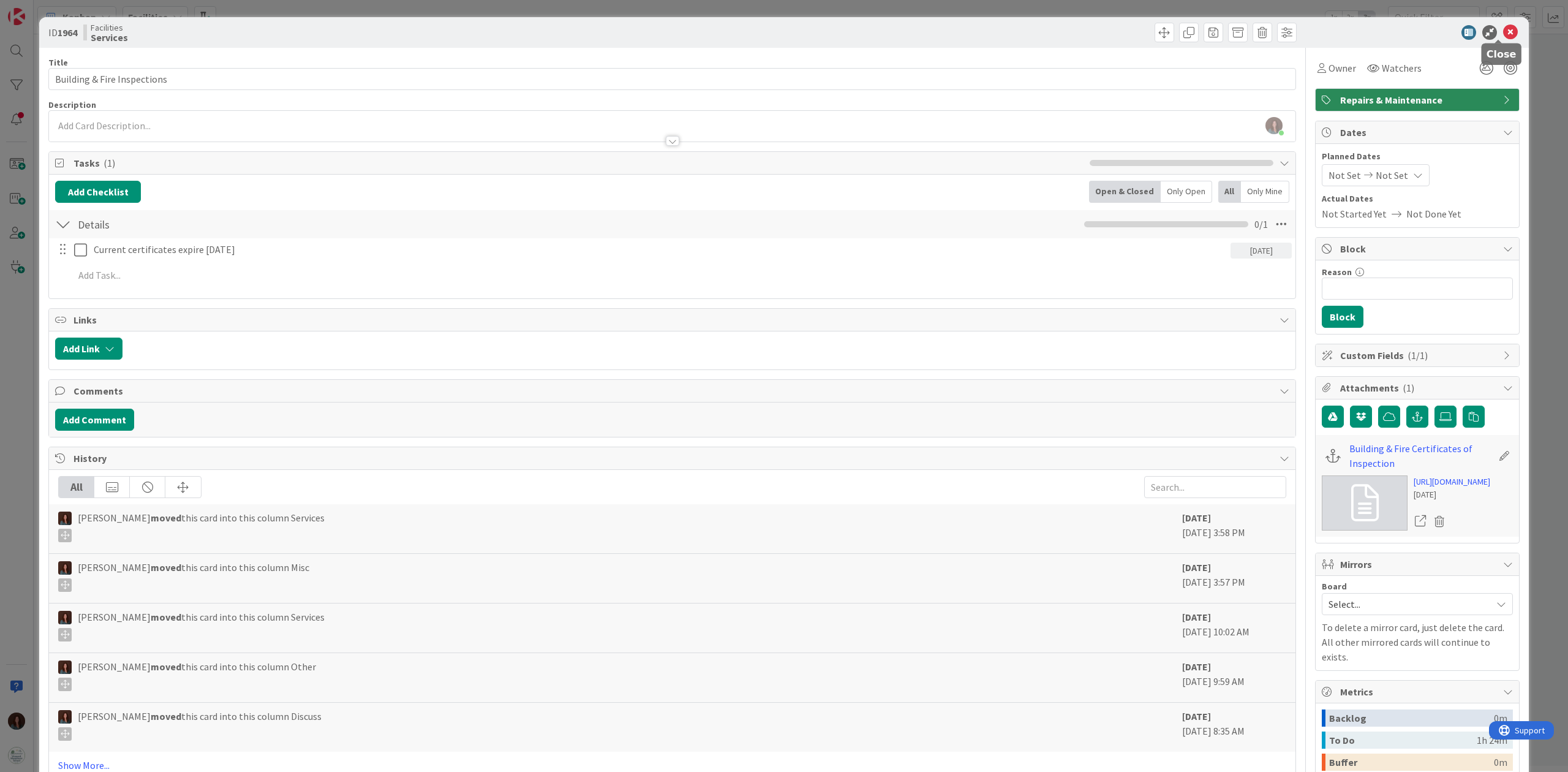
click at [1175, 35] on icon at bounding box center [1510, 32] width 15 height 15
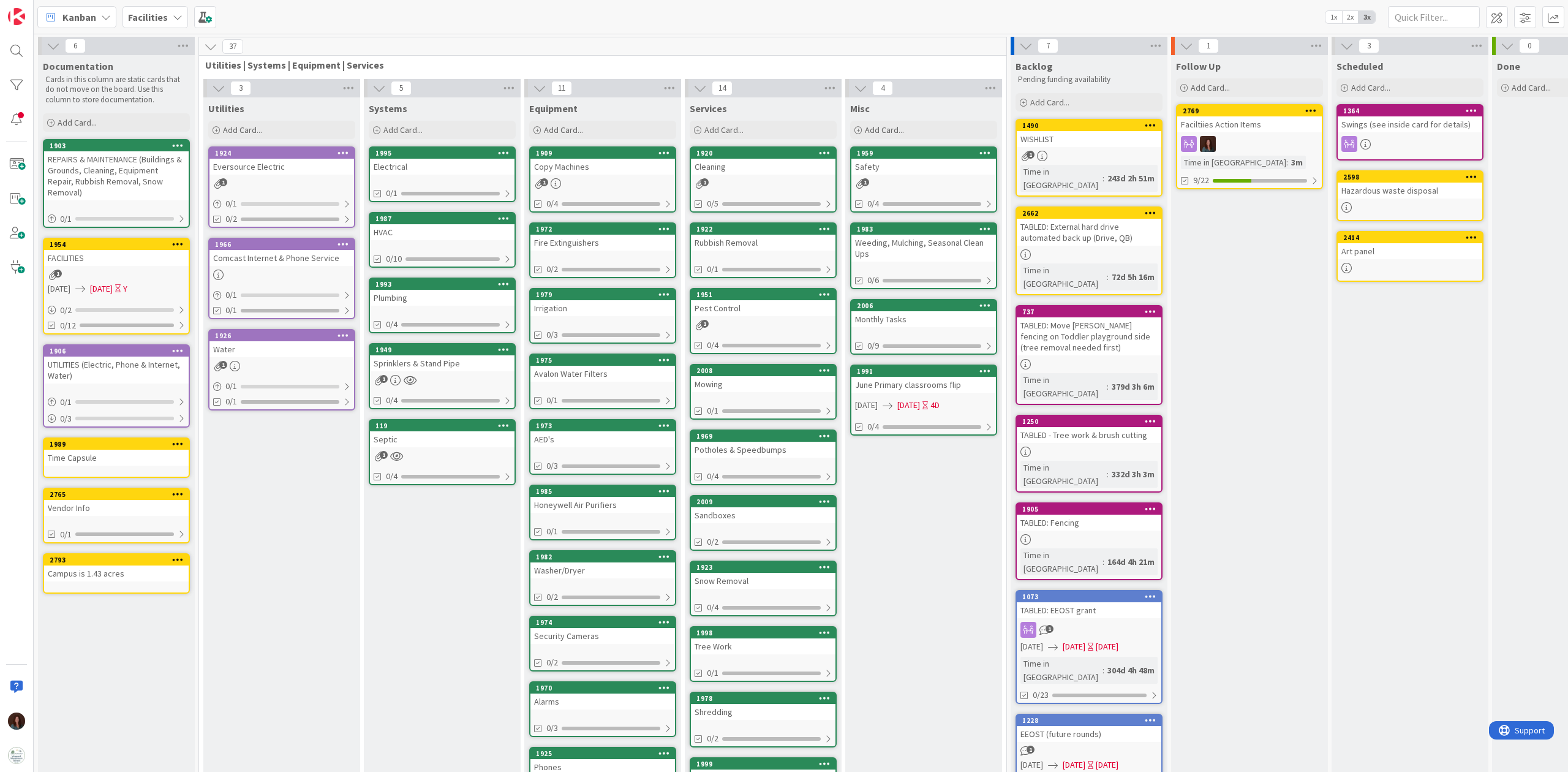
click at [113, 502] on div "2765 Vendor Info 0/1" at bounding box center [116, 515] width 147 height 56
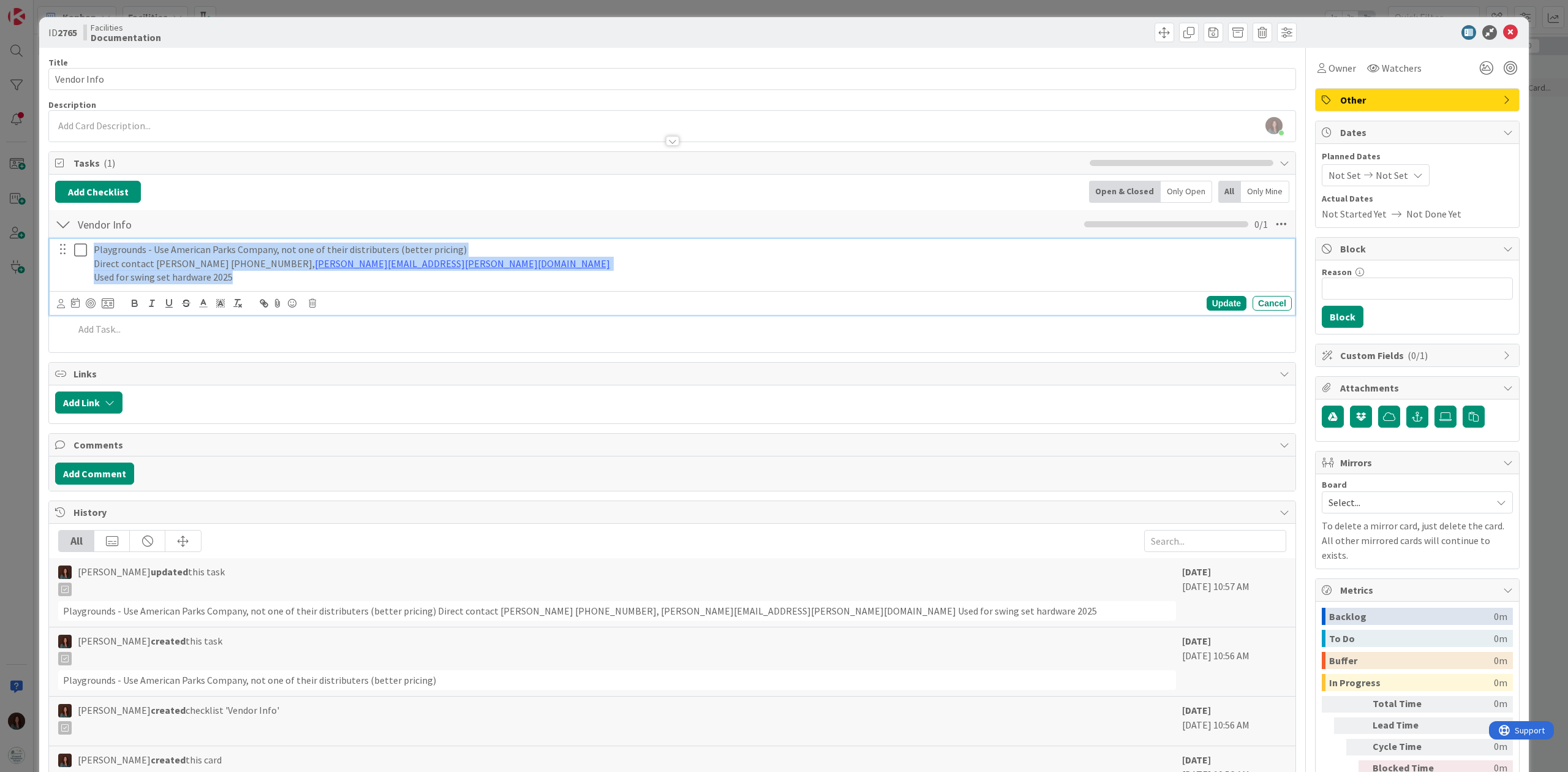
drag, startPoint x: 251, startPoint y: 280, endPoint x: 65, endPoint y: 246, distance: 189.1
click at [65, 246] on div "Playgrounds - Use American Parks Company, not one of their distributers (better…" at bounding box center [673, 264] width 1238 height 49
copy div "Playgrounds - Use American Parks Company, not one of their distributers (better…"
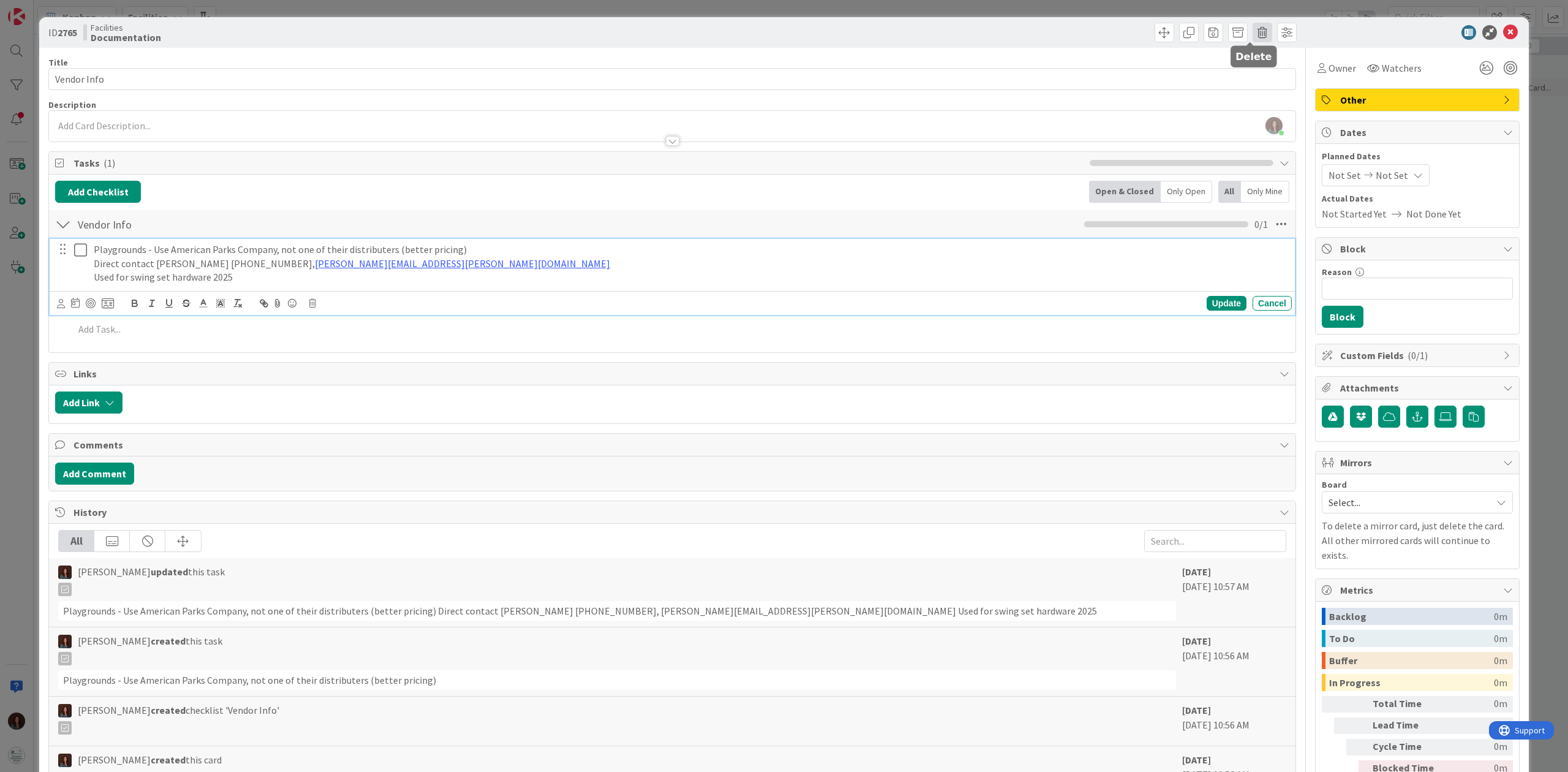
click at [1175, 32] on span at bounding box center [1263, 32] width 19 height 19
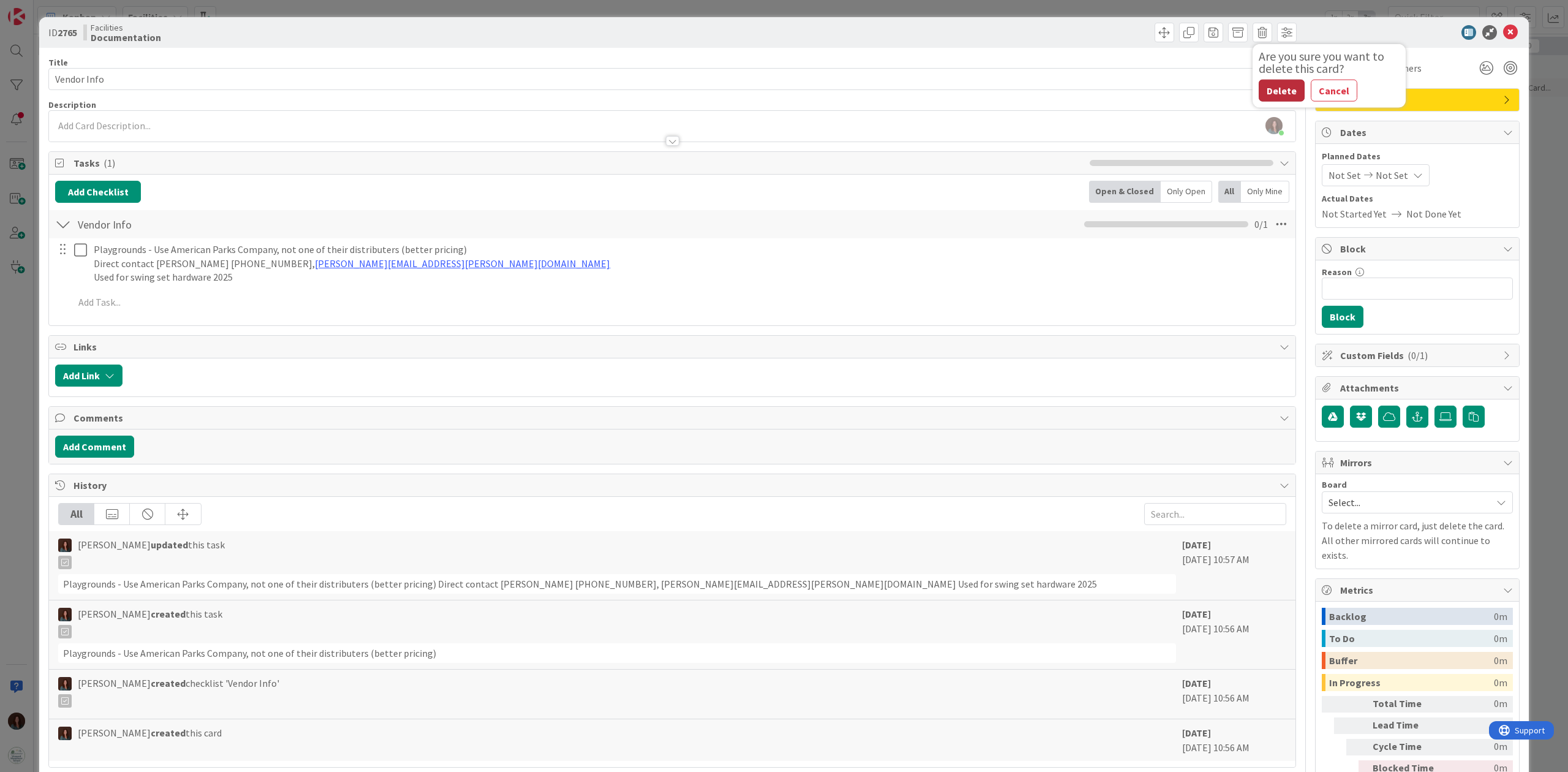
drag, startPoint x: 1266, startPoint y: 89, endPoint x: 1329, endPoint y: 109, distance: 66.1
click at [1175, 89] on button "Delete" at bounding box center [1281, 91] width 46 height 22
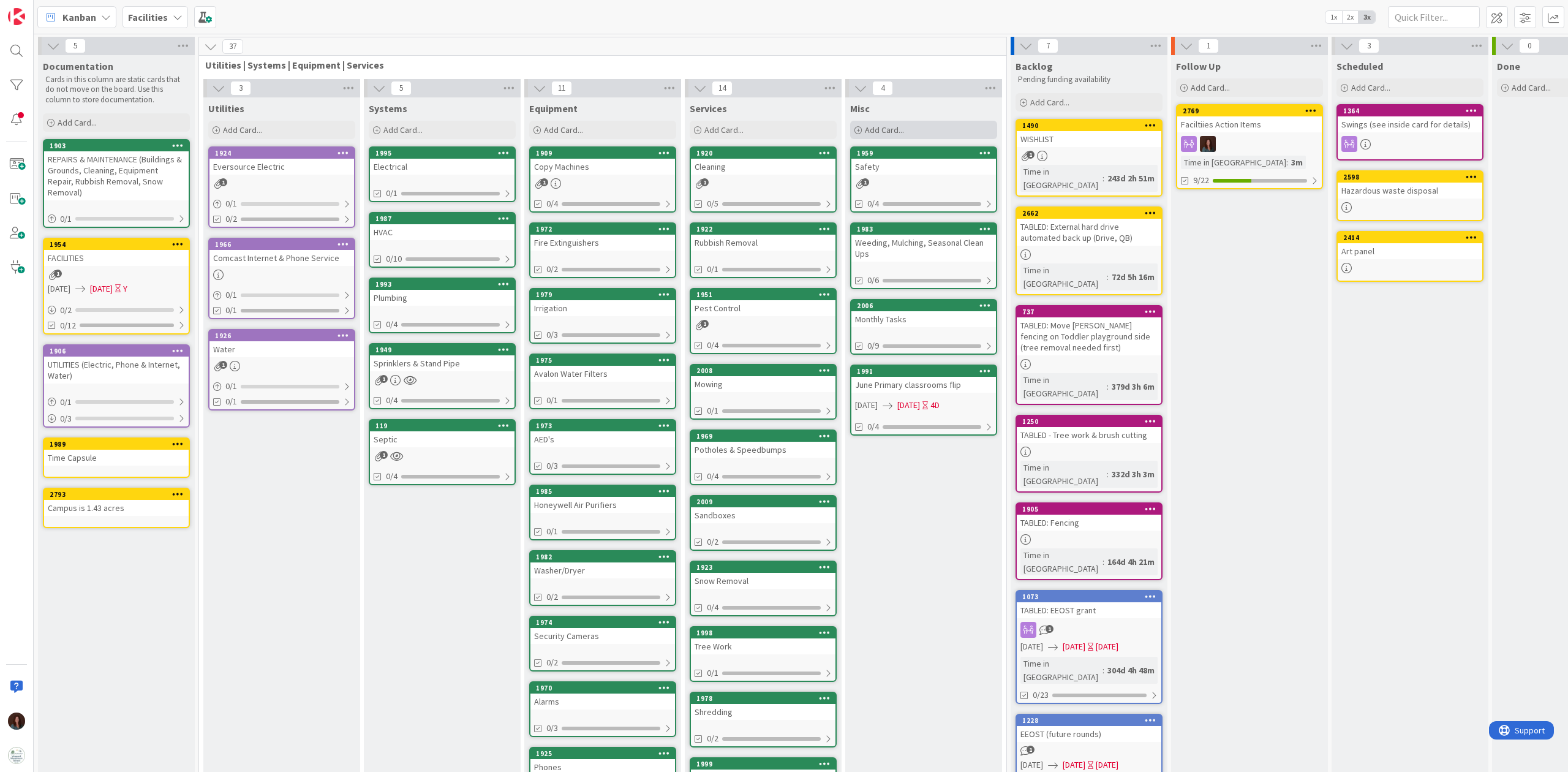
click at [910, 127] on div "Add Card..." at bounding box center [924, 130] width 147 height 19
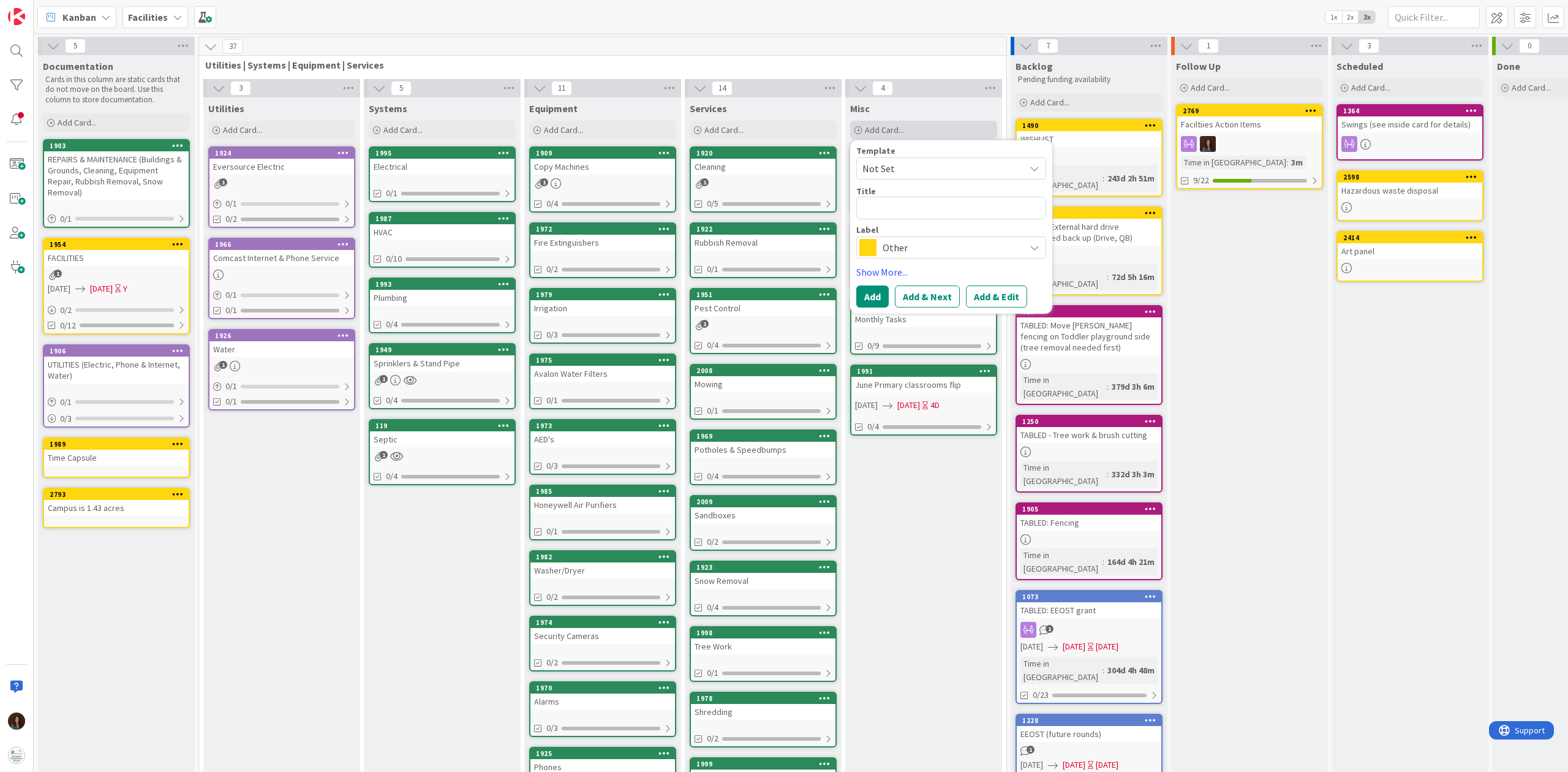
type textarea "x"
type textarea "P"
type textarea "x"
type textarea "Pl"
type textarea "x"
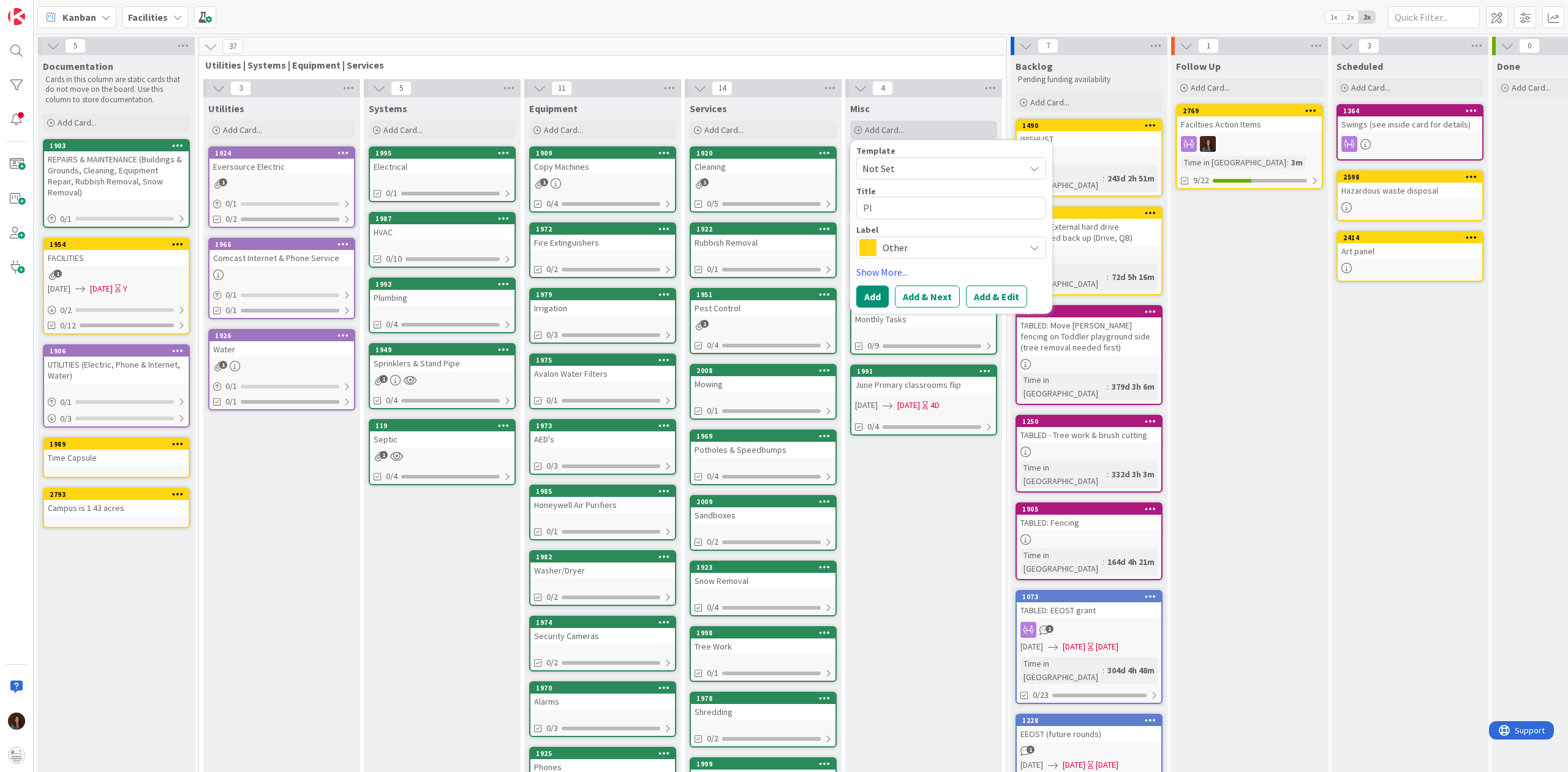
type textarea "Pla"
type textarea "x"
type textarea "Play"
type textarea "x"
type textarea "Playg"
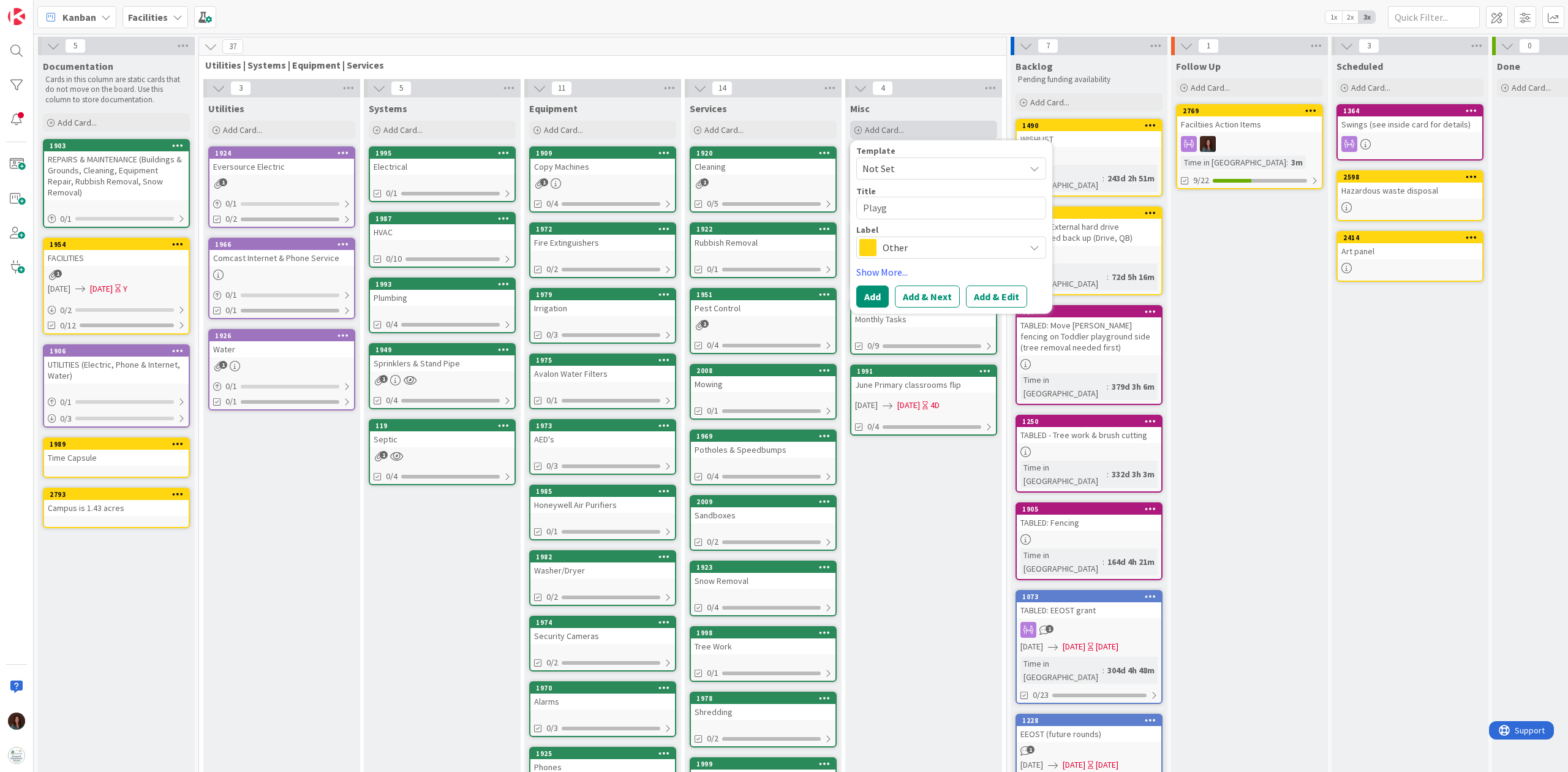
type textarea "x"
type textarea "Playgr"
type textarea "x"
type textarea "Playgro"
type textarea "x"
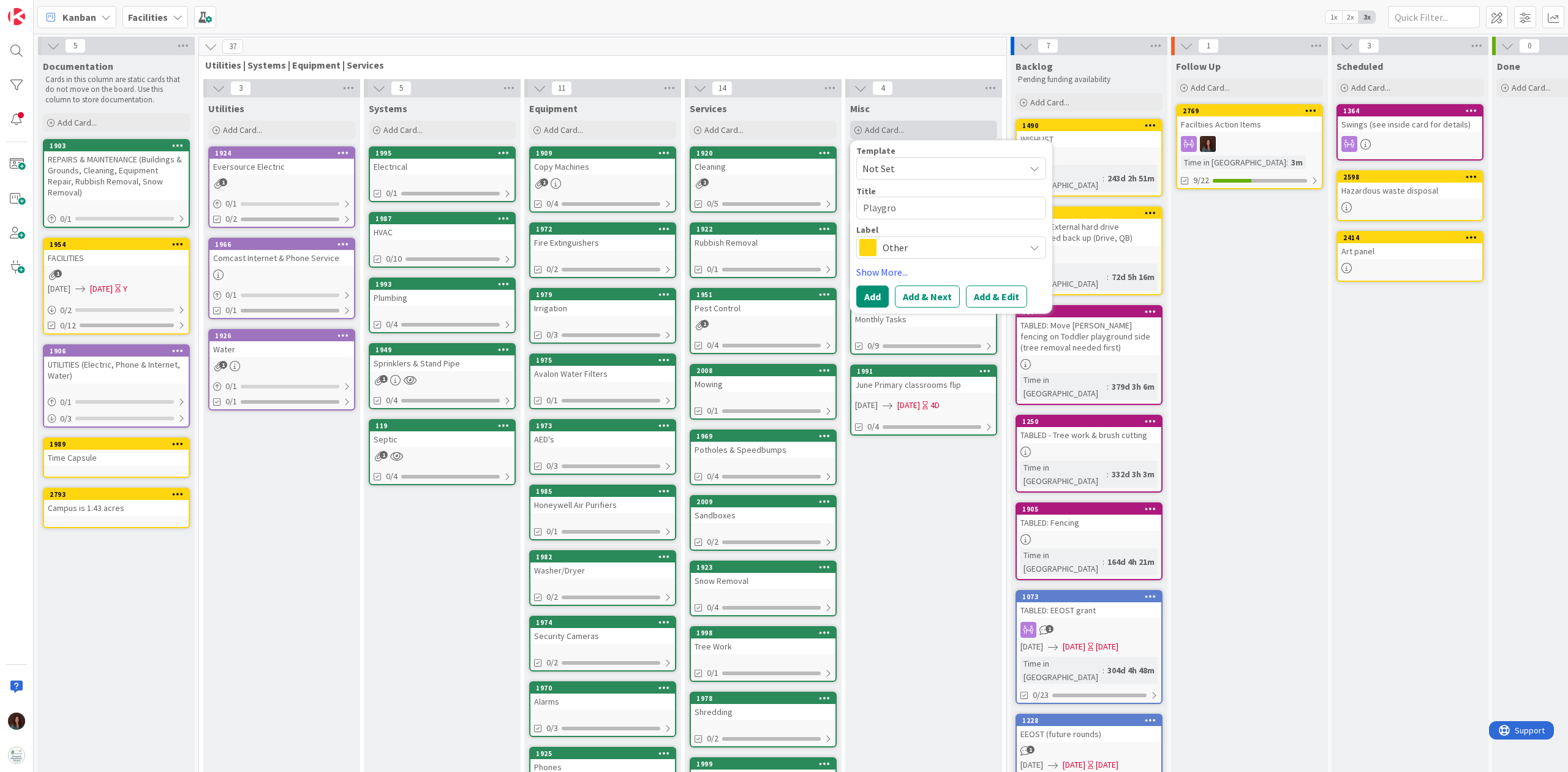
type textarea "Playgrou"
type textarea "x"
type textarea "Playgroun"
type textarea "x"
type textarea "Playground"
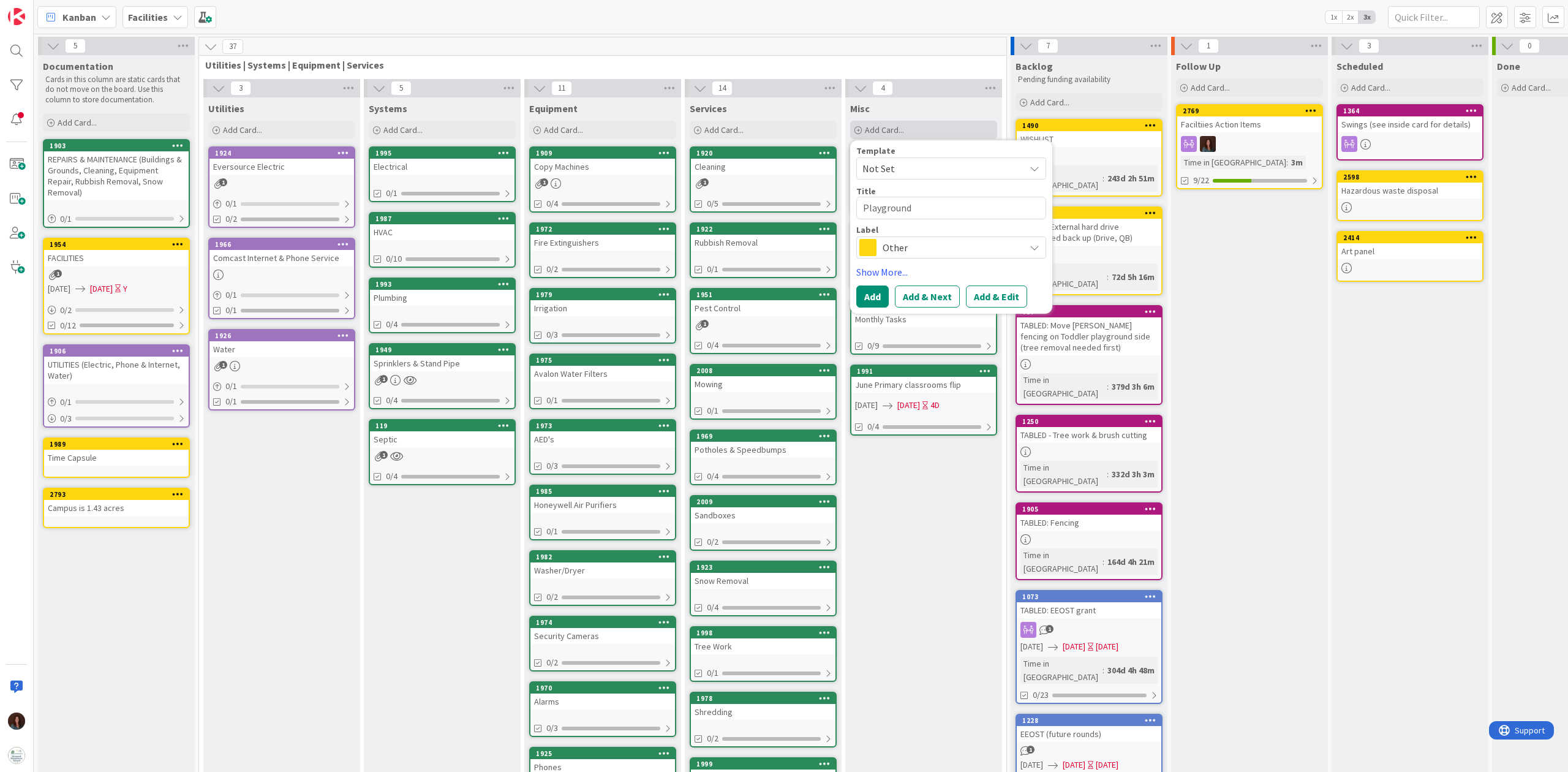
type textarea "x"
type textarea "Playgrounds"
click at [898, 250] on span "Other" at bounding box center [951, 247] width 136 height 17
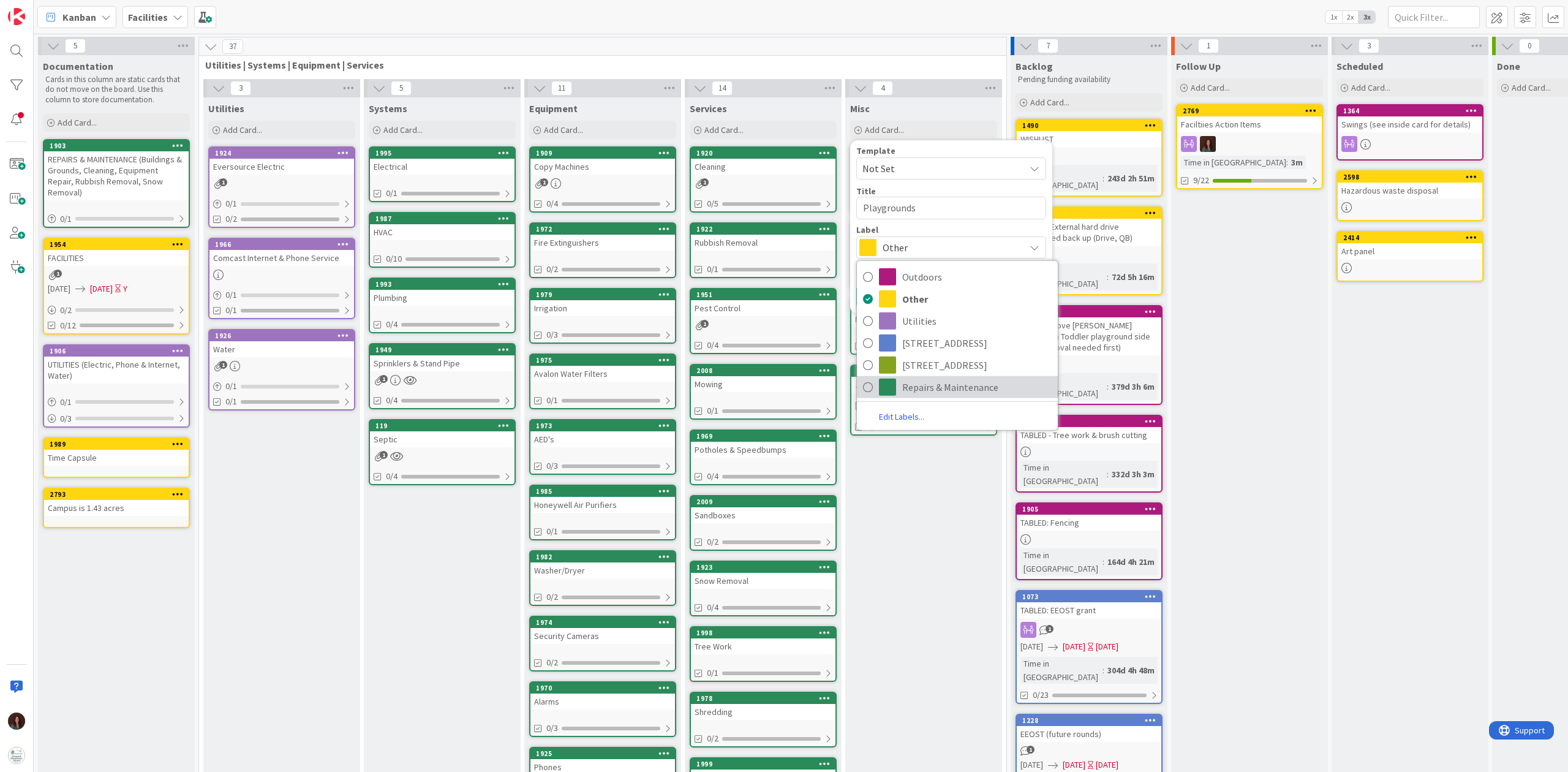
drag, startPoint x: 920, startPoint y: 388, endPoint x: 920, endPoint y: 368, distance: 20.0
click at [920, 388] on span "Repairs & Maintenance" at bounding box center [977, 386] width 149 height 19
type textarea "x"
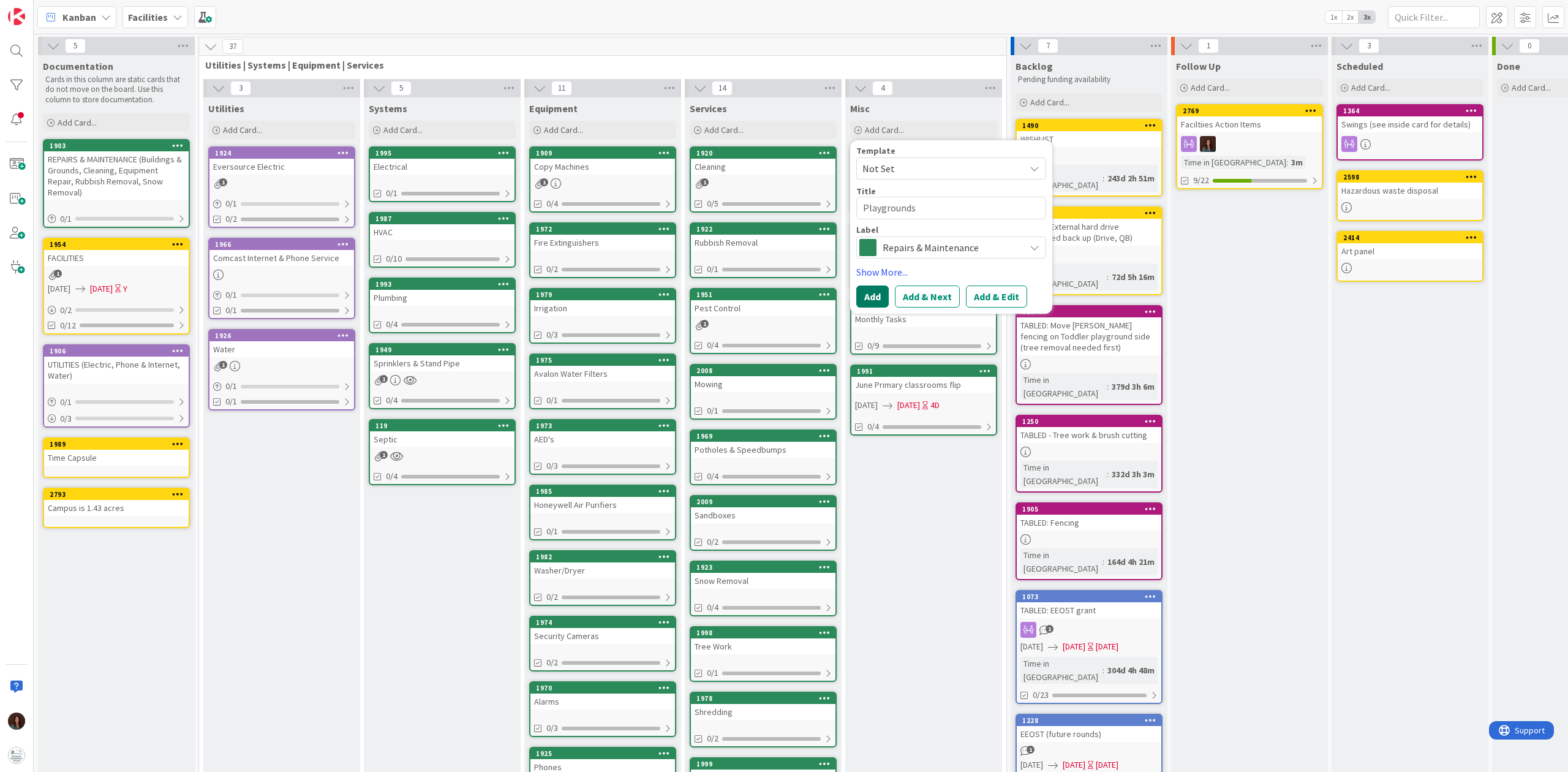
click at [876, 294] on button "Add" at bounding box center [872, 296] width 32 height 22
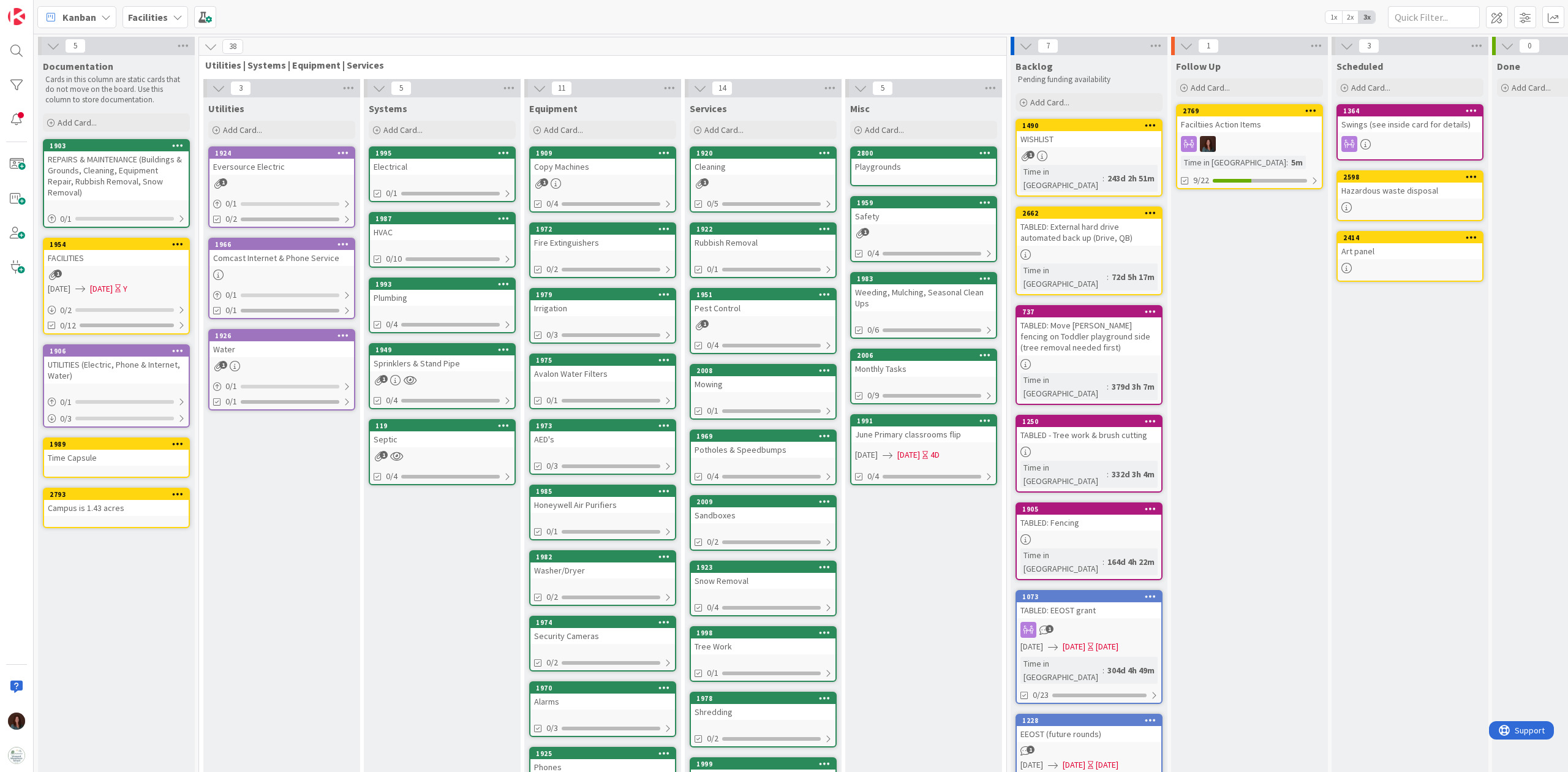
click at [907, 168] on div "Playgrounds" at bounding box center [923, 166] width 145 height 16
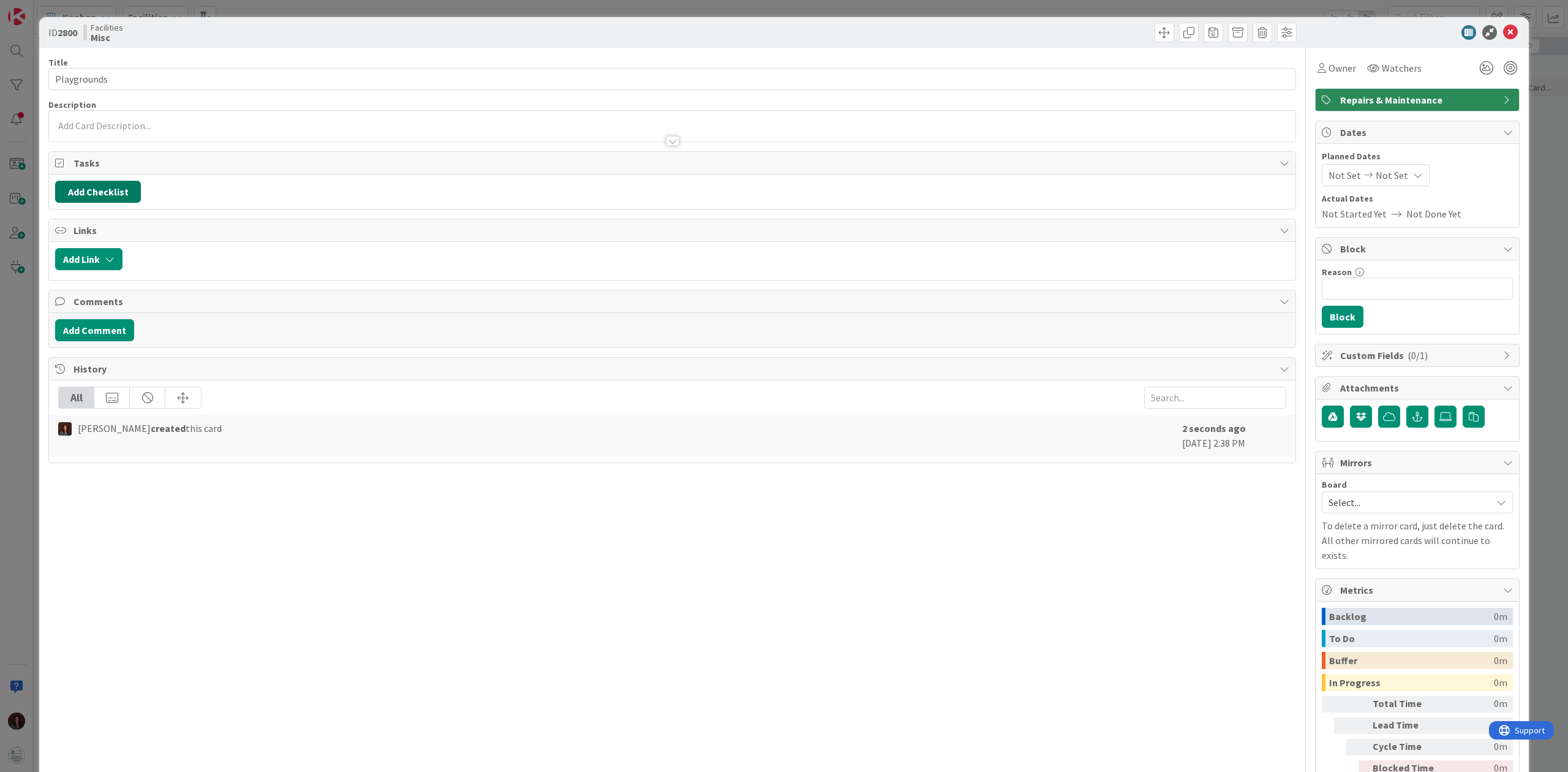
click at [118, 190] on button "Add Checklist" at bounding box center [98, 192] width 86 height 22
type input "VEndors"
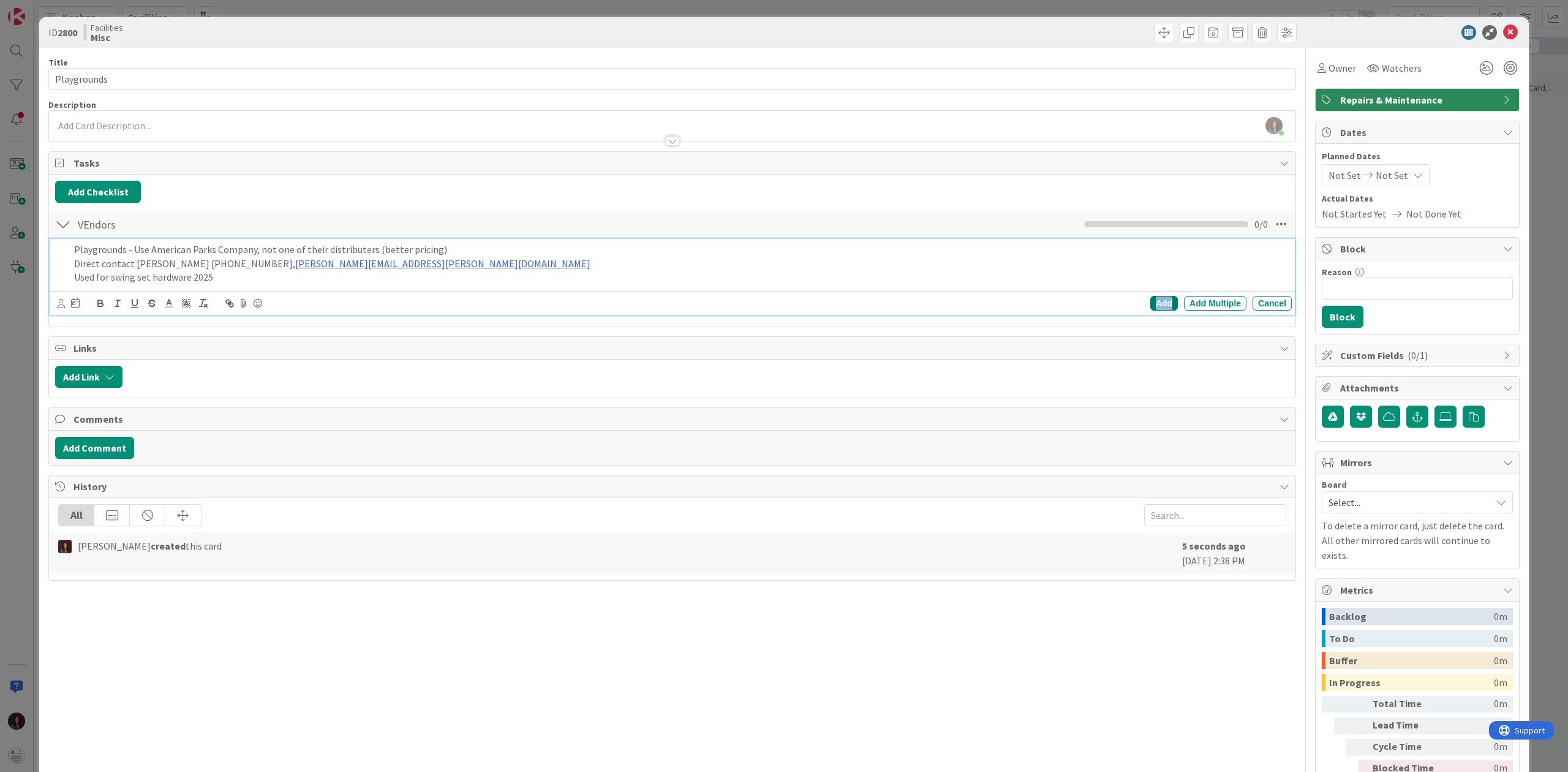
click at [1151, 301] on div "Add" at bounding box center [1164, 303] width 28 height 15
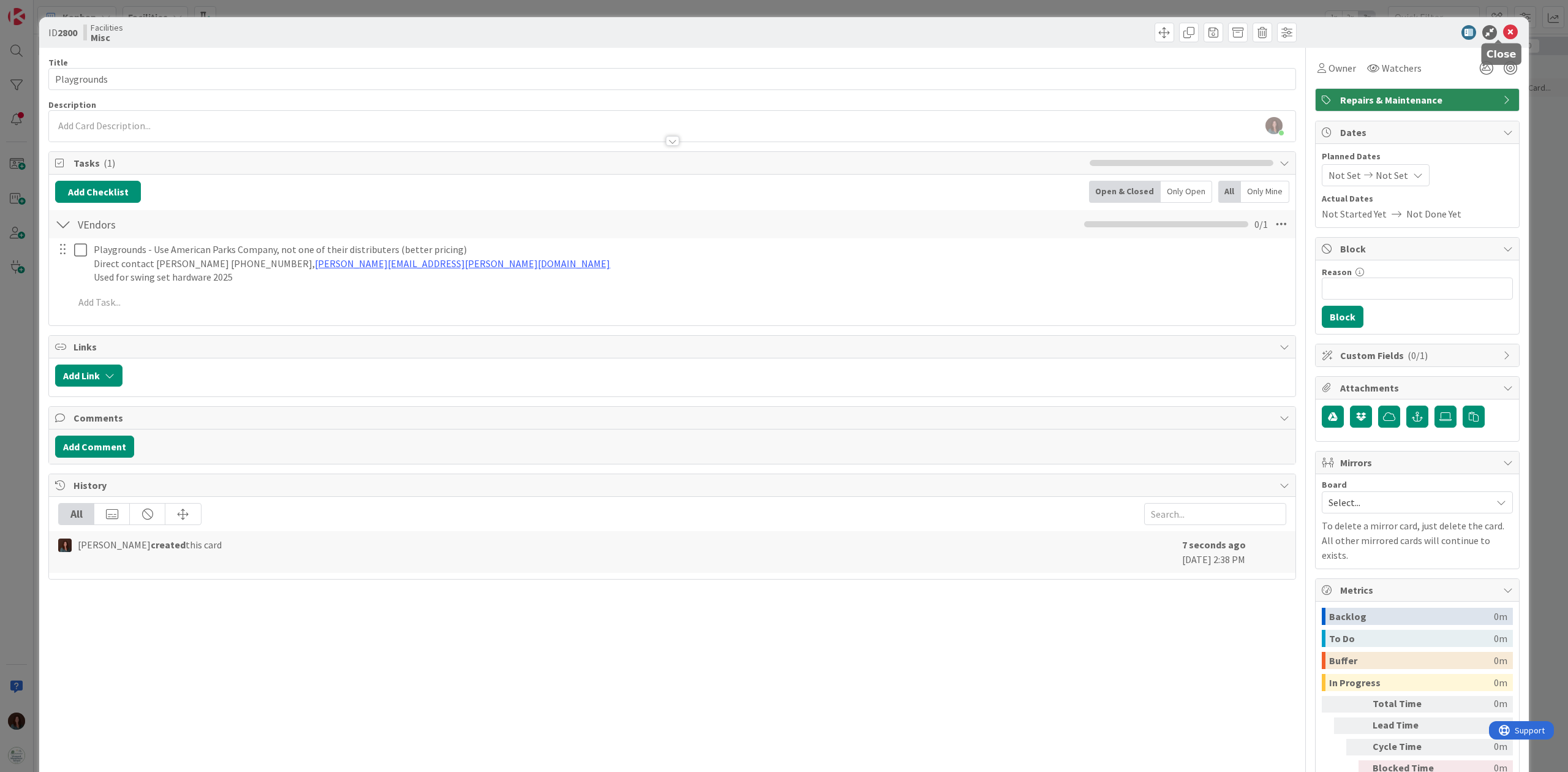
click at [1175, 32] on icon at bounding box center [1510, 32] width 15 height 15
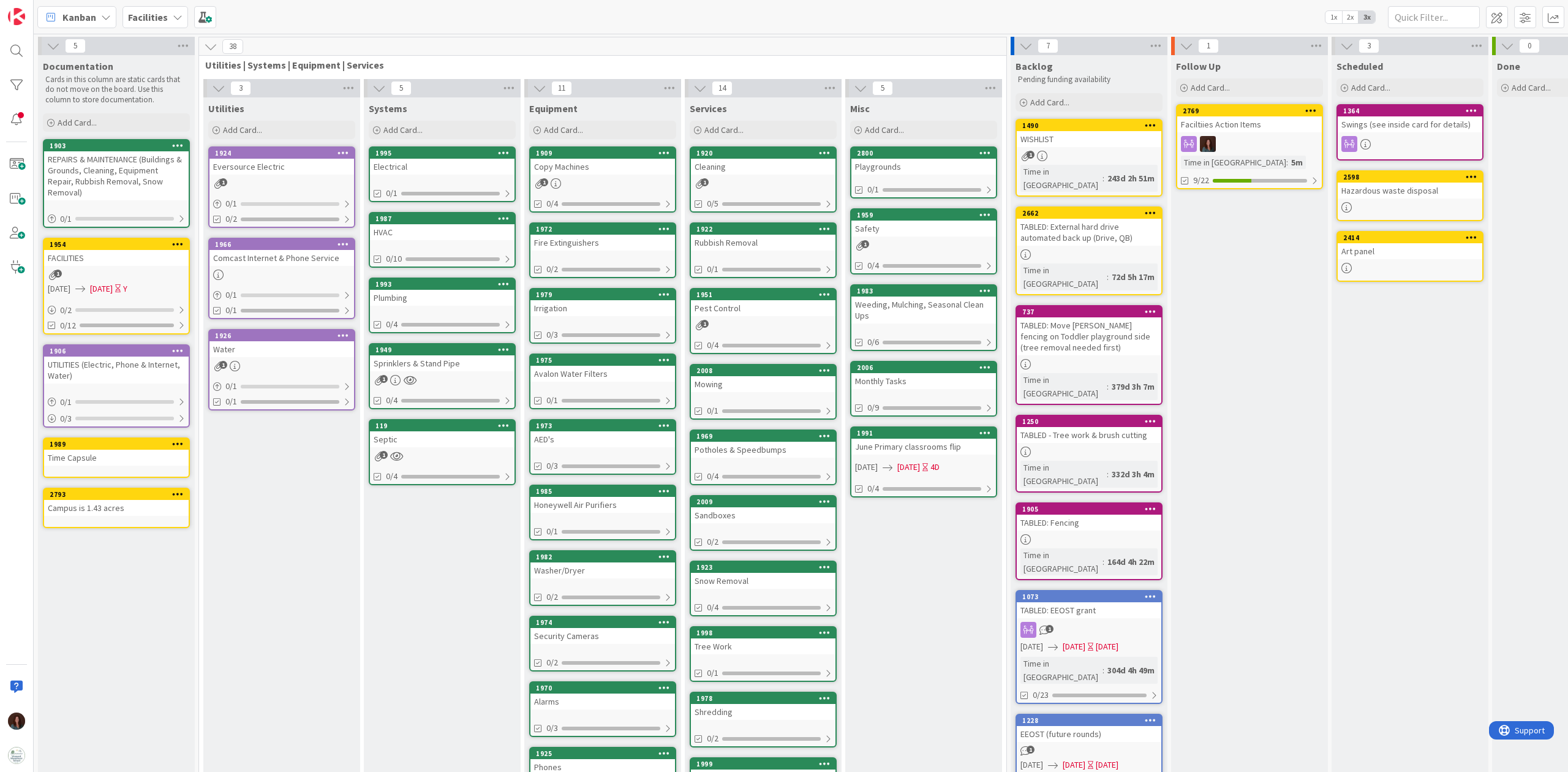
click at [120, 500] on div "Campus is 1.43 acres" at bounding box center [116, 508] width 145 height 16
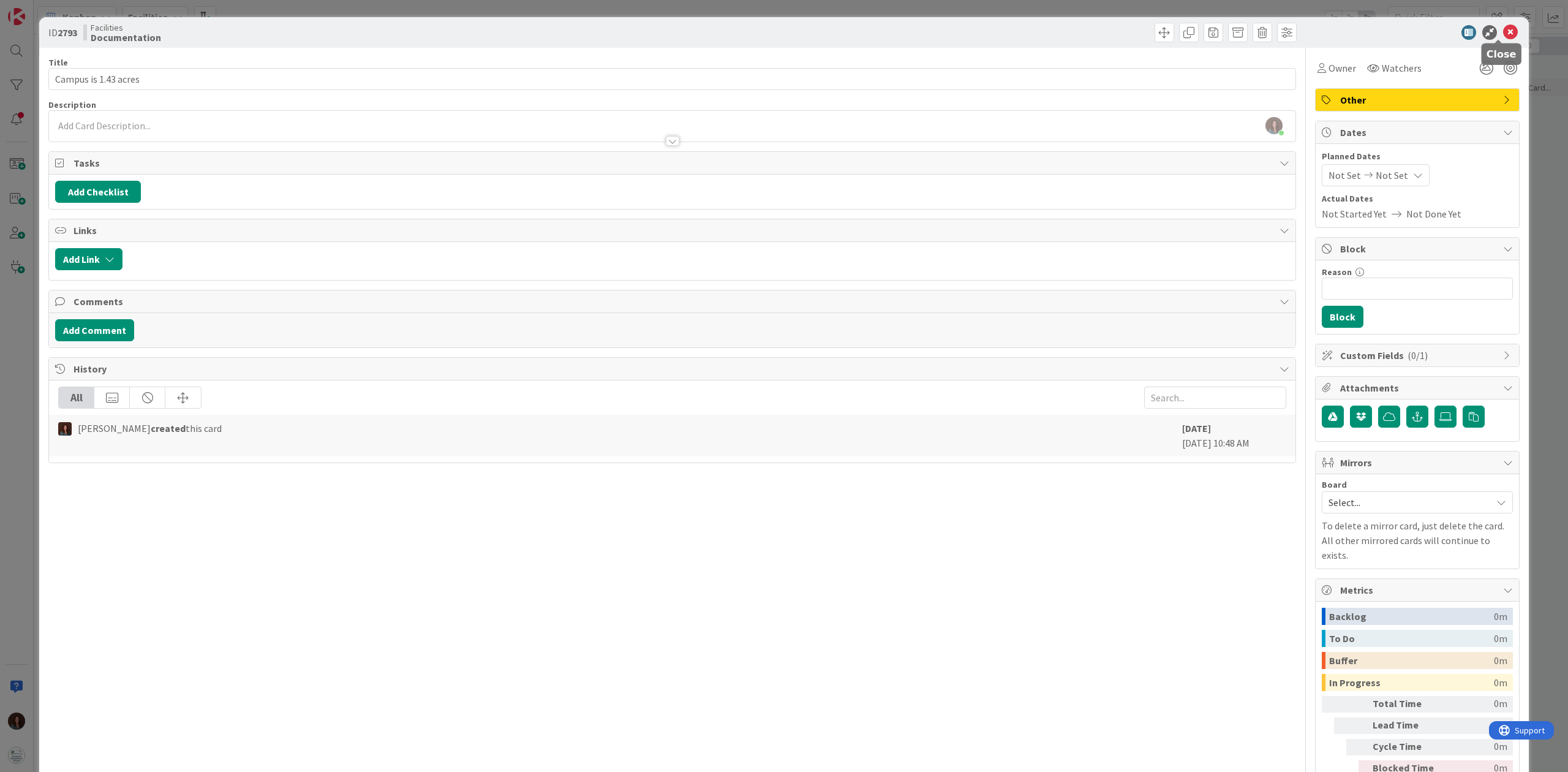
click at [1175, 33] on icon at bounding box center [1510, 32] width 15 height 15
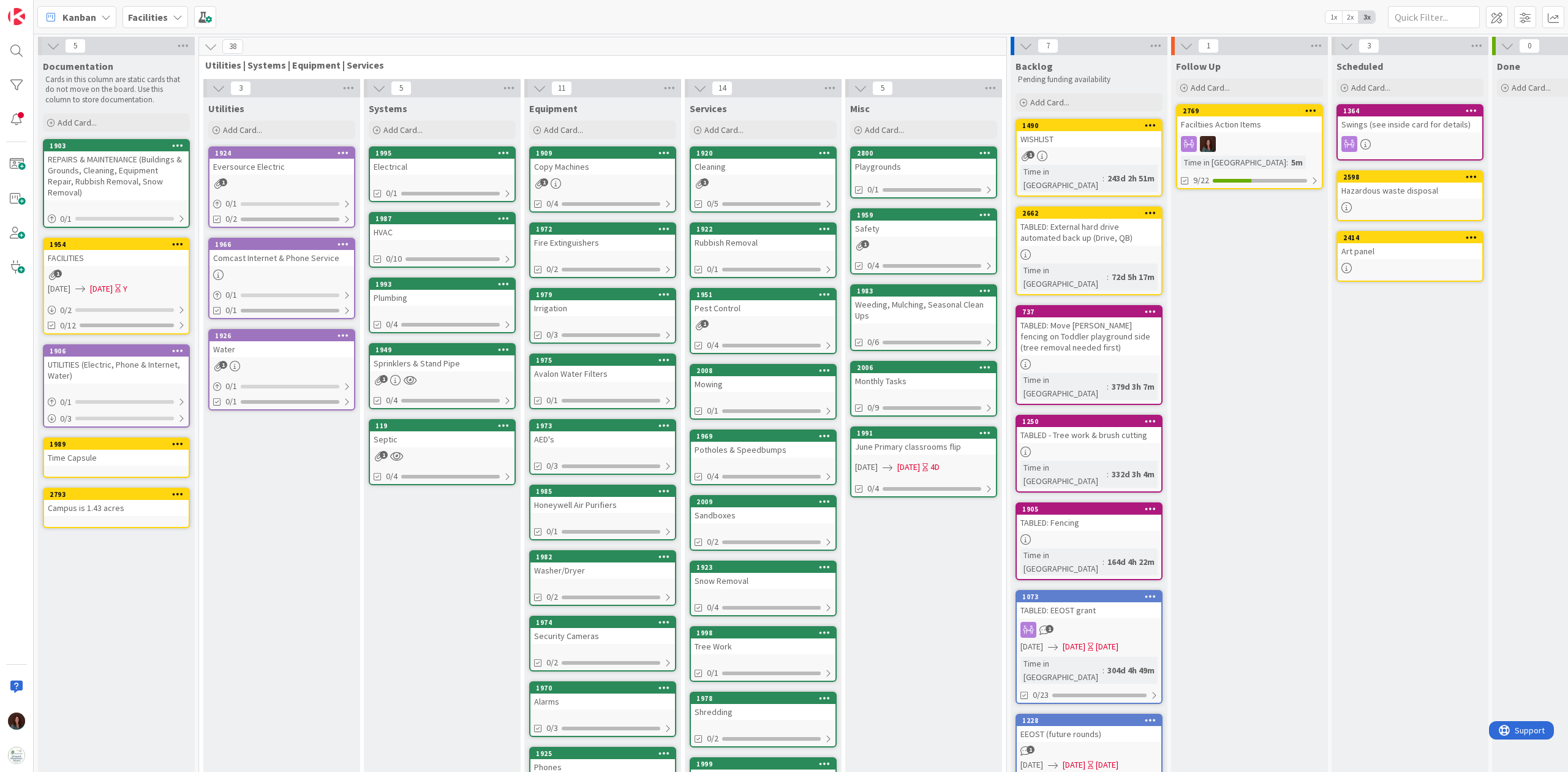
click at [98, 449] on div "Time Capsule" at bounding box center [116, 457] width 145 height 16
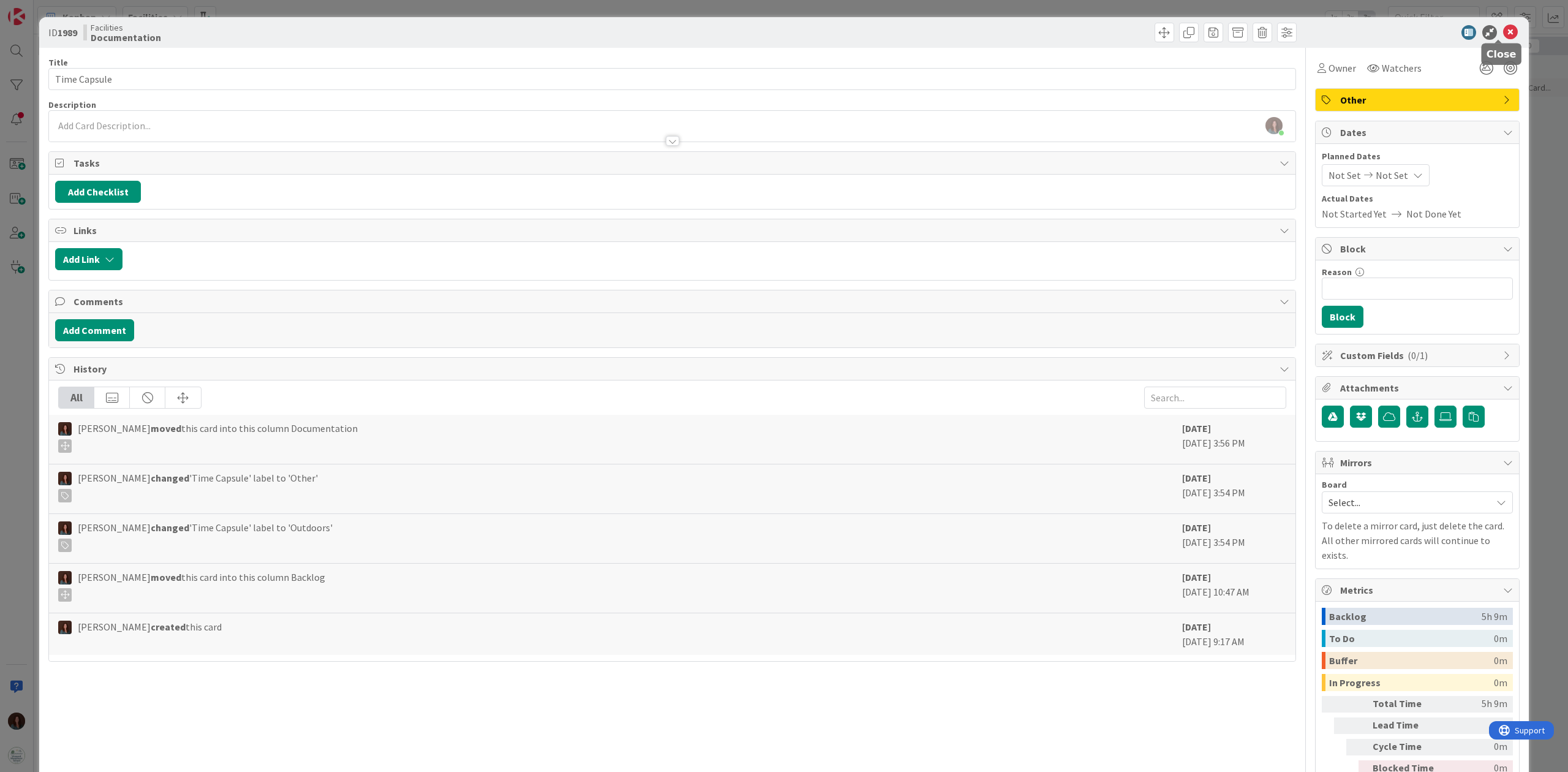
click at [1175, 31] on icon at bounding box center [1510, 32] width 15 height 15
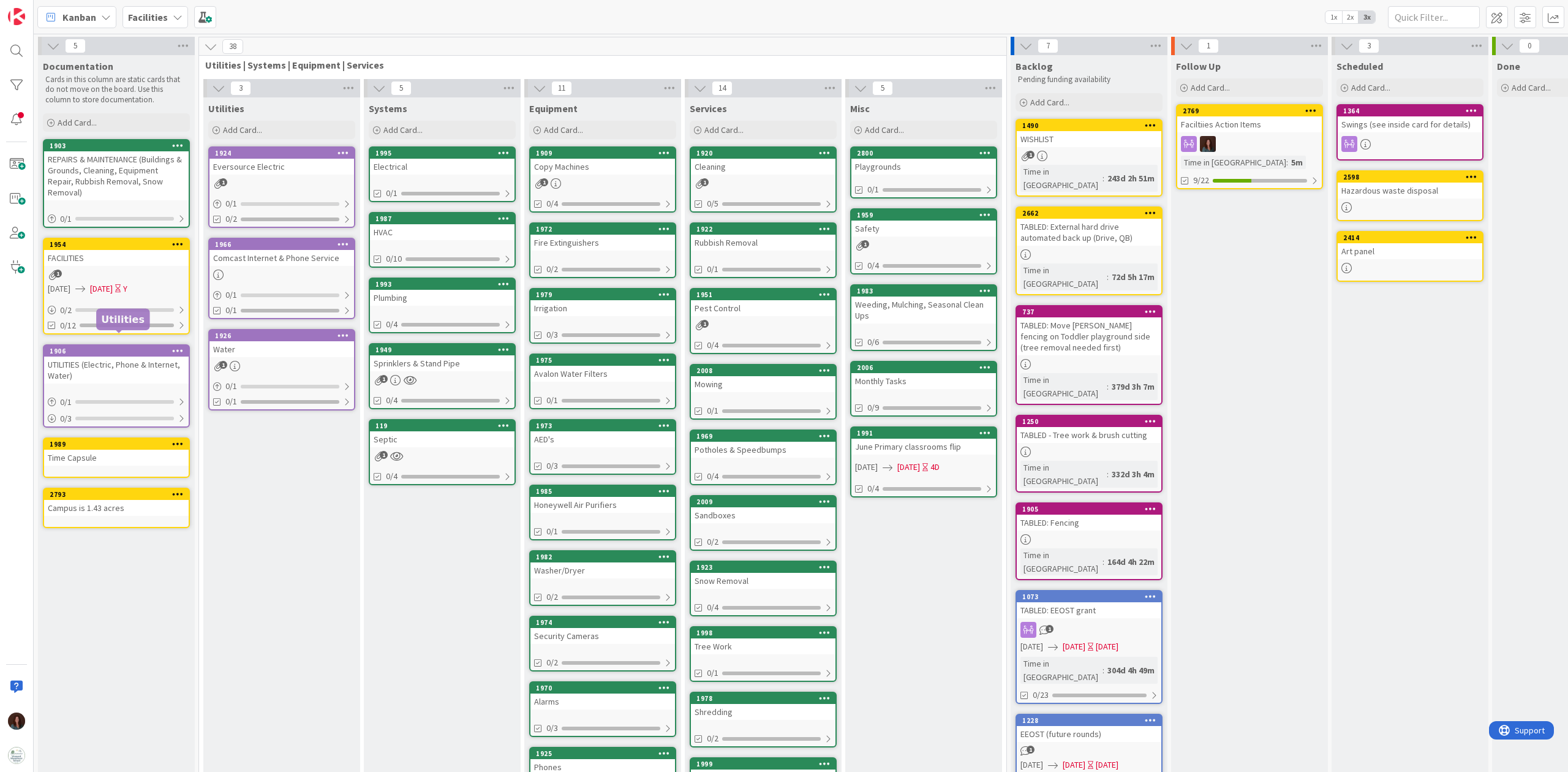
click at [133, 346] on div "1906" at bounding box center [119, 350] width 139 height 8
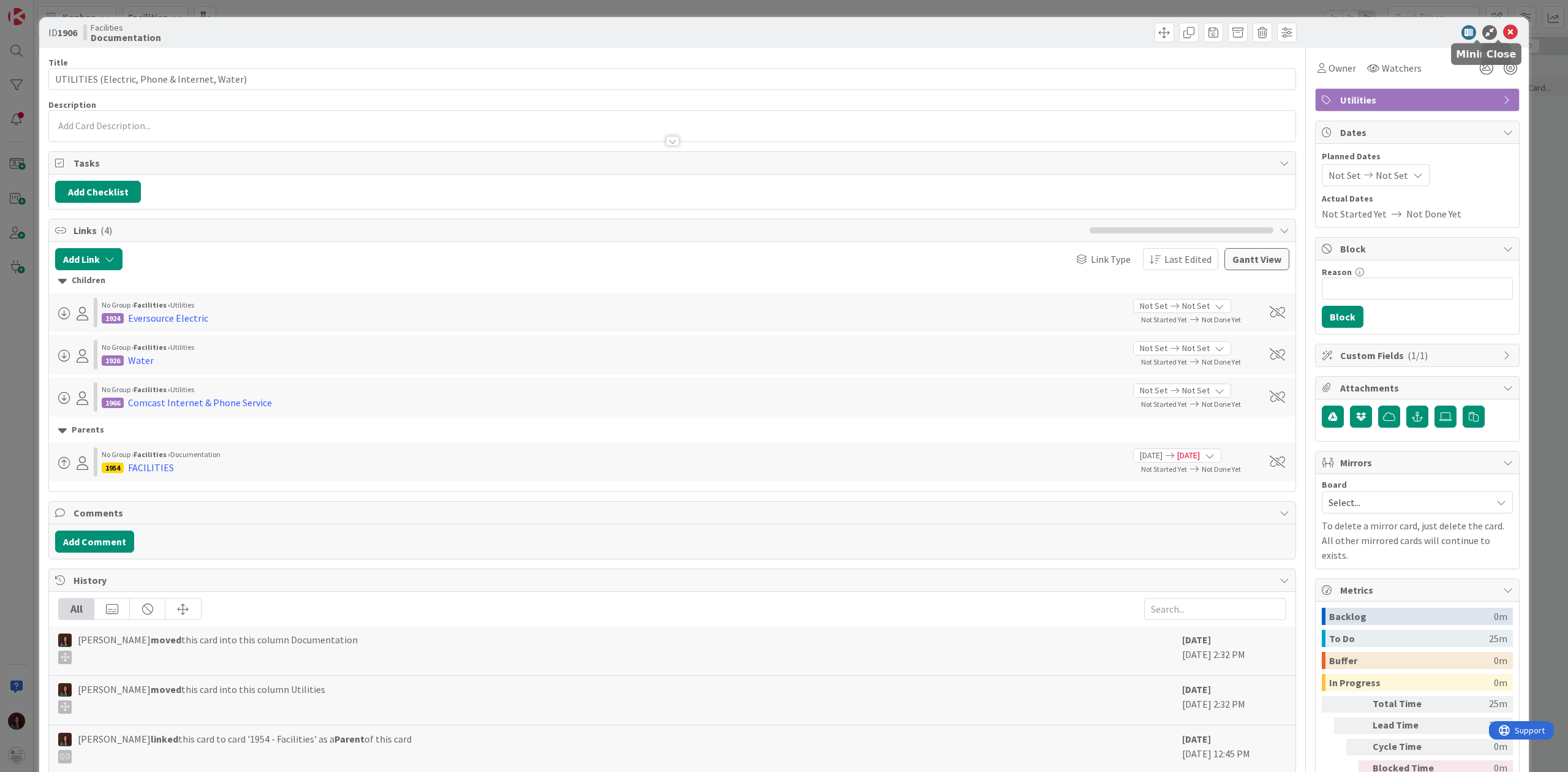
click at [1175, 25] on icon at bounding box center [1510, 32] width 15 height 15
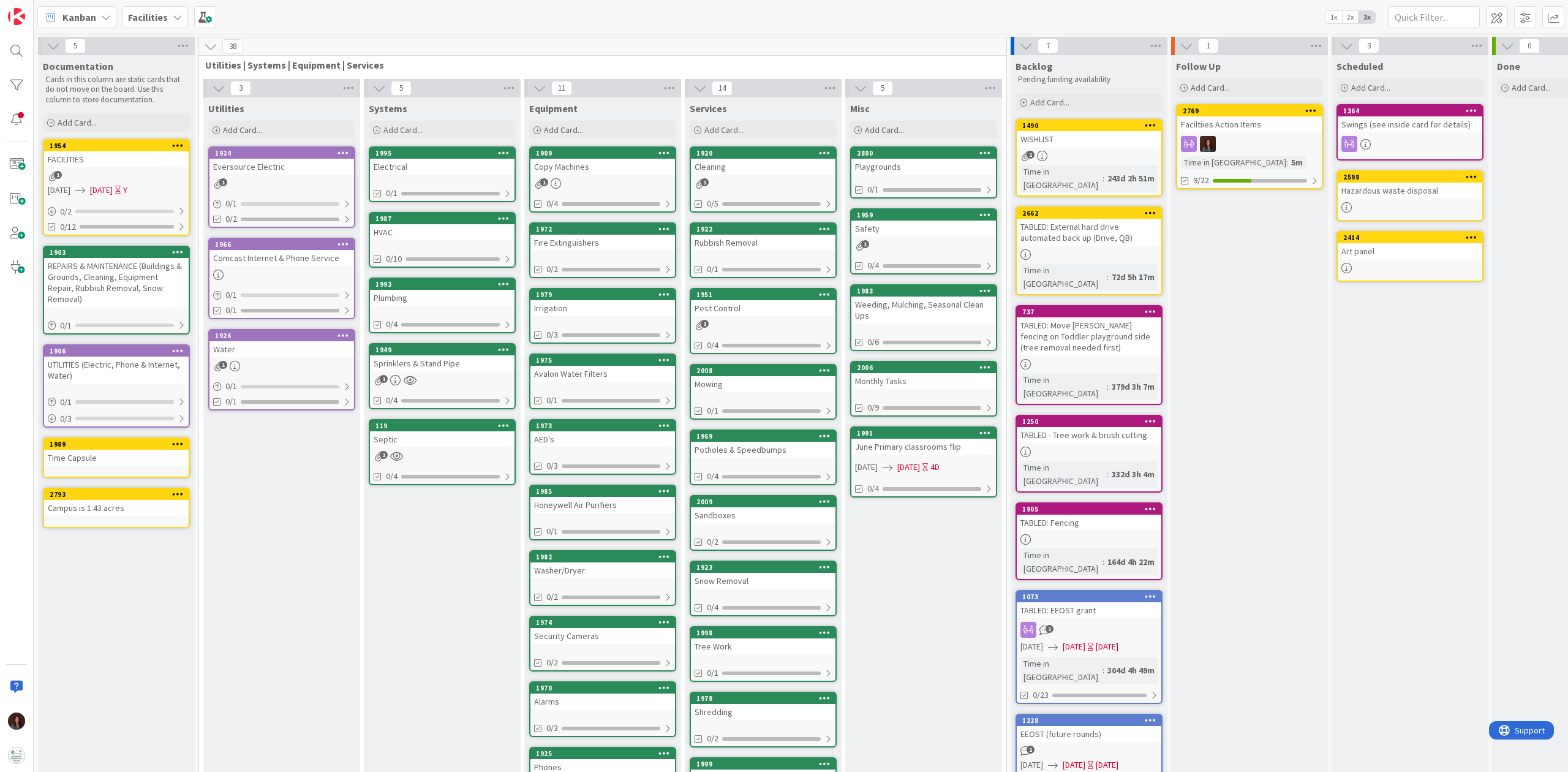
click at [134, 161] on div "FACILITIES" at bounding box center [116, 159] width 145 height 16
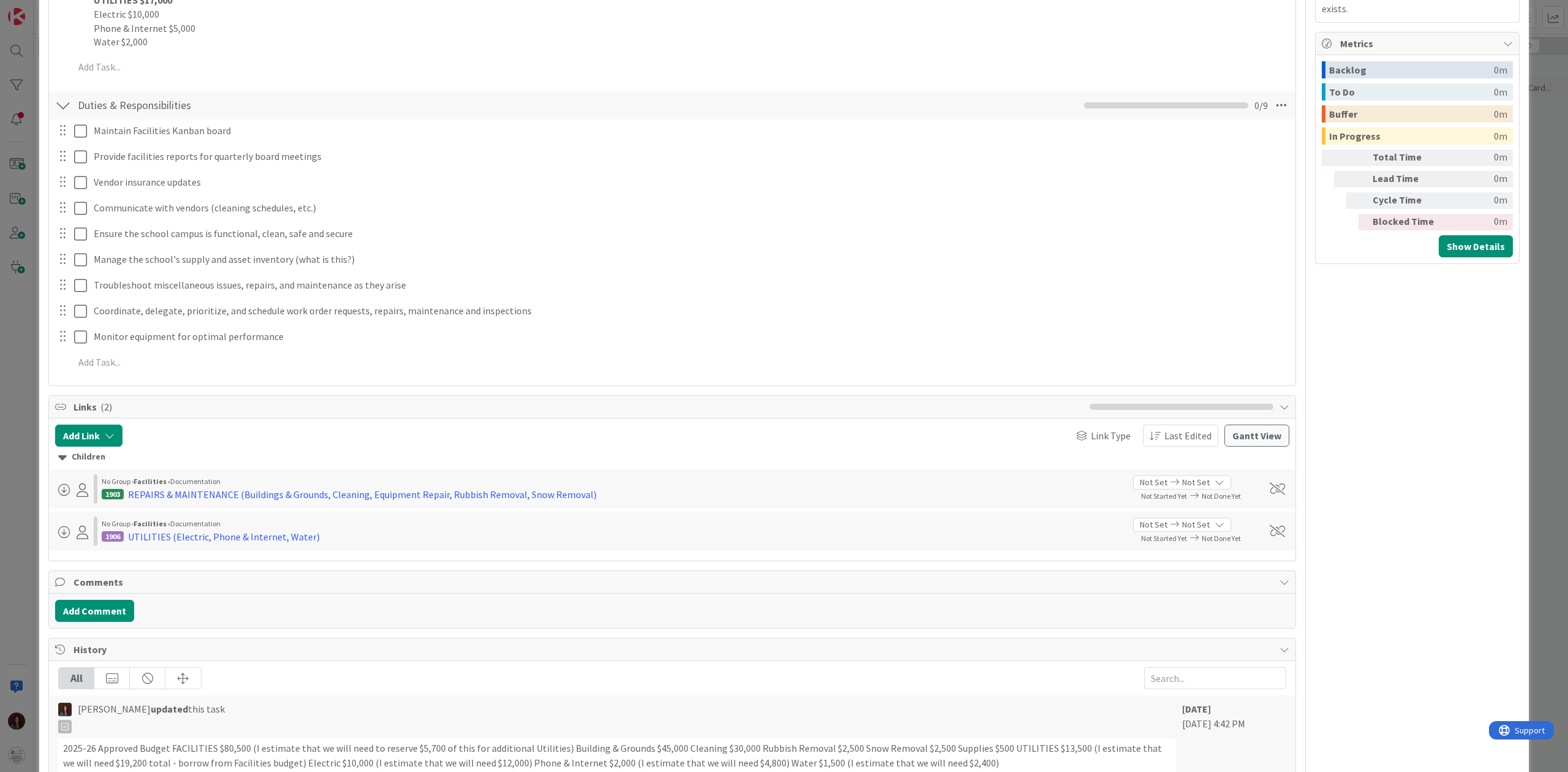
scroll to position [679, 0]
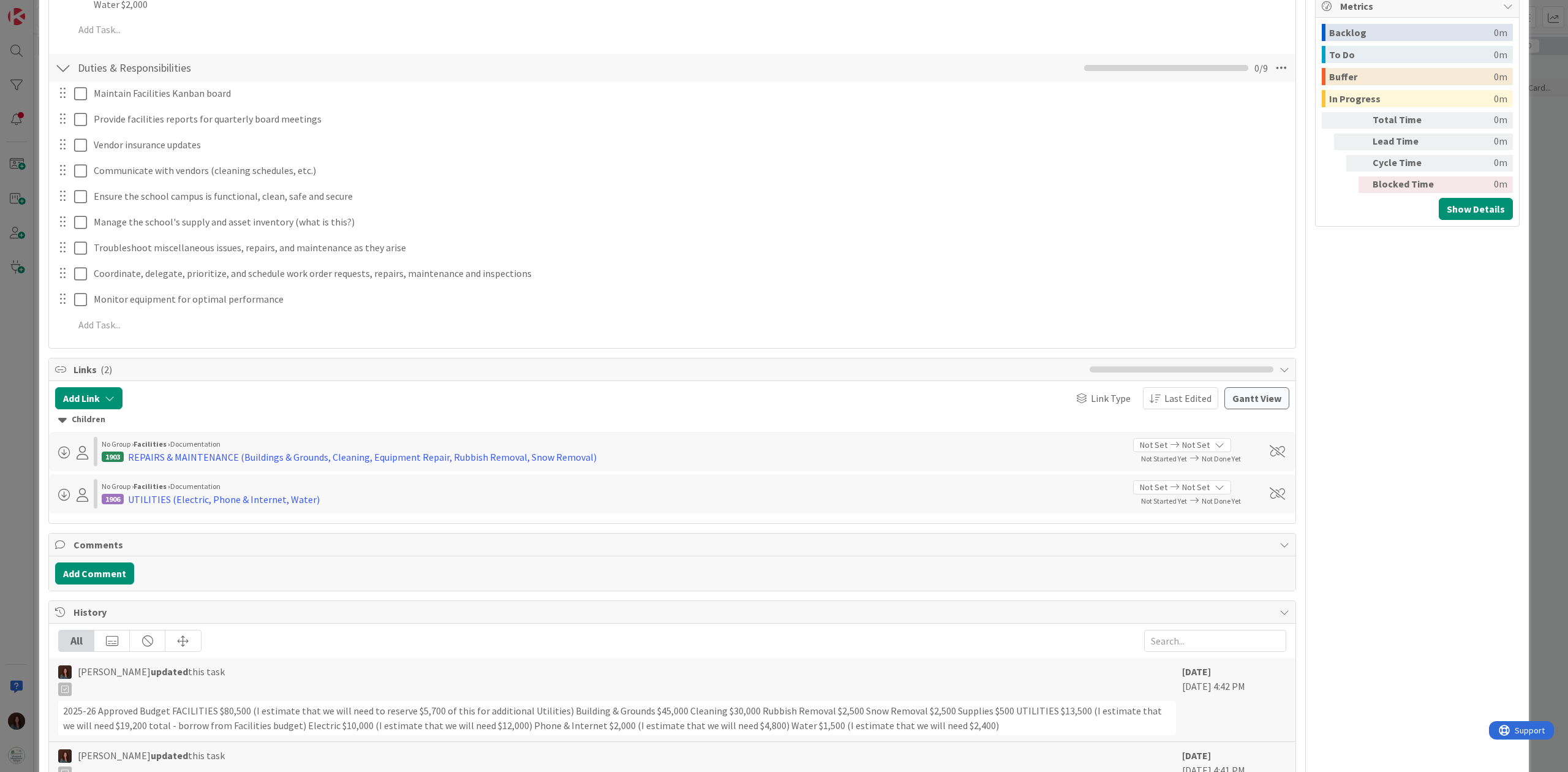
click at [91, 578] on span "History" at bounding box center [673, 611] width 1200 height 15
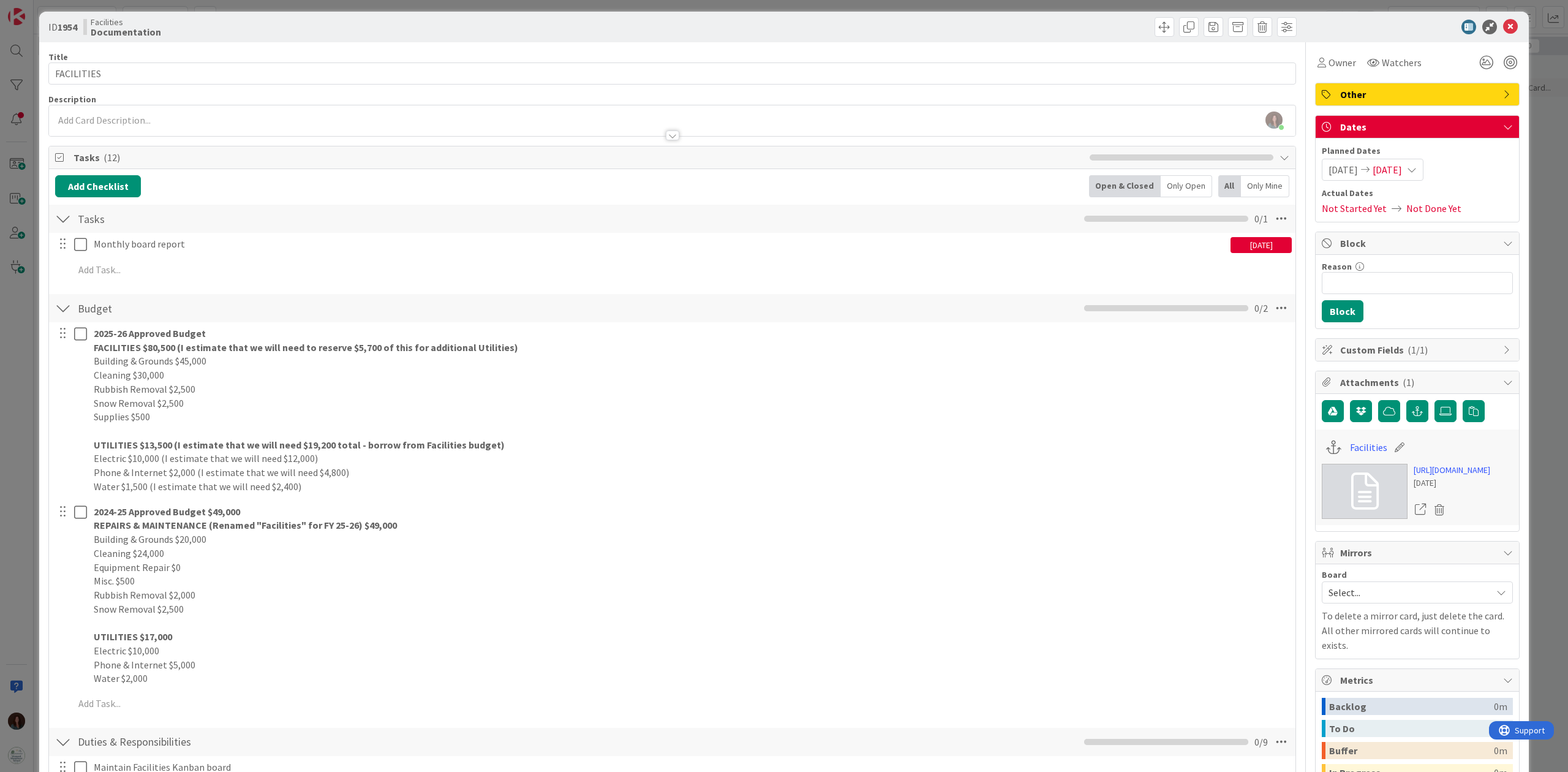
scroll to position [0, 0]
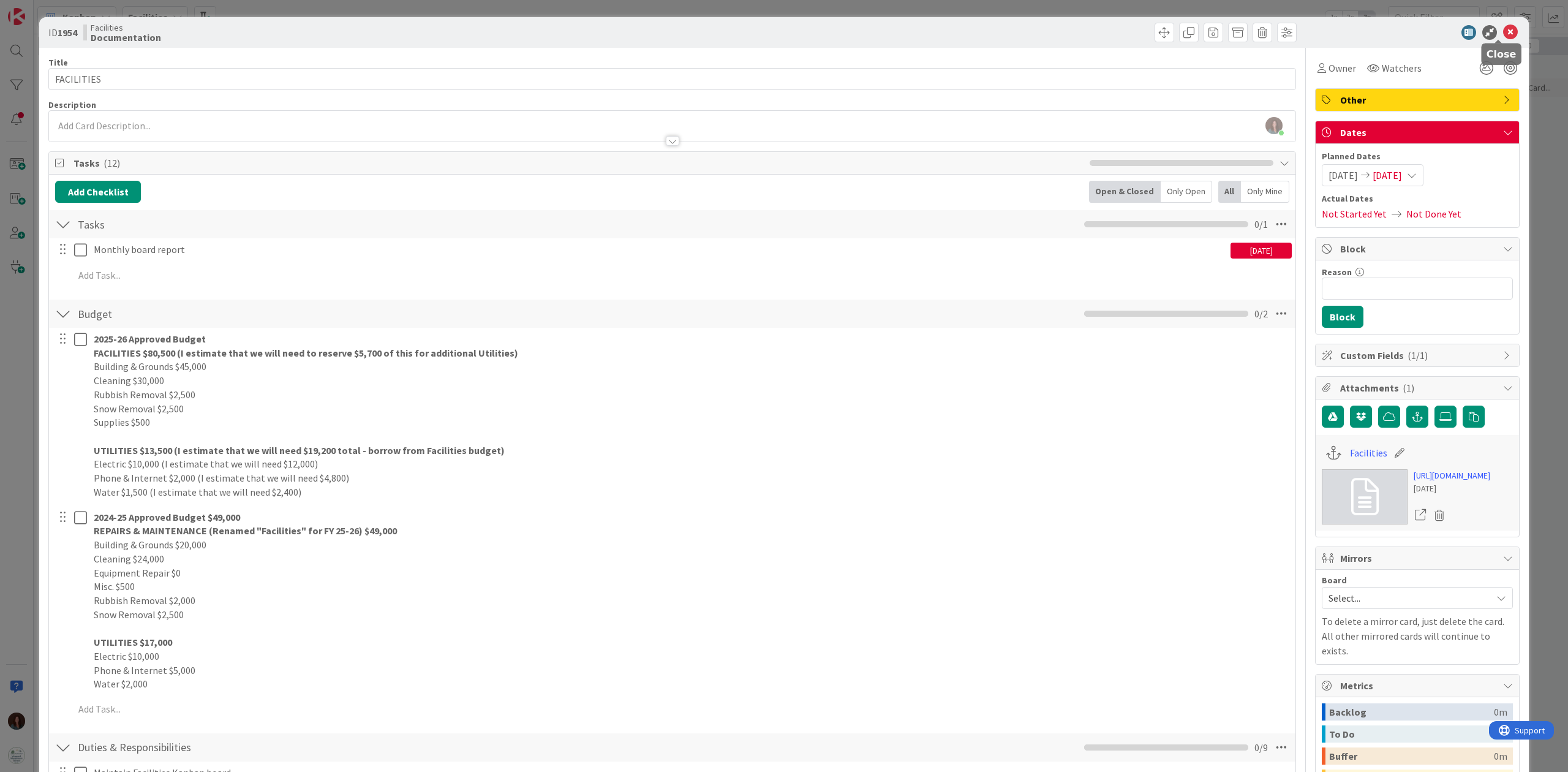
click at [1175, 32] on icon at bounding box center [1510, 32] width 15 height 15
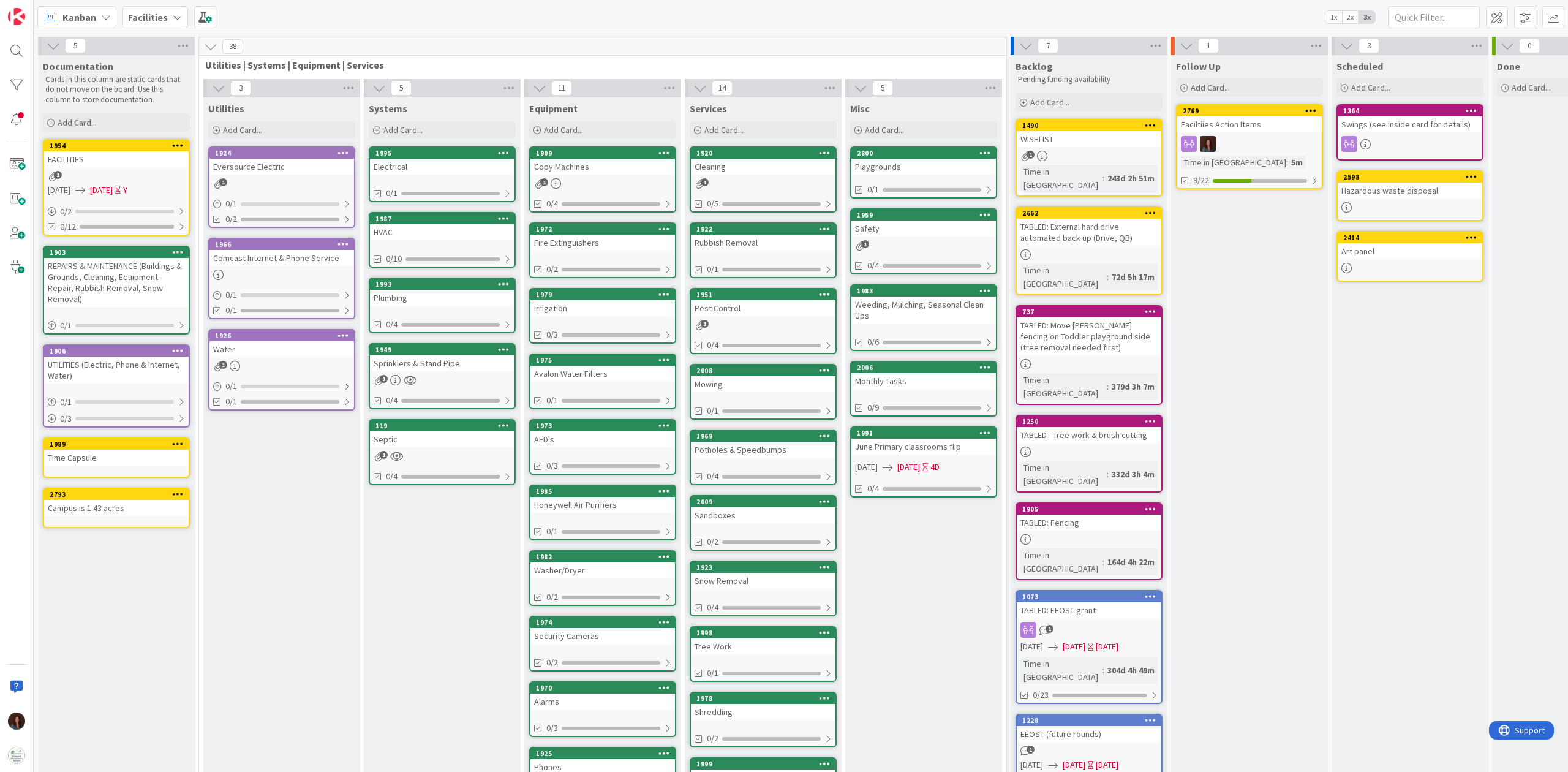
click at [322, 258] on div "Comcast Internet & Phone Service" at bounding box center [282, 258] width 145 height 16
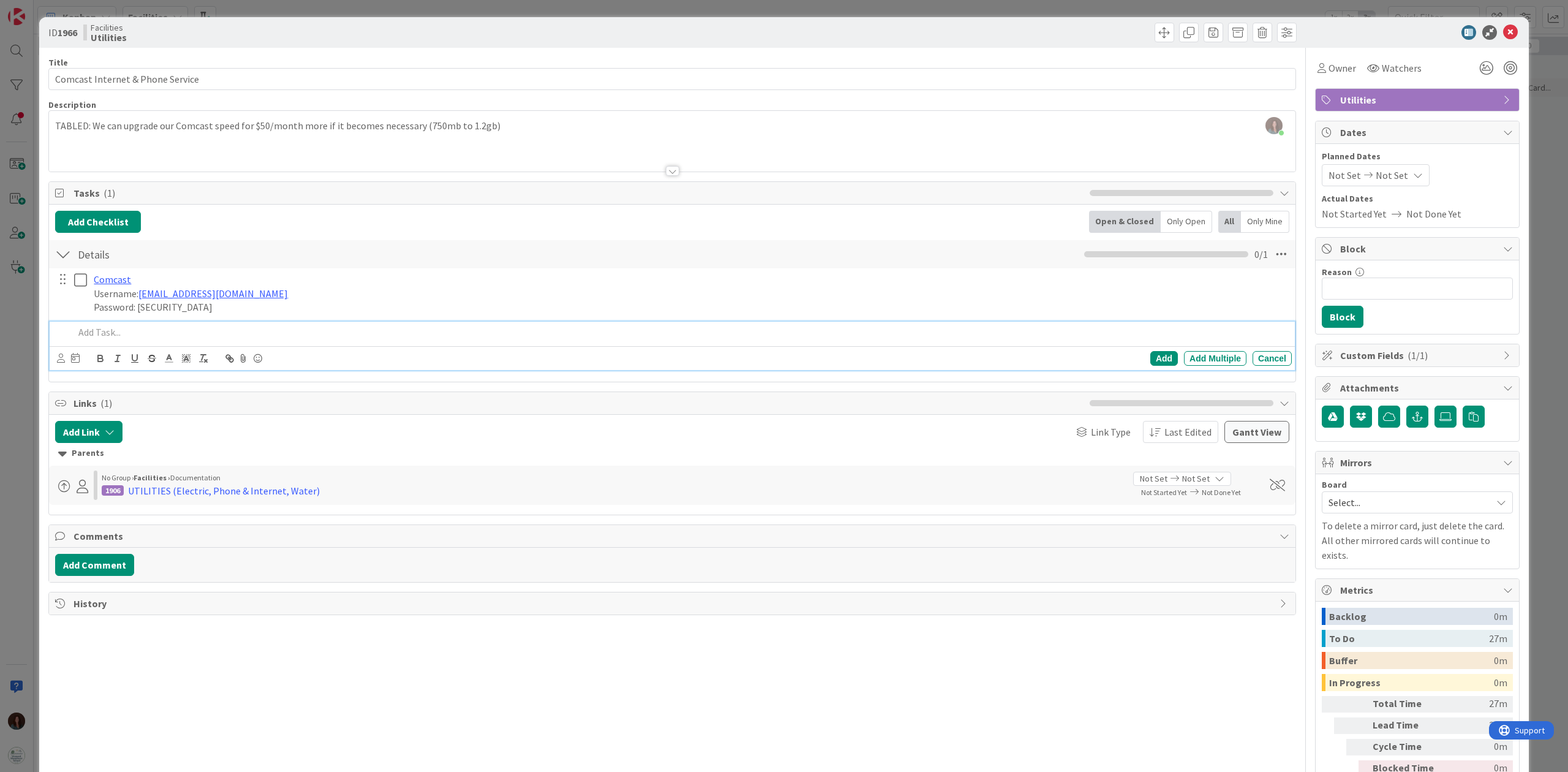
click at [128, 333] on p at bounding box center [680, 332] width 1213 height 14
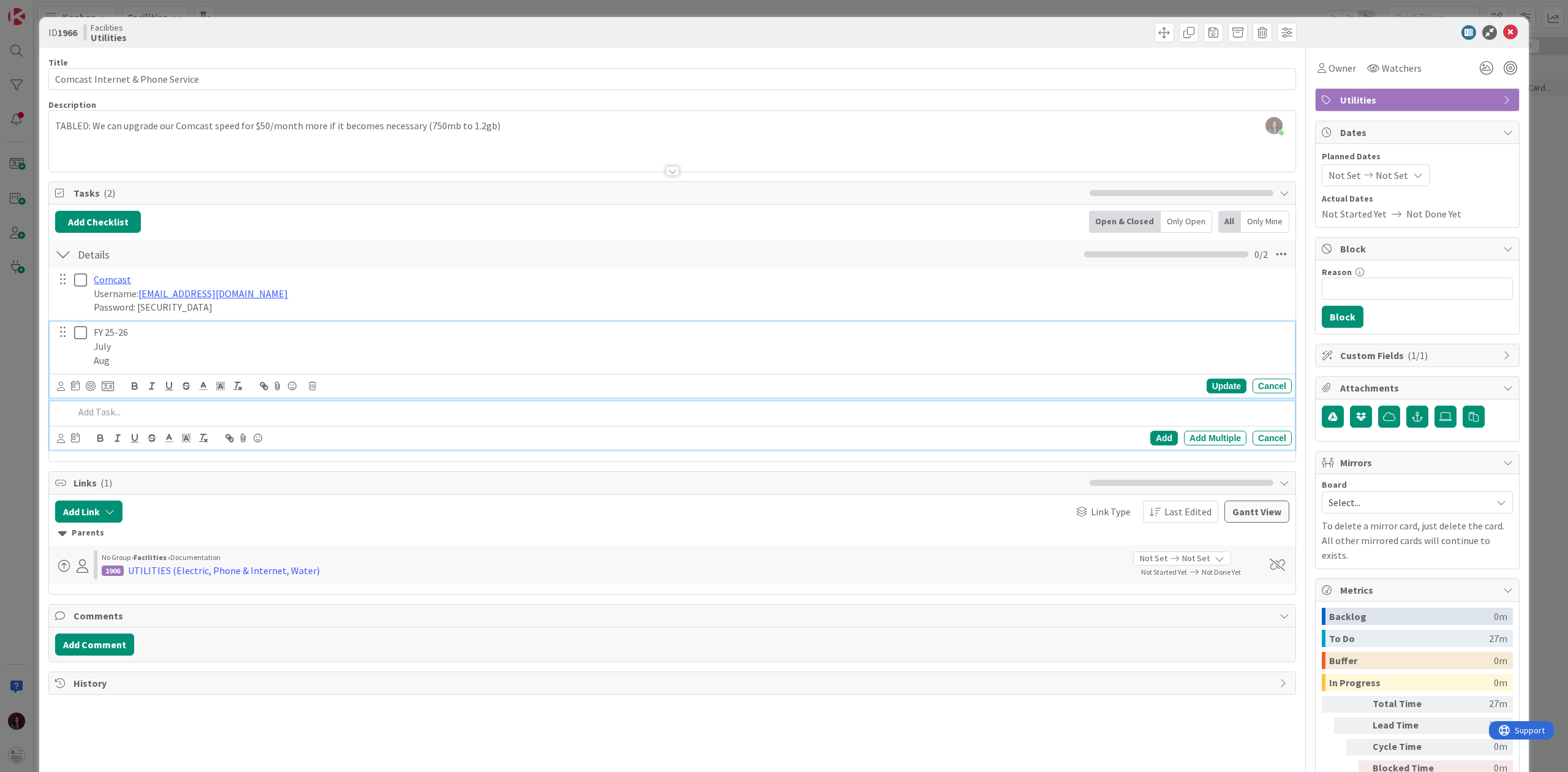
click at [147, 357] on p "Aug" at bounding box center [690, 361] width 1193 height 14
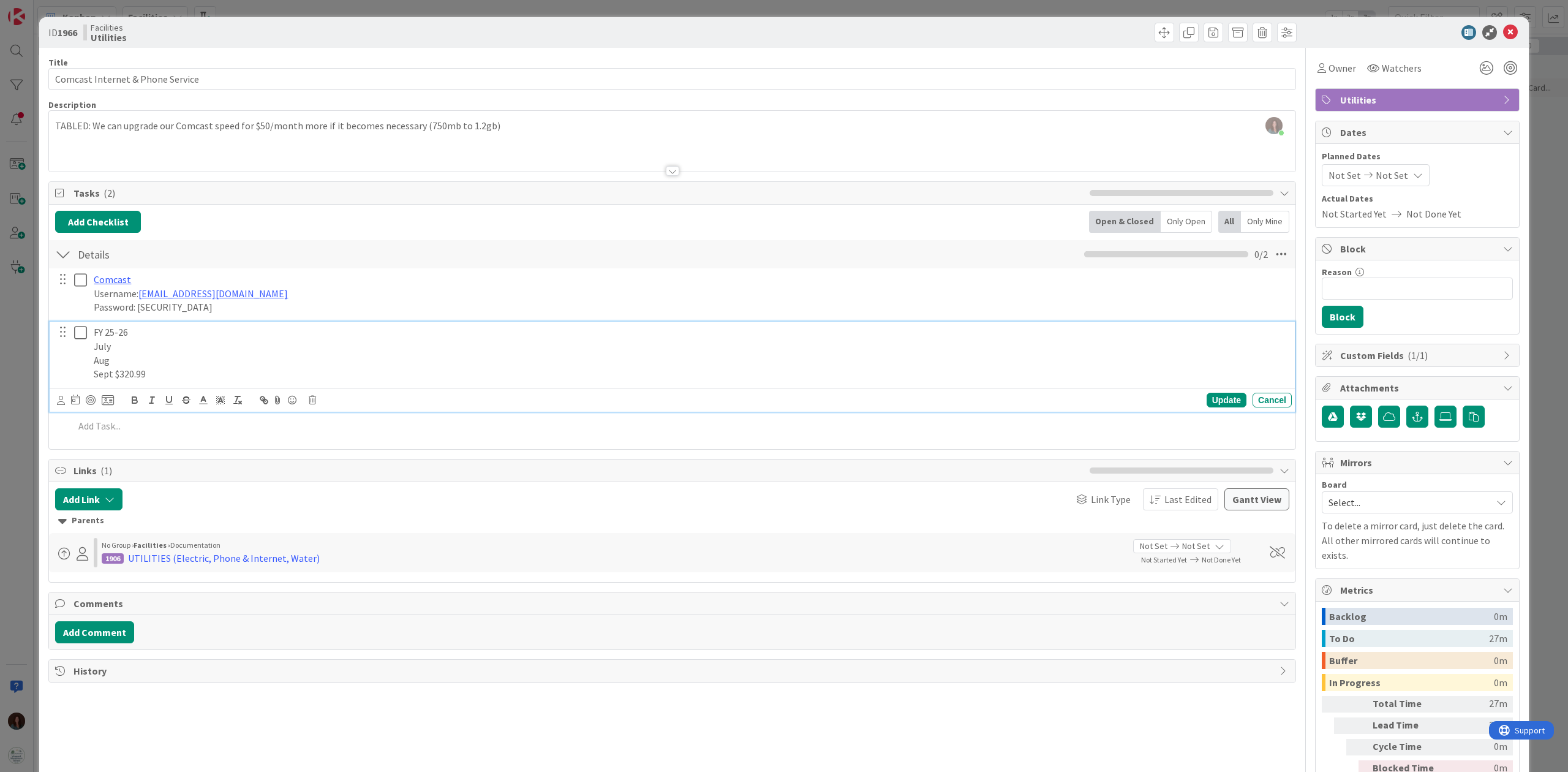
click at [149, 357] on p "Aug" at bounding box center [690, 361] width 1193 height 14
click at [165, 339] on p "FY 25-26" at bounding box center [690, 332] width 1193 height 14
click at [161, 345] on p "July" at bounding box center [690, 346] width 1193 height 14
click at [1175, 395] on div "Update" at bounding box center [1227, 400] width 40 height 15
click at [156, 331] on p "FY 25-26" at bounding box center [690, 332] width 1193 height 14
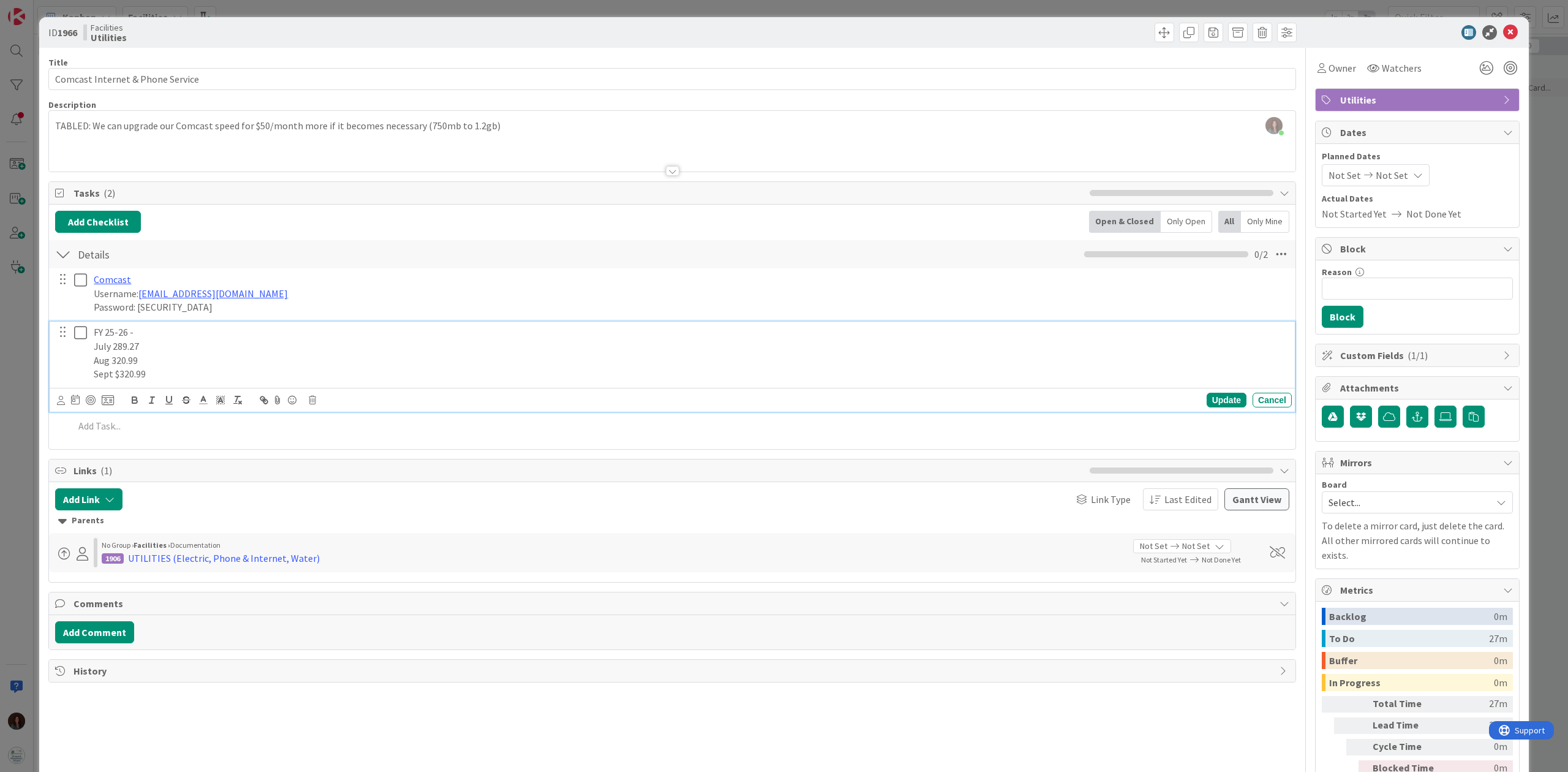
click at [143, 334] on p "FY 25-26 -" at bounding box center [690, 332] width 1193 height 14
click at [1175, 31] on icon at bounding box center [1510, 32] width 15 height 15
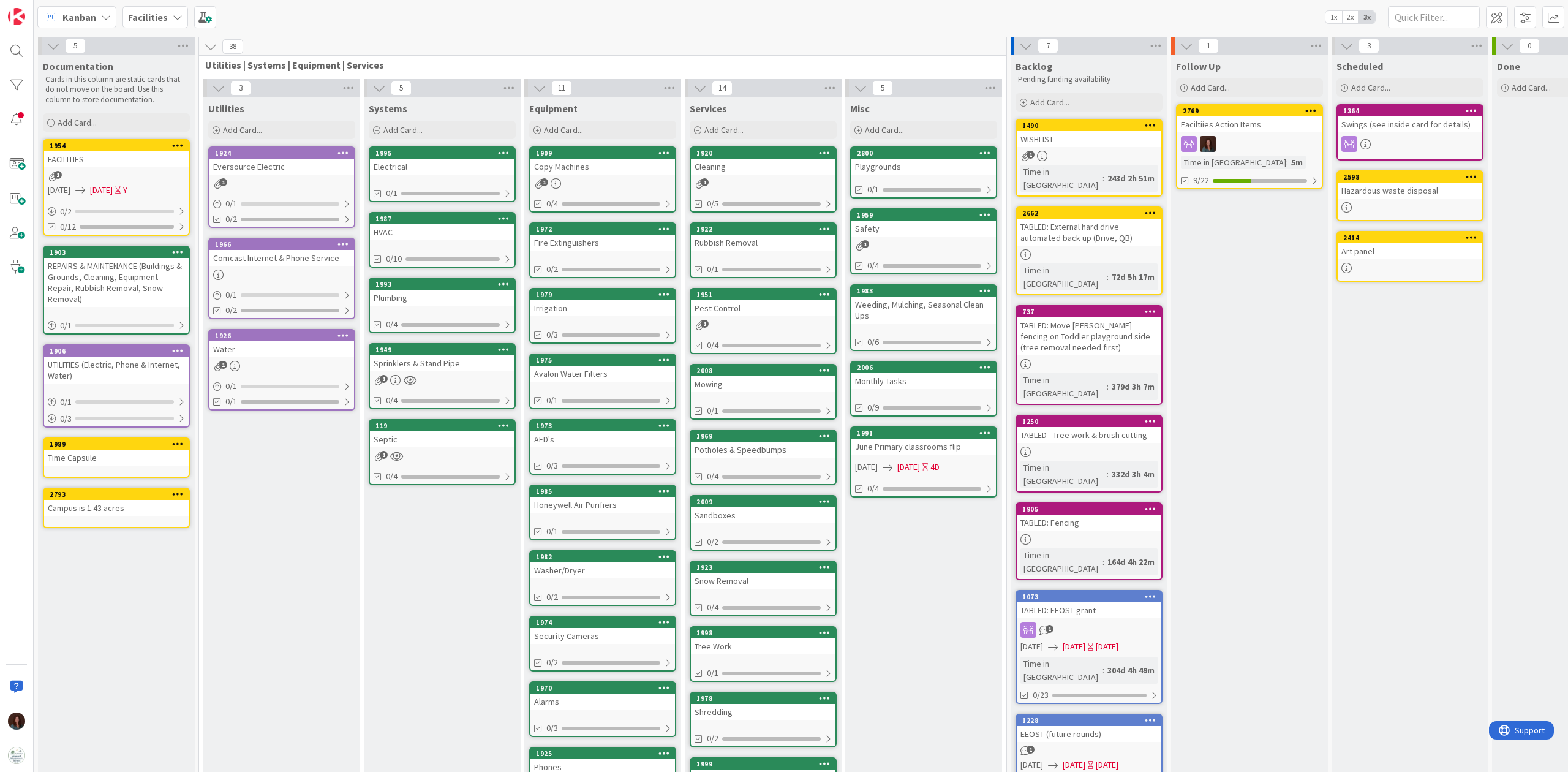
click at [234, 260] on div "Comcast Internet & Phone Service" at bounding box center [282, 258] width 145 height 16
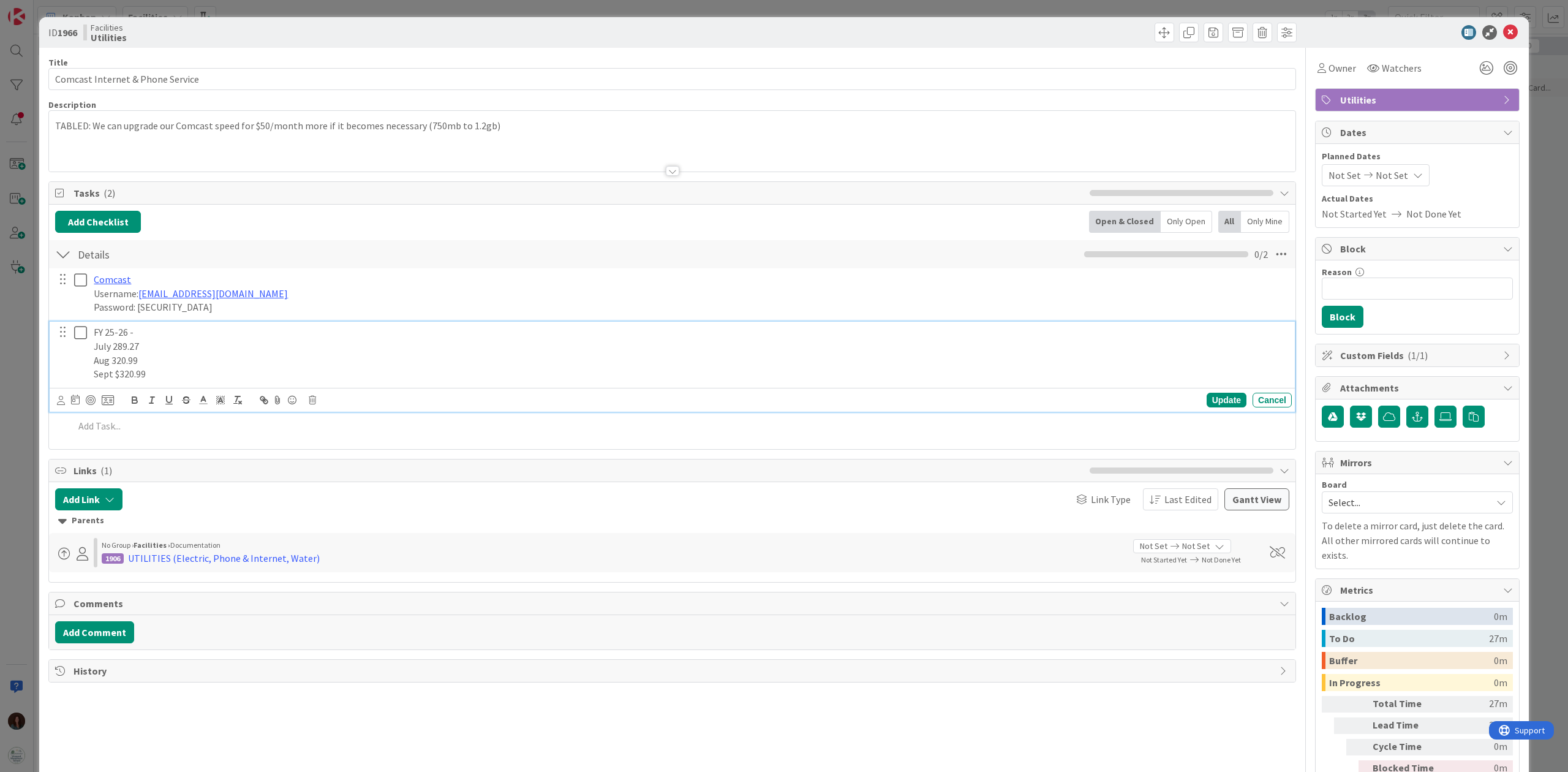
click at [175, 334] on p "FY 25-26 -" at bounding box center [690, 332] width 1193 height 14
click at [1175, 28] on icon at bounding box center [1510, 32] width 15 height 15
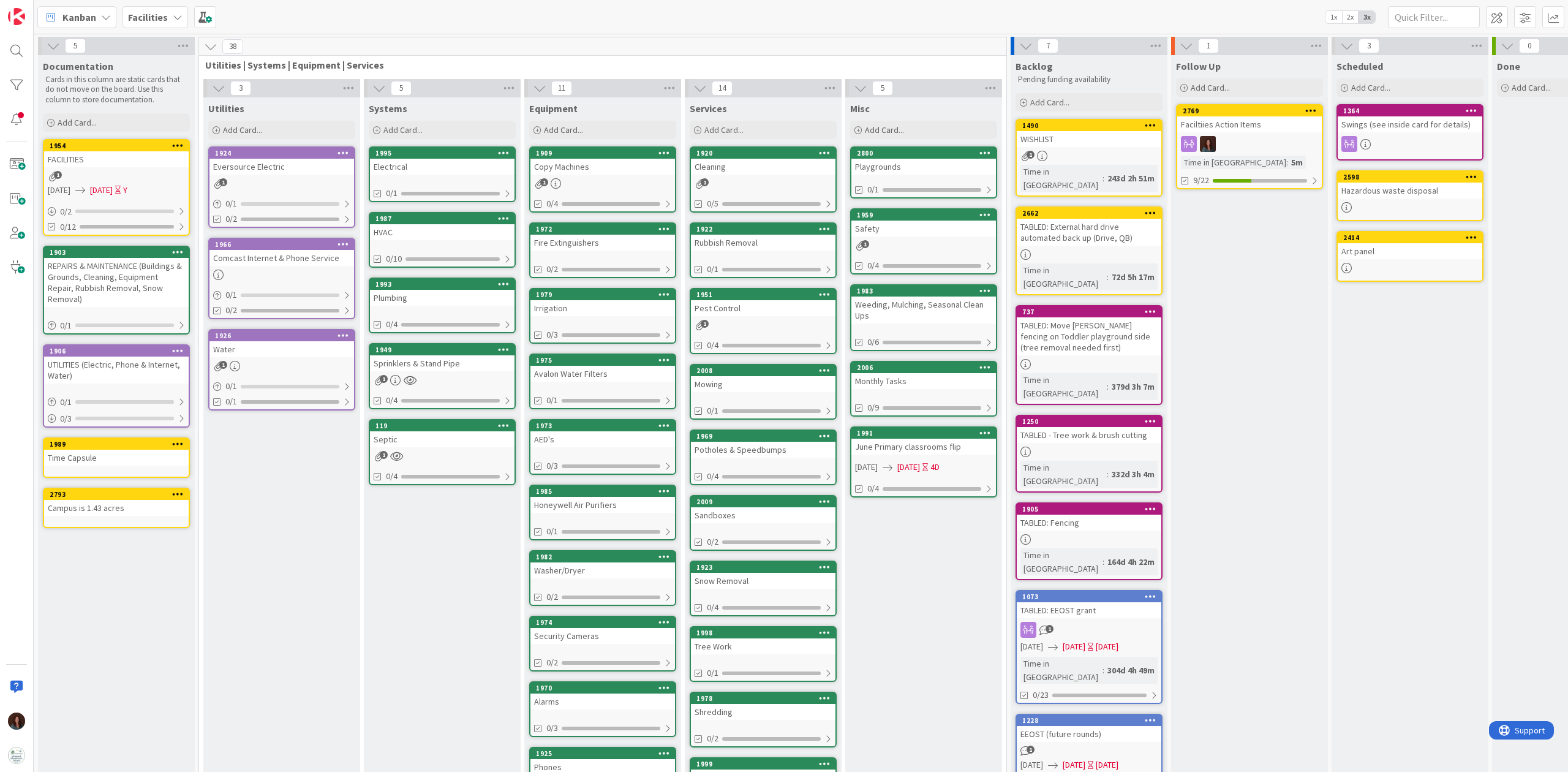
click at [122, 359] on div "UTILITIES (Electric, Phone & Internet, Water)" at bounding box center [116, 370] width 145 height 27
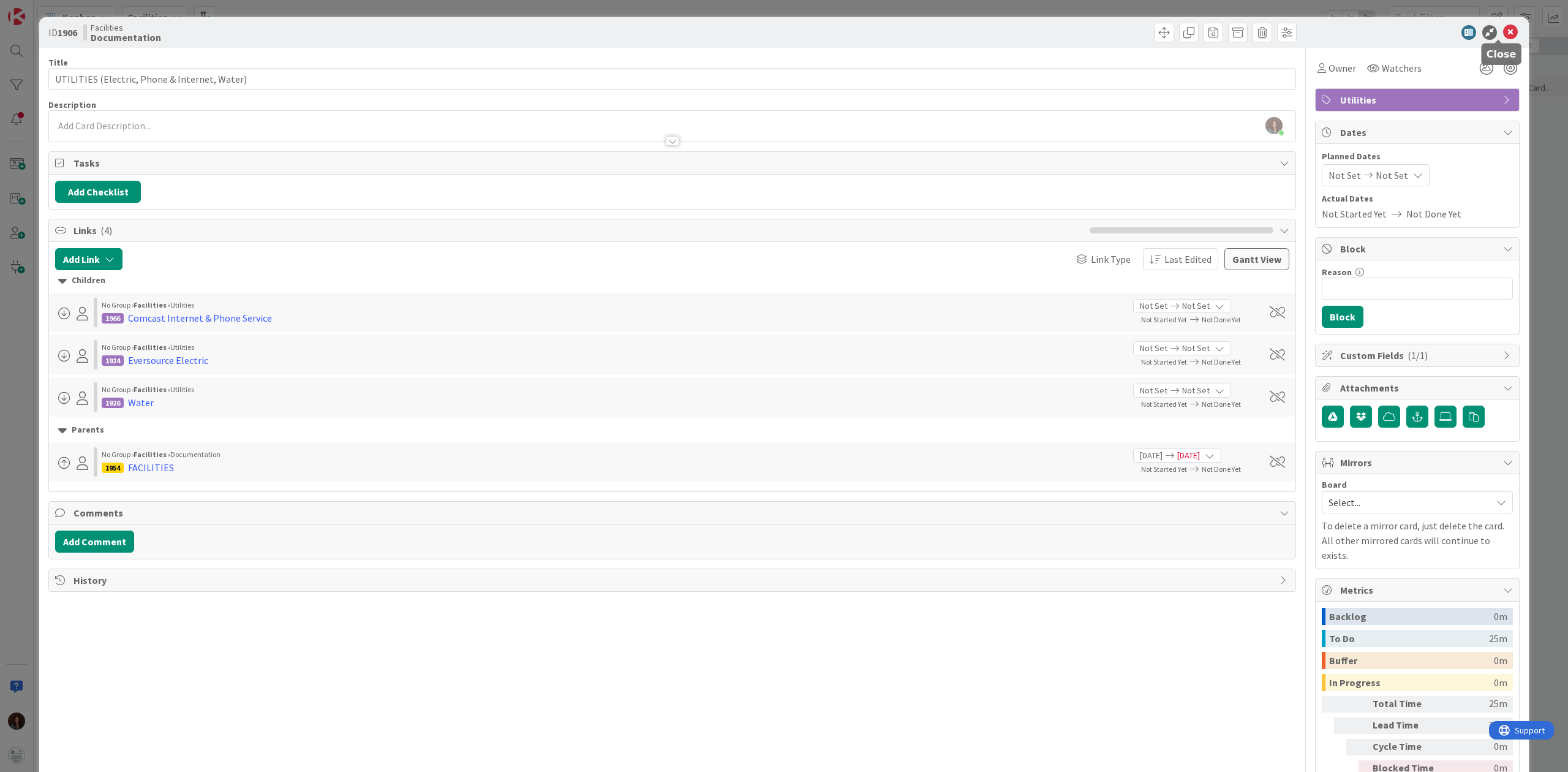
click at [1175, 31] on icon at bounding box center [1510, 32] width 15 height 15
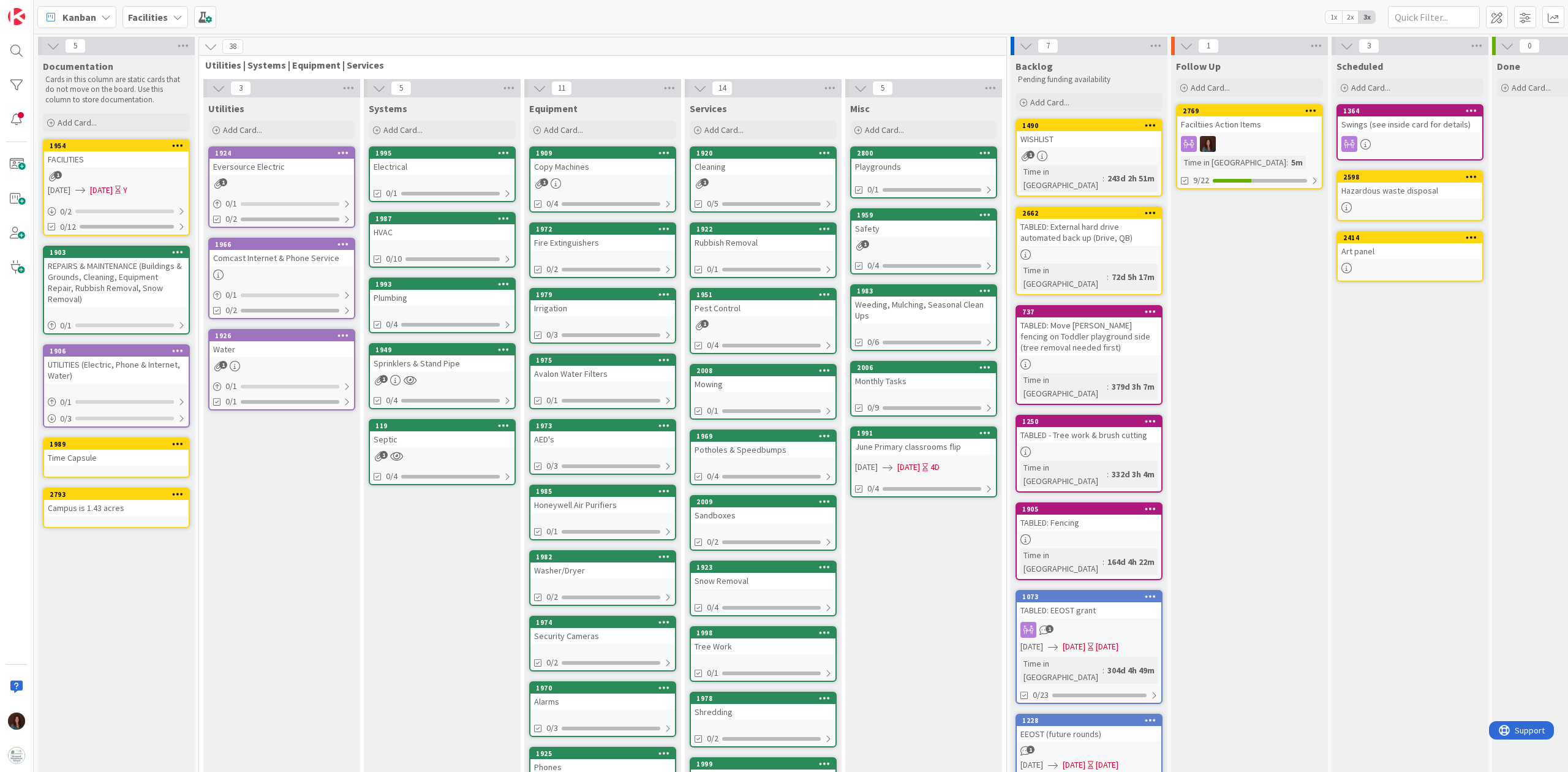
click at [129, 171] on div "1" at bounding box center [116, 176] width 145 height 10
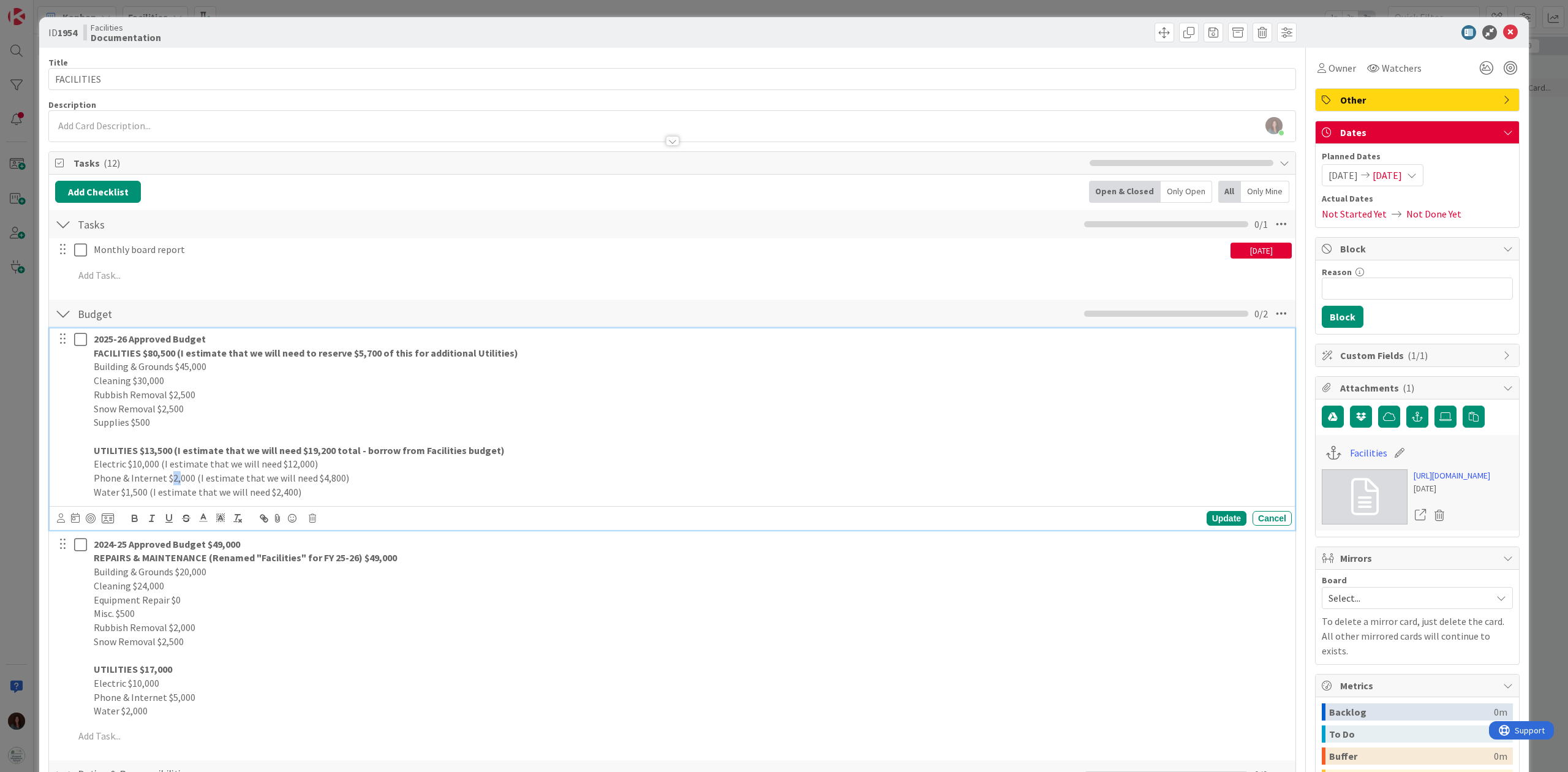
drag, startPoint x: 172, startPoint y: 478, endPoint x: 179, endPoint y: 476, distance: 7.3
click at [179, 476] on p "Phone & Internet $2,000 (I estimate that we will need $4,800)" at bounding box center [690, 478] width 1193 height 14
drag, startPoint x: 314, startPoint y: 478, endPoint x: 336, endPoint y: 479, distance: 22.0
click at [336, 479] on p "Phone & Internet $2,000 (I estimate that we will need $4,800)" at bounding box center [690, 478] width 1193 height 14
click at [318, 494] on p "Water $1,500 (I estimate that we will need $2,400)" at bounding box center [690, 492] width 1193 height 14
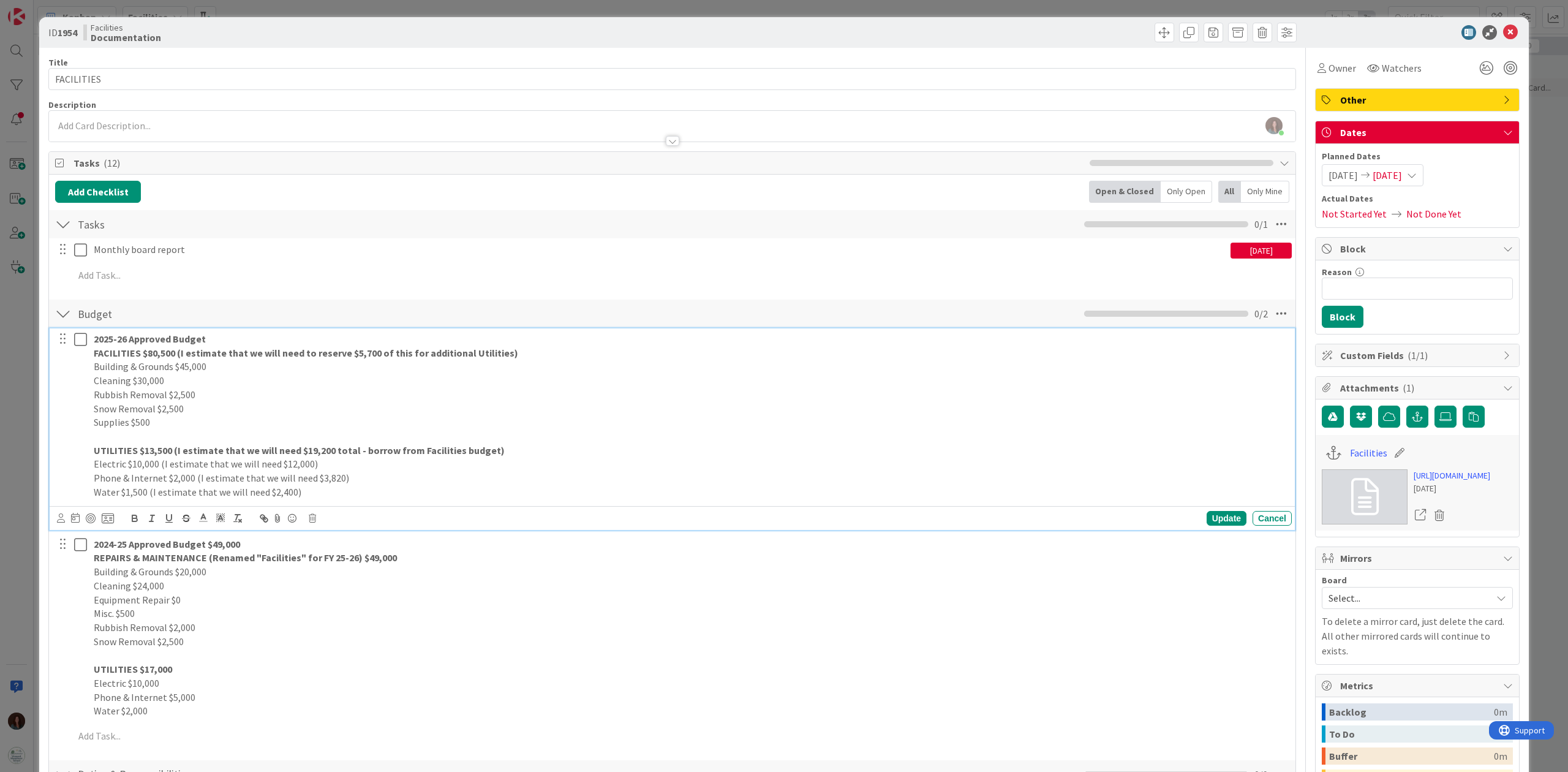
click at [312, 449] on strong "UTILITIES $13,500 (I estimate that we will need $19,200 total - borrow from Fac…" at bounding box center [299, 450] width 411 height 12
click at [326, 448] on strong "UTILITIES $13,500 (I estimate that we will need $18,200 total - borrow from Fac…" at bounding box center [299, 450] width 411 height 12
click at [385, 478] on p "Phone & Internet $2,000 (I estimate that we will need $3,820)" at bounding box center [690, 478] width 1193 height 14
click at [530, 454] on p "UTILITIES $13,500 (I estimate that we will need $18,220 total - borrow from Fac…" at bounding box center [690, 451] width 1193 height 14
drag, startPoint x: 371, startPoint y: 355, endPoint x: 369, endPoint y: 404, distance: 49.0
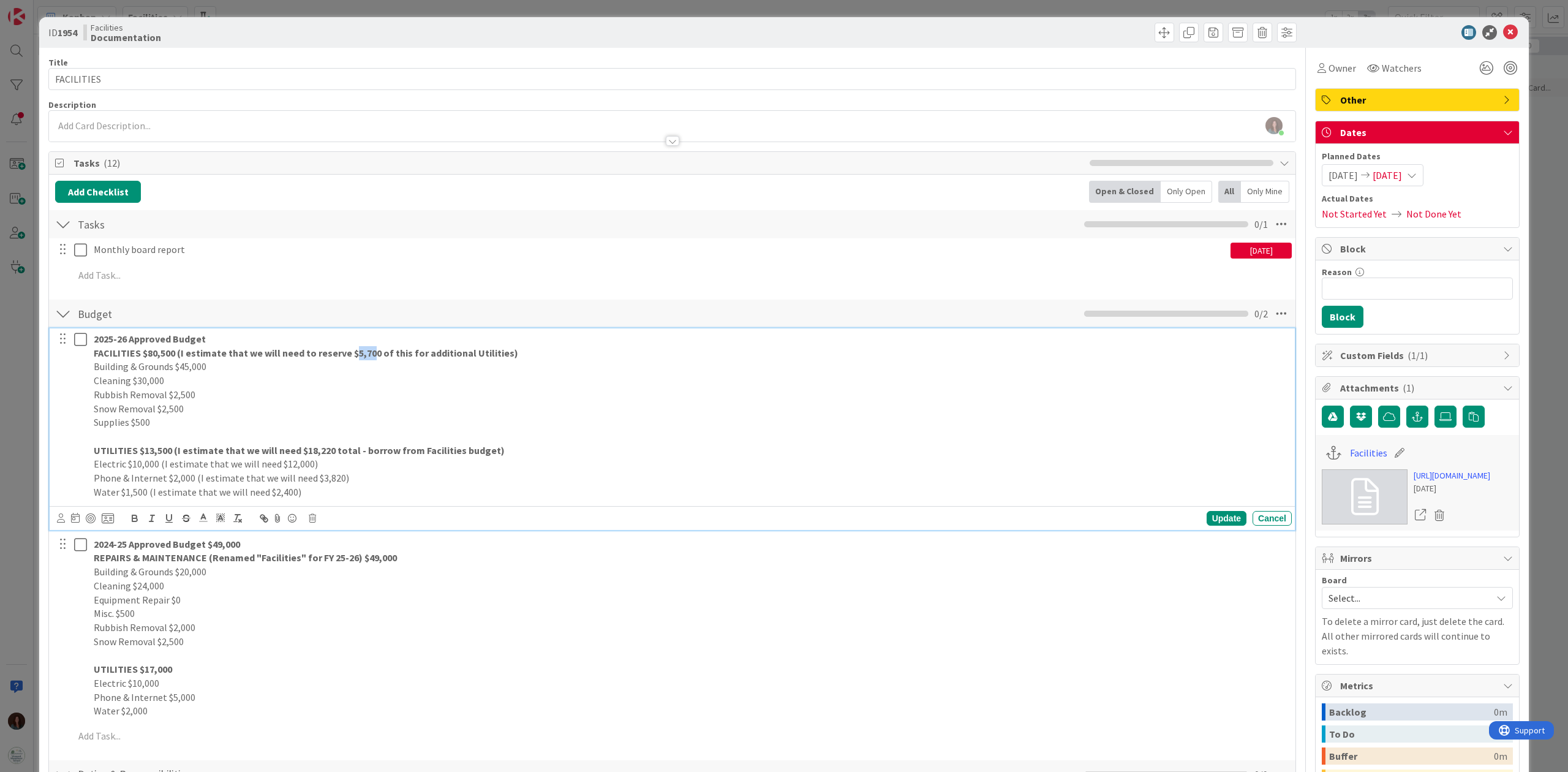
click at [352, 354] on strong "FACILITIES $80,500 (I estimate that we will need to reserve $5,700 of this for …" at bounding box center [306, 352] width 424 height 12
click at [518, 357] on p "FACILITIES $80,500 (I estimate that we will need to reserve $4,720 of this for …" at bounding box center [690, 353] width 1193 height 14
click at [239, 383] on p "Cleaning $30,000" at bounding box center [690, 381] width 1193 height 14
drag, startPoint x: 1500, startPoint y: 33, endPoint x: 1484, endPoint y: 118, distance: 86.5
click at [1175, 34] on icon at bounding box center [1510, 32] width 15 height 15
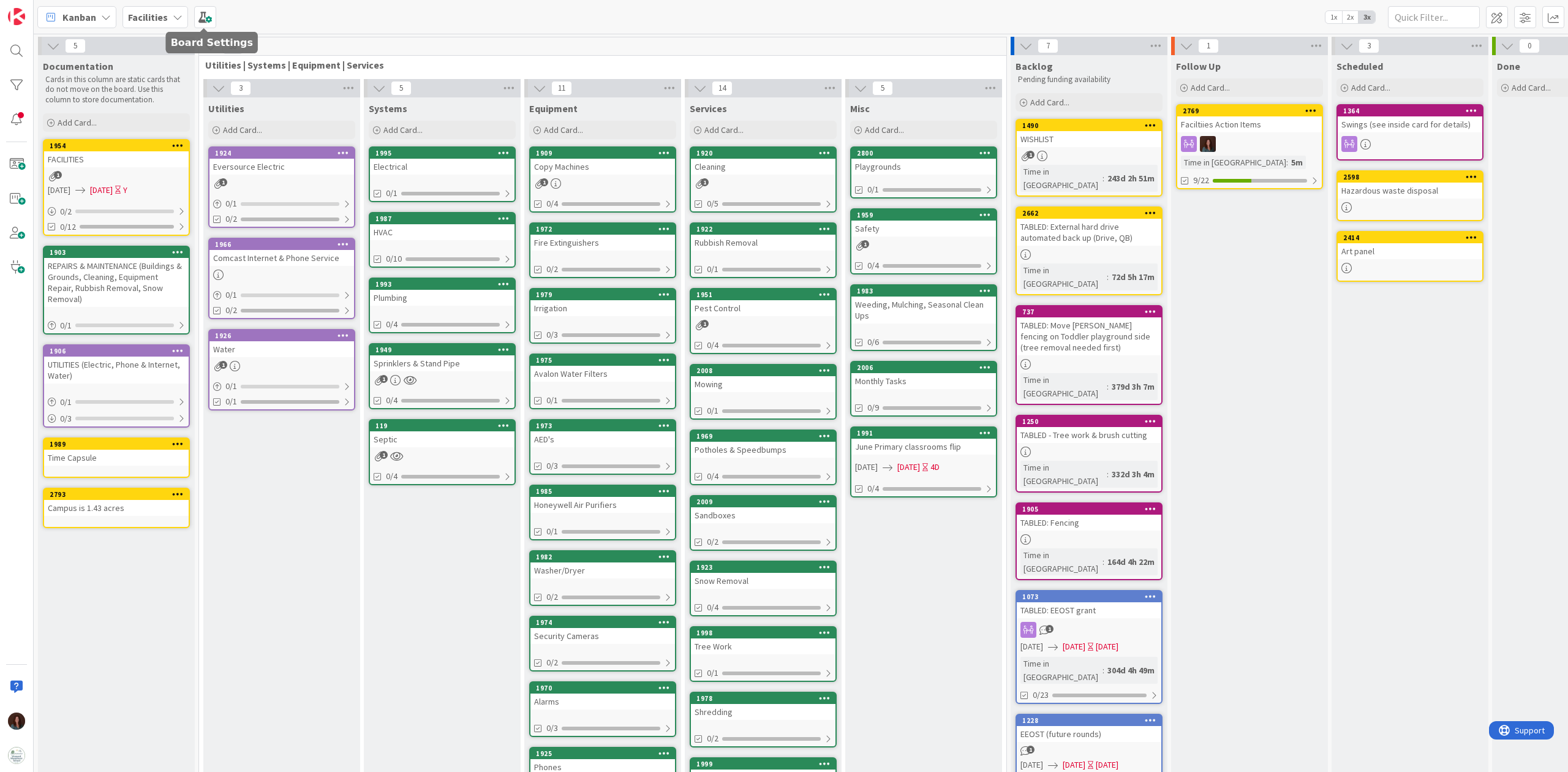
click at [184, 16] on div "Facilities" at bounding box center [156, 17] width 66 height 22
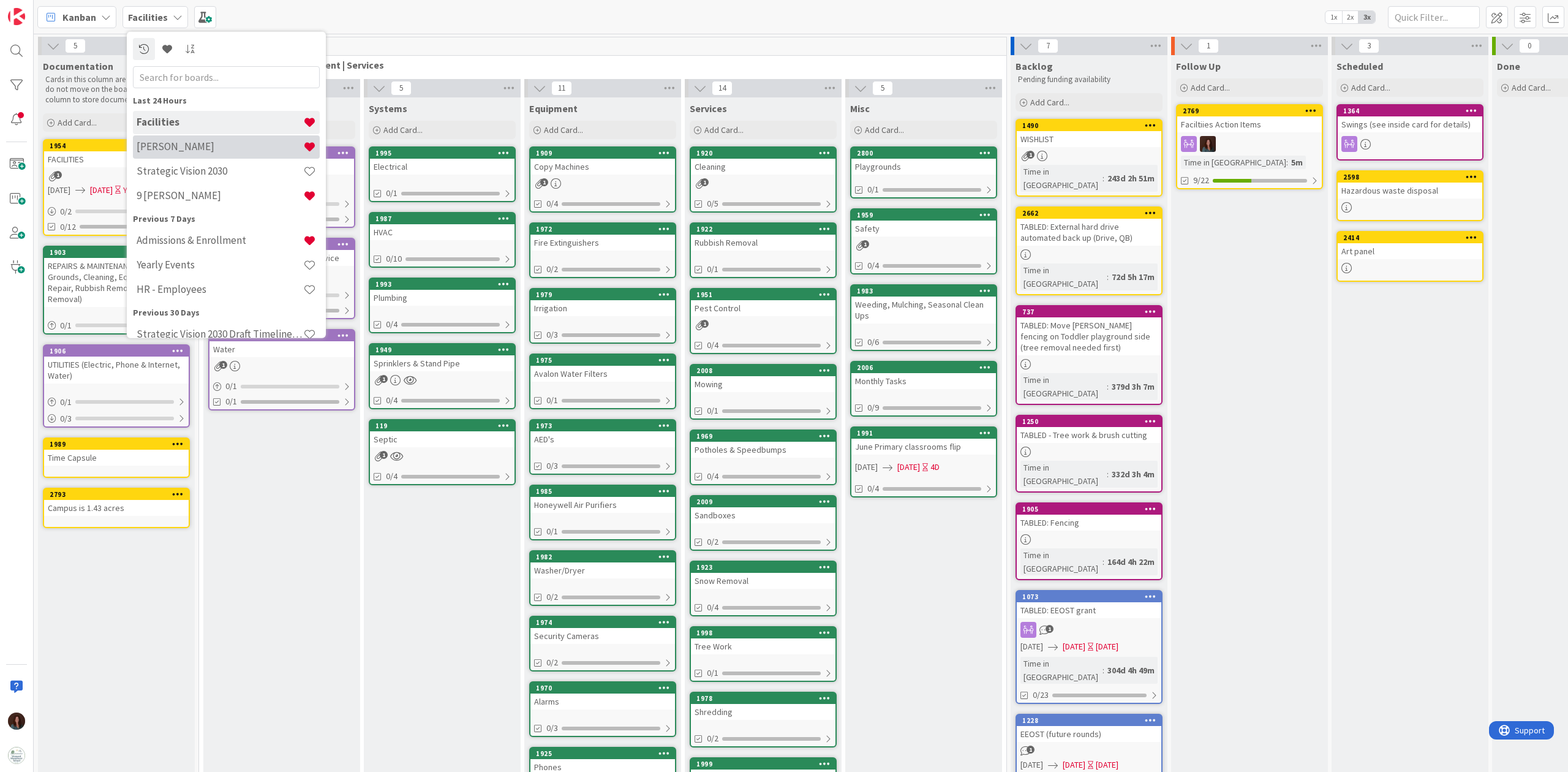
click at [204, 140] on h4 "[PERSON_NAME]" at bounding box center [219, 146] width 167 height 12
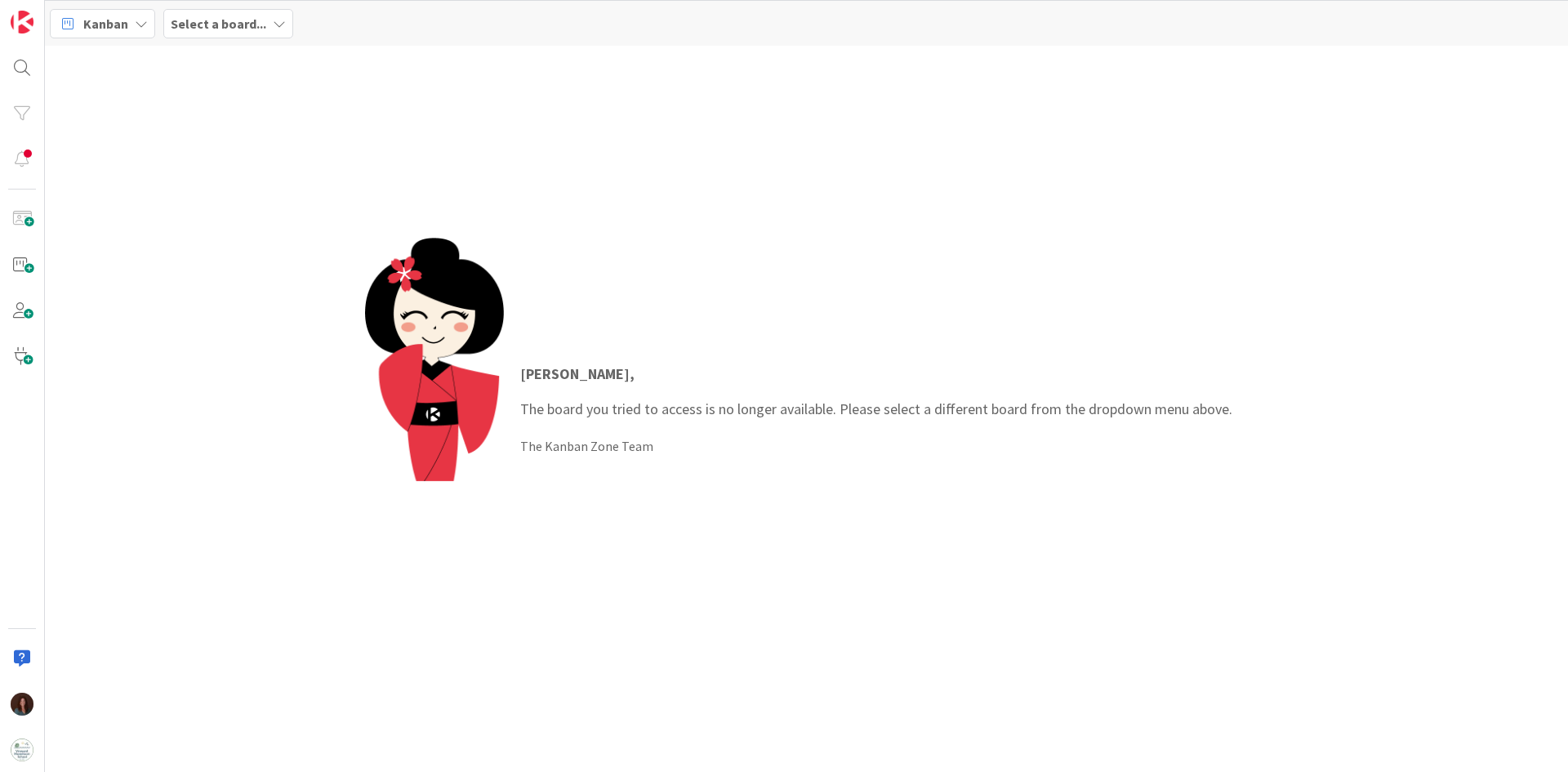
click at [234, 26] on b "Select a board..." at bounding box center [218, 23] width 95 height 16
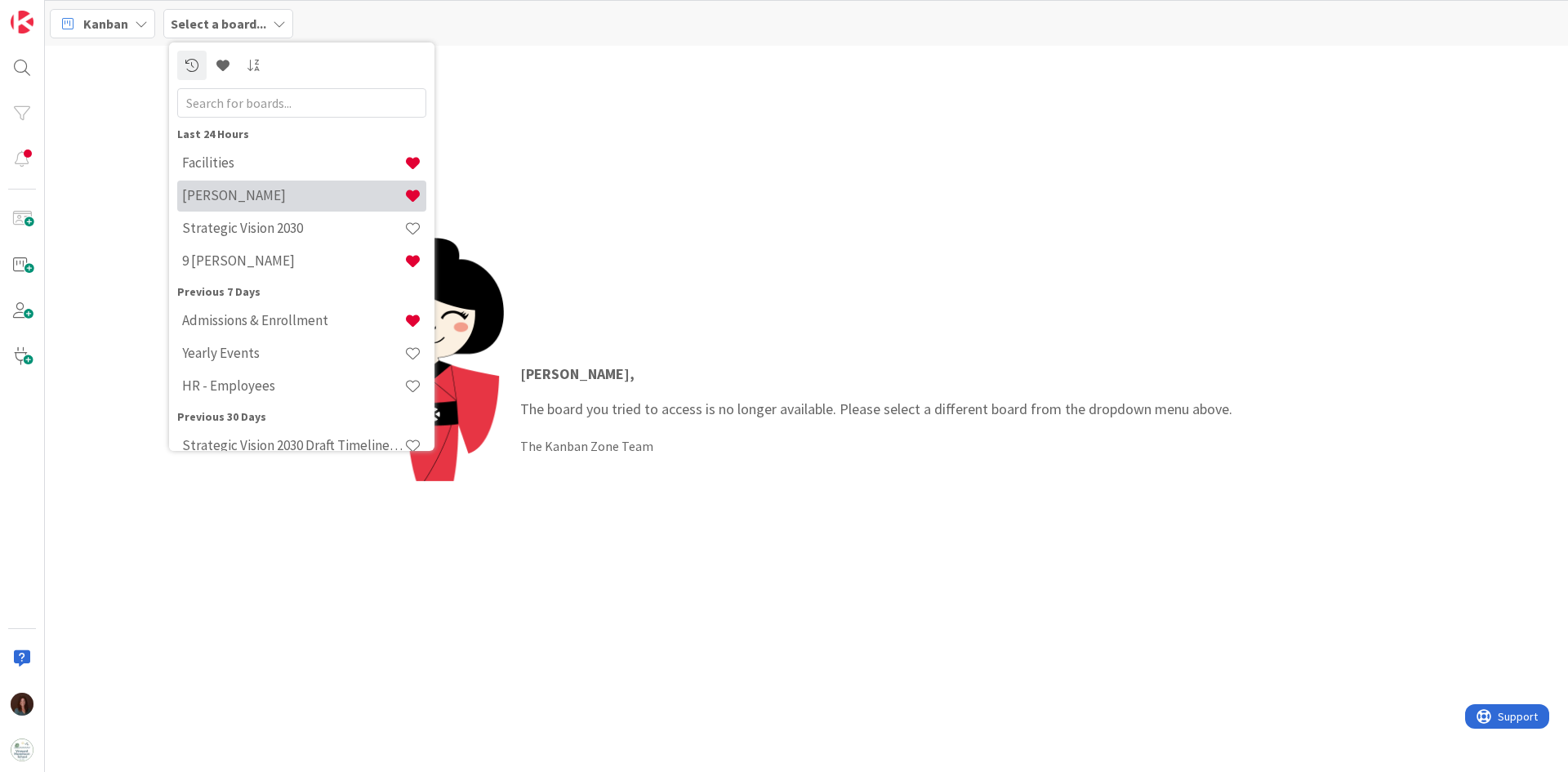
click at [261, 192] on h4 "[PERSON_NAME]" at bounding box center [292, 195] width 222 height 16
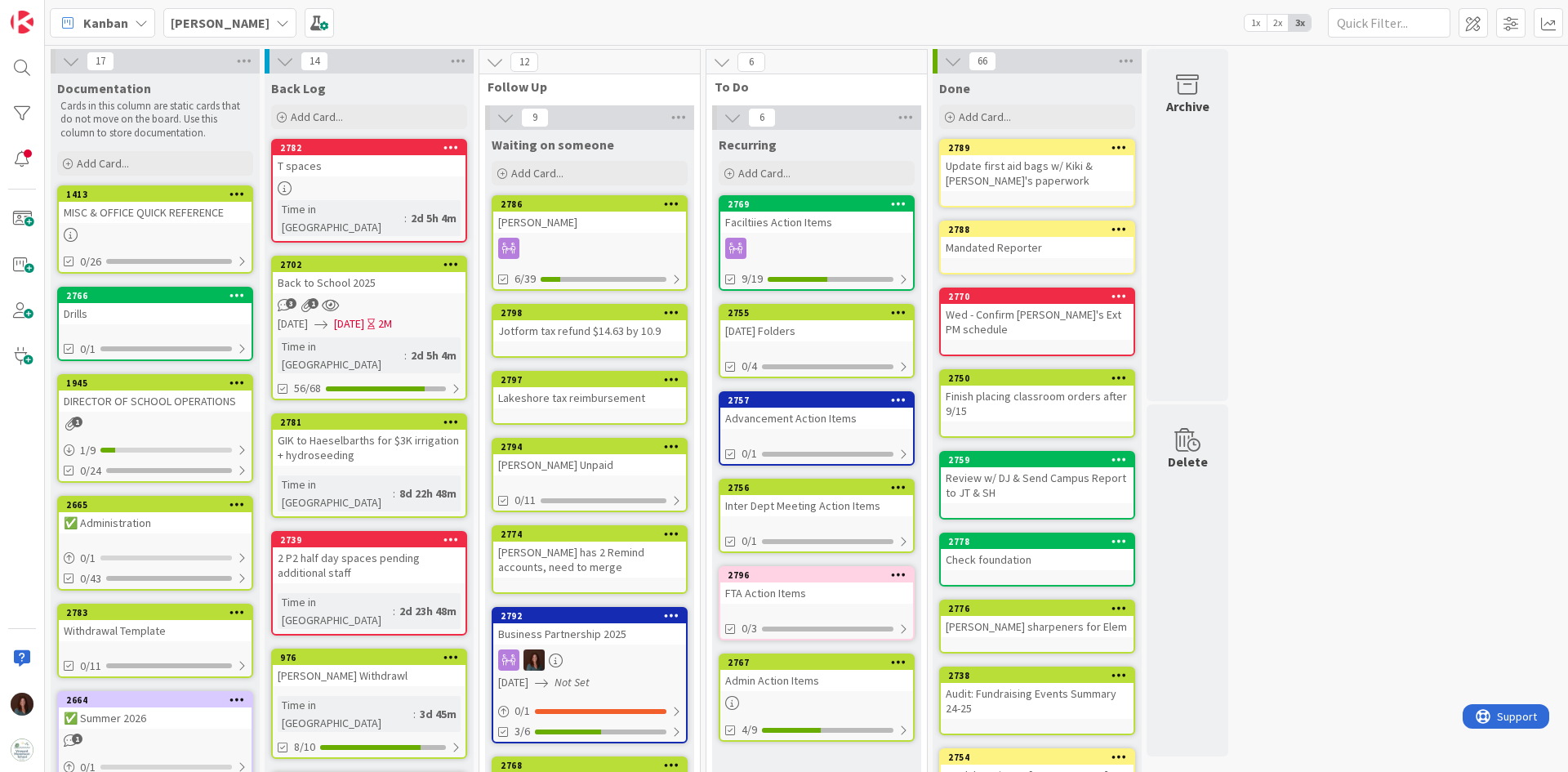
click at [820, 226] on div "Faciltiies Action Items" at bounding box center [816, 222] width 193 height 21
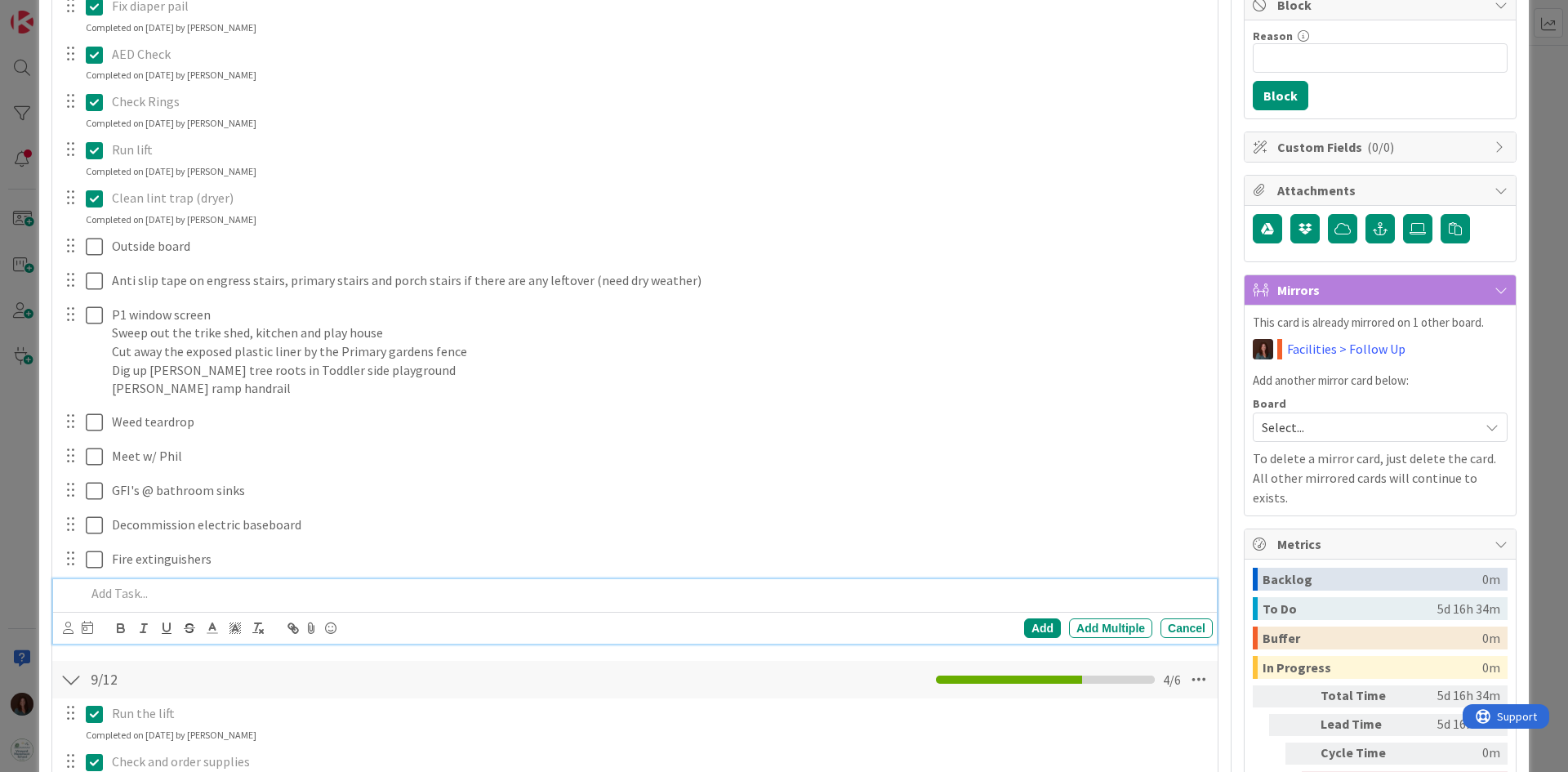
click at [171, 602] on p at bounding box center [646, 594] width 1120 height 19
click at [1024, 626] on div "Add" at bounding box center [1042, 628] width 37 height 20
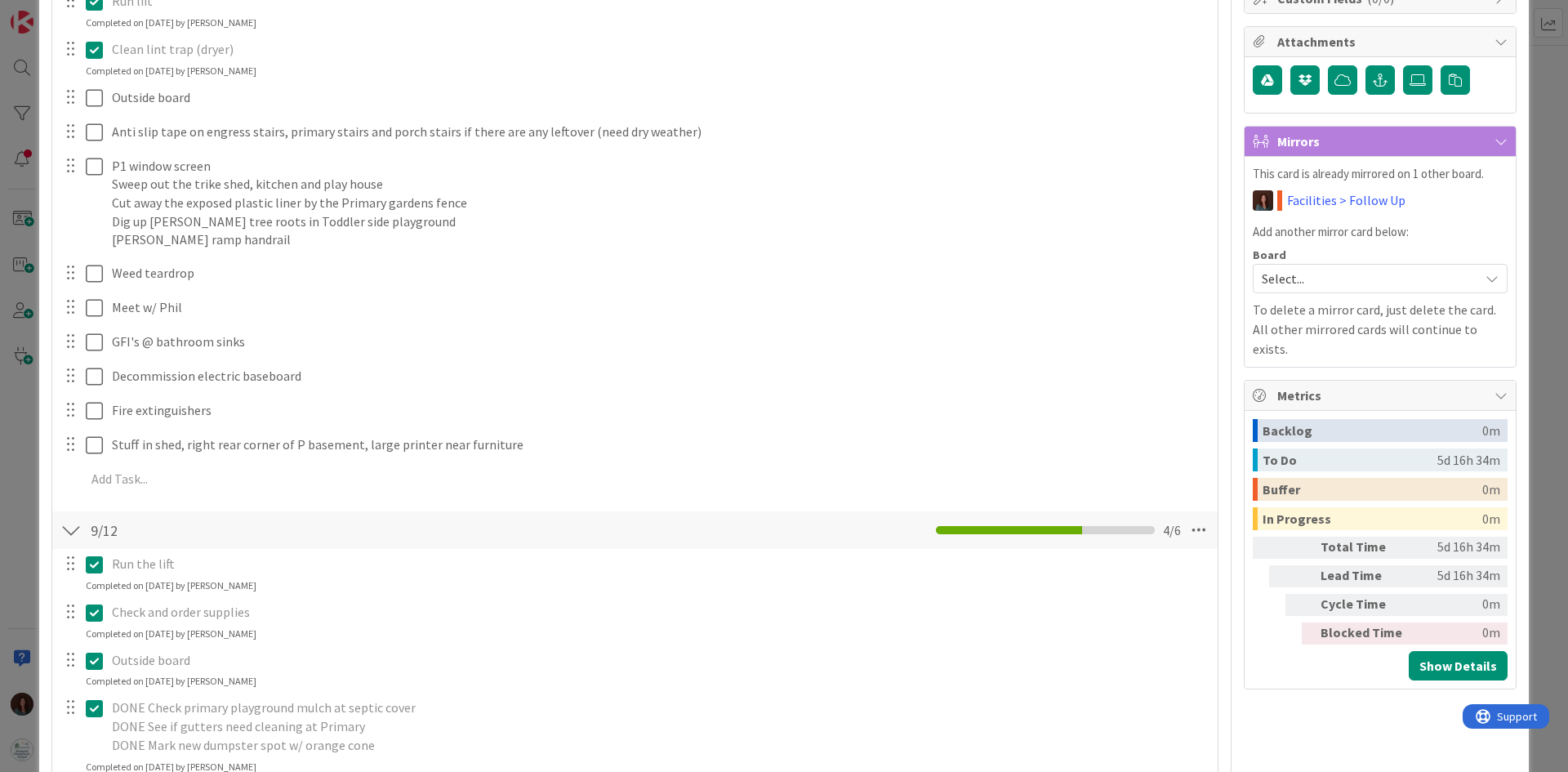
scroll to position [491, 0]
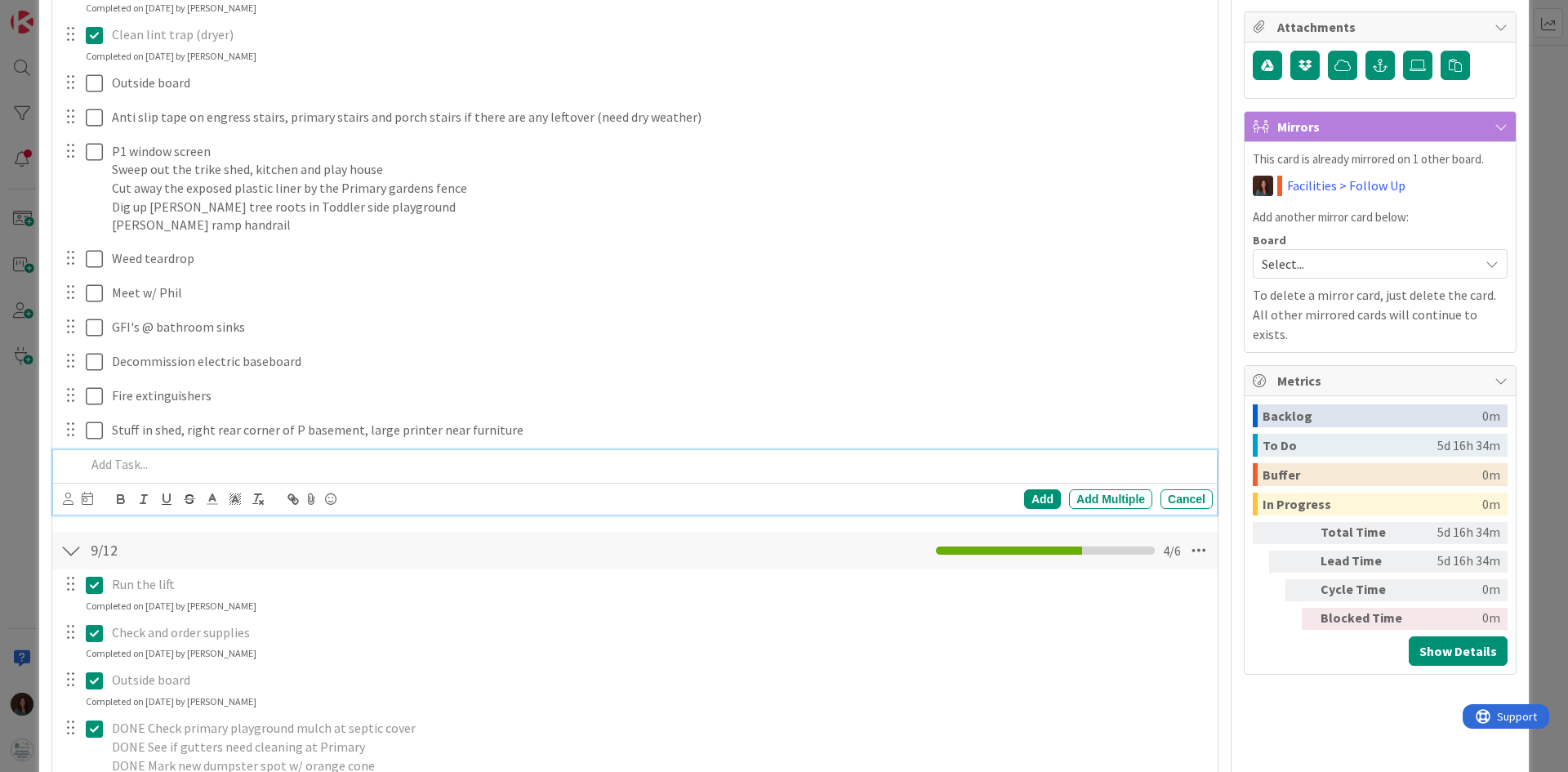
click at [231, 458] on p at bounding box center [646, 465] width 1120 height 19
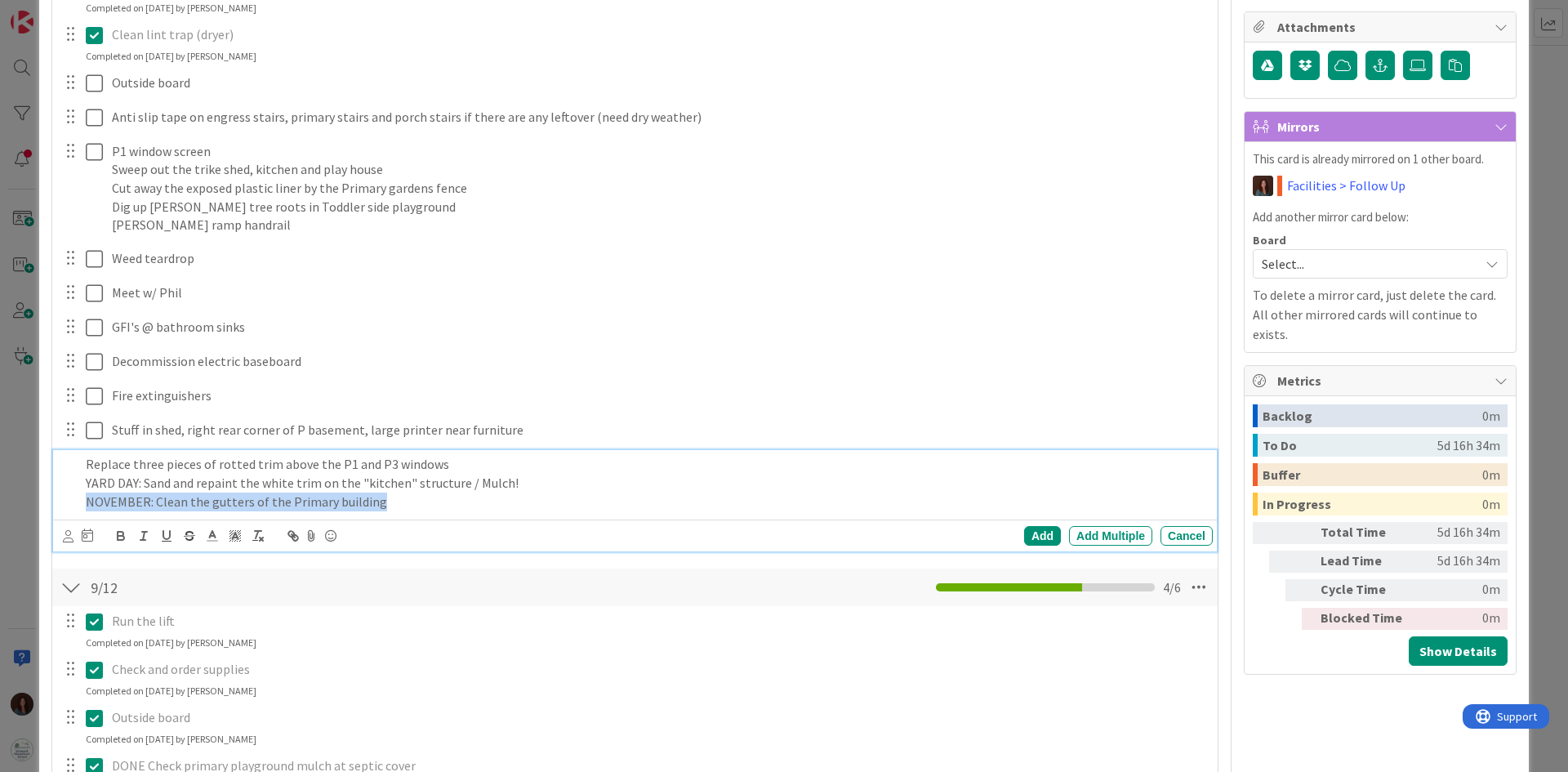
drag, startPoint x: 393, startPoint y: 503, endPoint x: 9, endPoint y: 511, distance: 384.1
click at [9, 511] on div "ID 2769 Rhiannon Recurring Title 23 / 128 Faciltiies Action Items Description R…" at bounding box center [784, 386] width 1568 height 772
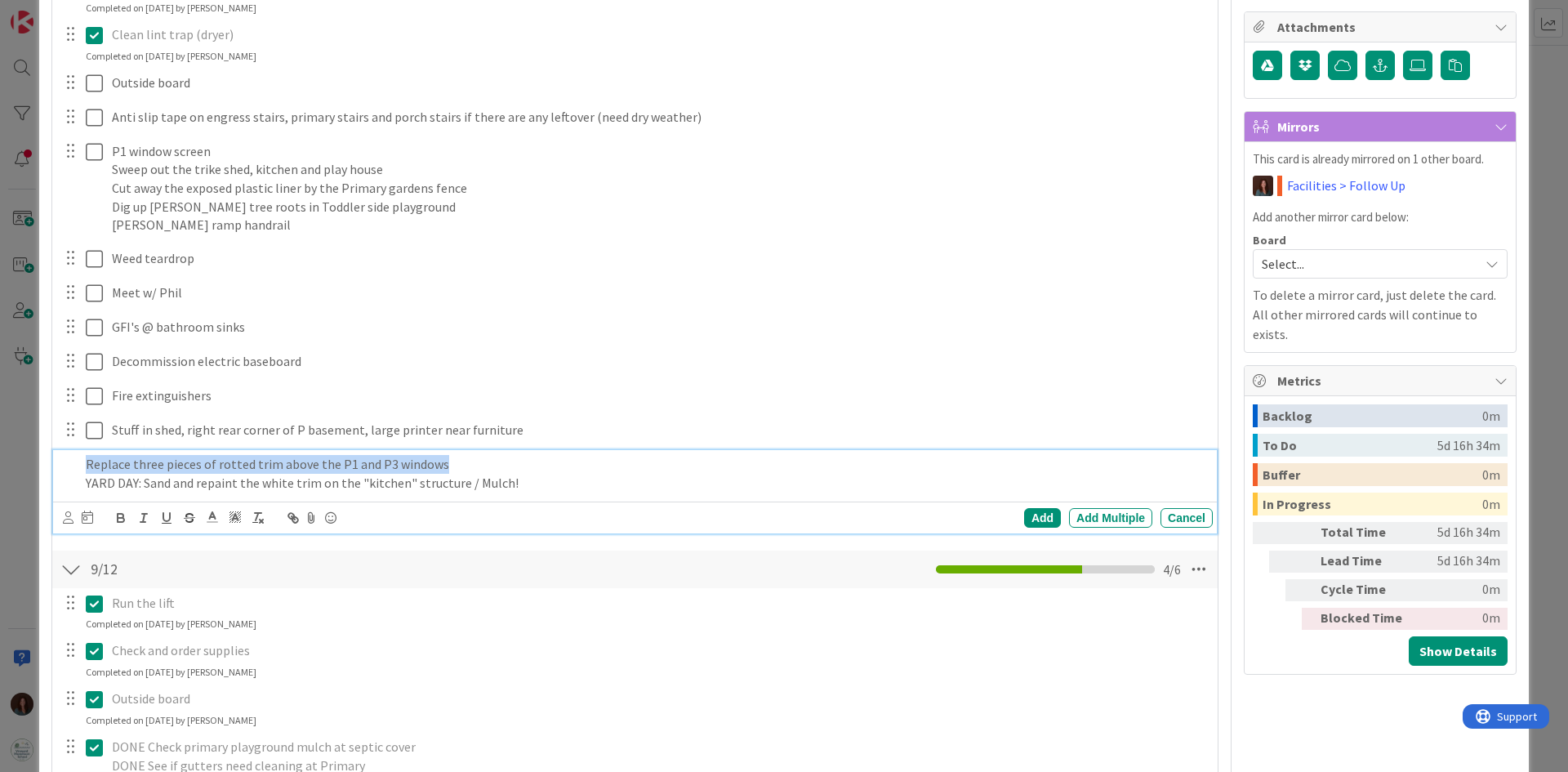
drag, startPoint x: 467, startPoint y: 461, endPoint x: -12, endPoint y: 462, distance: 479.0
click at [0, 462] on html "Kanban Rhiannon 1x 2x 3x 17 Documentation Cards in this column are static cards…" at bounding box center [784, 386] width 1568 height 772
copy p "Replace three pieces of rotted trim above the P1 and P3 windows"
drag, startPoint x: 82, startPoint y: 479, endPoint x: 176, endPoint y: 495, distance: 95.4
click at [83, 479] on div "YARD DAY: Sand and repaint the white trim on the "kitchen" structure / Mulch!" at bounding box center [646, 473] width 1134 height 46
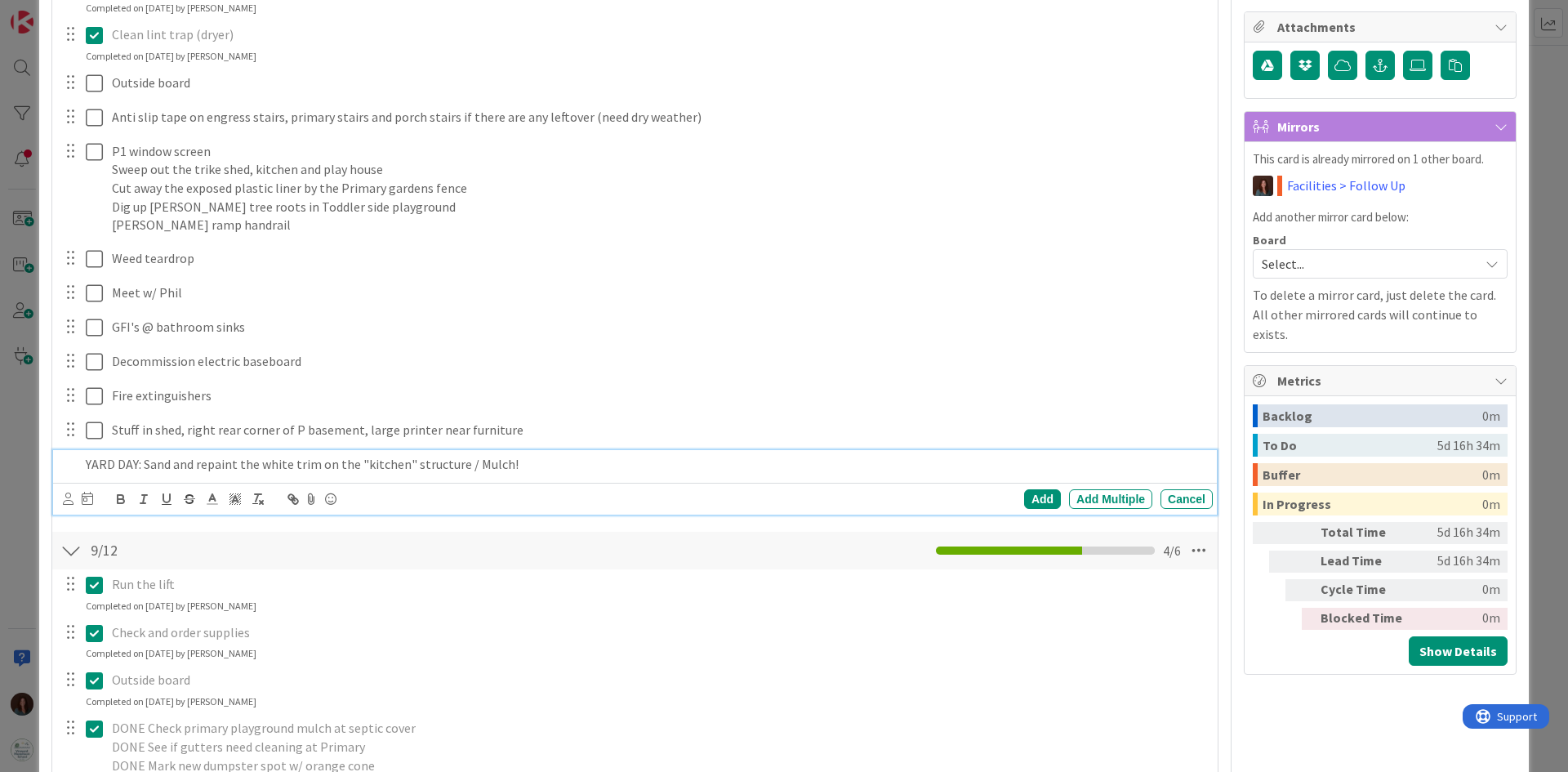
click at [584, 460] on p "YARD DAY: Sand and repaint the white trim on the "kitchen" structure / Mulch!" at bounding box center [646, 465] width 1120 height 19
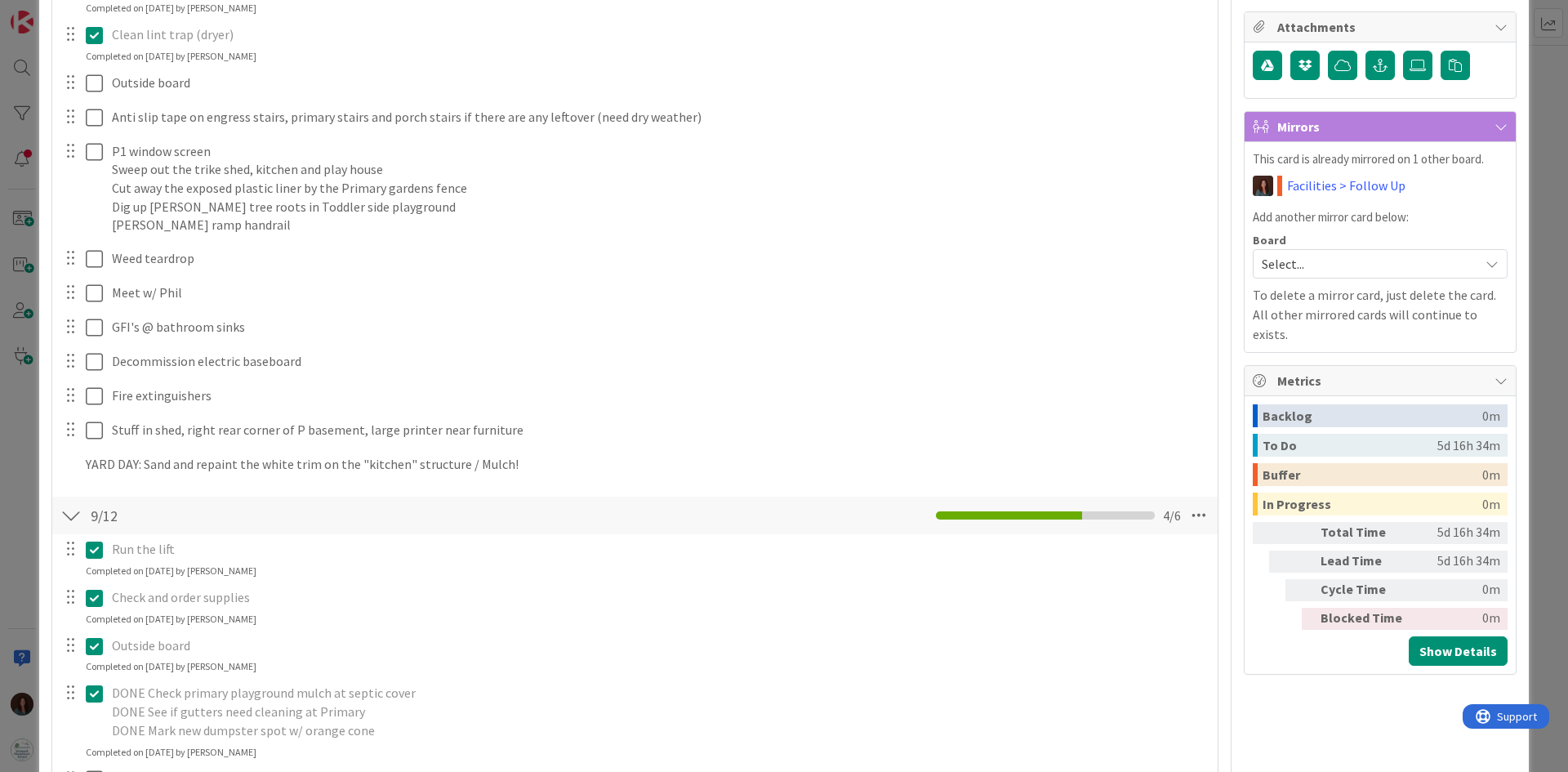
click at [1045, 498] on div "Add Checklist Open & Closed Only Open All Only Mine 9/26 Checklist Name 4 / 64 …" at bounding box center [635, 310] width 1150 height 1119
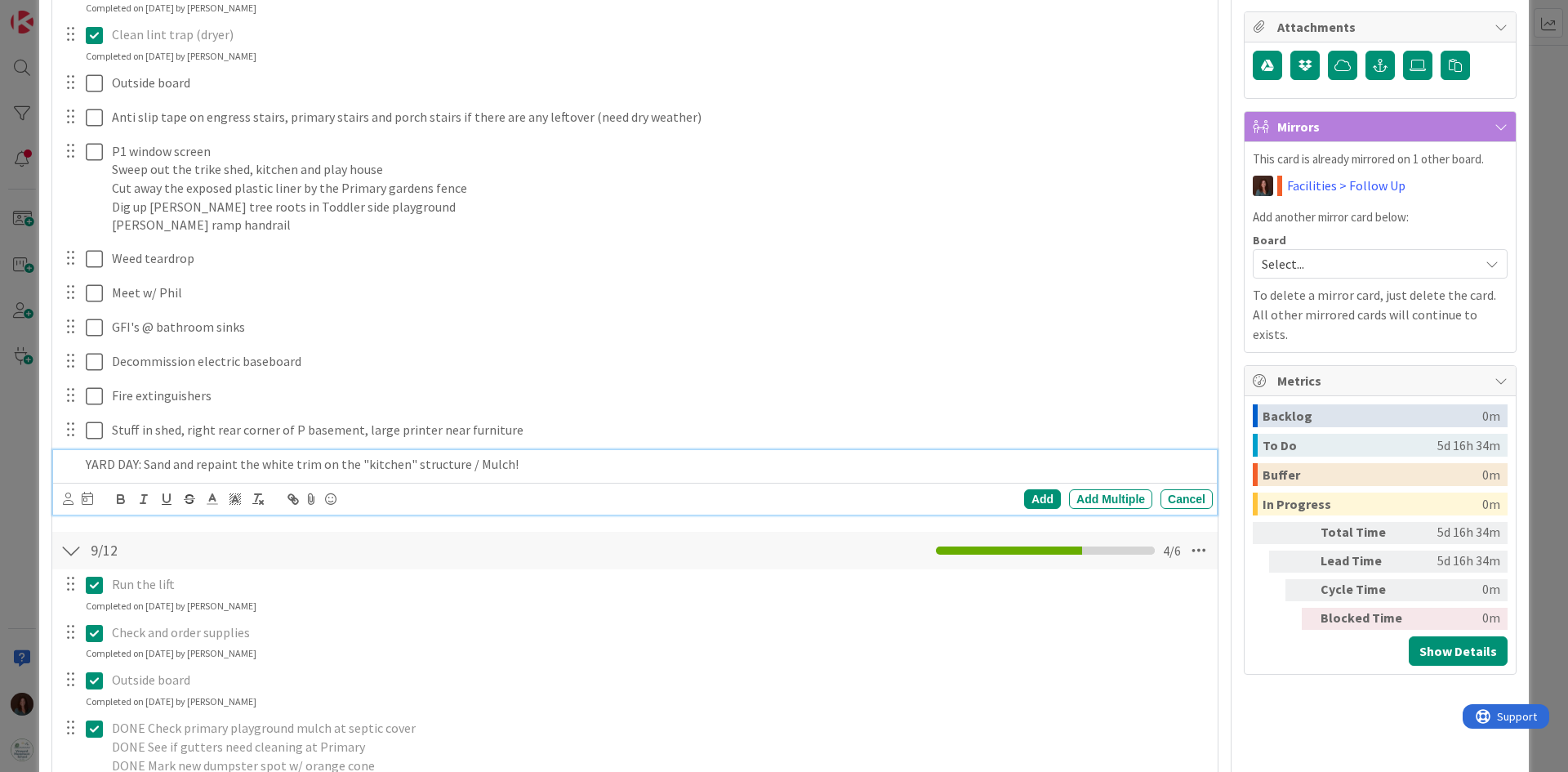
click at [636, 467] on p "YARD DAY: Sand and repaint the white trim on the "kitchen" structure / Mulch!" at bounding box center [646, 465] width 1120 height 19
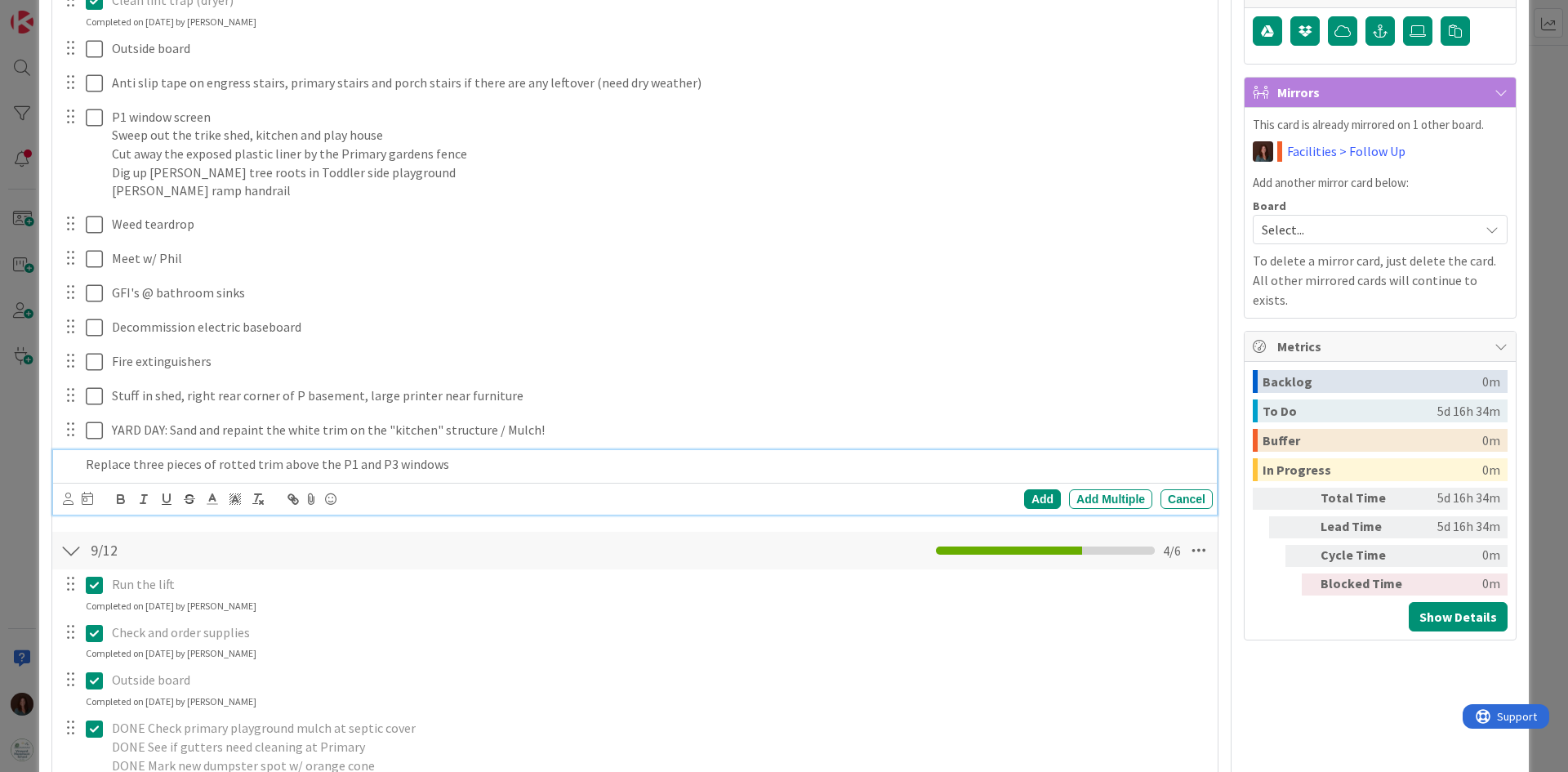
click at [1007, 483] on div "Add Add Multiple Cancel" at bounding box center [635, 498] width 1164 height 32
click at [1024, 492] on div "Add" at bounding box center [1042, 499] width 37 height 20
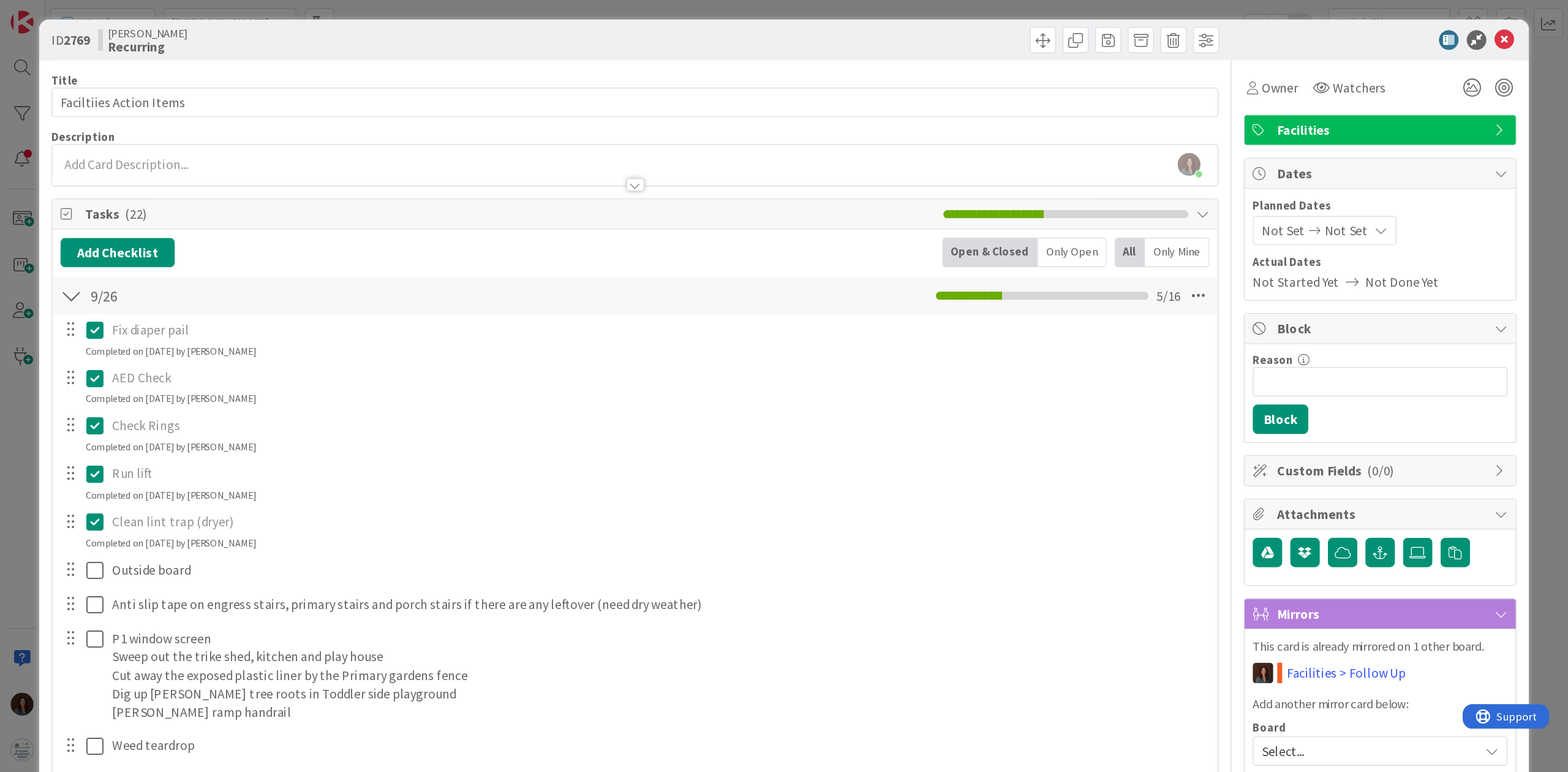
scroll to position [0, 0]
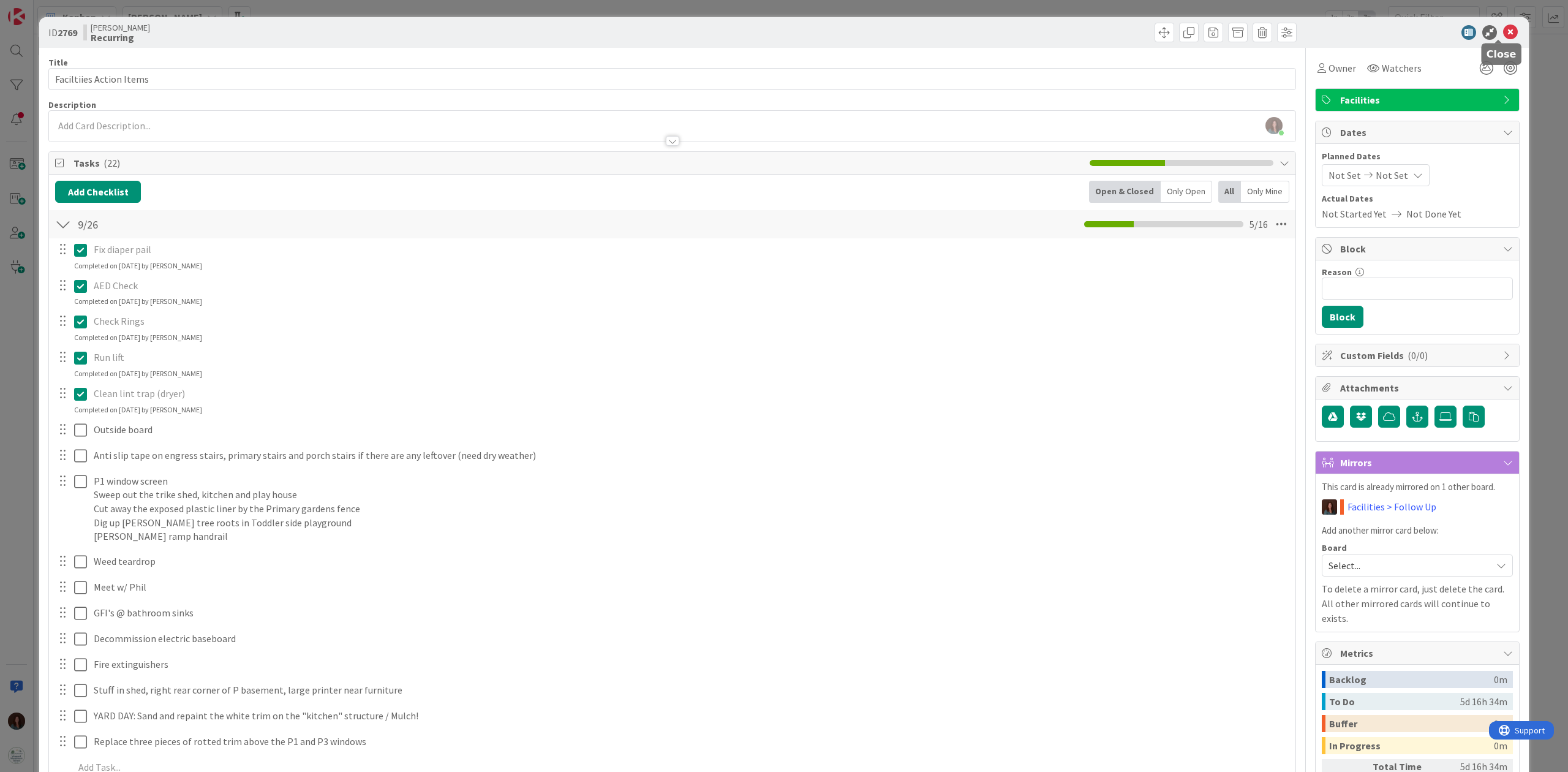
click at [1175, 35] on icon at bounding box center [1510, 32] width 15 height 15
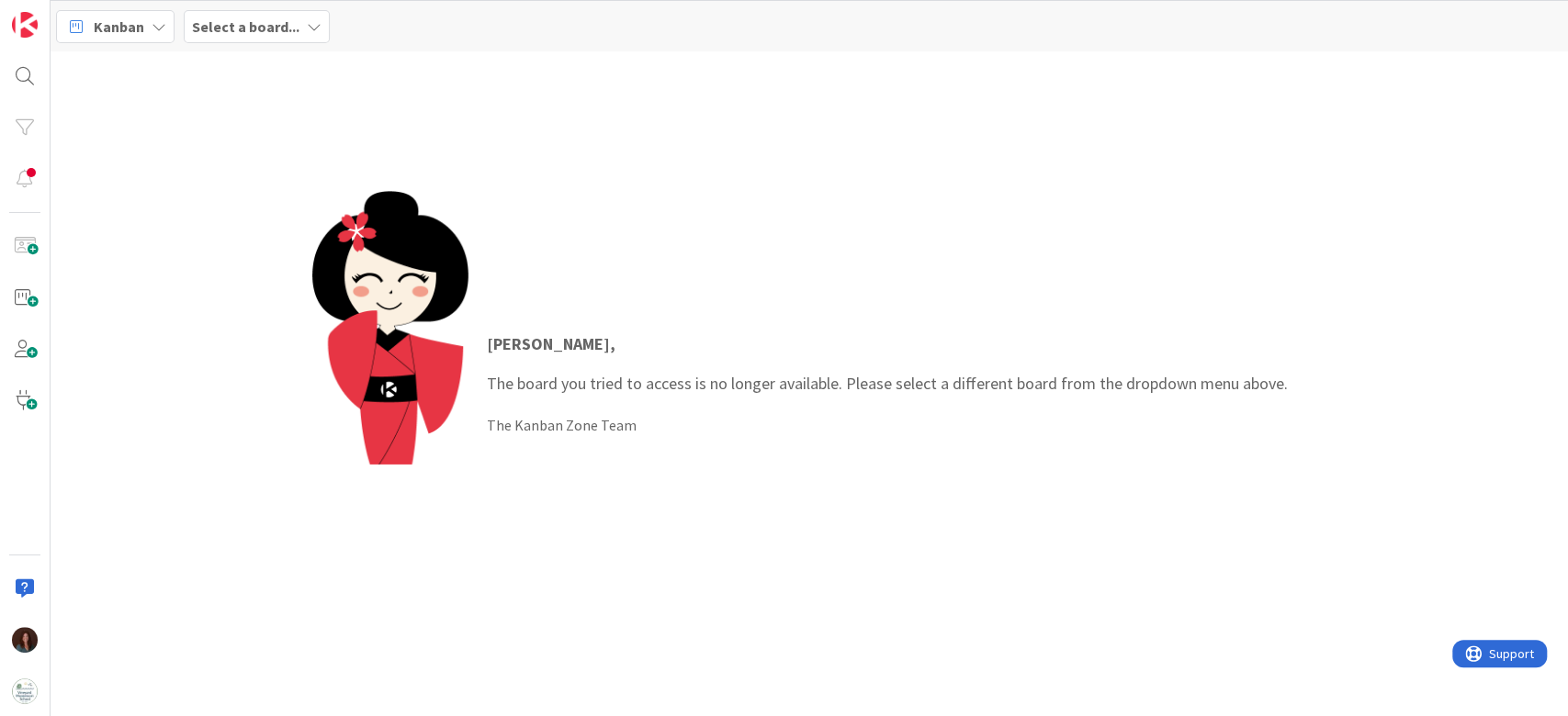
click at [242, 20] on b "Select a board..." at bounding box center [245, 26] width 107 height 18
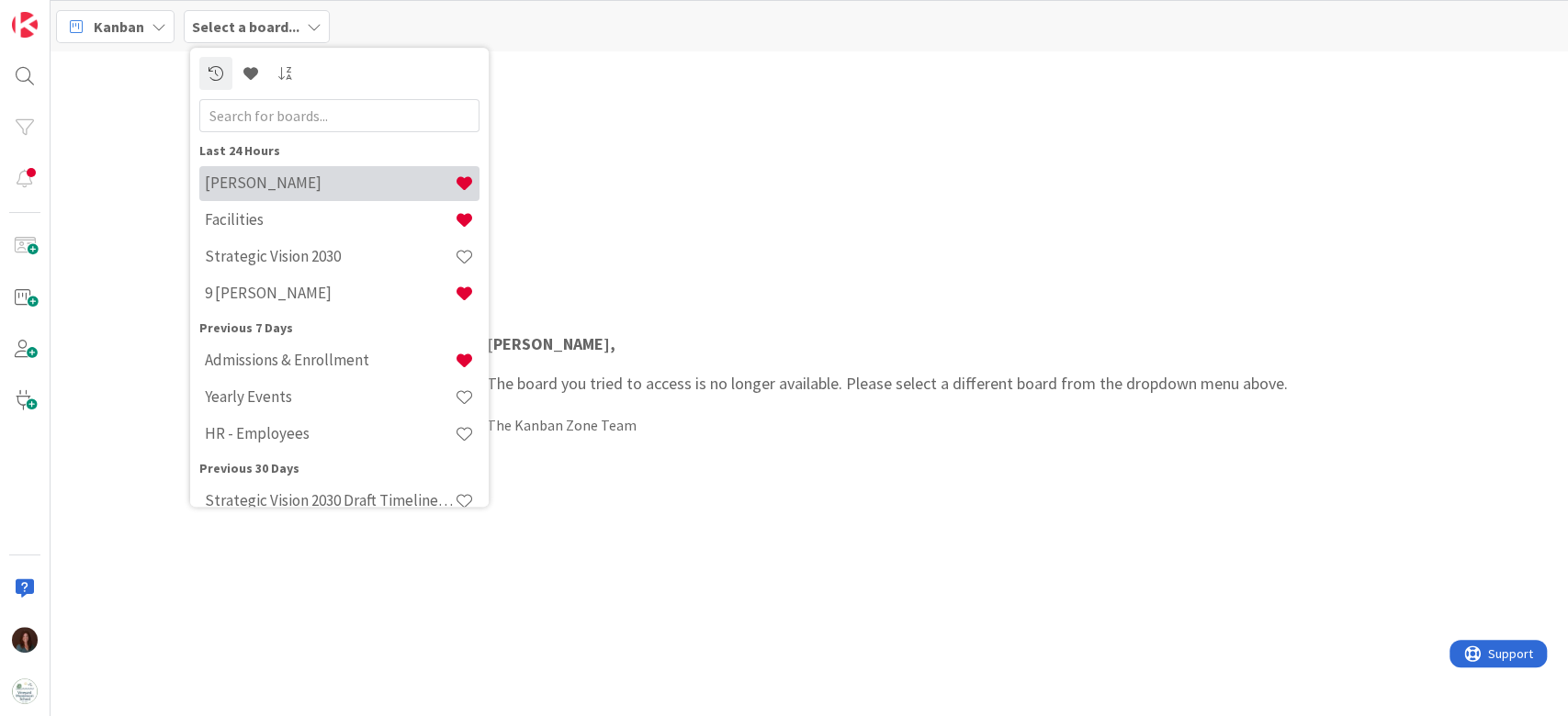
click at [258, 182] on h4 "[PERSON_NAME]" at bounding box center [329, 183] width 250 height 18
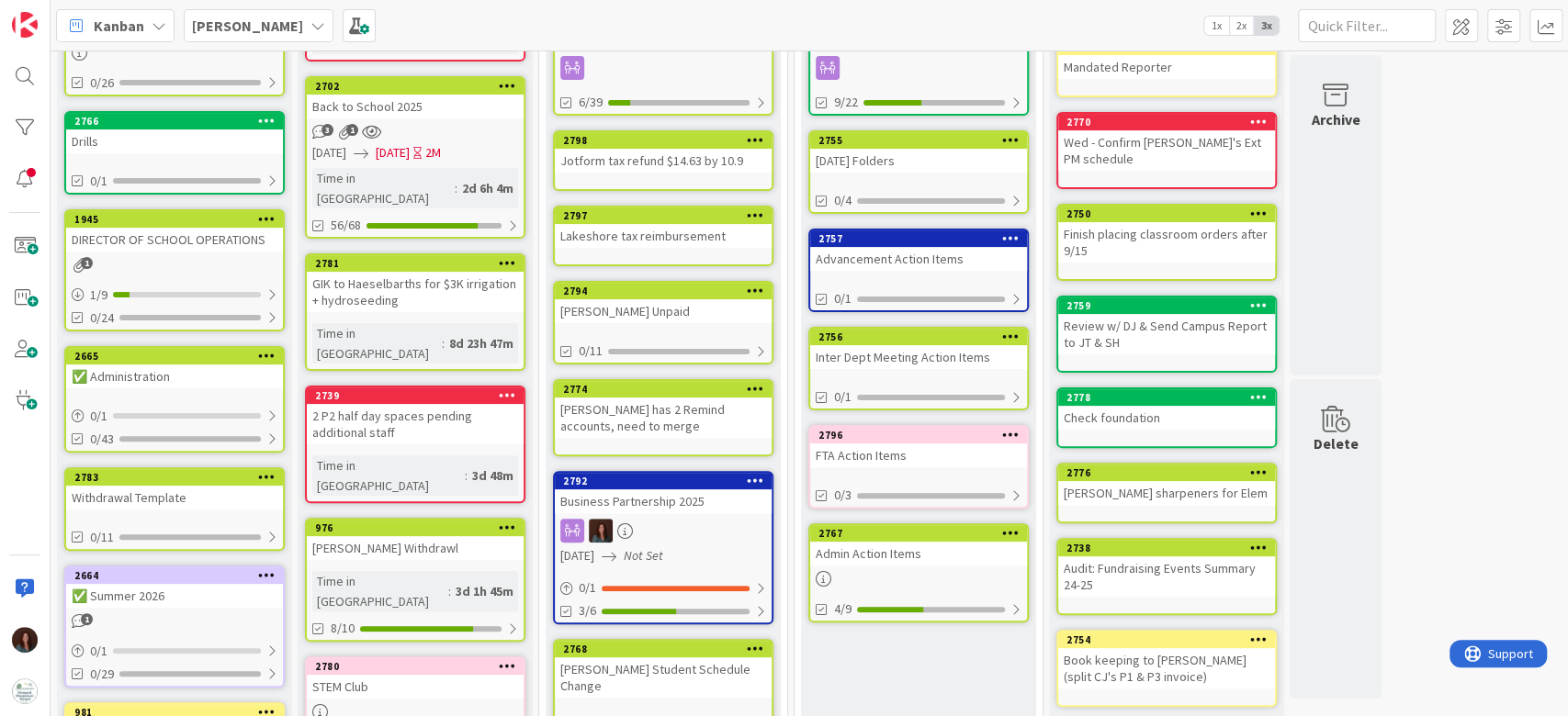
scroll to position [244, 0]
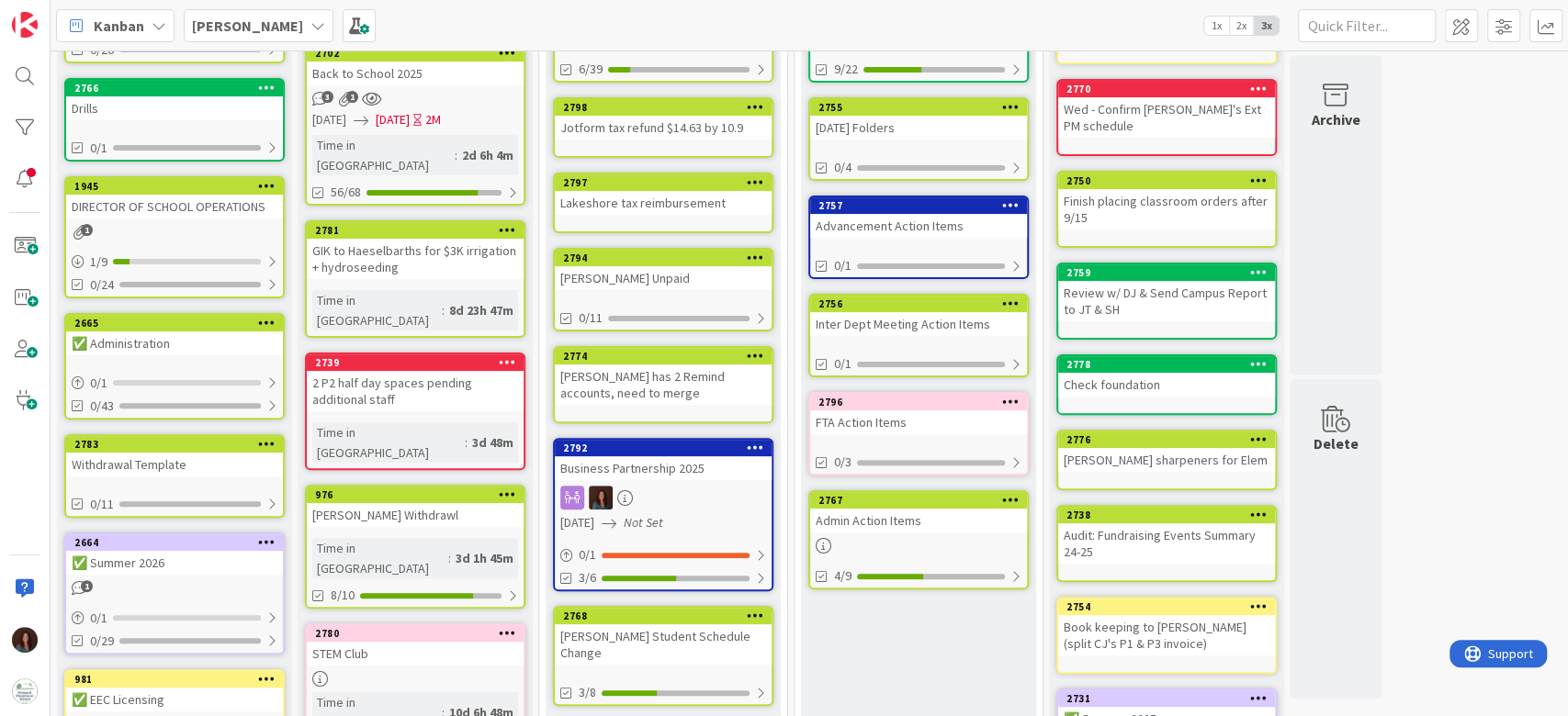
click at [936, 503] on div "2767" at bounding box center [918, 500] width 217 height 16
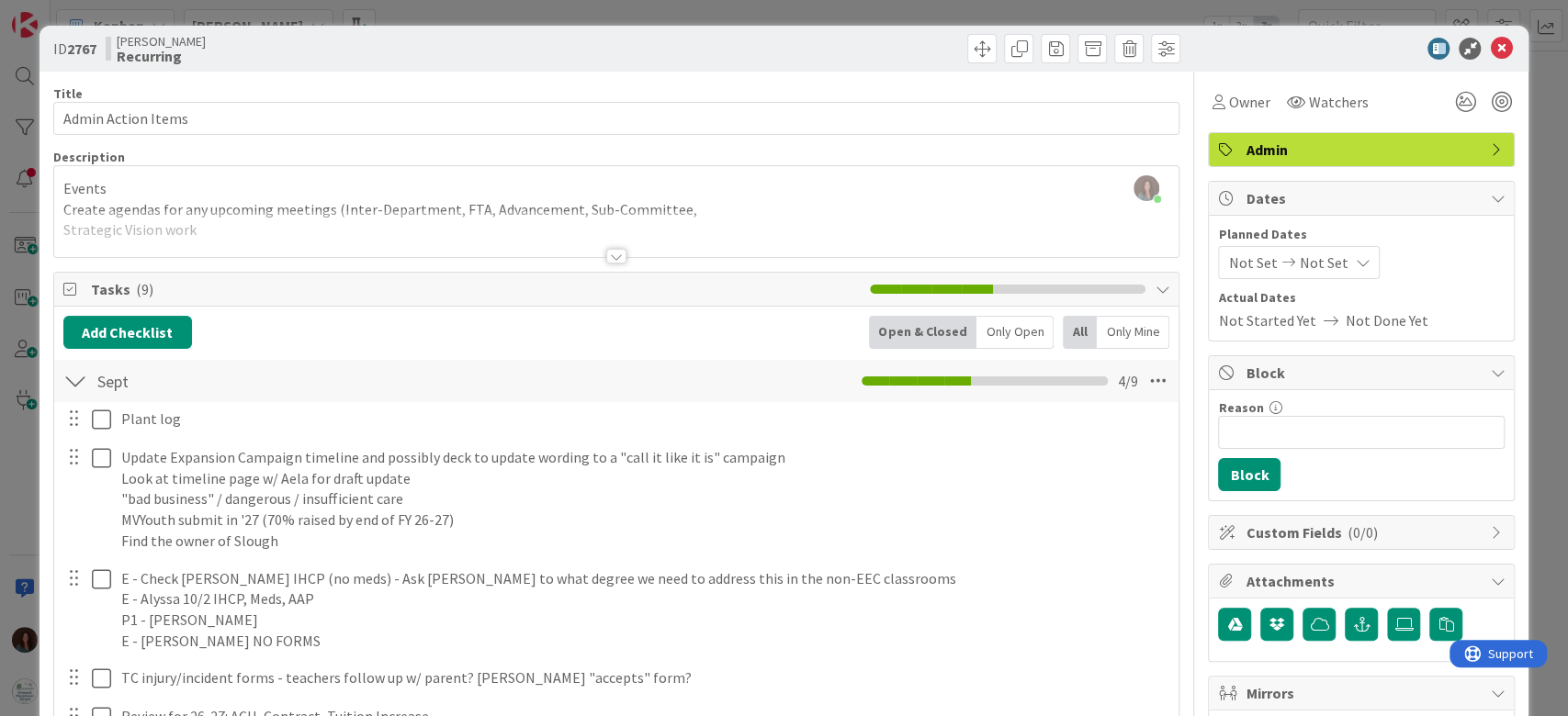
scroll to position [122, 0]
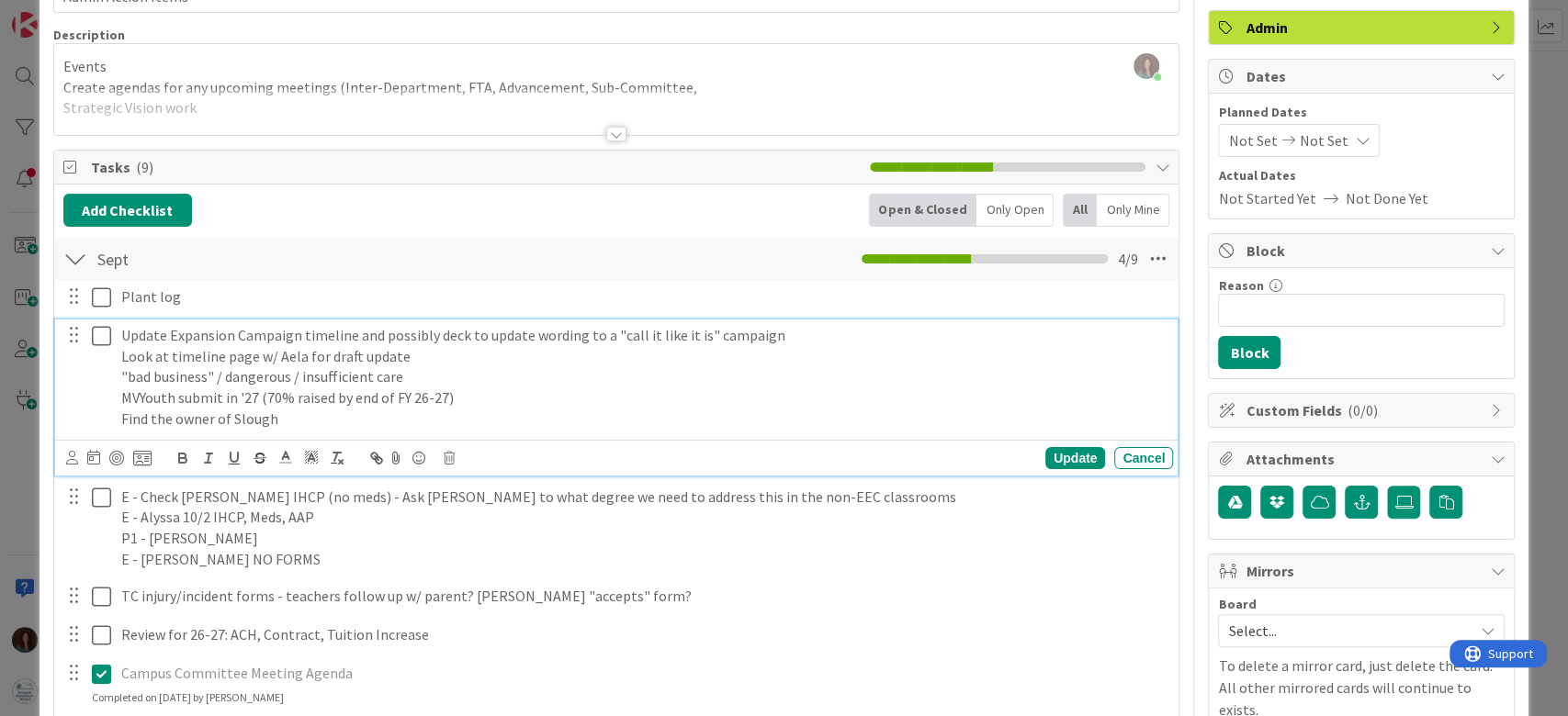
click at [226, 357] on p "Look at timeline page w/ Aela for draft update" at bounding box center [643, 357] width 1044 height 21
copy p "Look at timeline page w/ Aela for draft update"
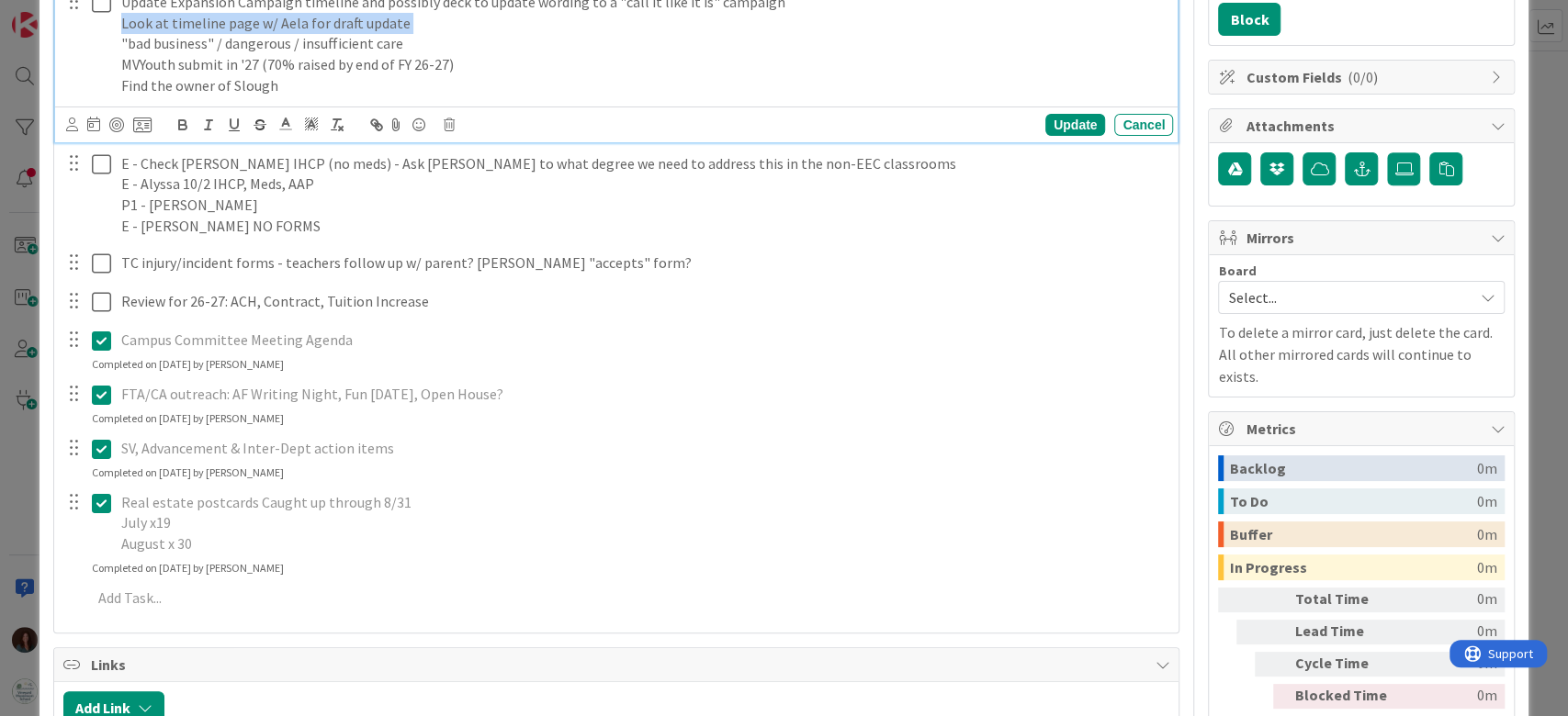
scroll to position [490, 0]
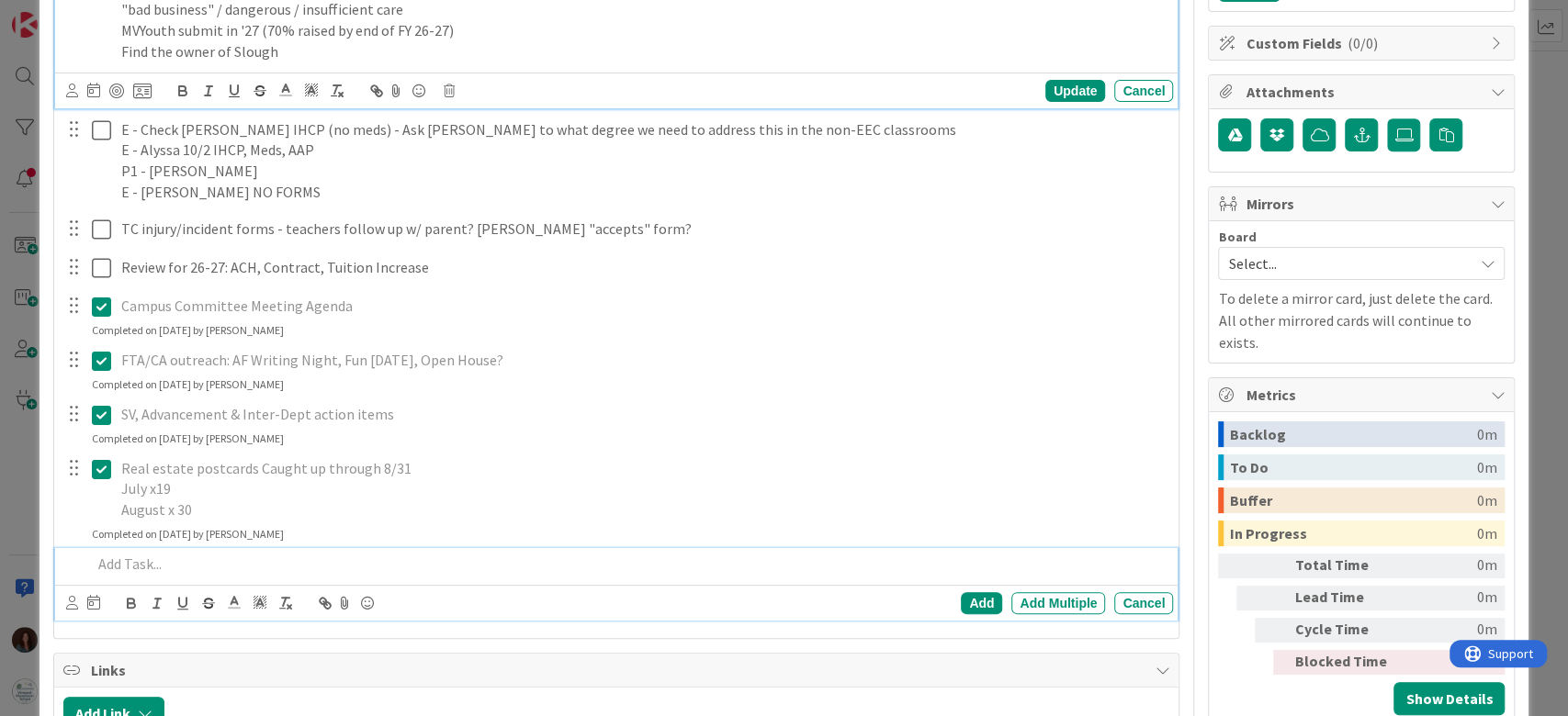
click at [178, 563] on p at bounding box center [629, 565] width 1075 height 21
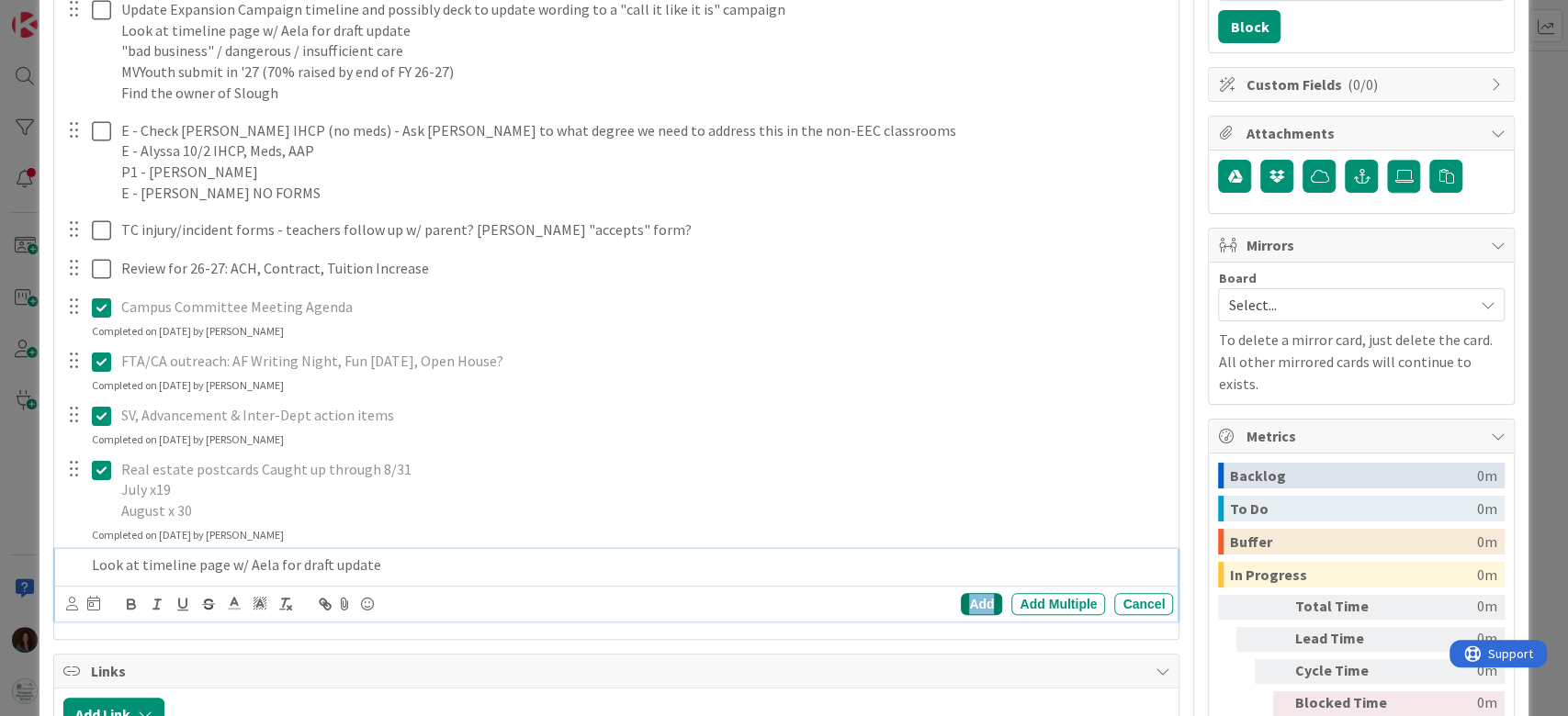
click at [961, 599] on div "Add" at bounding box center [982, 604] width 41 height 22
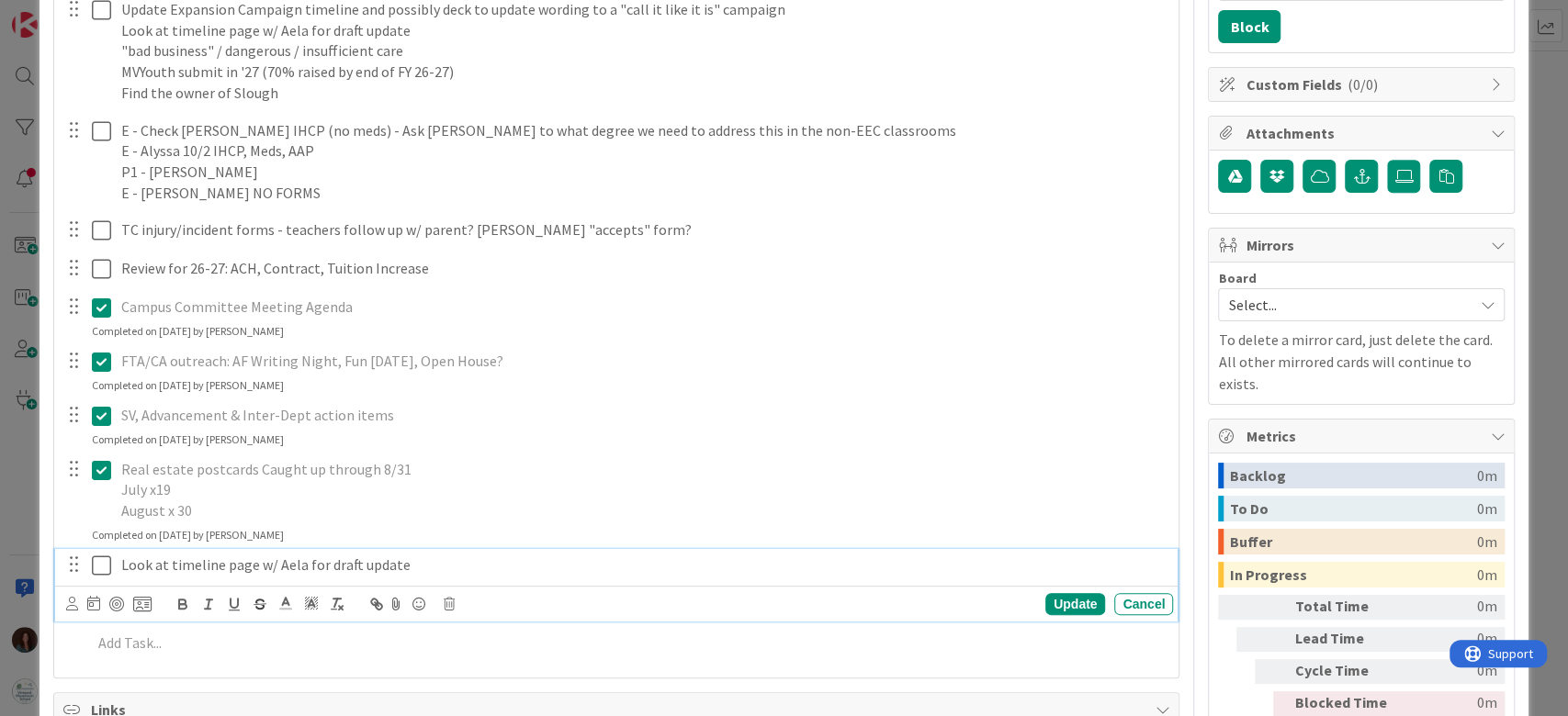
click at [101, 564] on icon at bounding box center [101, 566] width 19 height 22
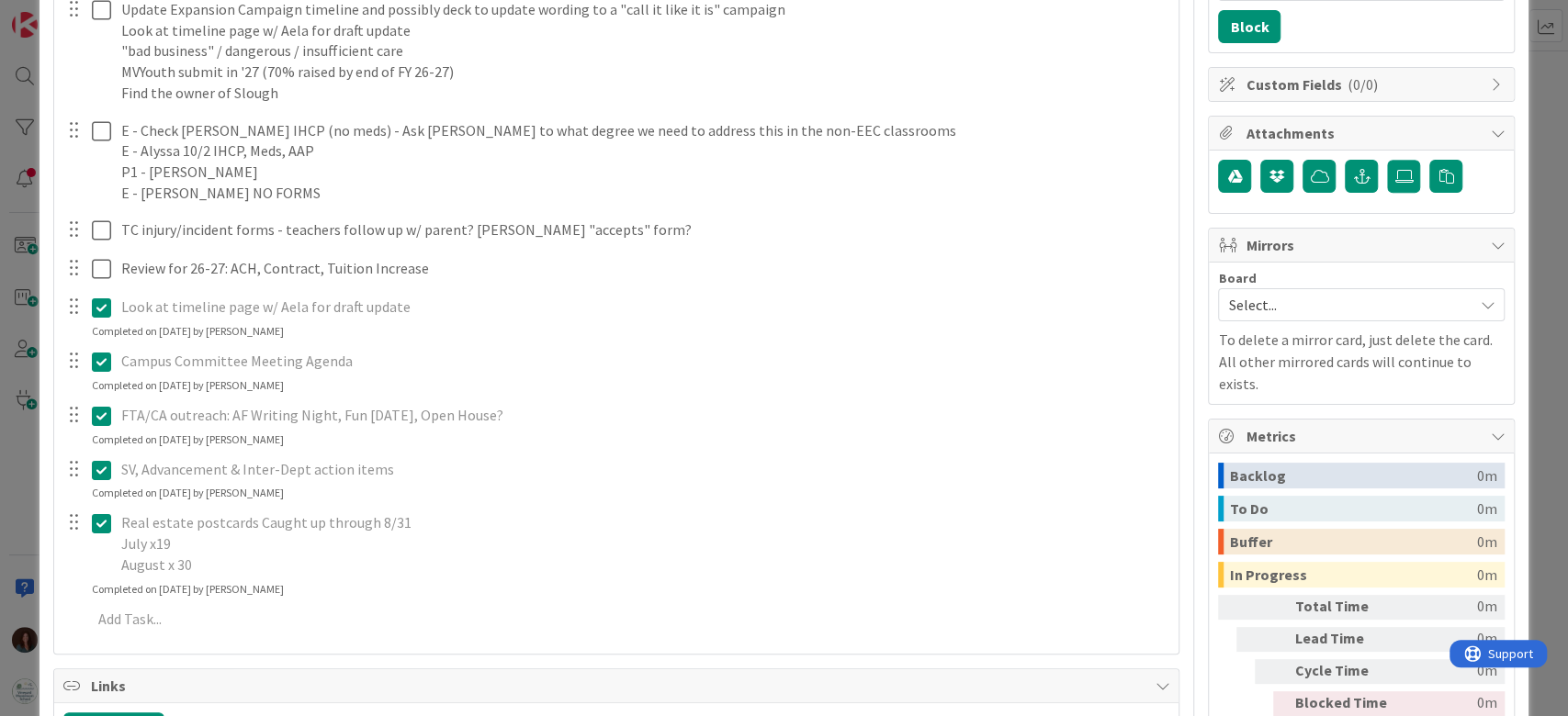
scroll to position [204, 0]
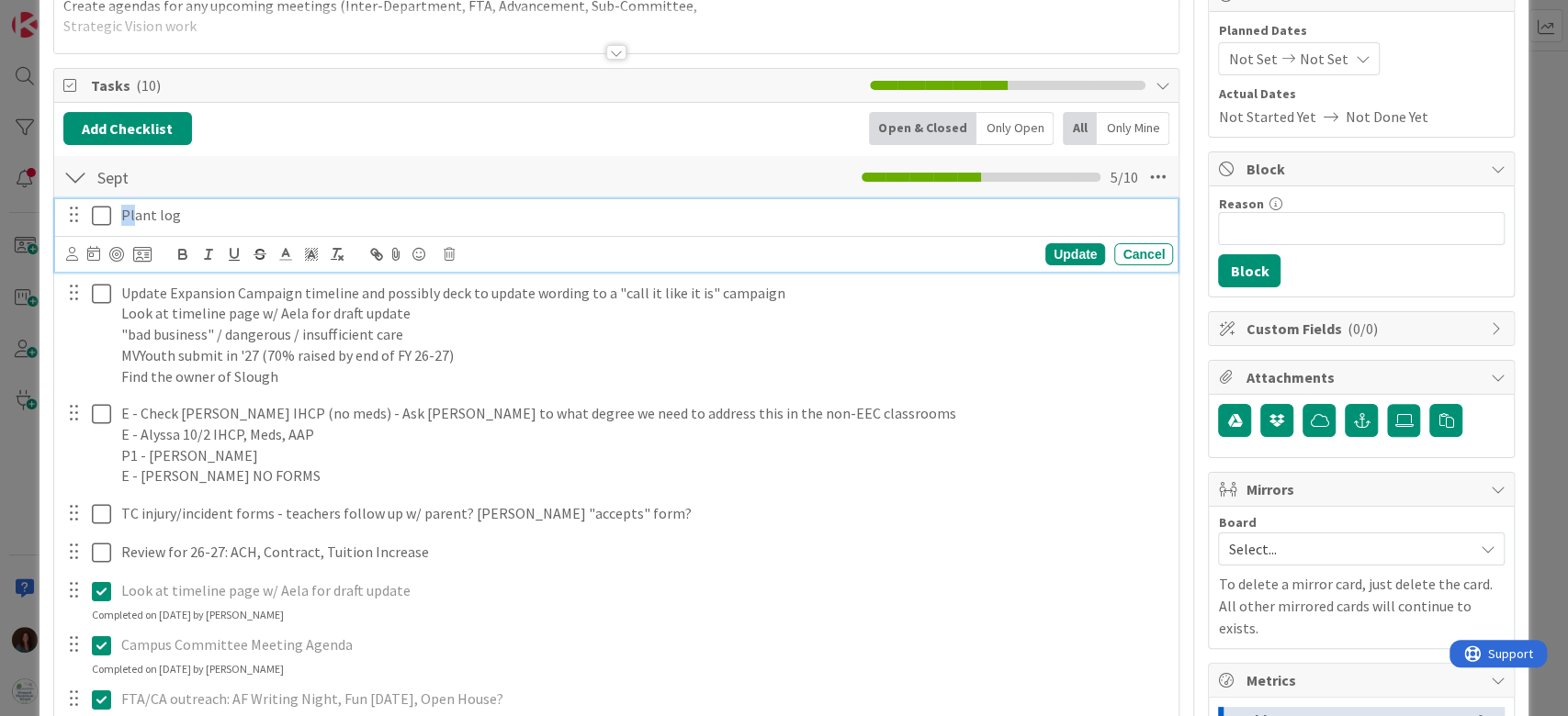
drag, startPoint x: 131, startPoint y: 217, endPoint x: 216, endPoint y: 437, distance: 235.8
click at [114, 224] on div "Plant log" at bounding box center [643, 215] width 1060 height 32
click at [1058, 248] on div "Update" at bounding box center [1075, 253] width 60 height 22
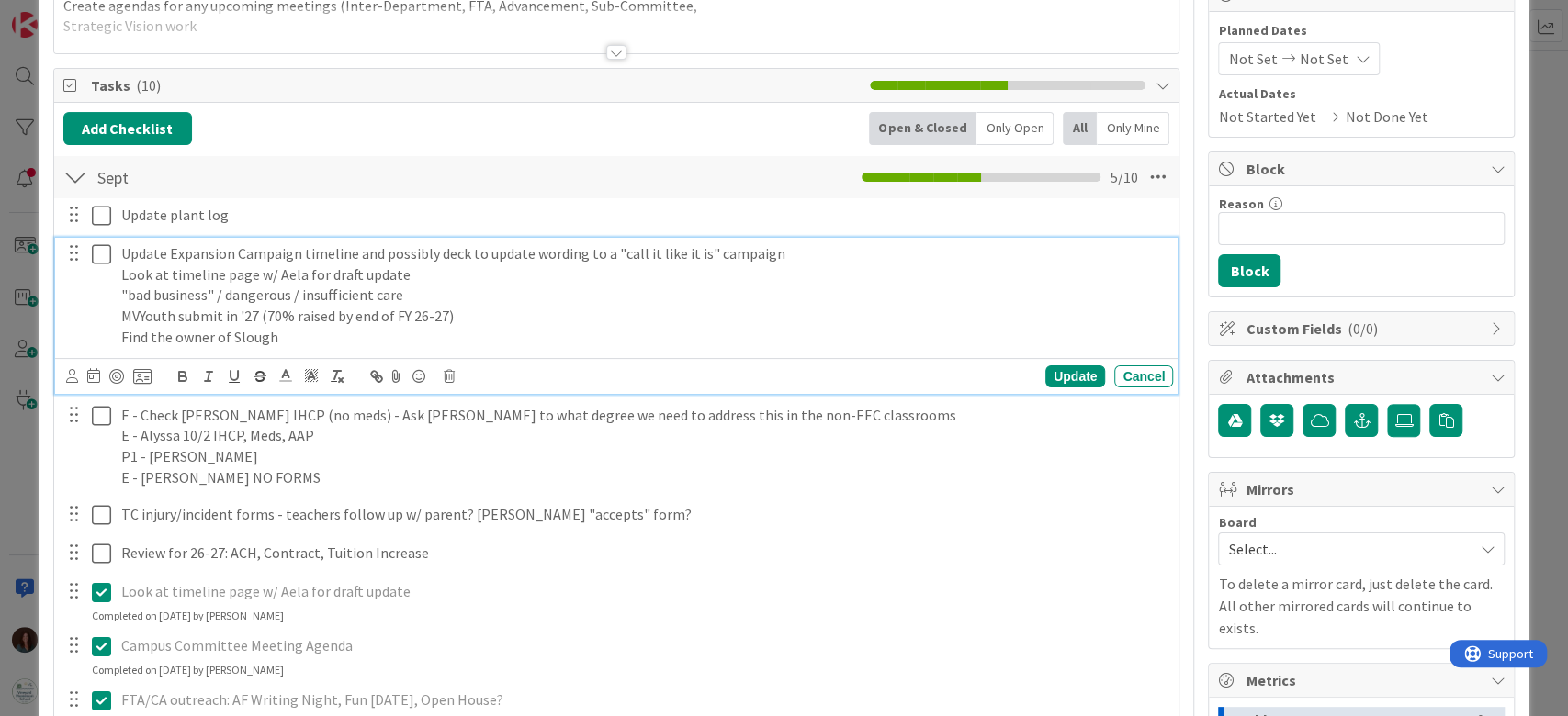
click at [172, 275] on p "Look at timeline page w/ Aela for draft update" at bounding box center [643, 275] width 1044 height 21
copy p "Look at timeline page w/ Aela for draft update"
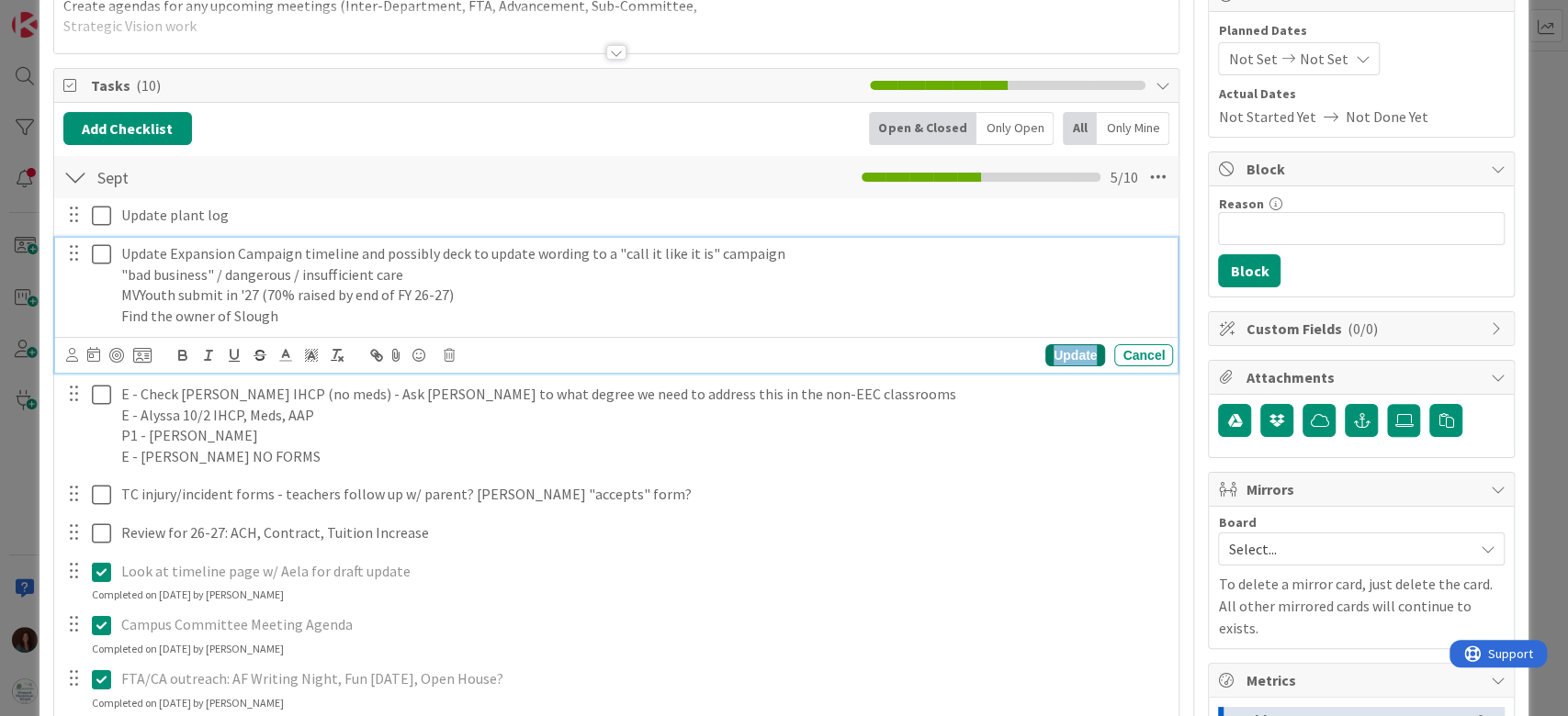
click at [1058, 346] on div "Update" at bounding box center [1075, 355] width 60 height 22
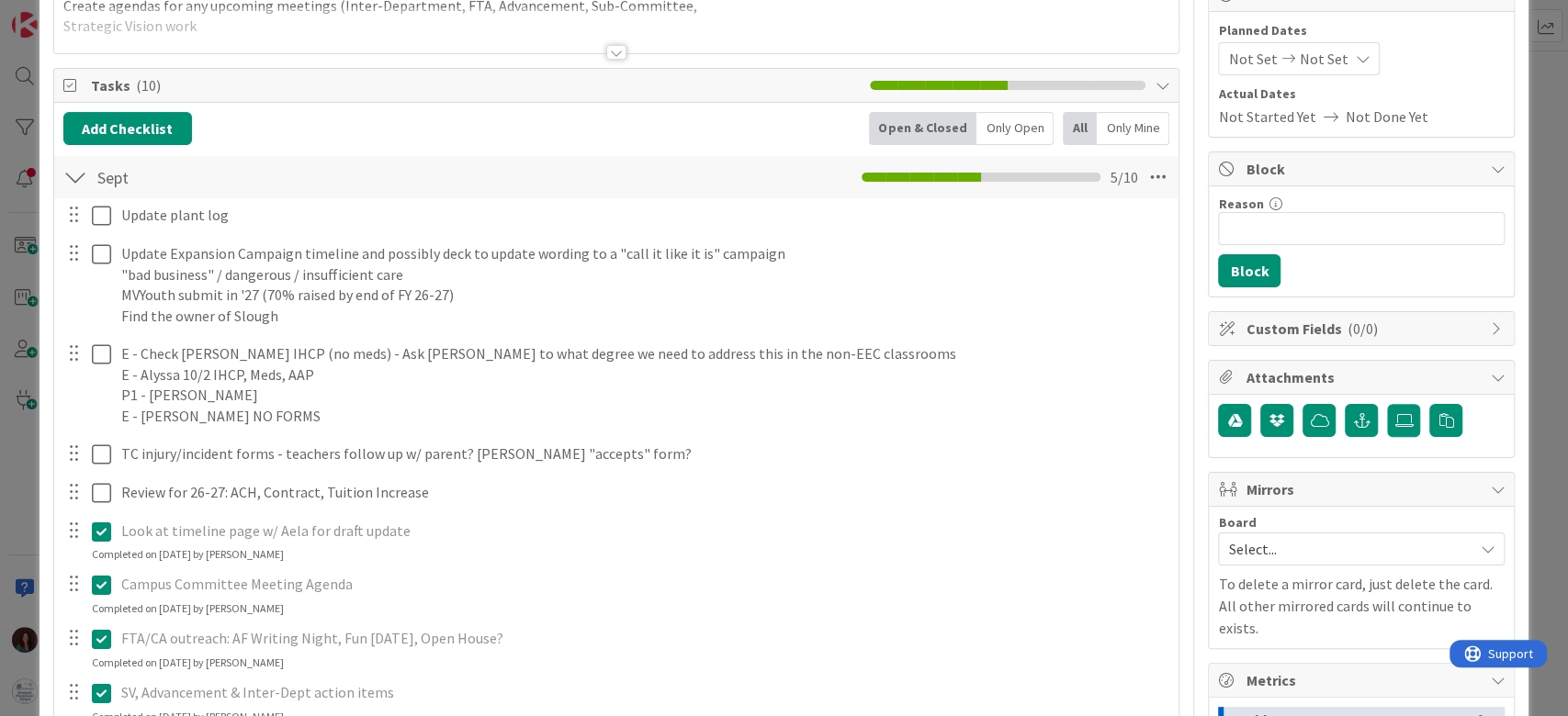
scroll to position [658, 0]
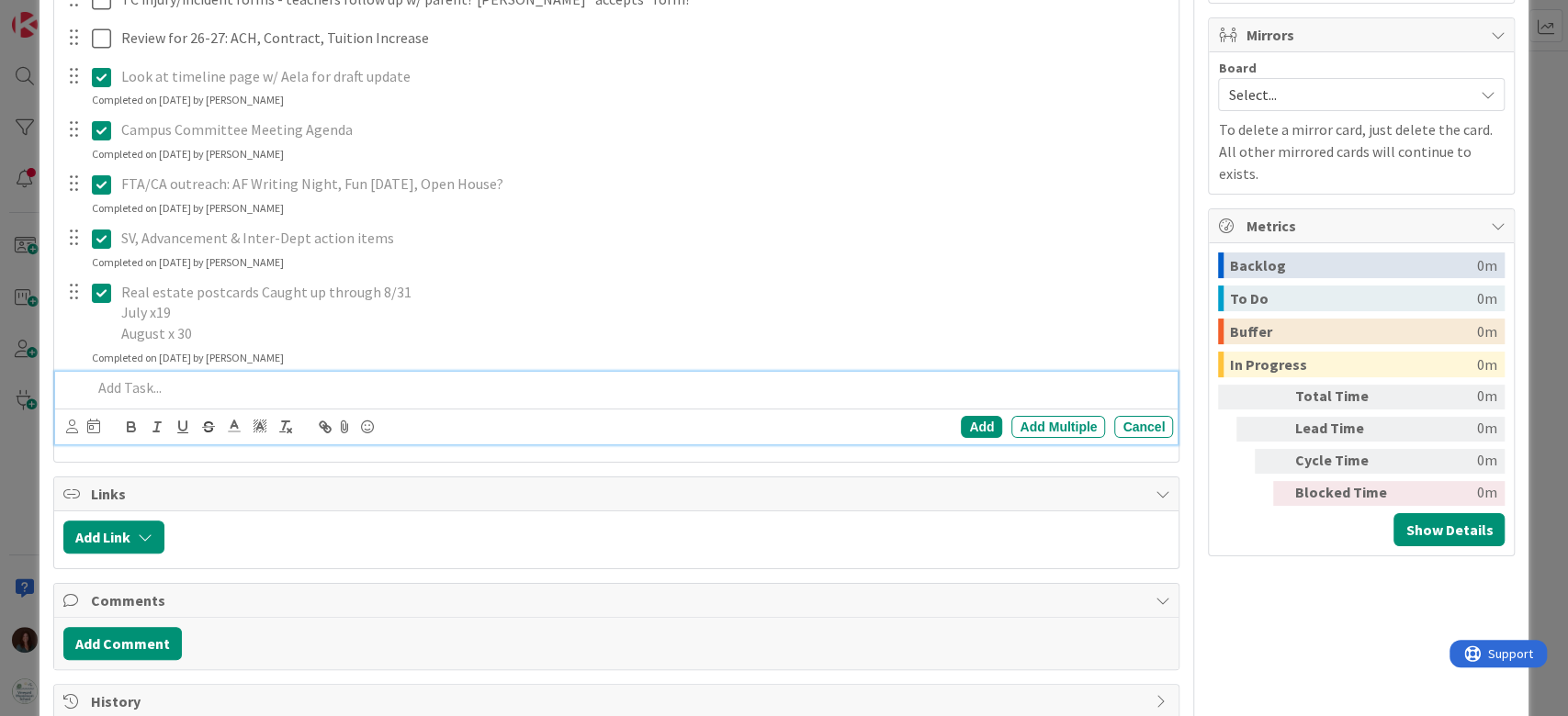
click at [267, 383] on p at bounding box center [629, 388] width 1075 height 21
drag, startPoint x: 192, startPoint y: 386, endPoint x: 224, endPoint y: 385, distance: 32.0
click at [224, 385] on p "Look at timeline page w/ Aela for draft update" at bounding box center [629, 388] width 1075 height 21
drag, startPoint x: 263, startPoint y: 386, endPoint x: 373, endPoint y: 391, distance: 110.1
click at [373, 391] on p "Look at timeline w/ Aela for draft update" at bounding box center [629, 388] width 1075 height 21
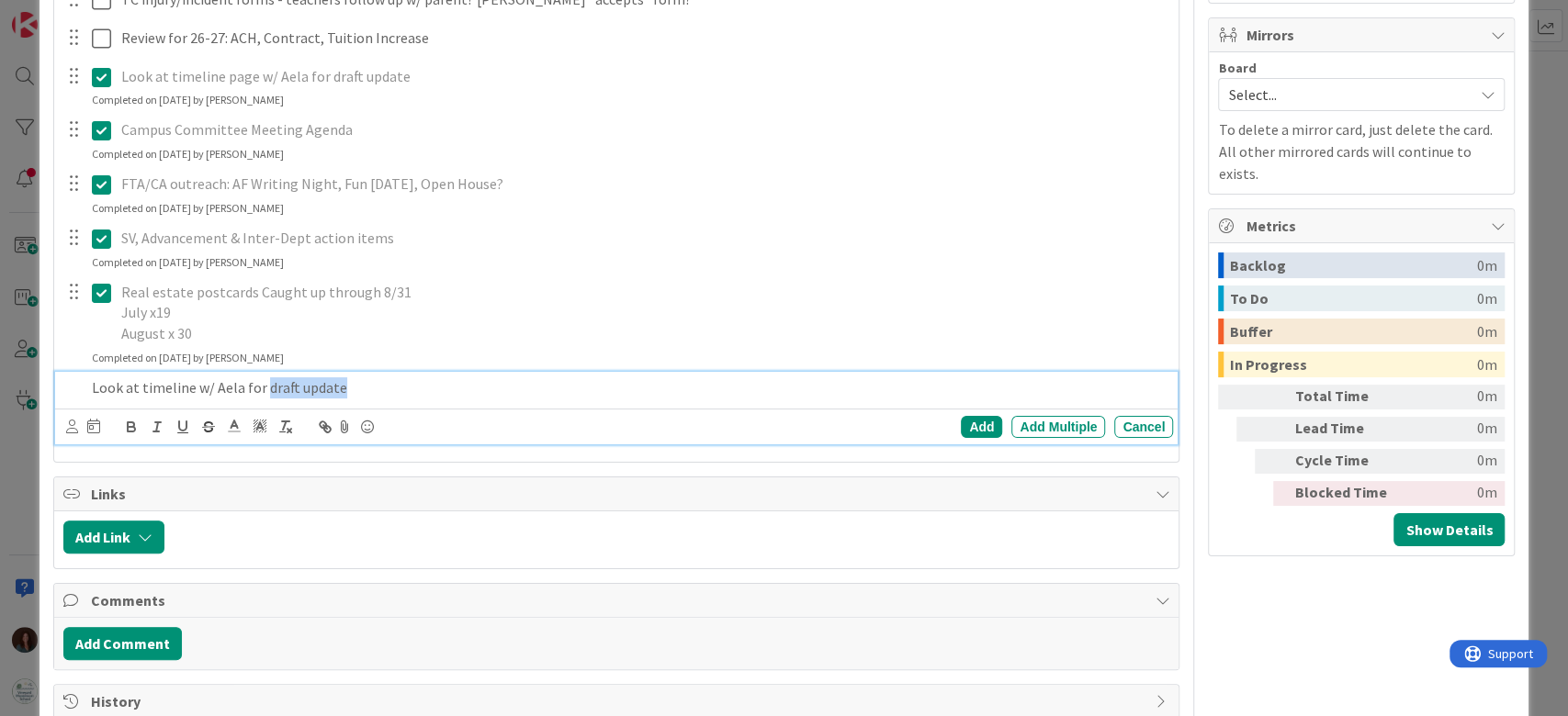
click at [382, 385] on p "Look at timeline w/ Aela for draft update" at bounding box center [629, 388] width 1075 height 21
click at [129, 391] on p "Look at timeline w/ Aela for draft update" at bounding box center [629, 388] width 1075 height 21
click at [170, 386] on p "Draft update campaign timeline" at bounding box center [629, 388] width 1075 height 21
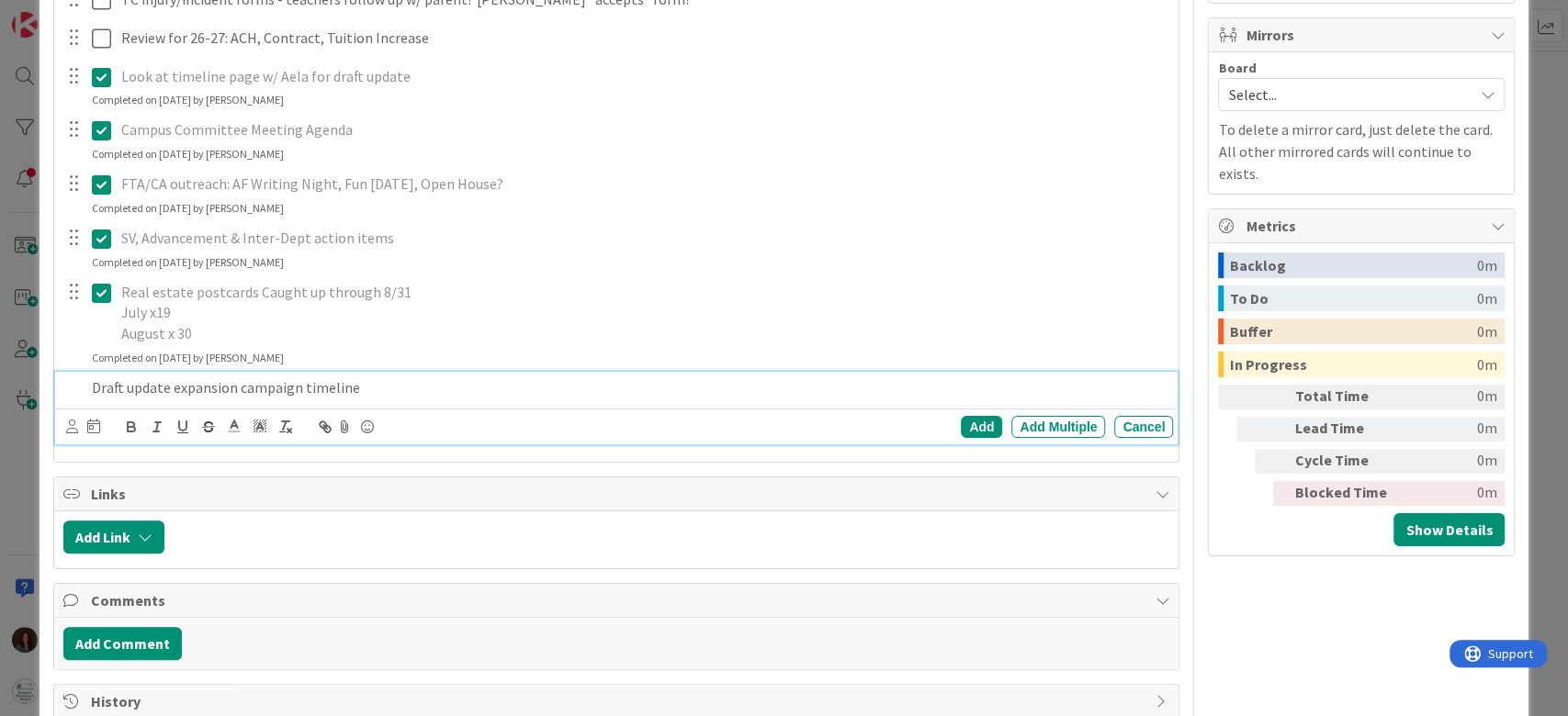
click at [505, 394] on p "Draft update expansion campaign timeline" at bounding box center [629, 388] width 1075 height 21
click at [977, 416] on div "Add" at bounding box center [982, 427] width 41 height 22
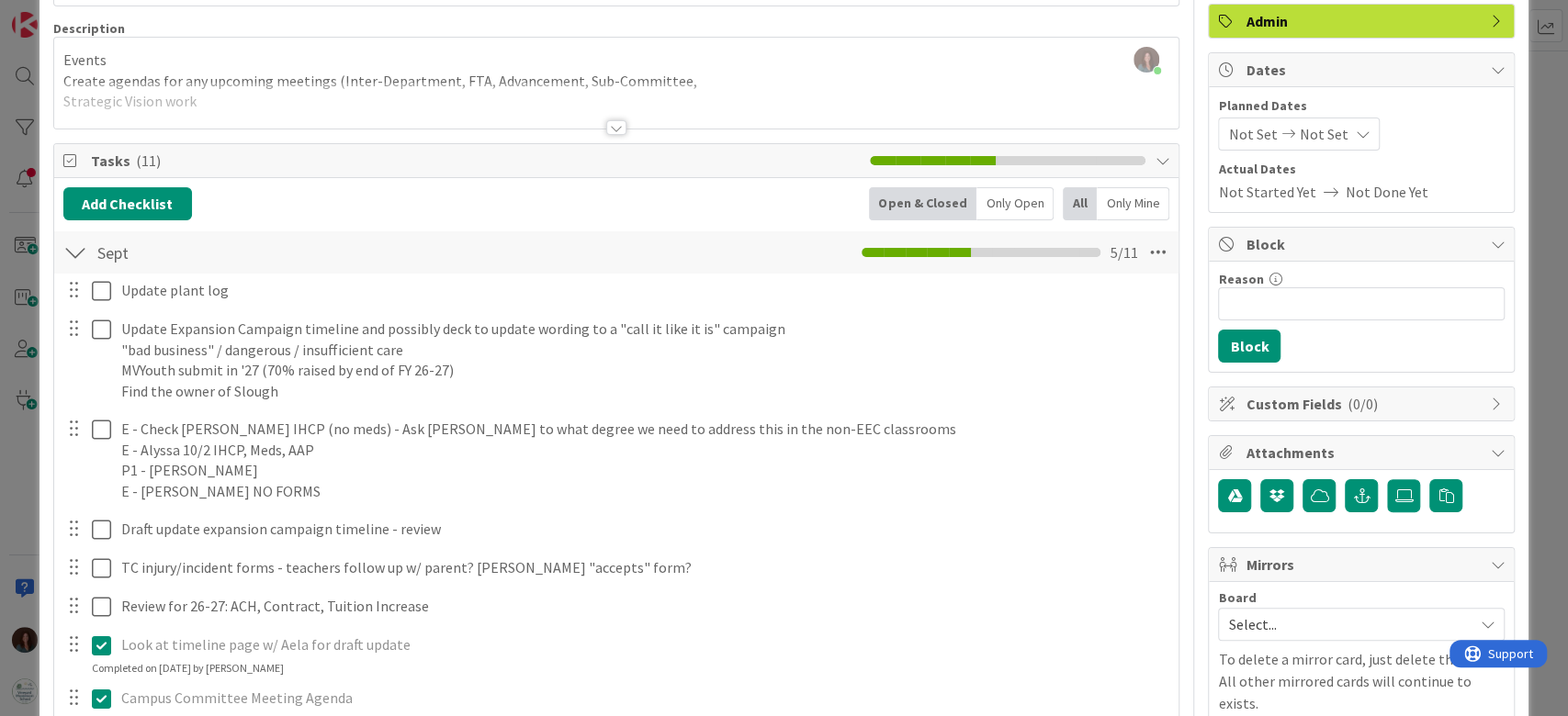
scroll to position [496, 0]
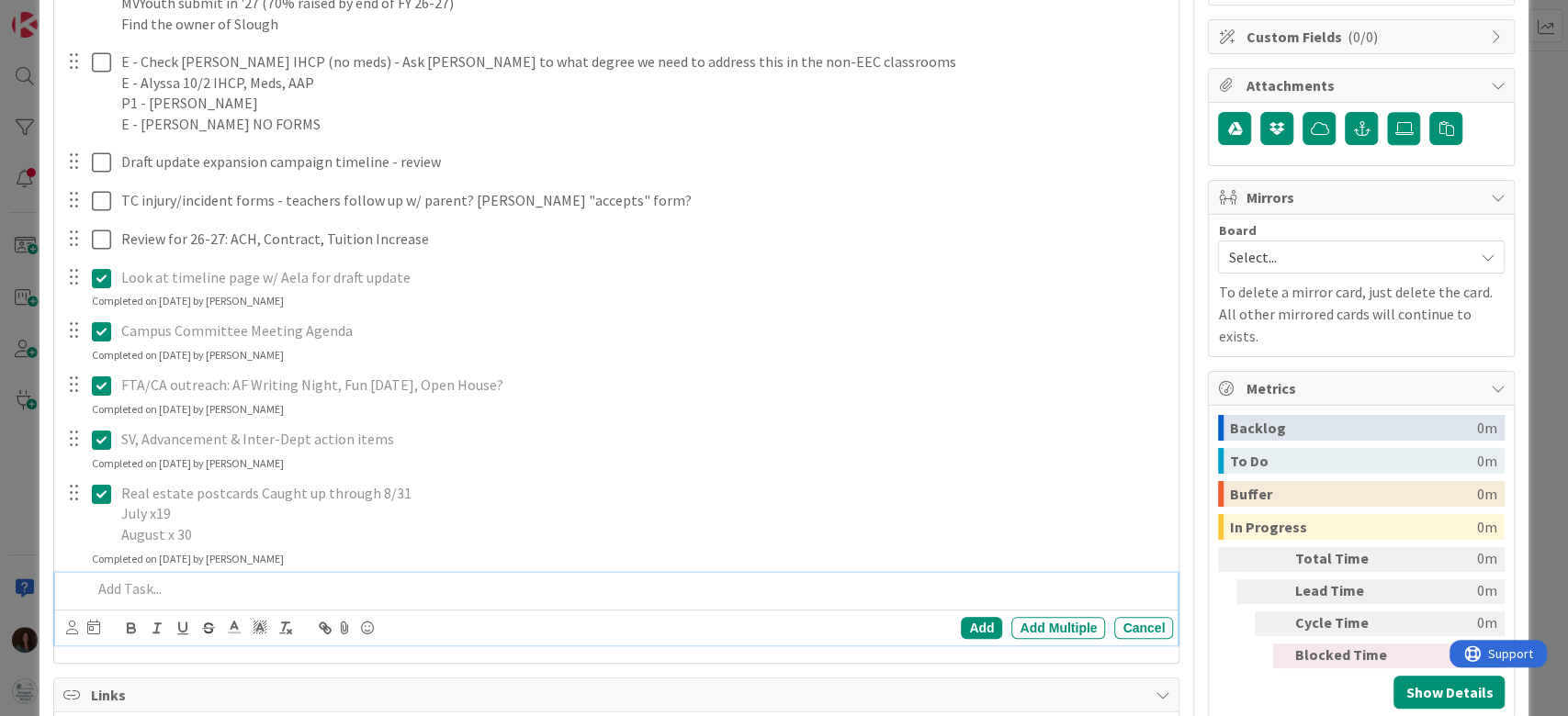
click at [209, 592] on p at bounding box center [629, 589] width 1075 height 21
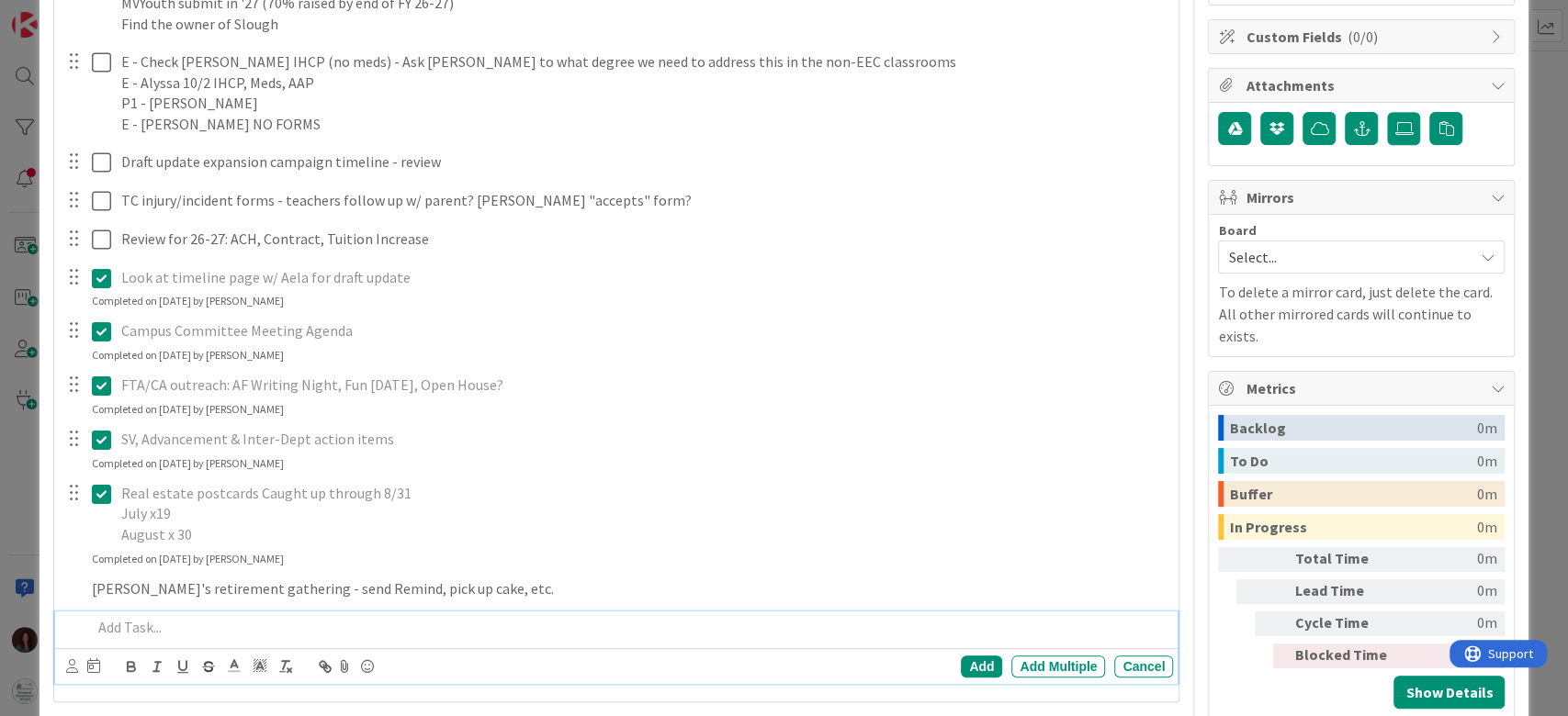
scroll to position [535, 0]
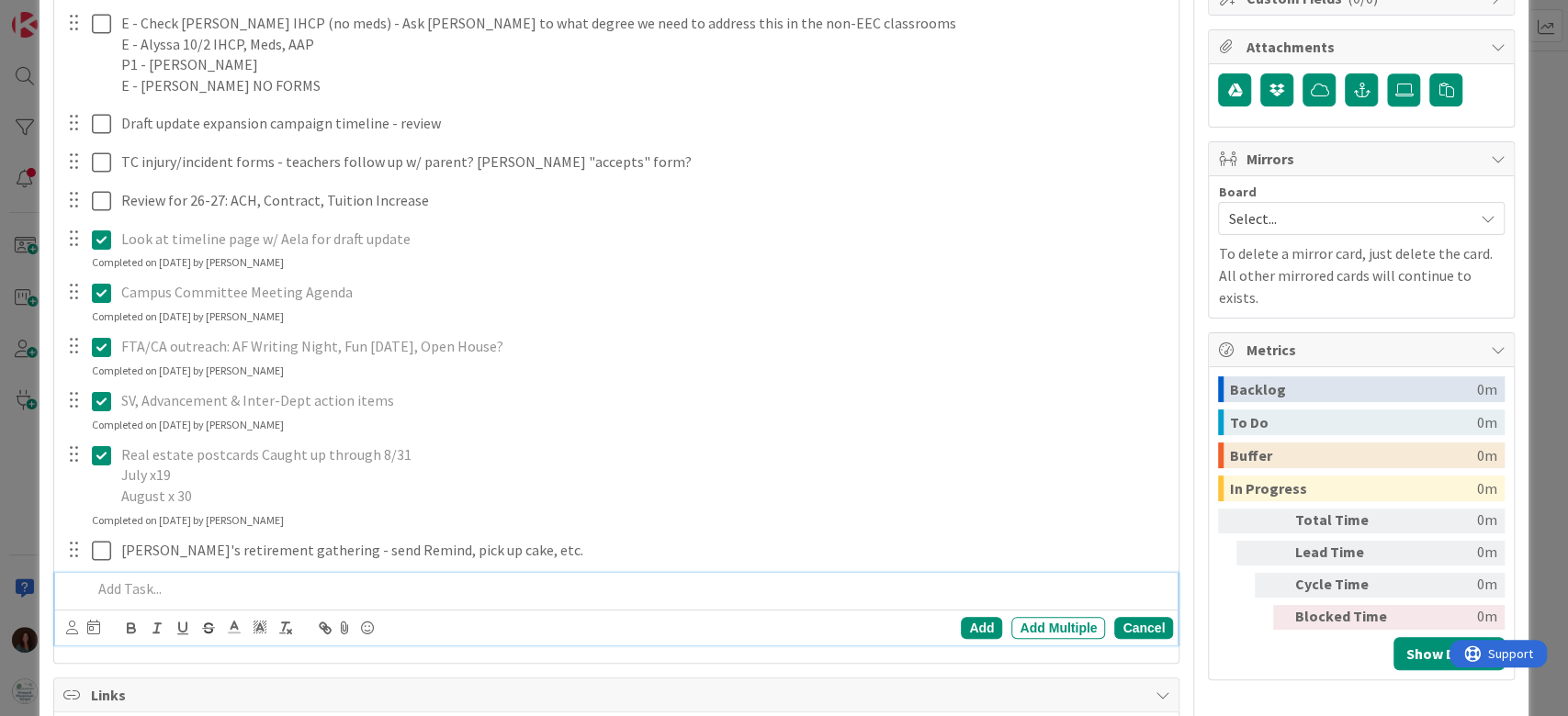
click at [1120, 623] on div "Cancel" at bounding box center [1144, 627] width 59 height 22
click at [182, 590] on p at bounding box center [629, 589] width 1075 height 21
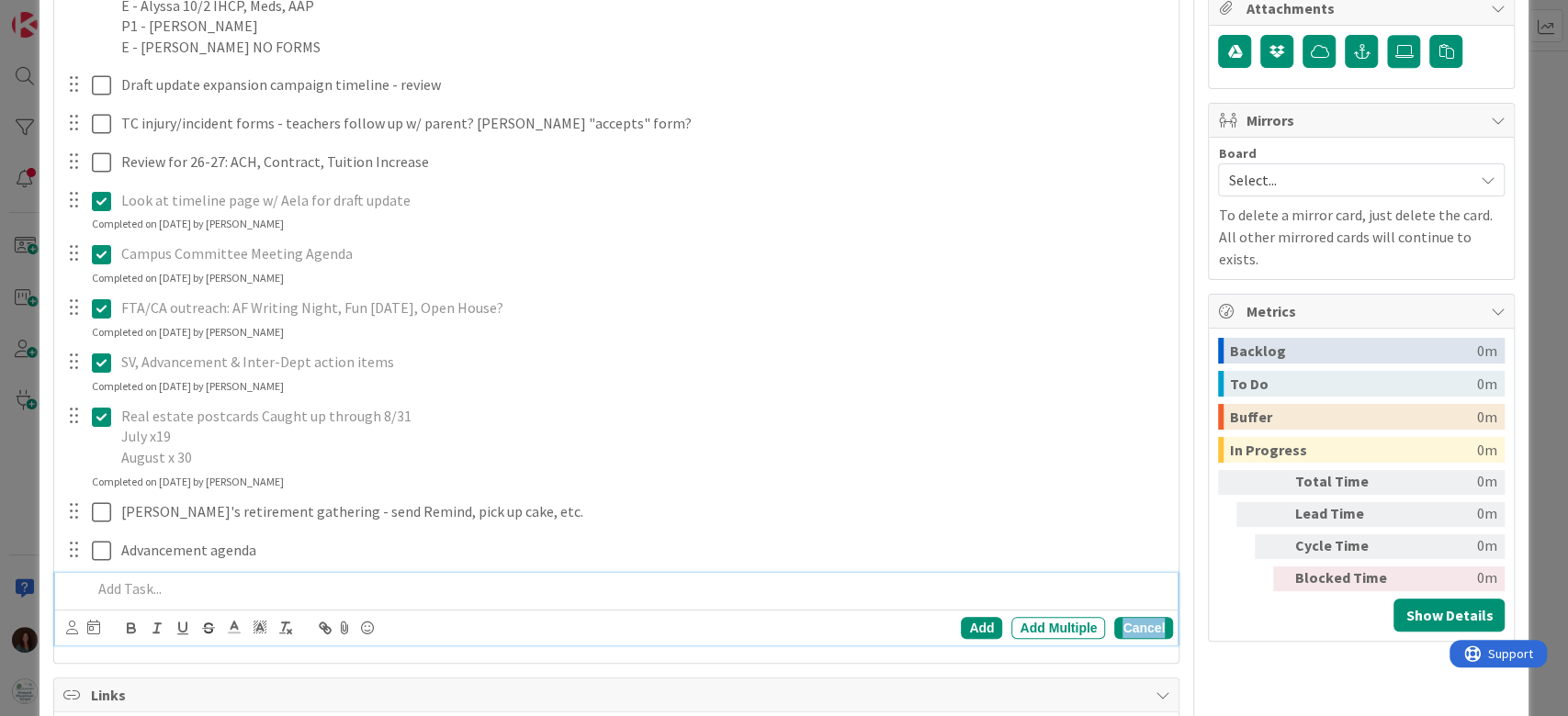
click at [1127, 621] on div "Cancel" at bounding box center [1144, 627] width 59 height 22
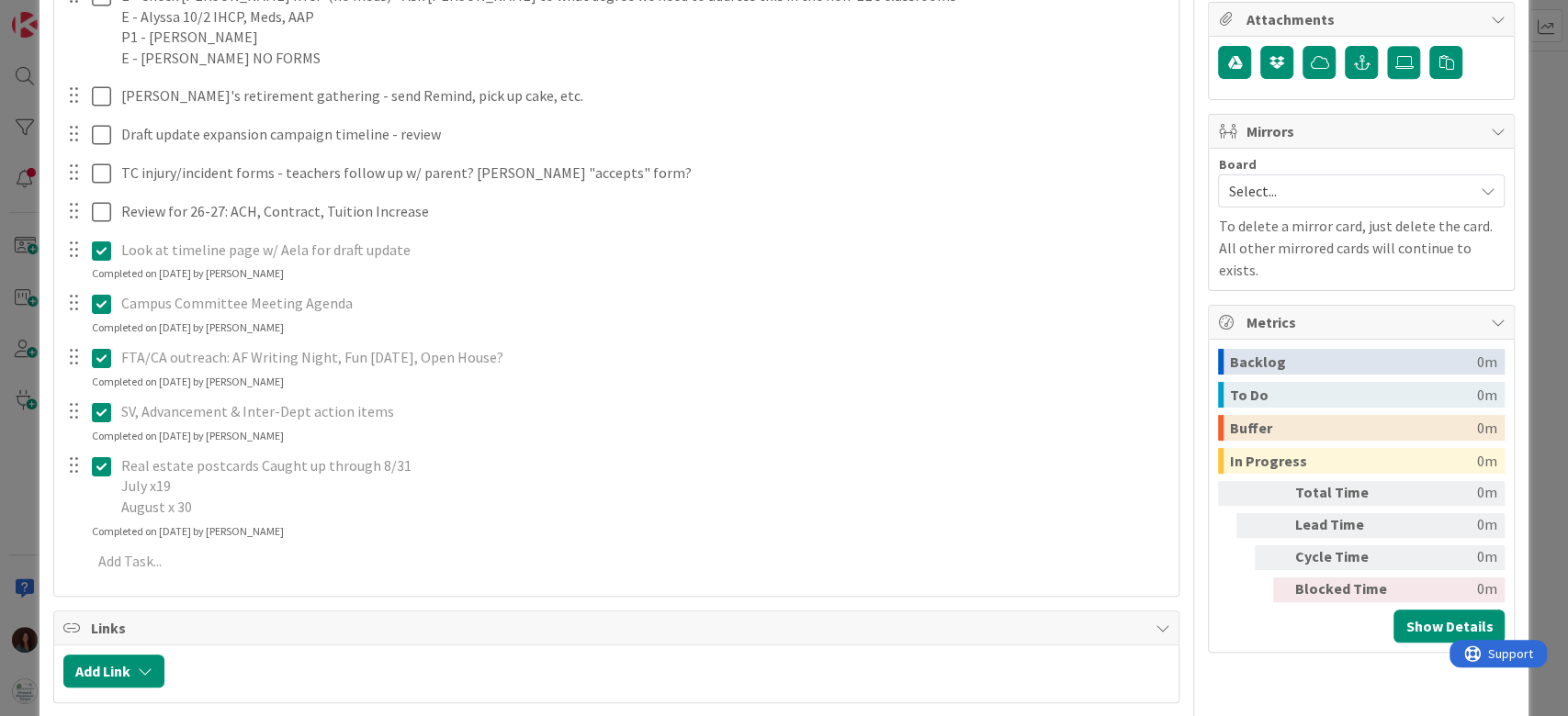
scroll to position [558, 0]
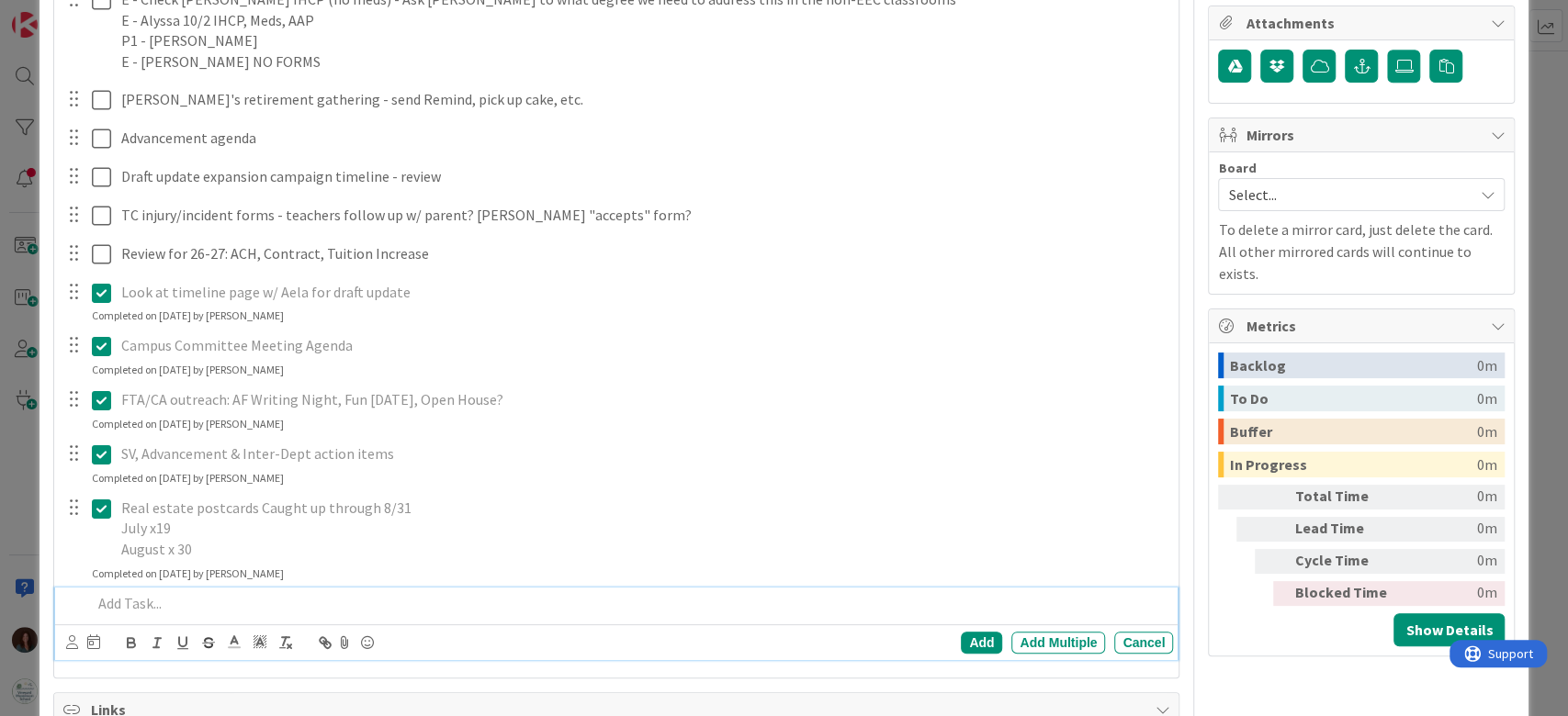
click at [196, 599] on p at bounding box center [629, 604] width 1075 height 21
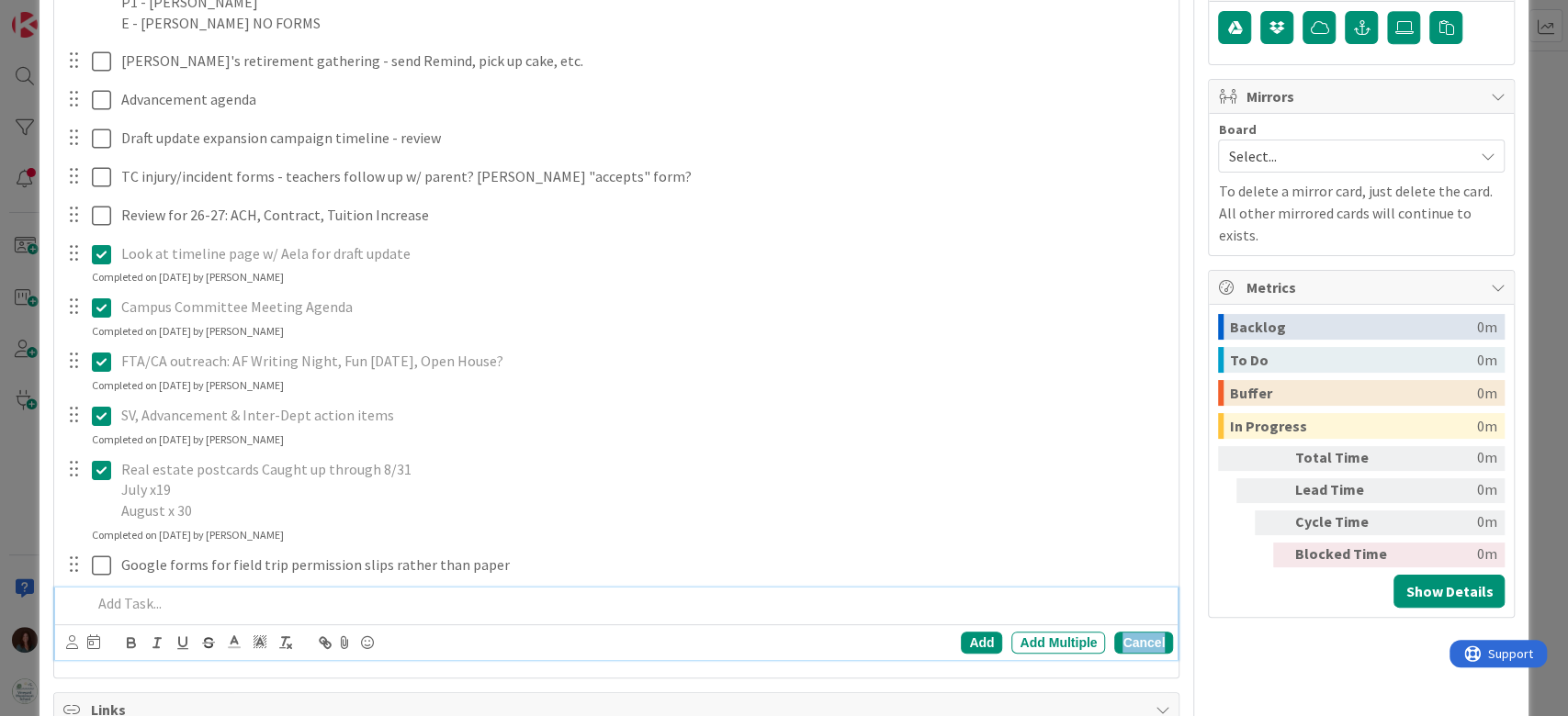
click at [1117, 640] on div "Cancel" at bounding box center [1144, 643] width 59 height 22
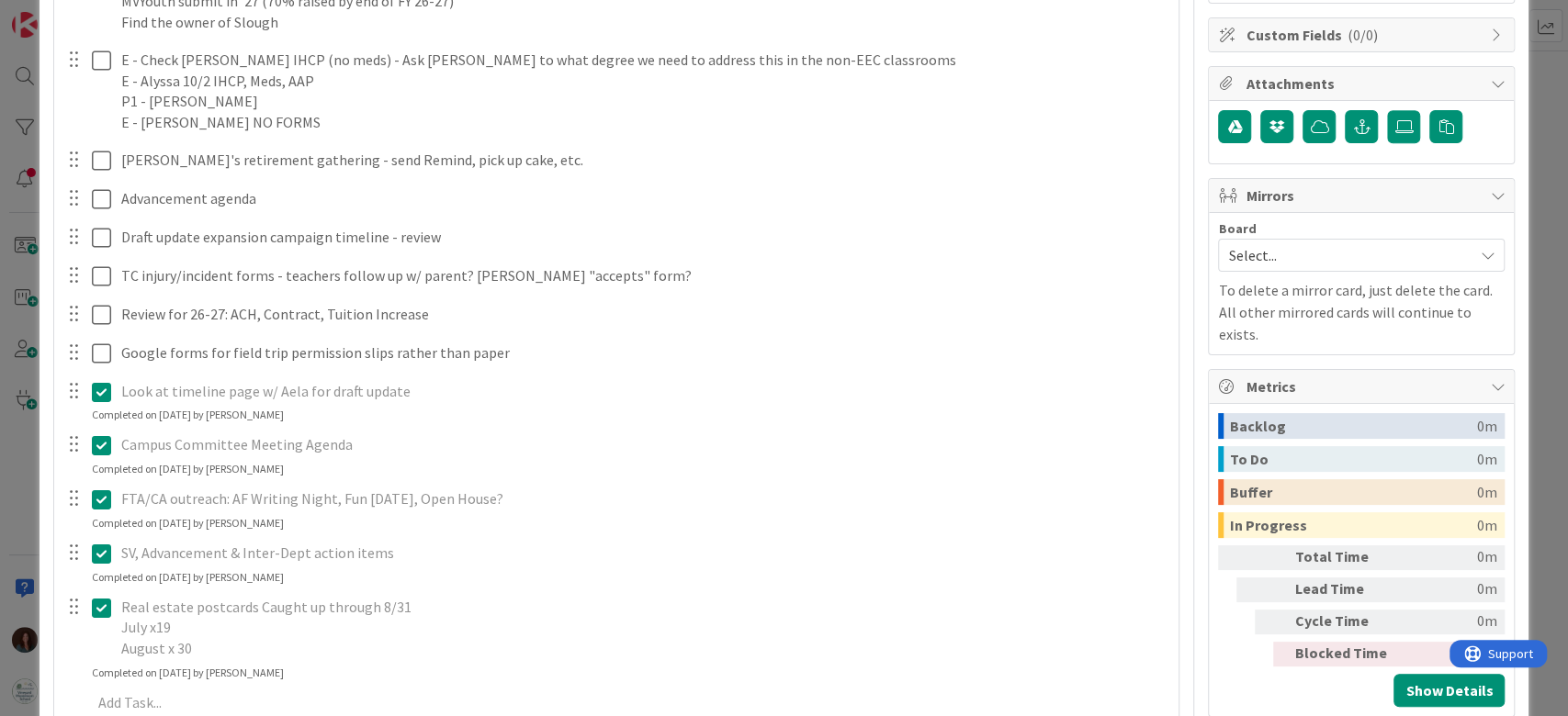
scroll to position [8, 0]
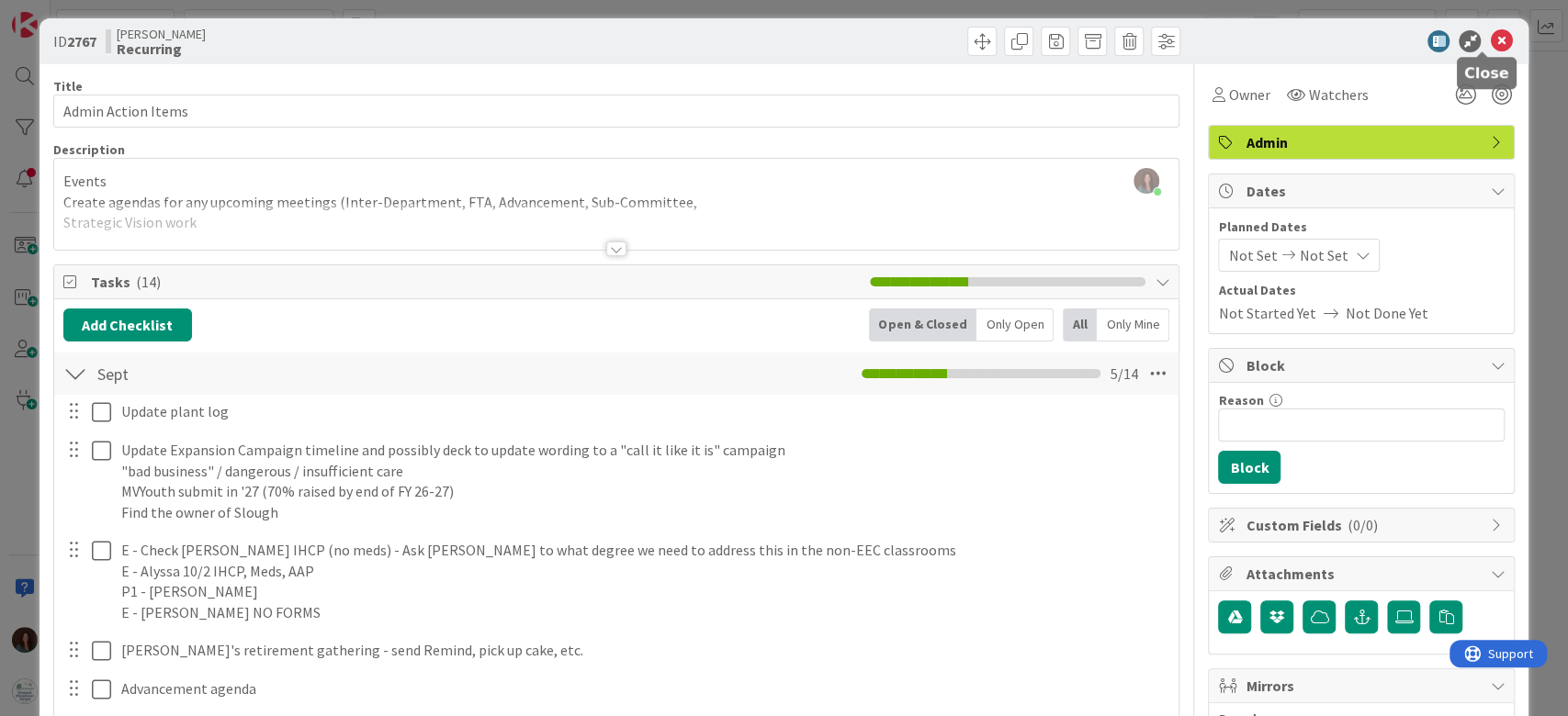
click at [1490, 40] on icon at bounding box center [1500, 40] width 22 height 22
